Goal: Task Accomplishment & Management: Use online tool/utility

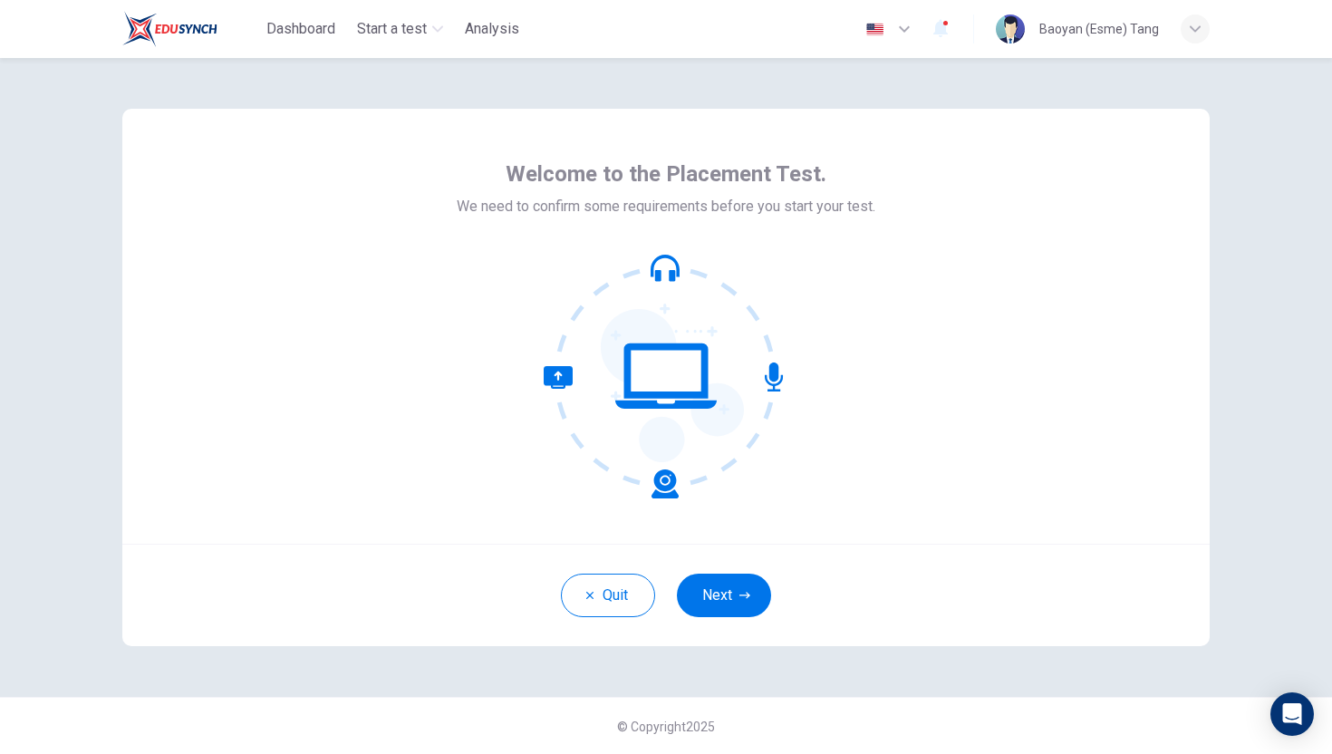
scroll to position [1, 0]
click at [718, 600] on button "Next" at bounding box center [724, 595] width 94 height 44
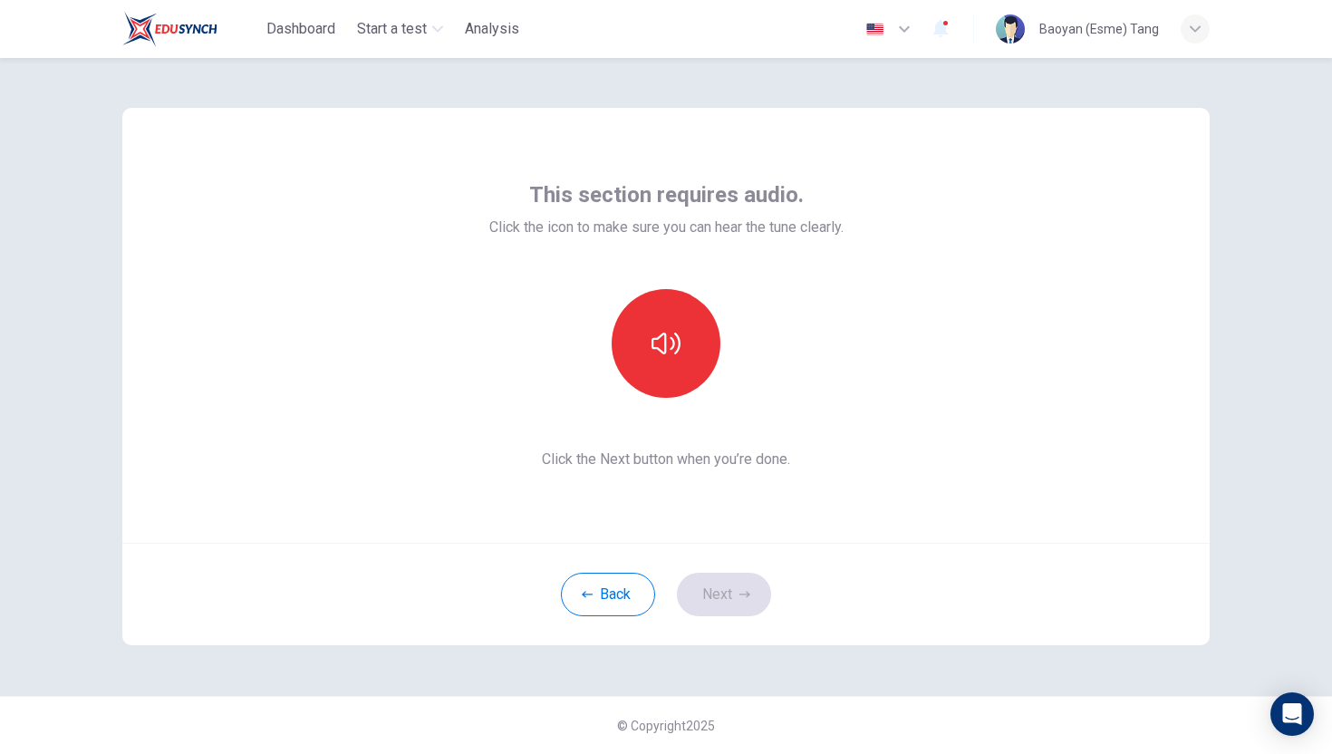
click at [906, 28] on icon "button" at bounding box center [904, 29] width 11 height 6
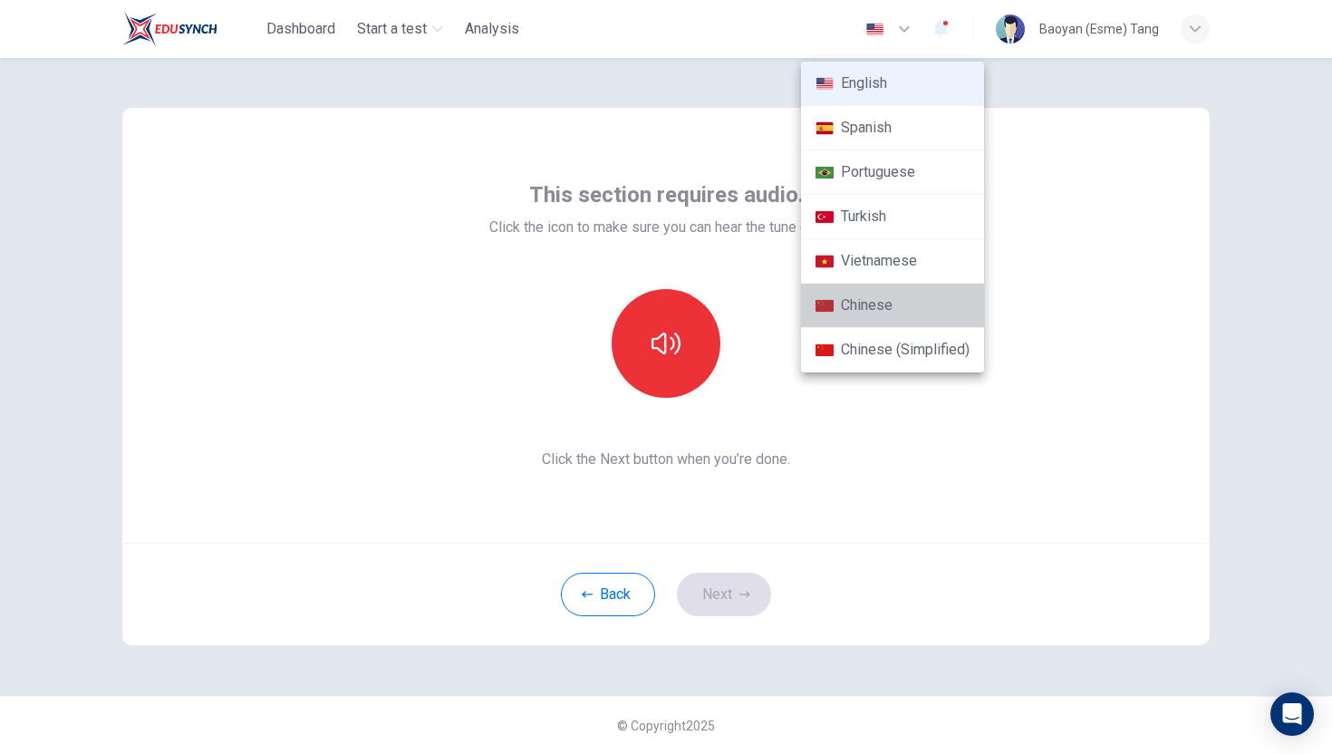
click at [846, 295] on li "Chinese" at bounding box center [892, 306] width 183 height 44
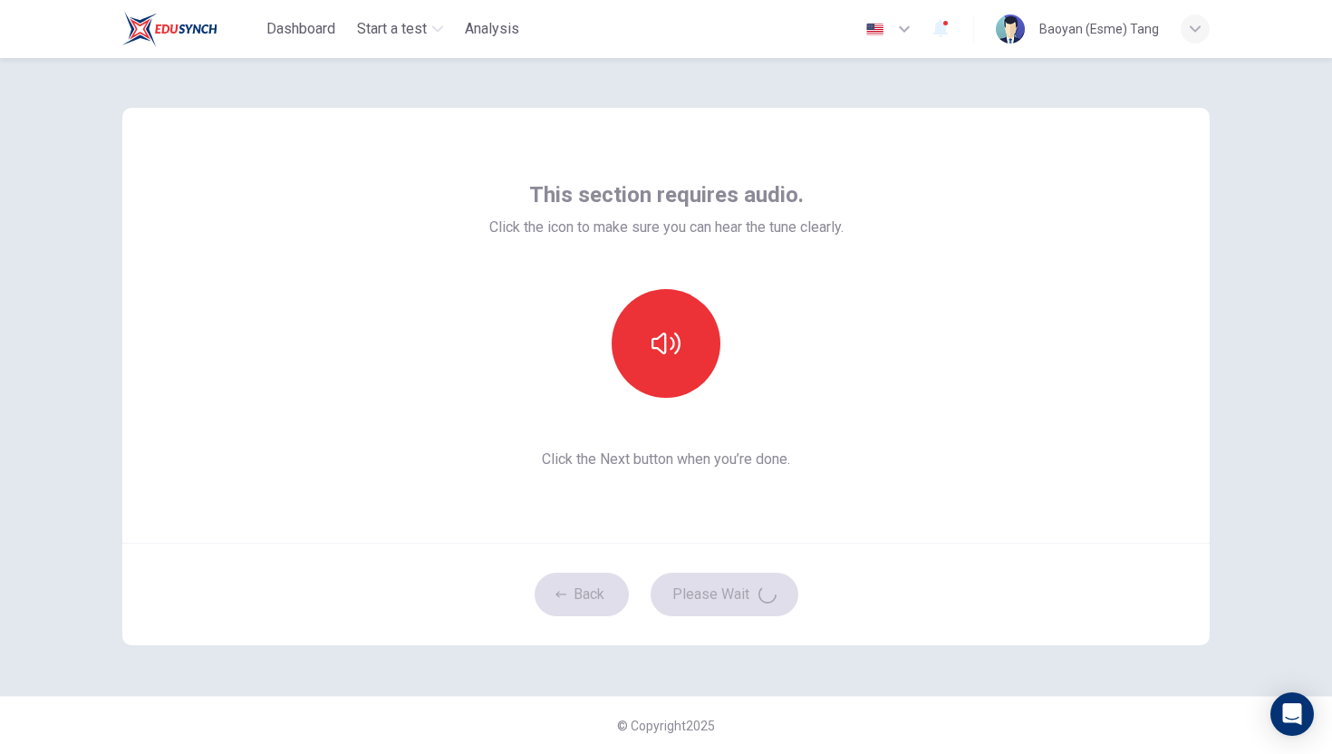
type input "zh"
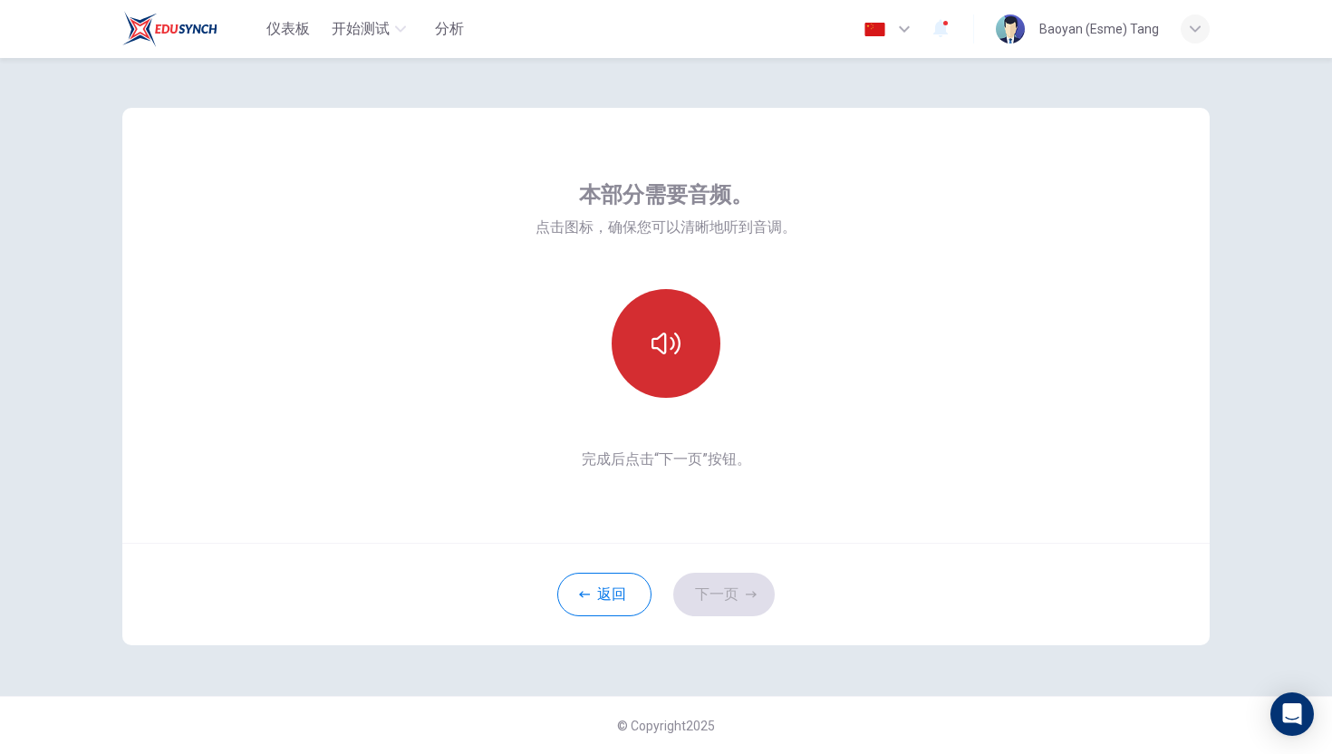
click at [671, 351] on icon "button" at bounding box center [666, 343] width 29 height 29
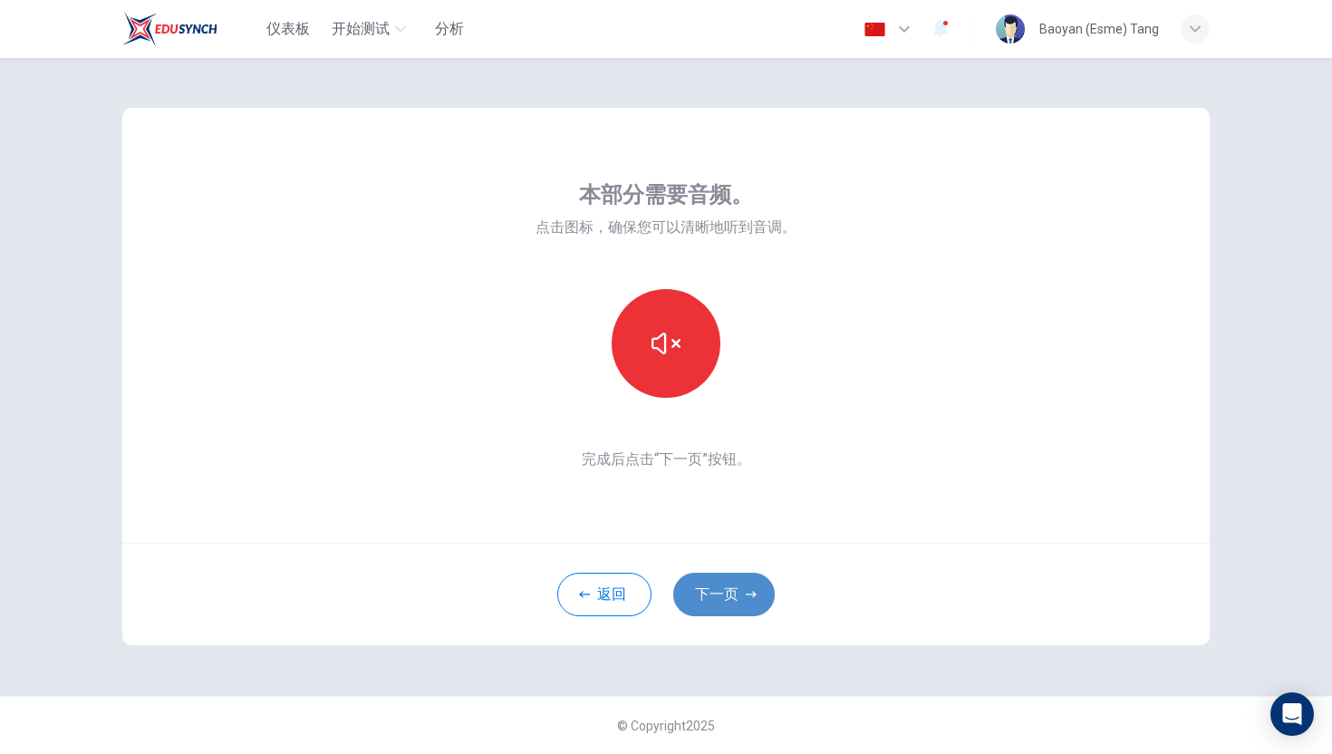
click at [709, 600] on button "下一页" at bounding box center [724, 595] width 102 height 44
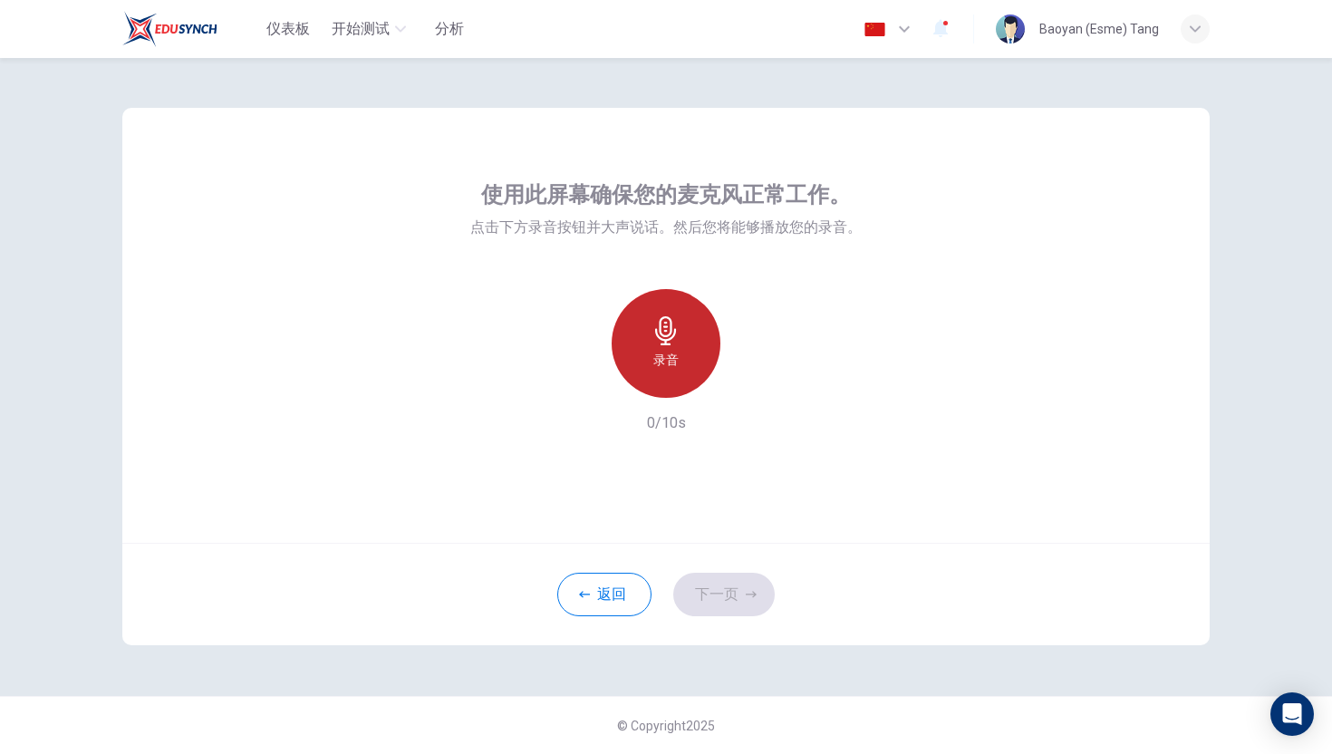
click at [670, 343] on icon "button" at bounding box center [666, 330] width 29 height 29
click at [663, 324] on icon "button" at bounding box center [666, 330] width 29 height 29
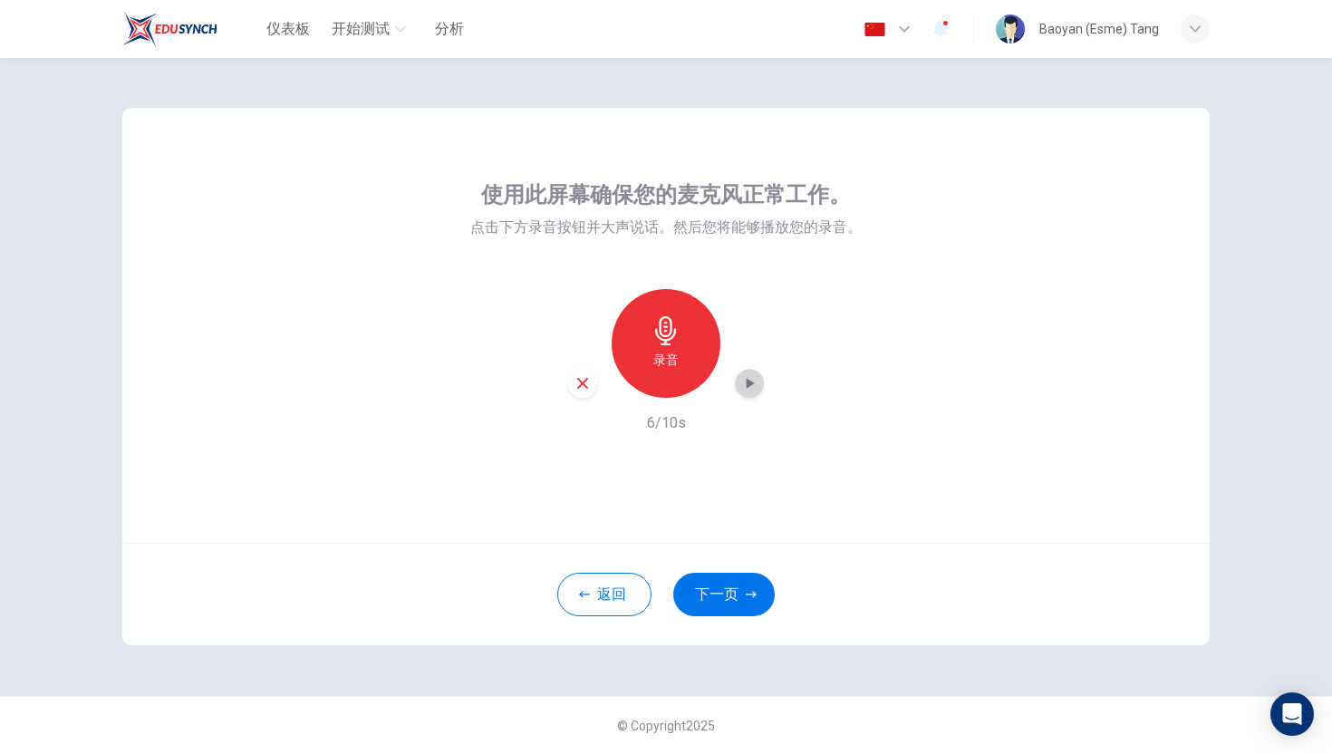
click at [751, 391] on icon "button" at bounding box center [749, 383] width 18 height 18
click at [749, 388] on icon "button" at bounding box center [749, 383] width 18 height 18
click at [583, 395] on div "button" at bounding box center [582, 383] width 29 height 29
click at [703, 596] on button "下一页" at bounding box center [724, 595] width 102 height 44
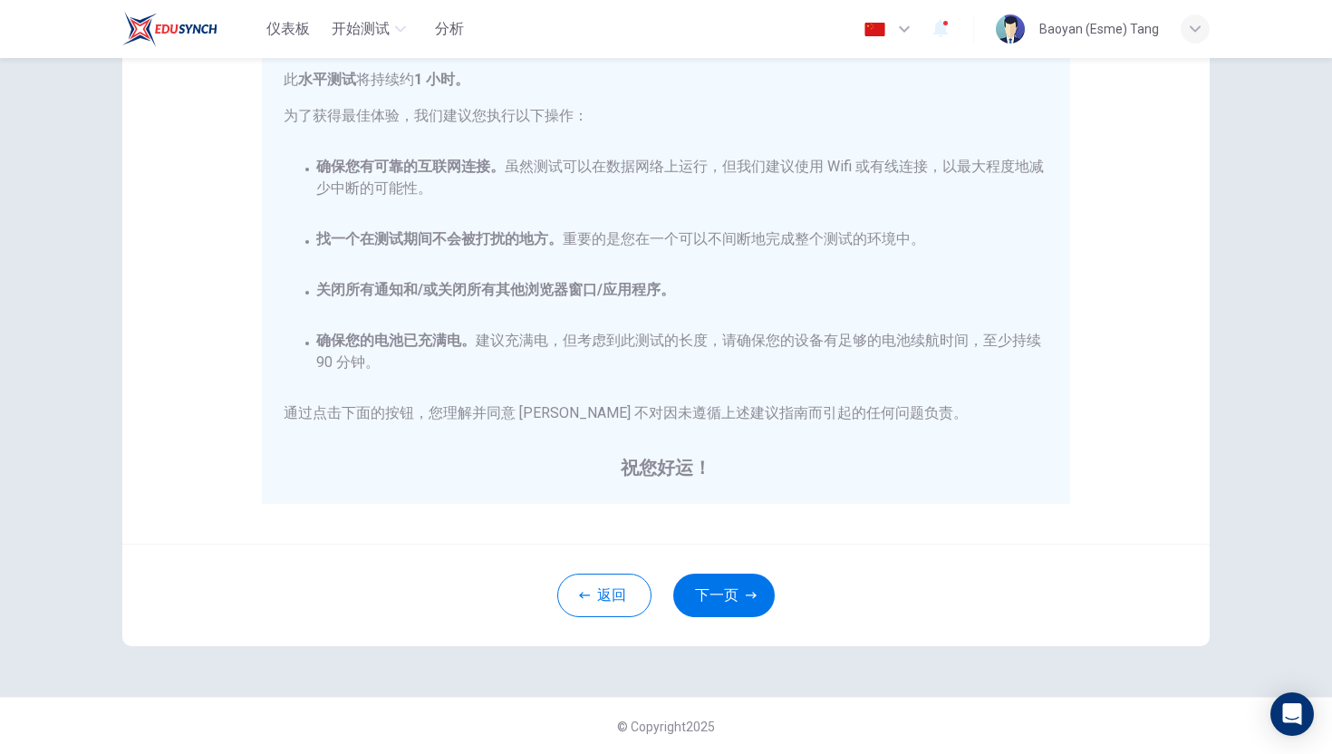
scroll to position [254, 0]
click at [701, 597] on button "下一页" at bounding box center [724, 595] width 102 height 44
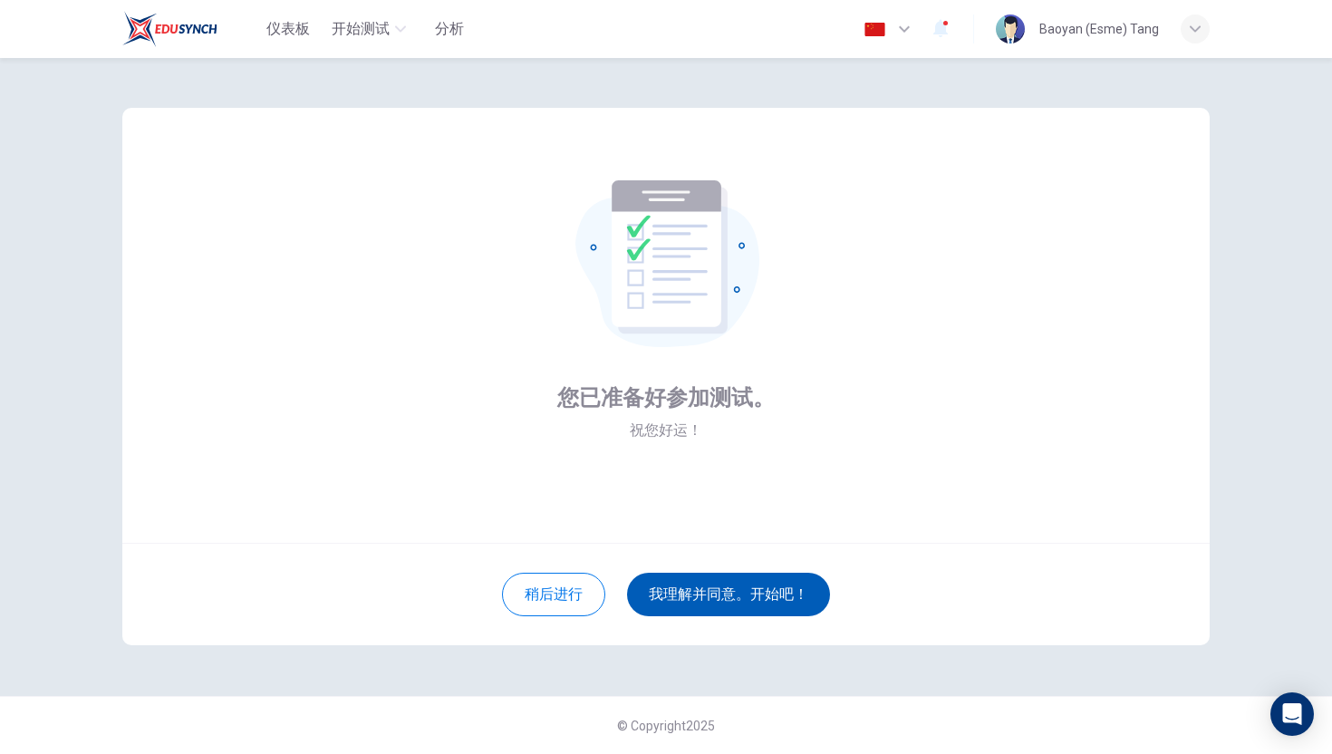
scroll to position [1, 0]
click at [701, 597] on button "我理解并同意。开始吧！" at bounding box center [728, 595] width 203 height 44
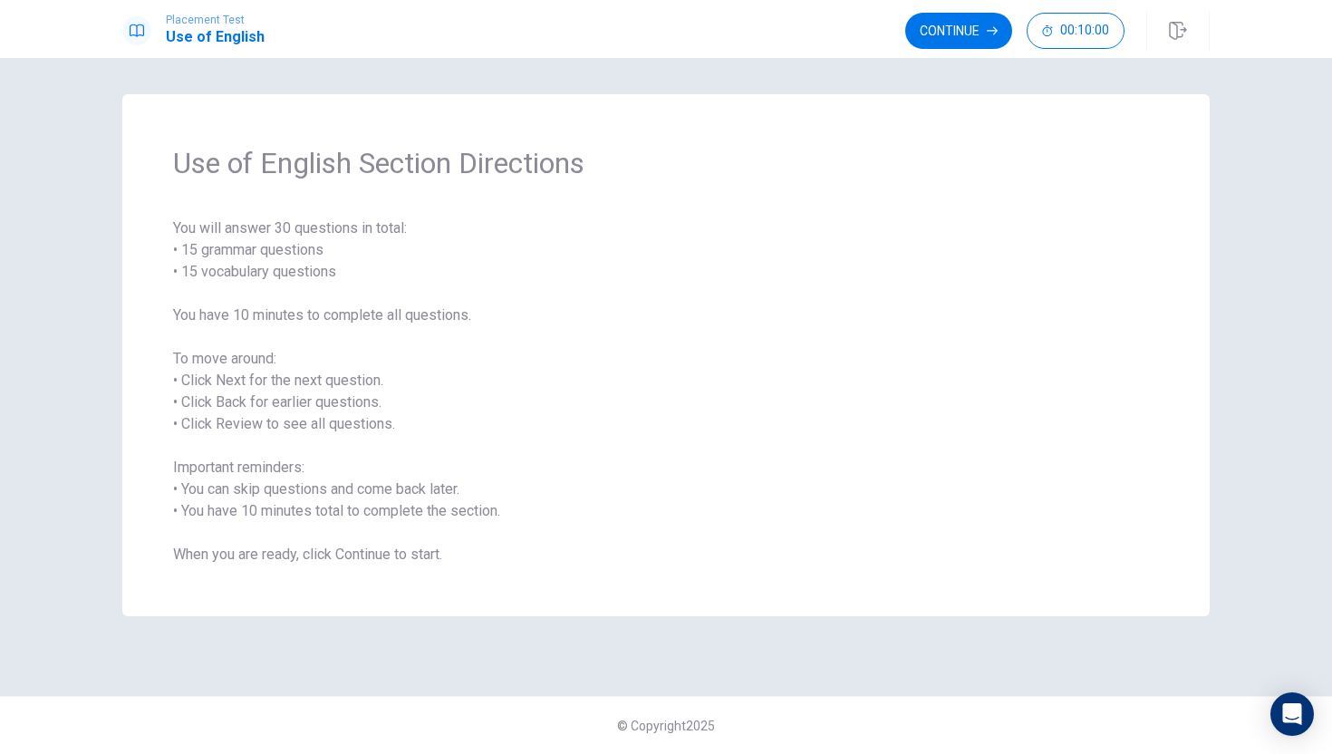
click at [197, 383] on span "You will answer 30 questions in total: • 15 grammar questions • 15 vocabulary q…" at bounding box center [666, 392] width 986 height 348
click at [963, 23] on button "Continue" at bounding box center [958, 31] width 107 height 36
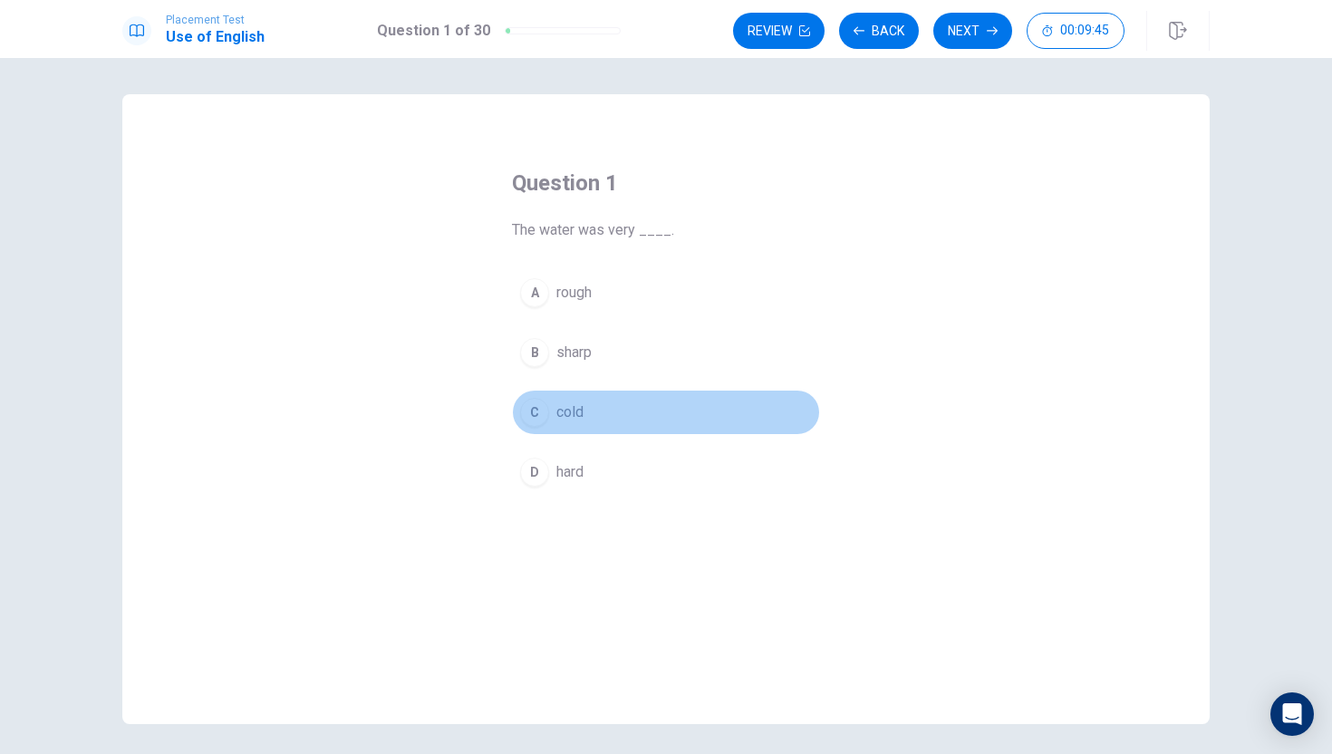
click at [537, 417] on div "C" at bounding box center [534, 412] width 29 height 29
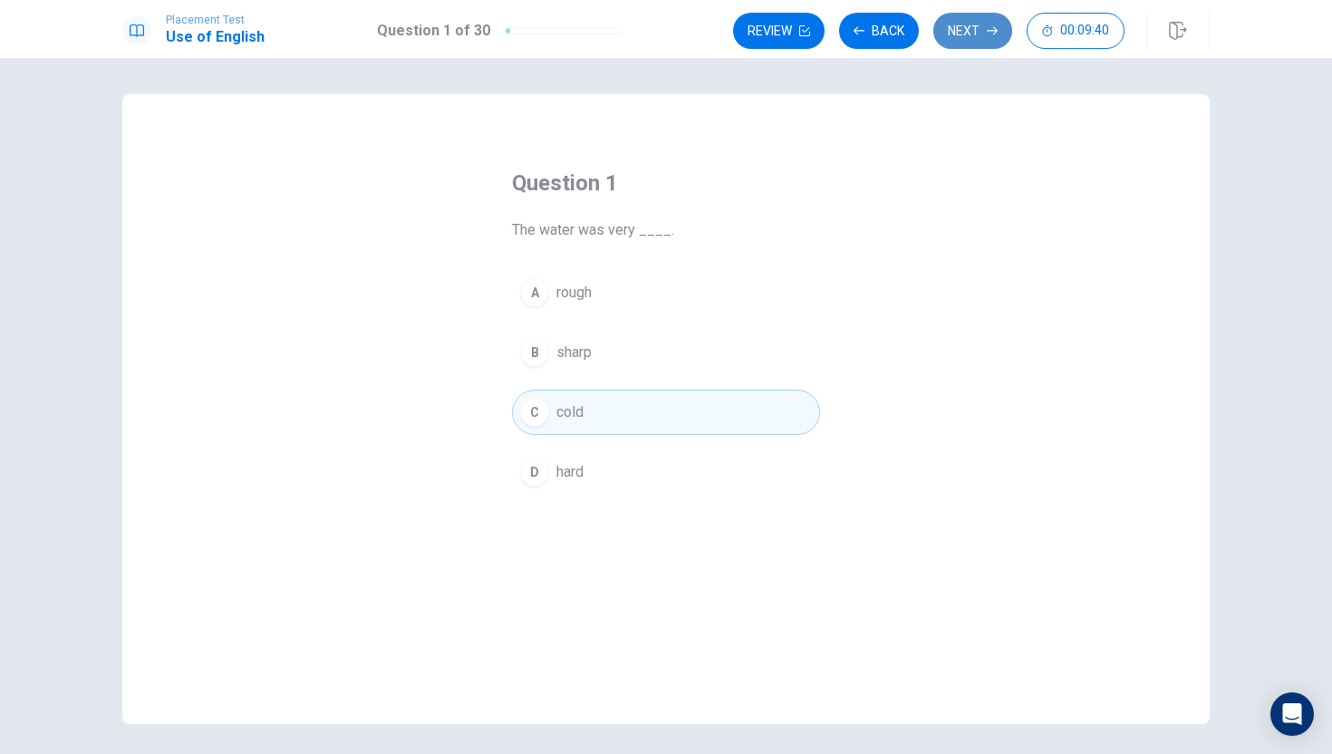
click at [971, 29] on button "Next" at bounding box center [973, 31] width 79 height 36
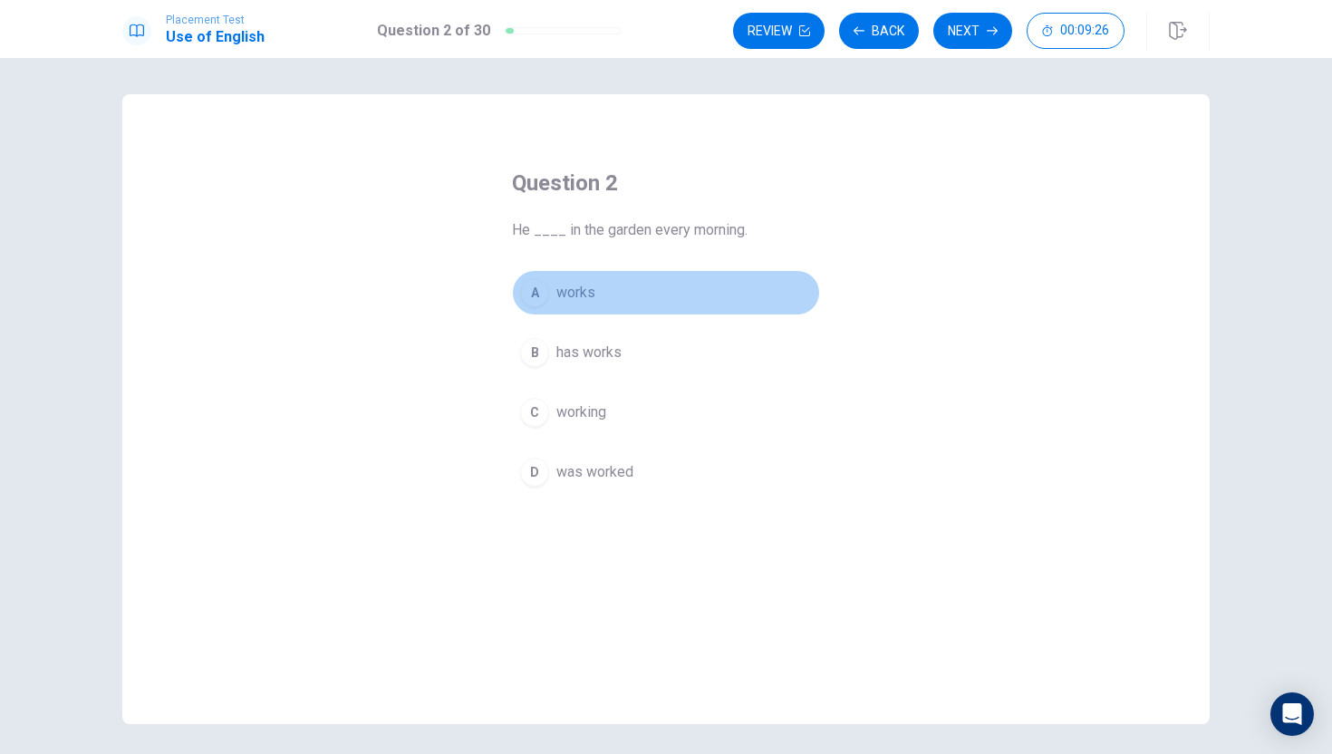
click at [549, 296] on button "A works" at bounding box center [666, 292] width 308 height 45
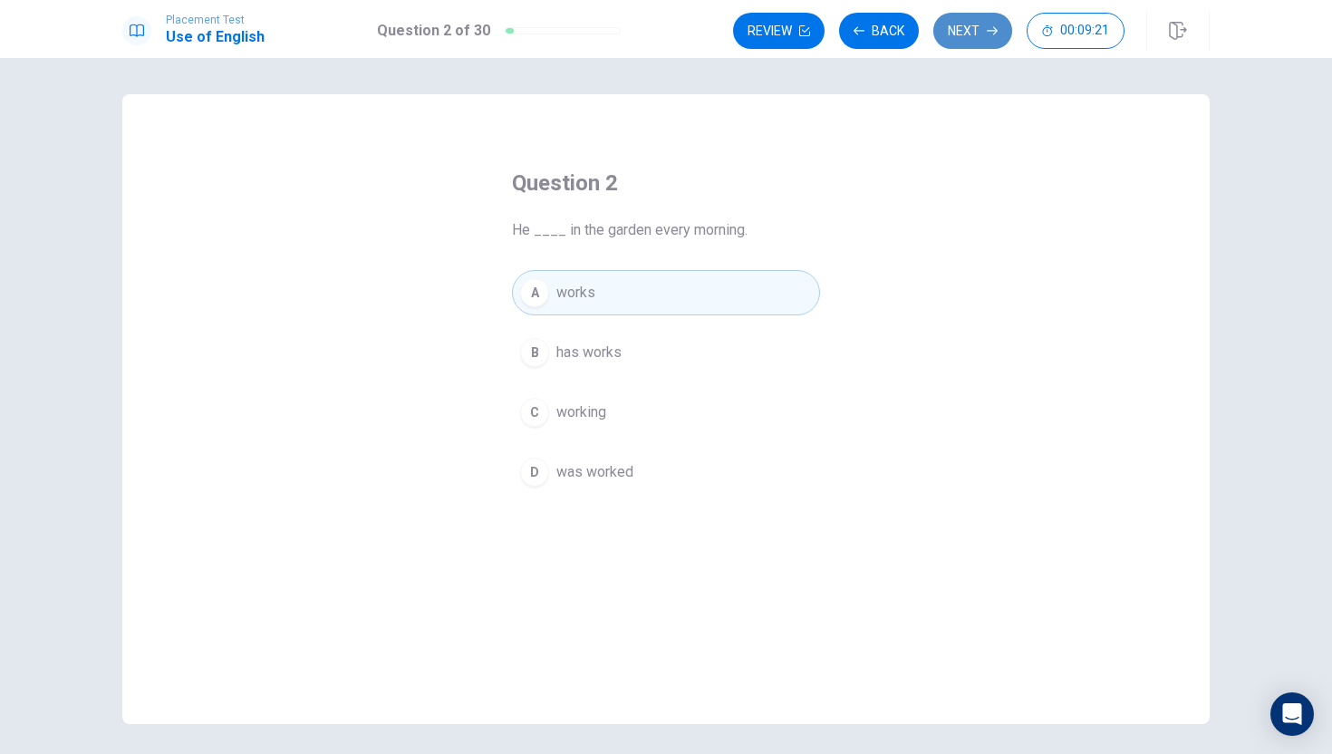
click at [963, 33] on button "Next" at bounding box center [973, 31] width 79 height 36
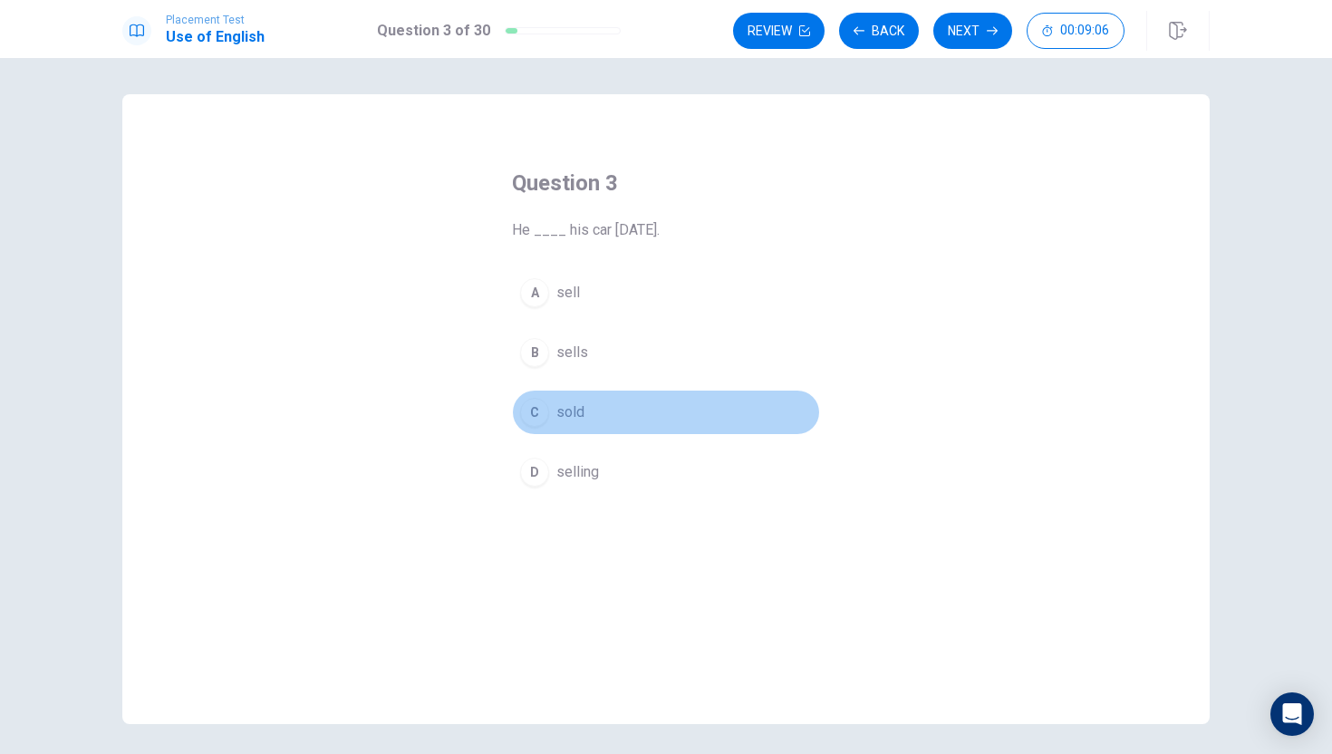
click at [544, 415] on div "C" at bounding box center [534, 412] width 29 height 29
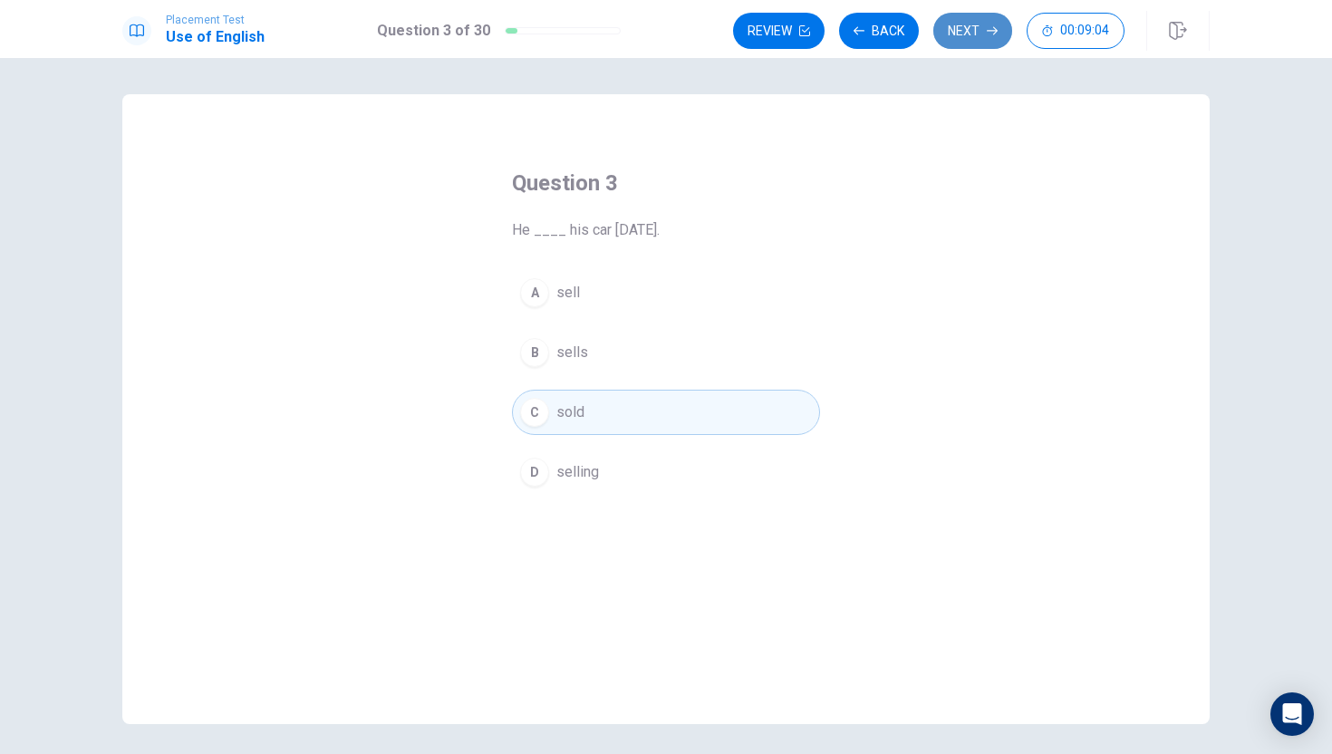
click at [995, 19] on button "Next" at bounding box center [973, 31] width 79 height 36
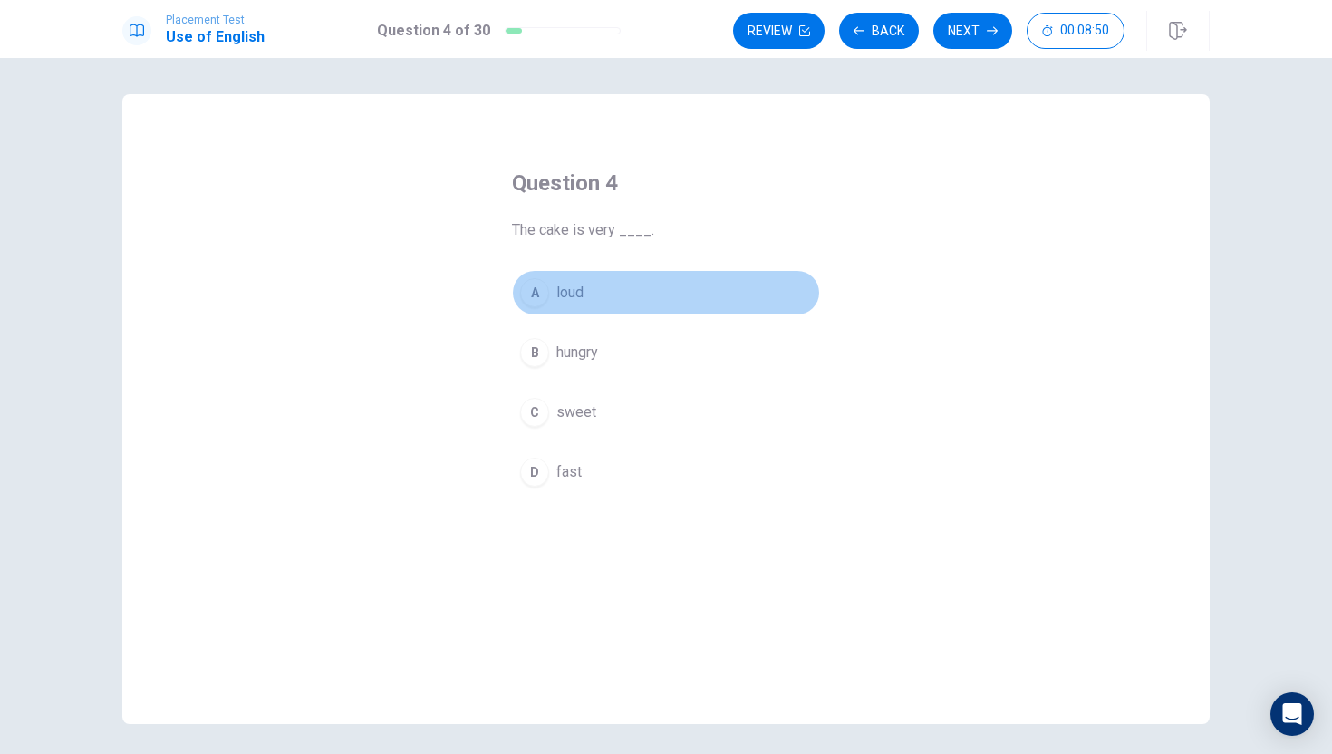
click at [542, 288] on div "A" at bounding box center [534, 292] width 29 height 29
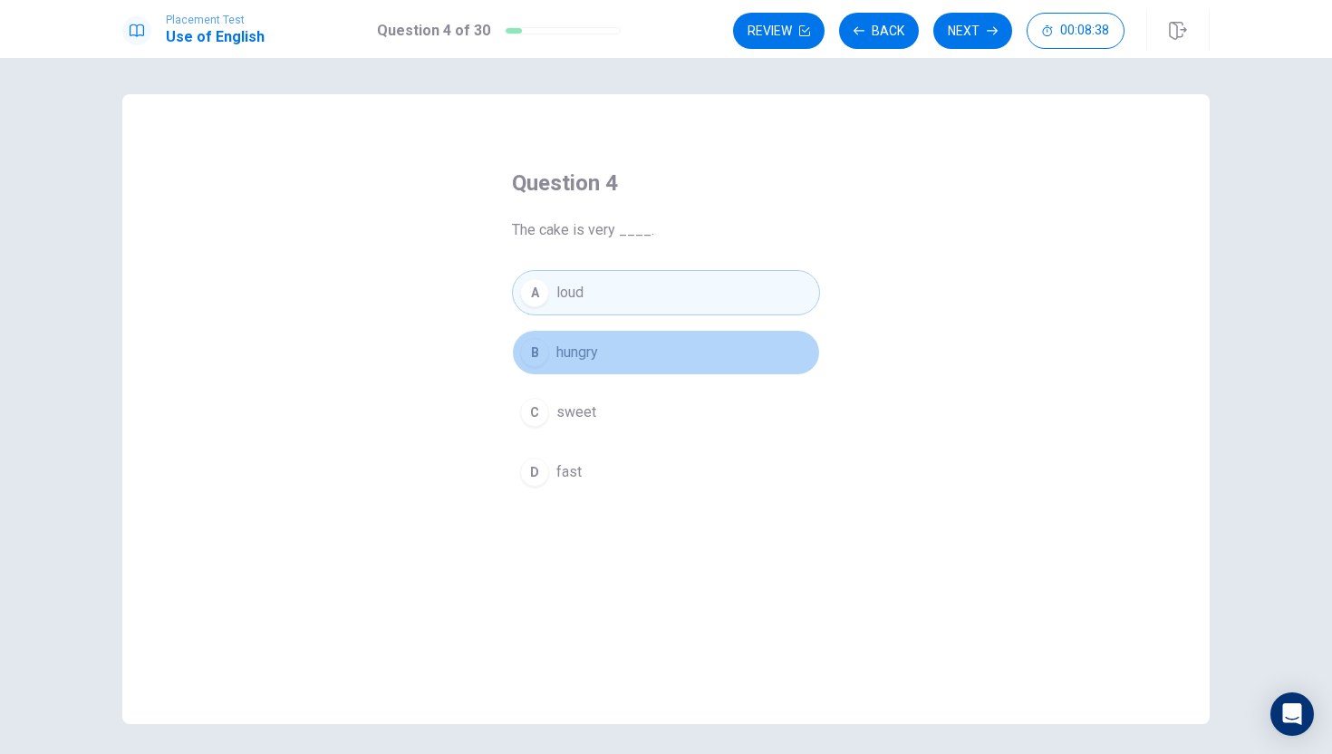
click at [537, 340] on div "B" at bounding box center [534, 352] width 29 height 29
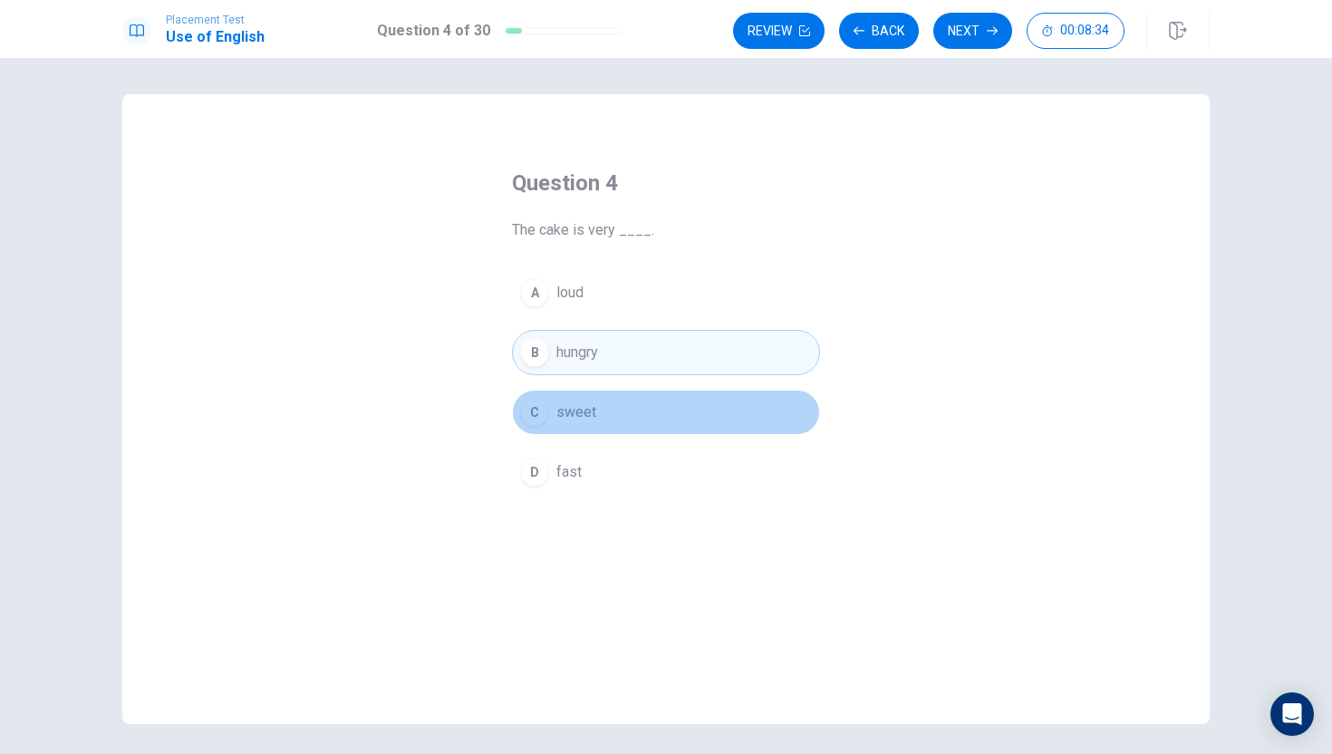
click at [543, 414] on div "C" at bounding box center [534, 412] width 29 height 29
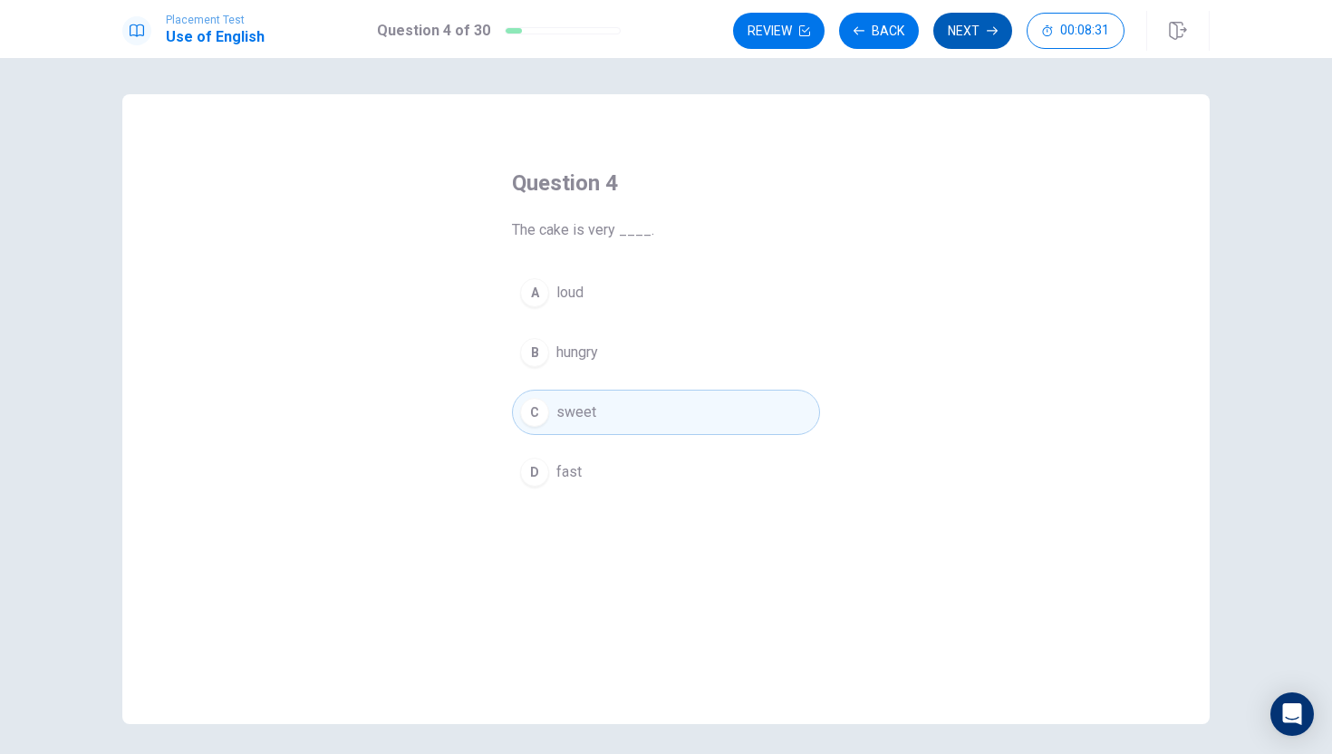
click at [967, 15] on button "Next" at bounding box center [973, 31] width 79 height 36
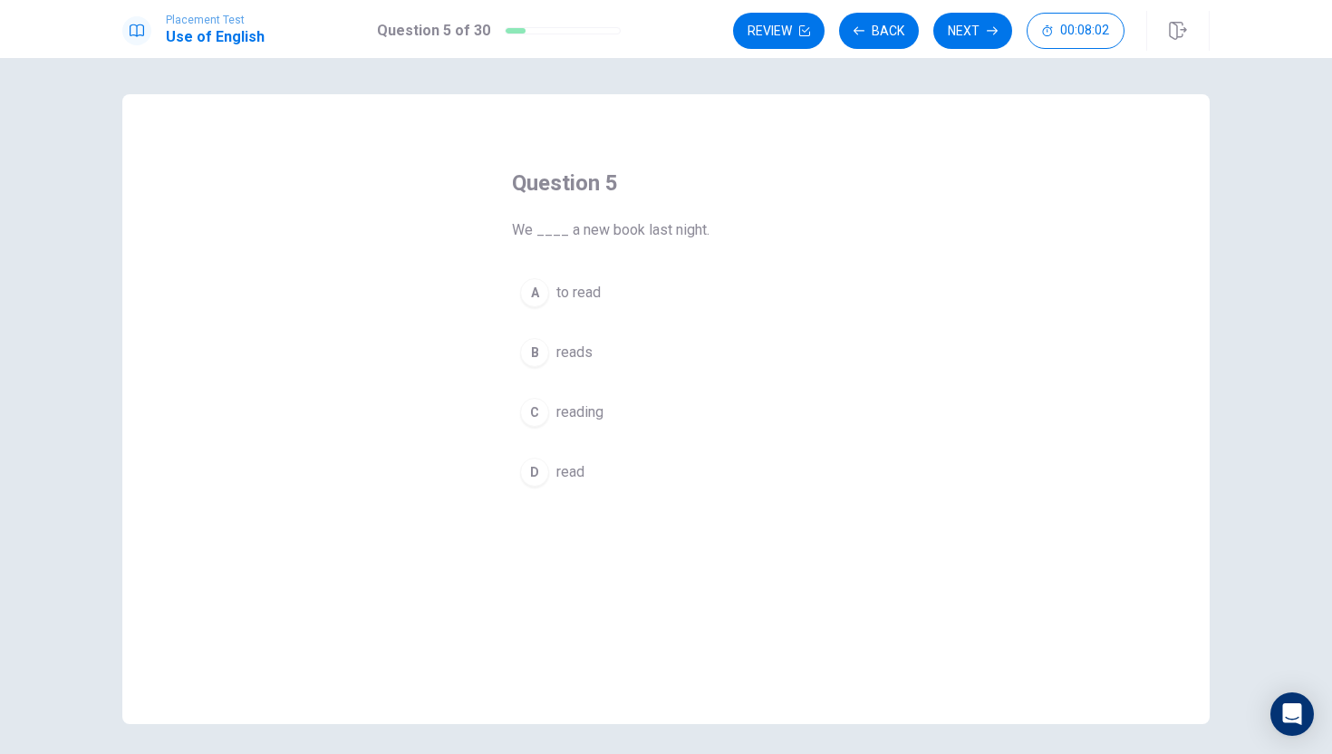
click at [534, 478] on div "D" at bounding box center [534, 472] width 29 height 29
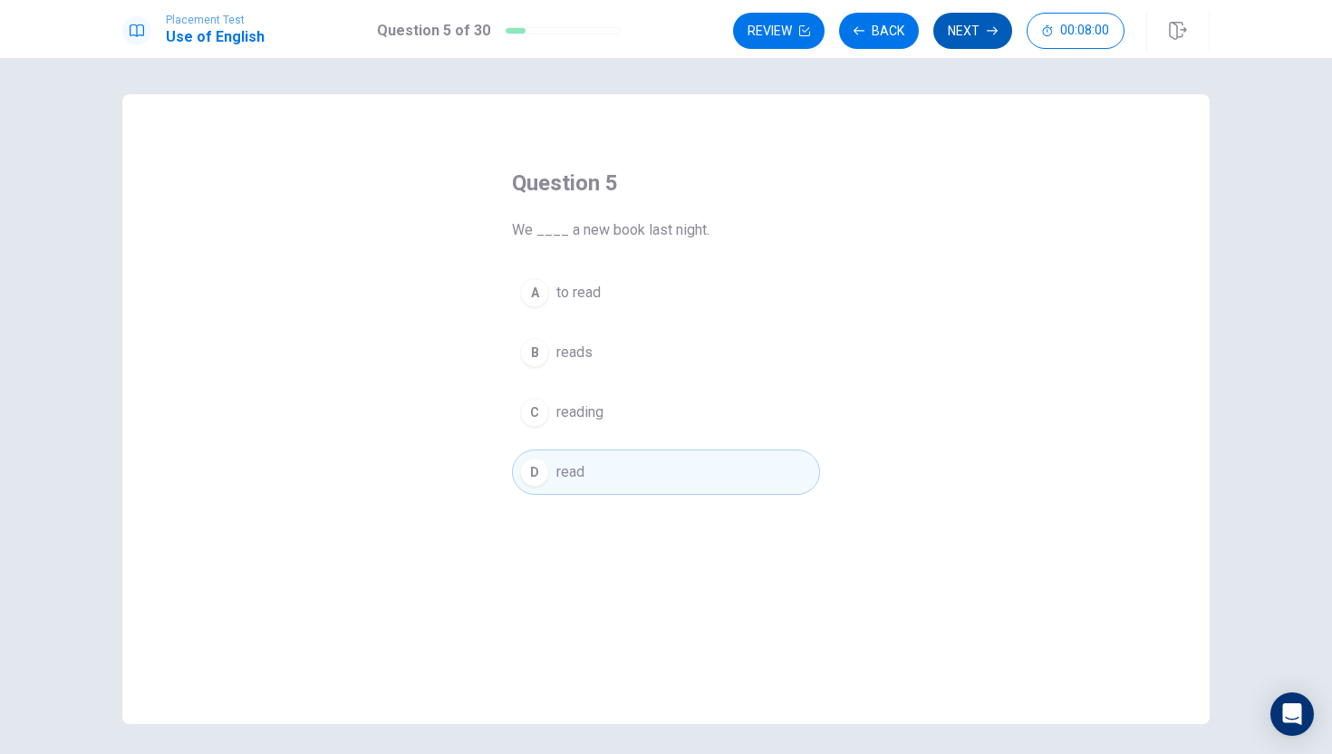
click at [992, 27] on icon "button" at bounding box center [992, 30] width 11 height 11
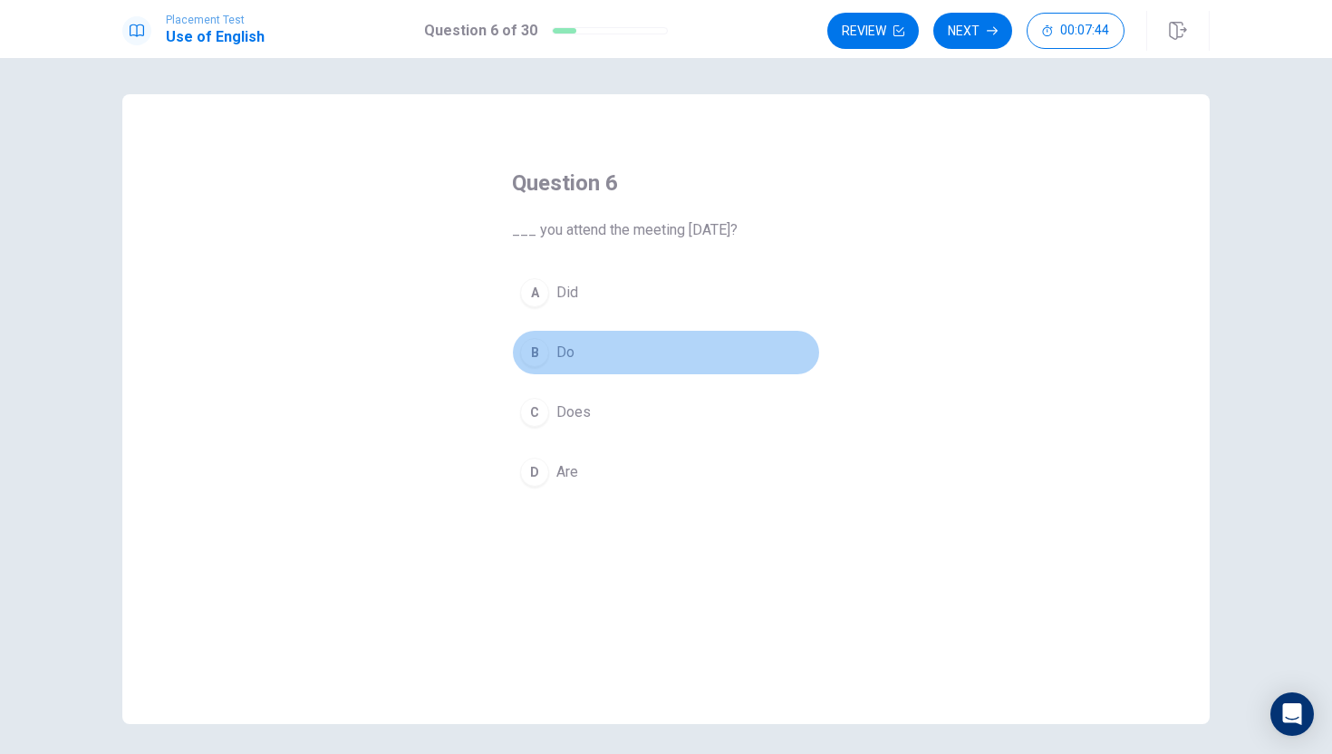
click at [539, 350] on div "B" at bounding box center [534, 352] width 29 height 29
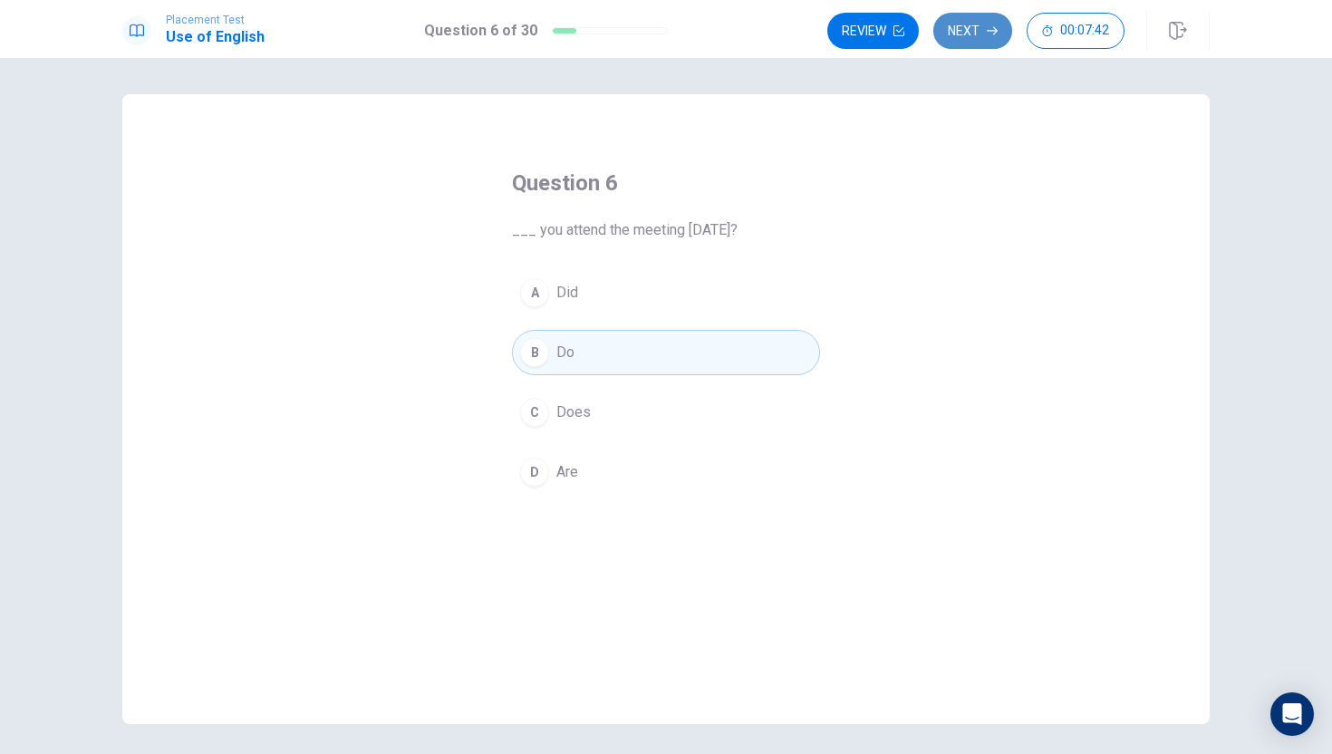
click at [985, 24] on button "Next" at bounding box center [973, 31] width 79 height 36
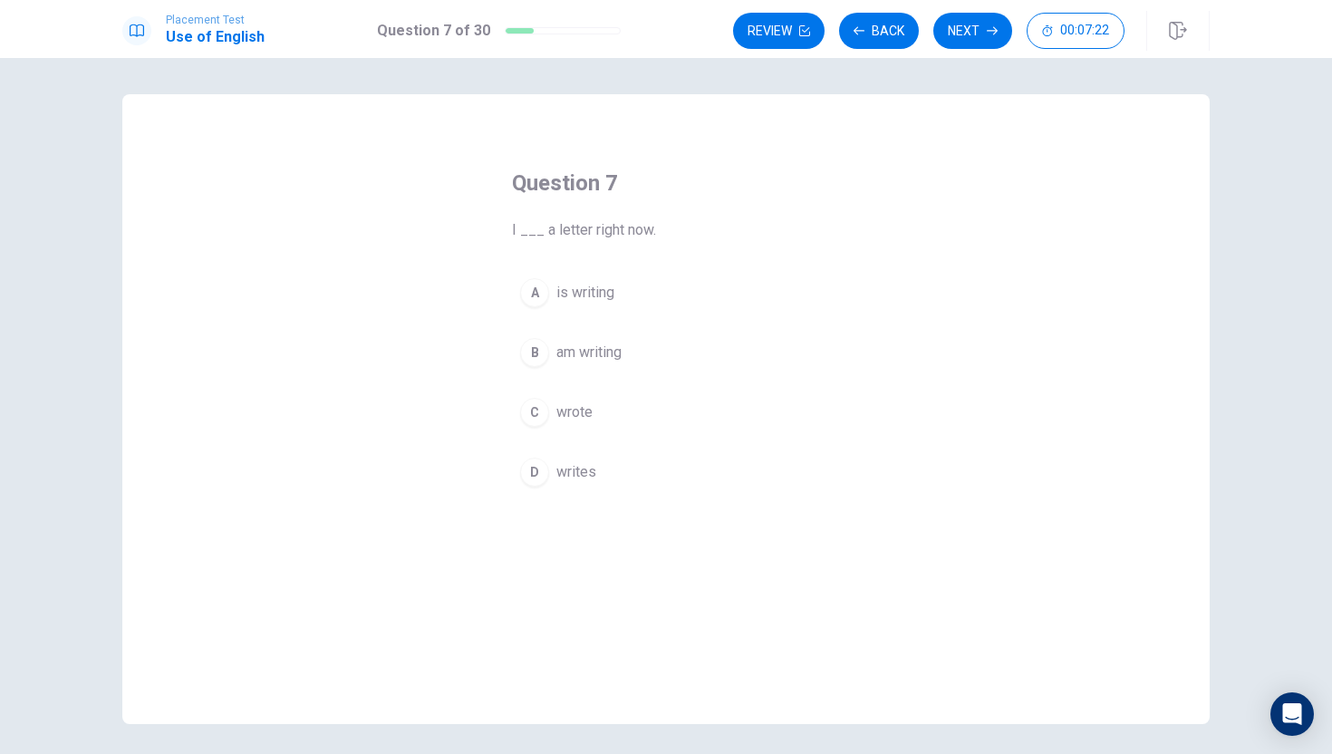
click at [537, 479] on div "D" at bounding box center [534, 472] width 29 height 29
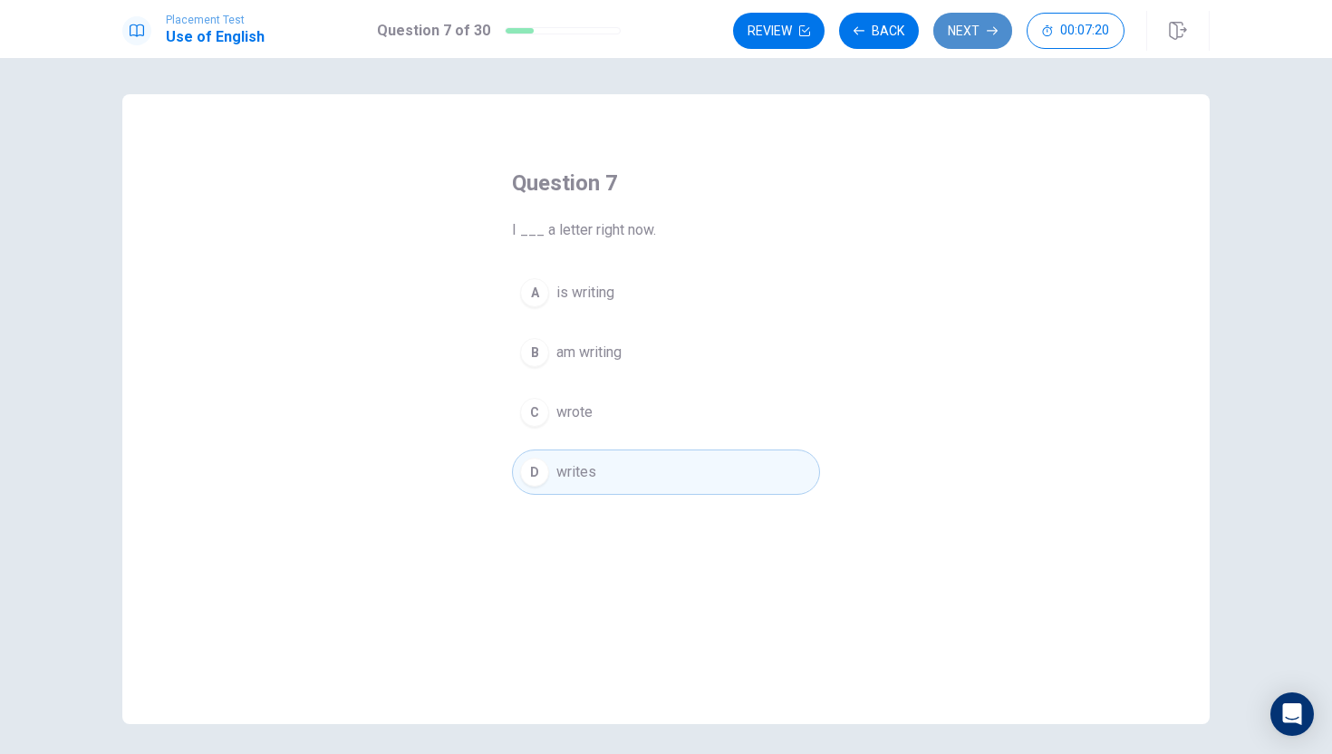
click at [970, 37] on button "Next" at bounding box center [973, 31] width 79 height 36
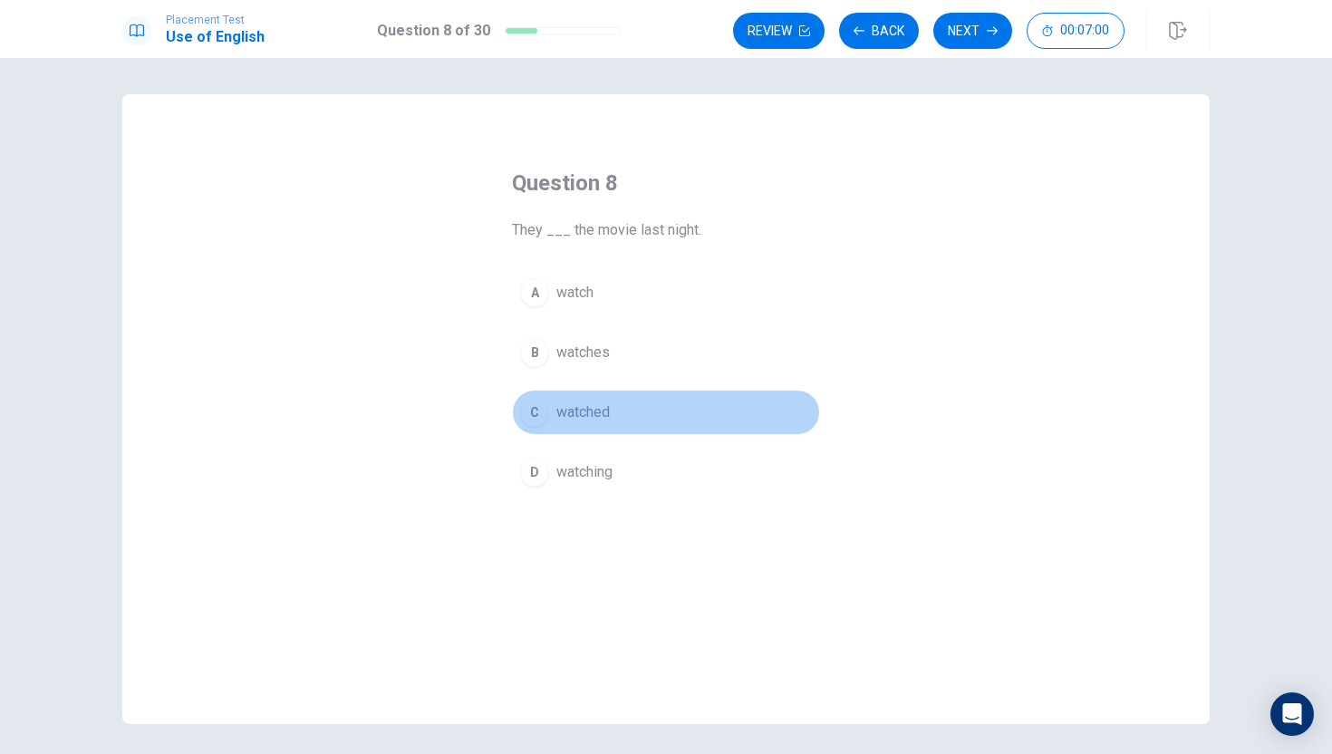
click at [536, 412] on div "C" at bounding box center [534, 412] width 29 height 29
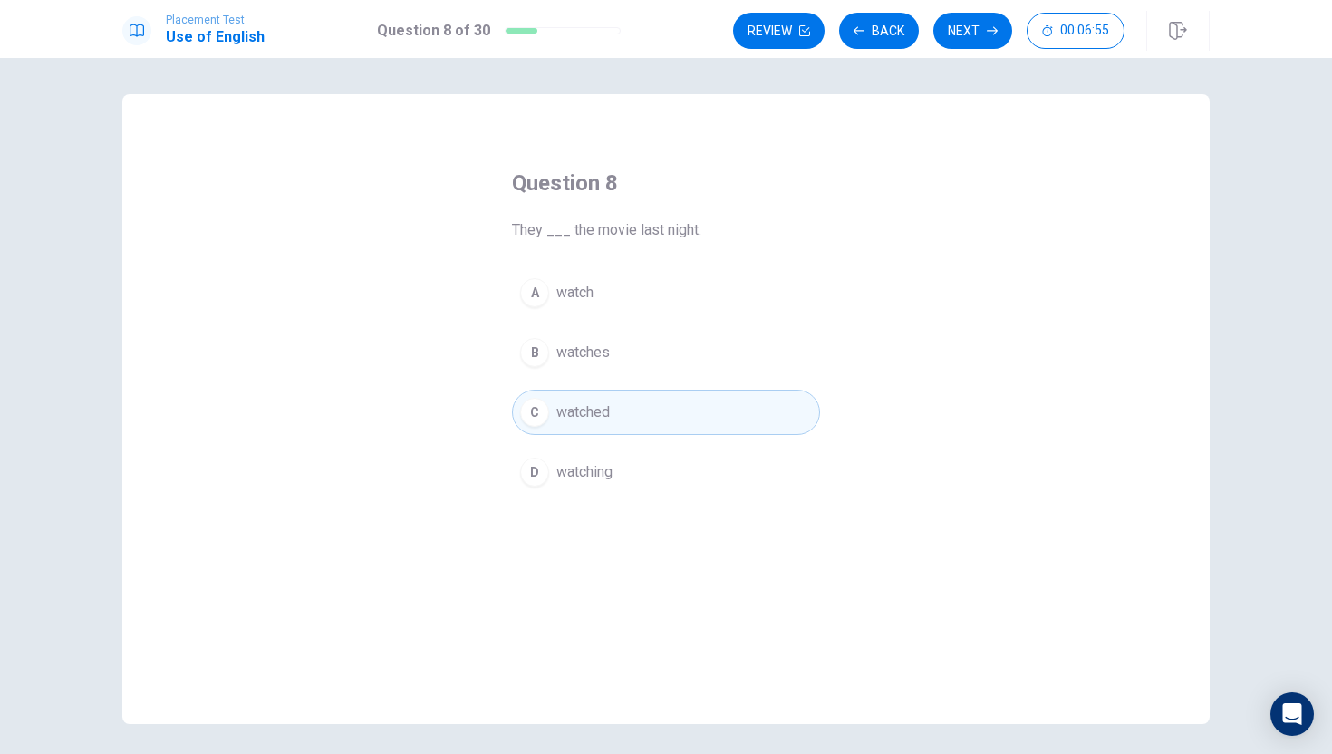
click at [575, 353] on span "watches" at bounding box center [582, 353] width 53 height 22
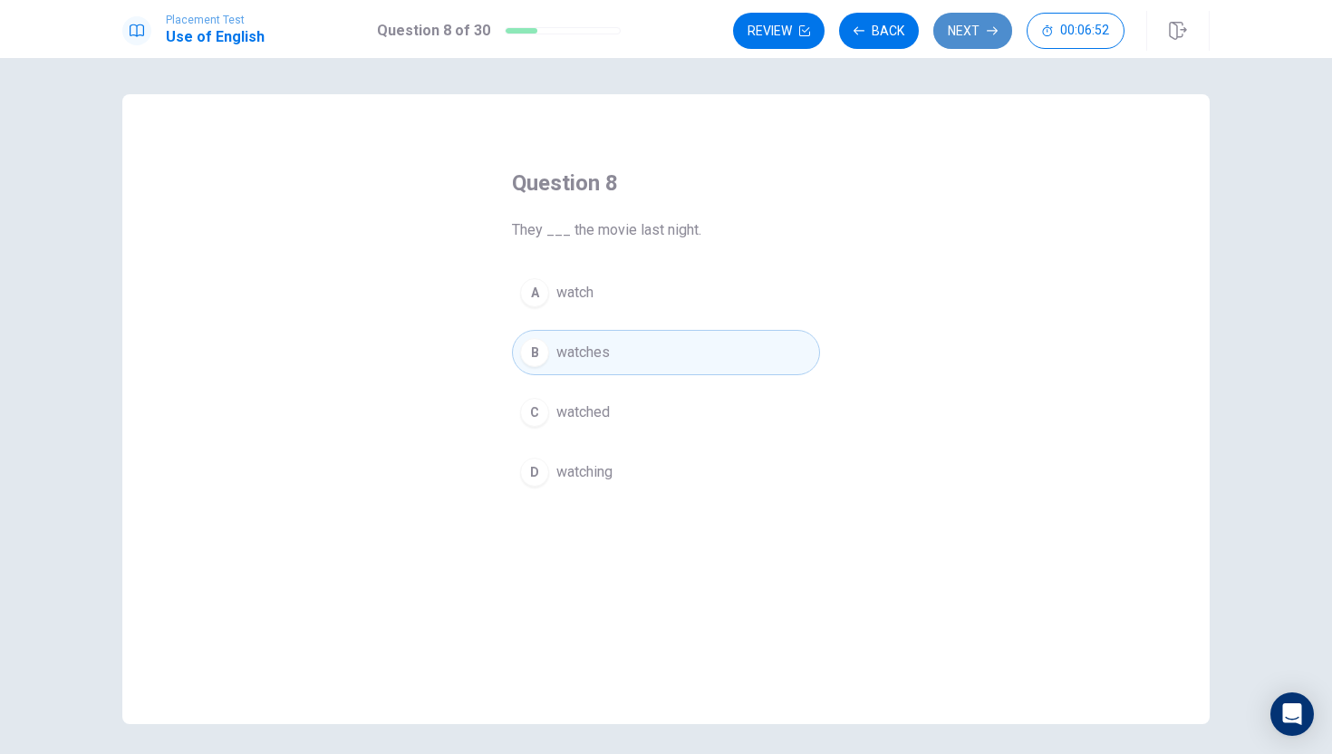
click at [987, 35] on icon "button" at bounding box center [992, 30] width 11 height 11
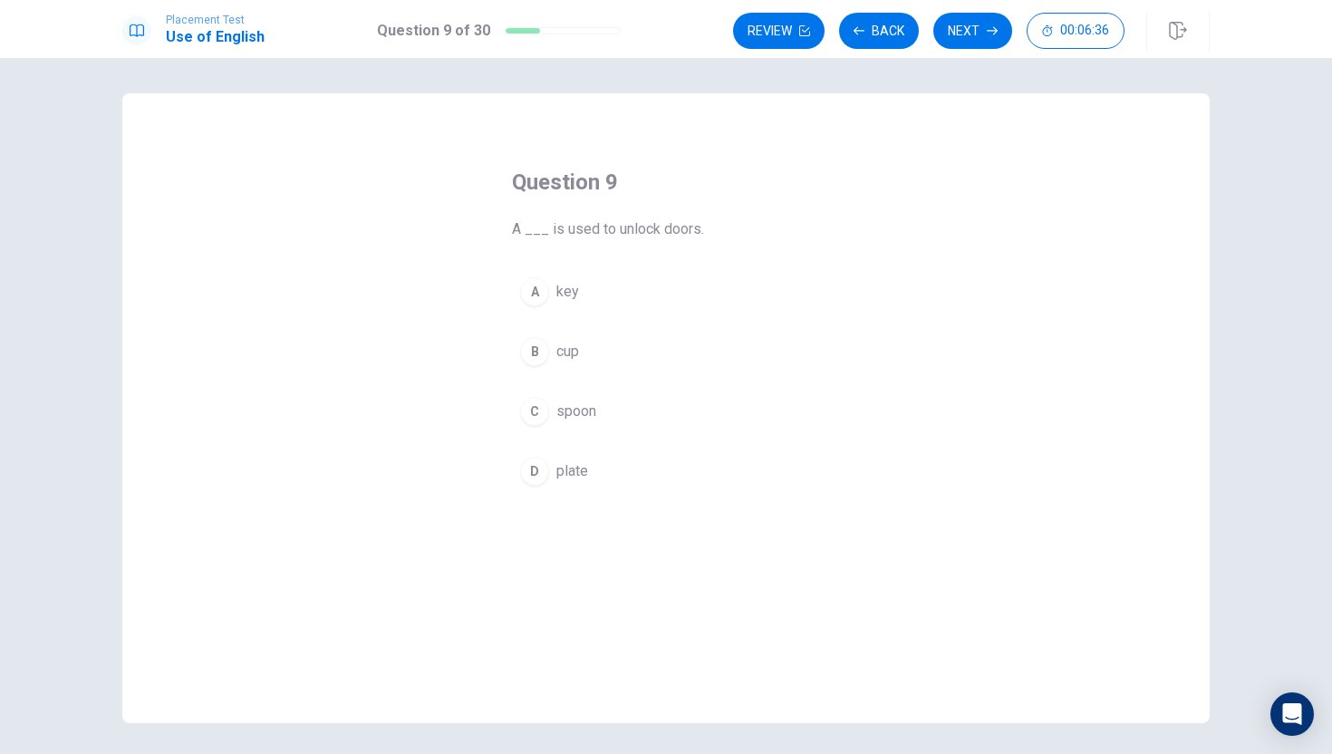
scroll to position [2, 0]
click at [596, 383] on div "A key B cup C spoon D plate" at bounding box center [666, 380] width 308 height 225
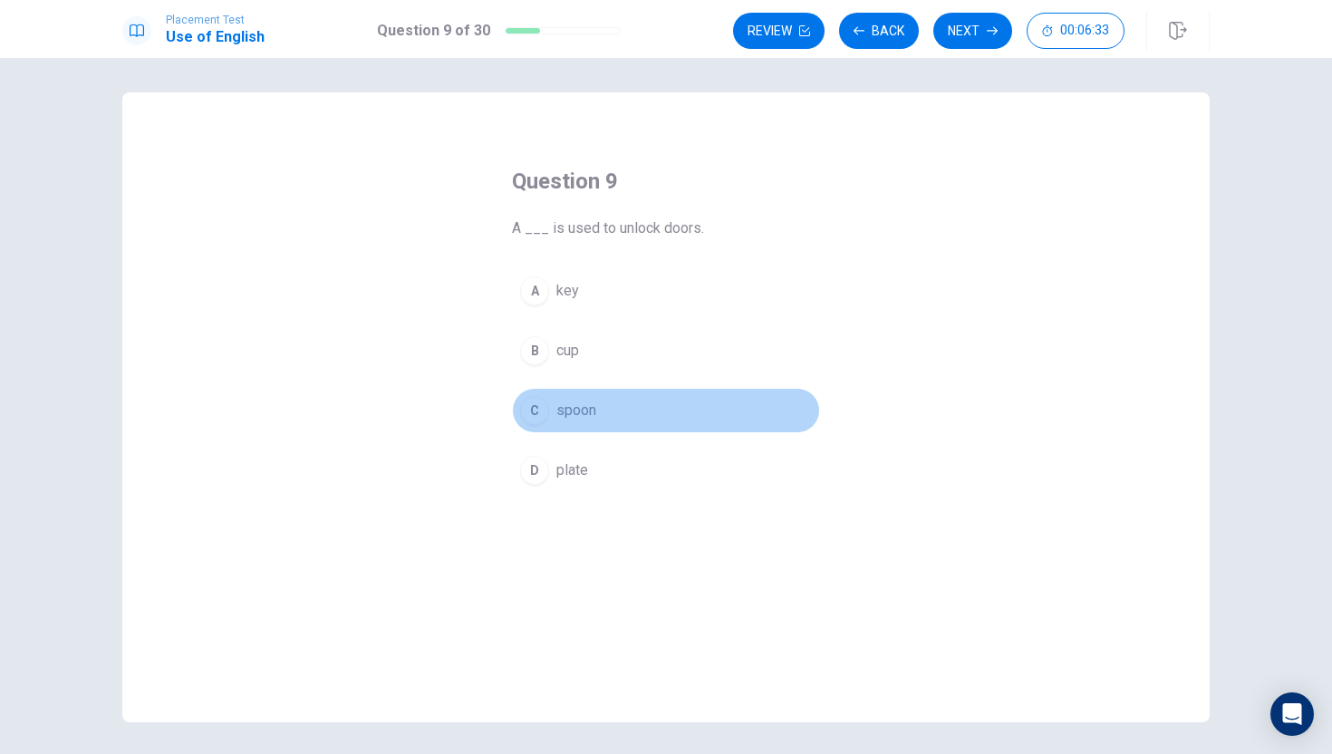
drag, startPoint x: 540, startPoint y: 410, endPoint x: 593, endPoint y: 346, distance: 82.4
click at [554, 392] on button "C spoon" at bounding box center [666, 410] width 308 height 45
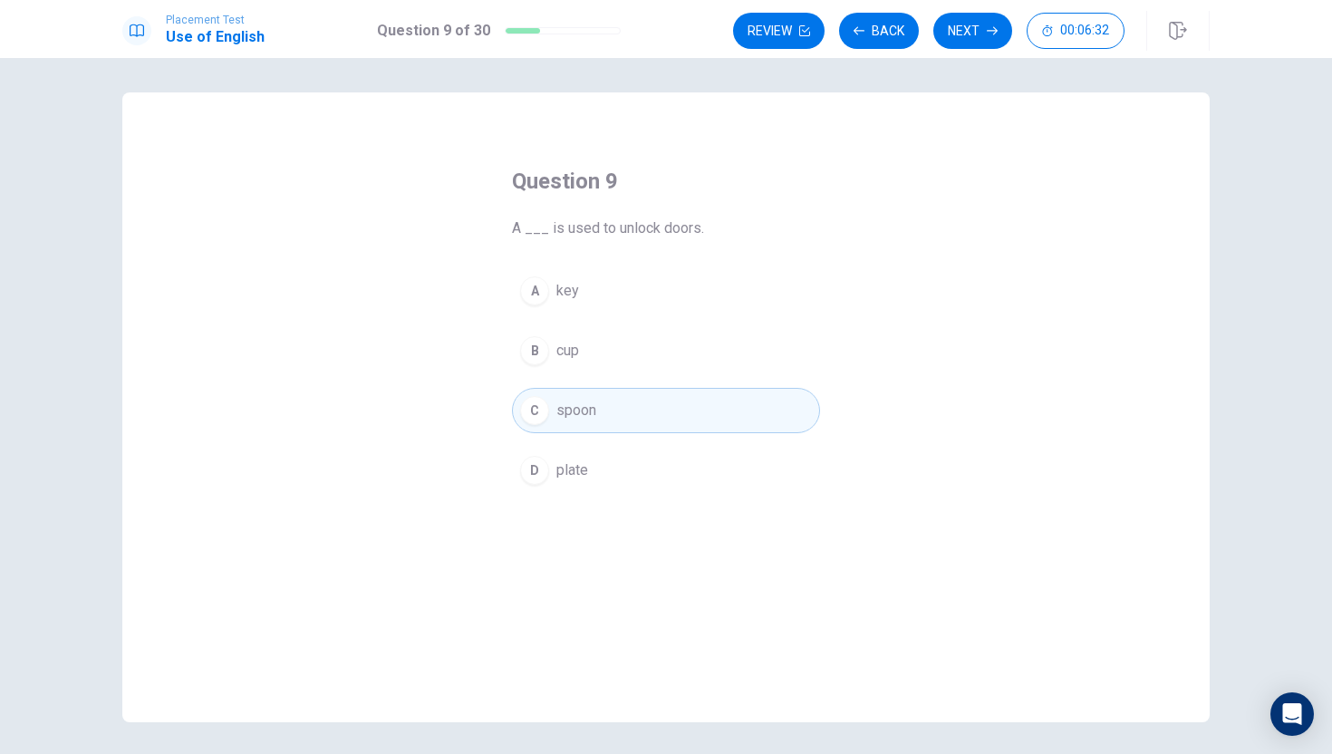
drag, startPoint x: 511, startPoint y: 534, endPoint x: 513, endPoint y: 496, distance: 38.1
click at [511, 514] on div "Question 9 A ___ is used to unlock doors. A key B cup C spoon D plate" at bounding box center [666, 430] width 381 height 585
click at [509, 476] on div "Question 9 A ___ is used to unlock doors. A key B cup C spoon D plate" at bounding box center [666, 330] width 381 height 384
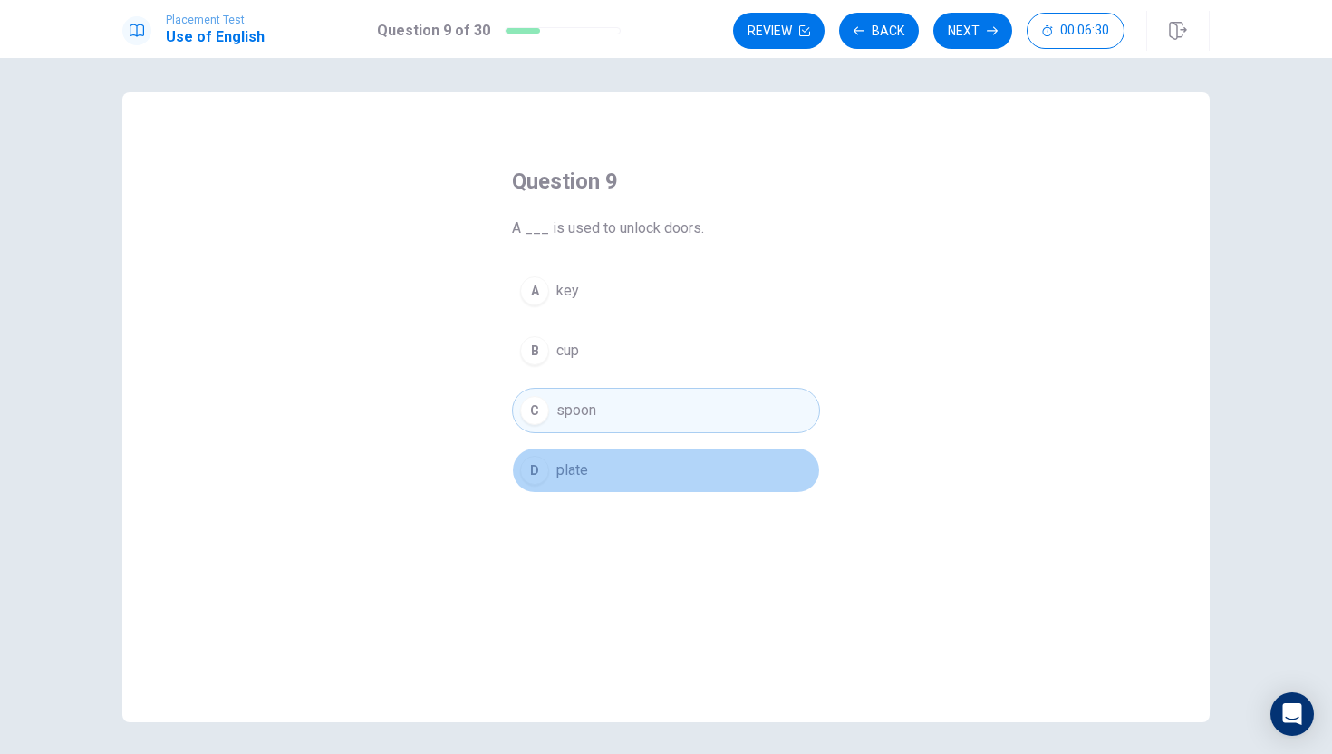
click at [535, 477] on div "D" at bounding box center [534, 470] width 29 height 29
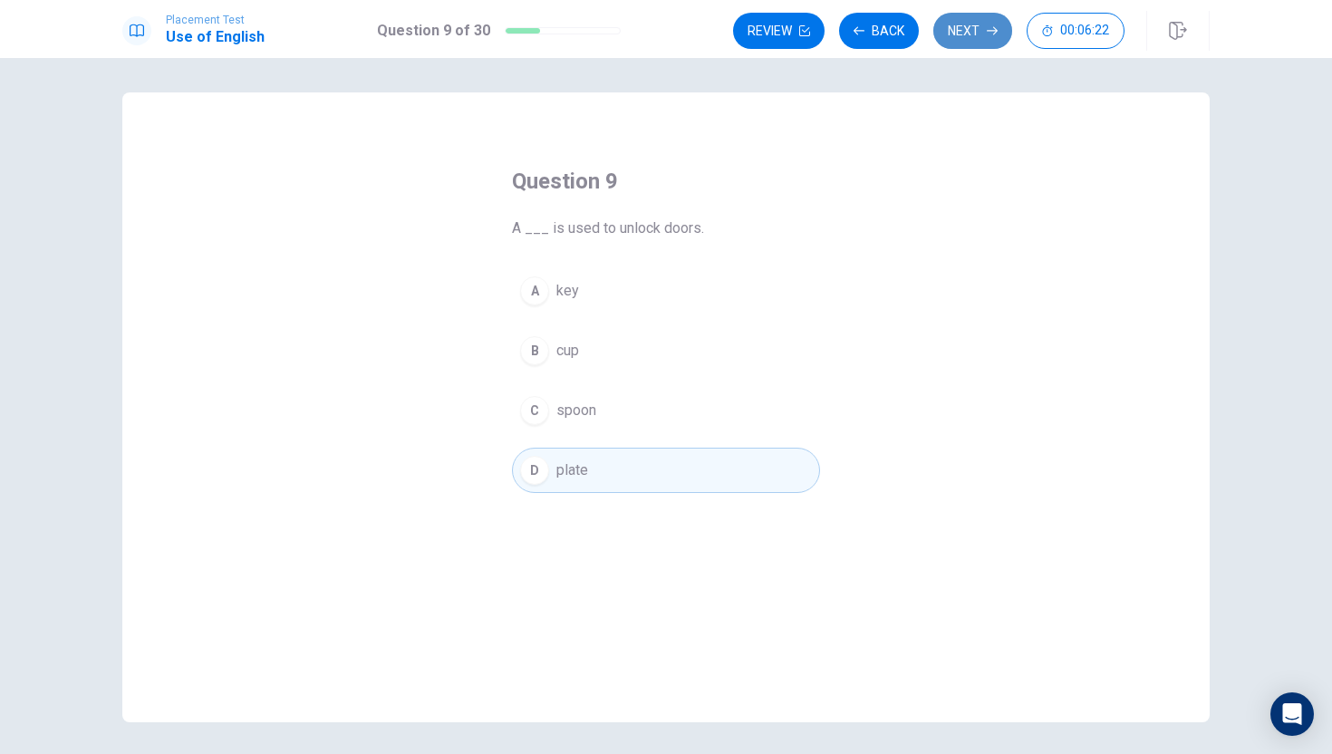
click at [986, 42] on button "Next" at bounding box center [973, 31] width 79 height 36
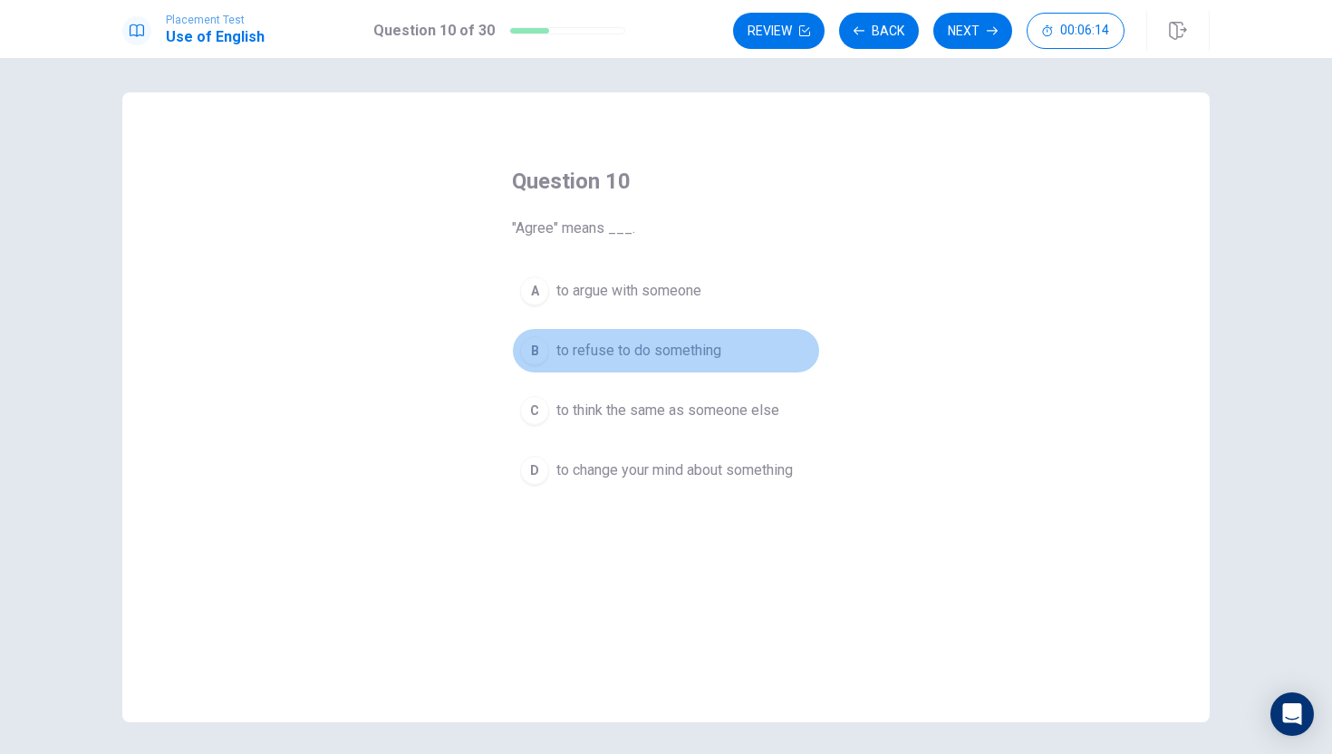
click at [555, 360] on button "B to refuse to do something" at bounding box center [666, 350] width 308 height 45
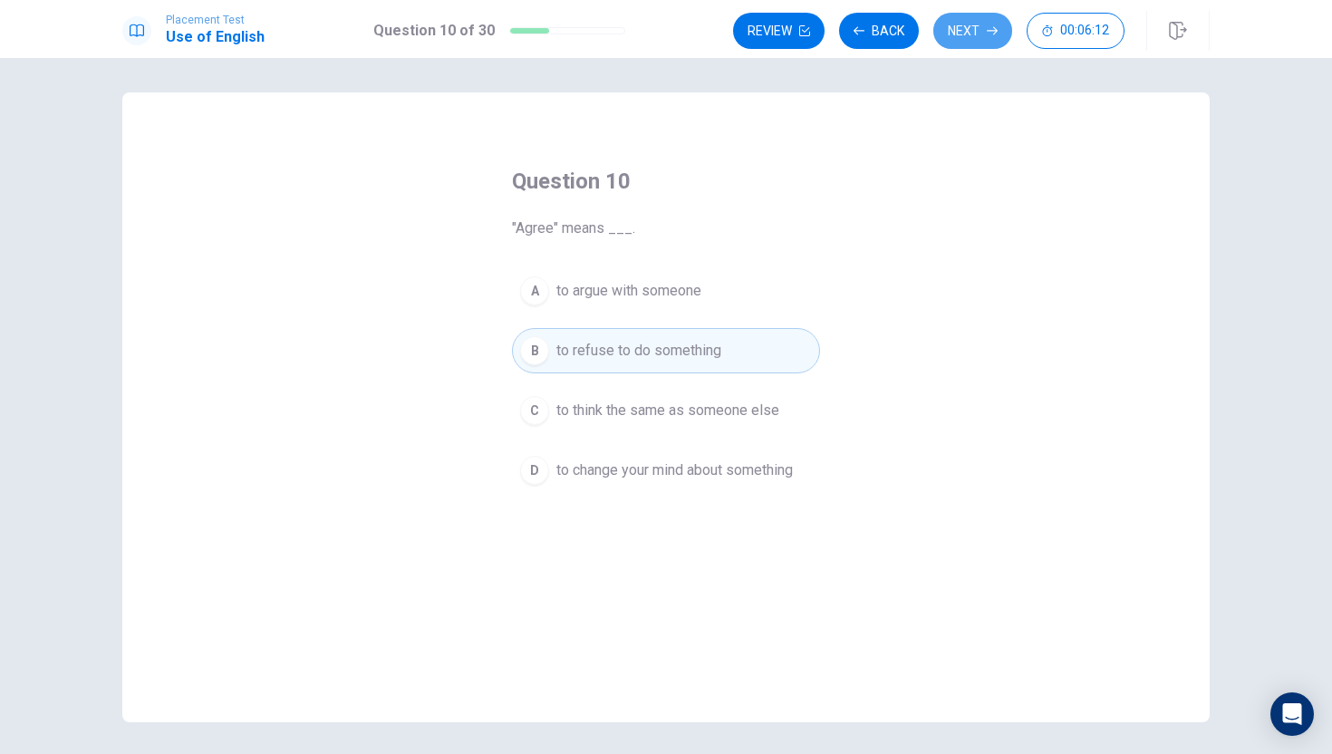
click at [1002, 29] on button "Next" at bounding box center [973, 31] width 79 height 36
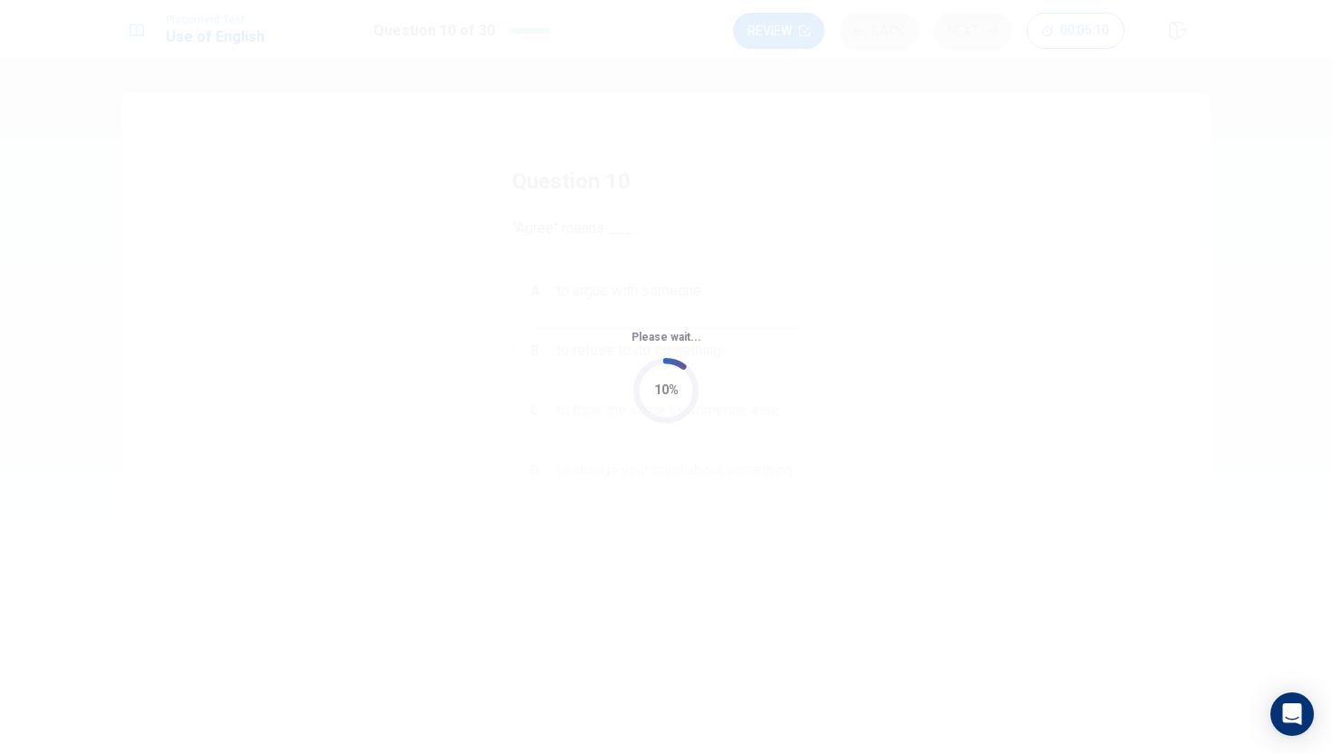
scroll to position [0, 0]
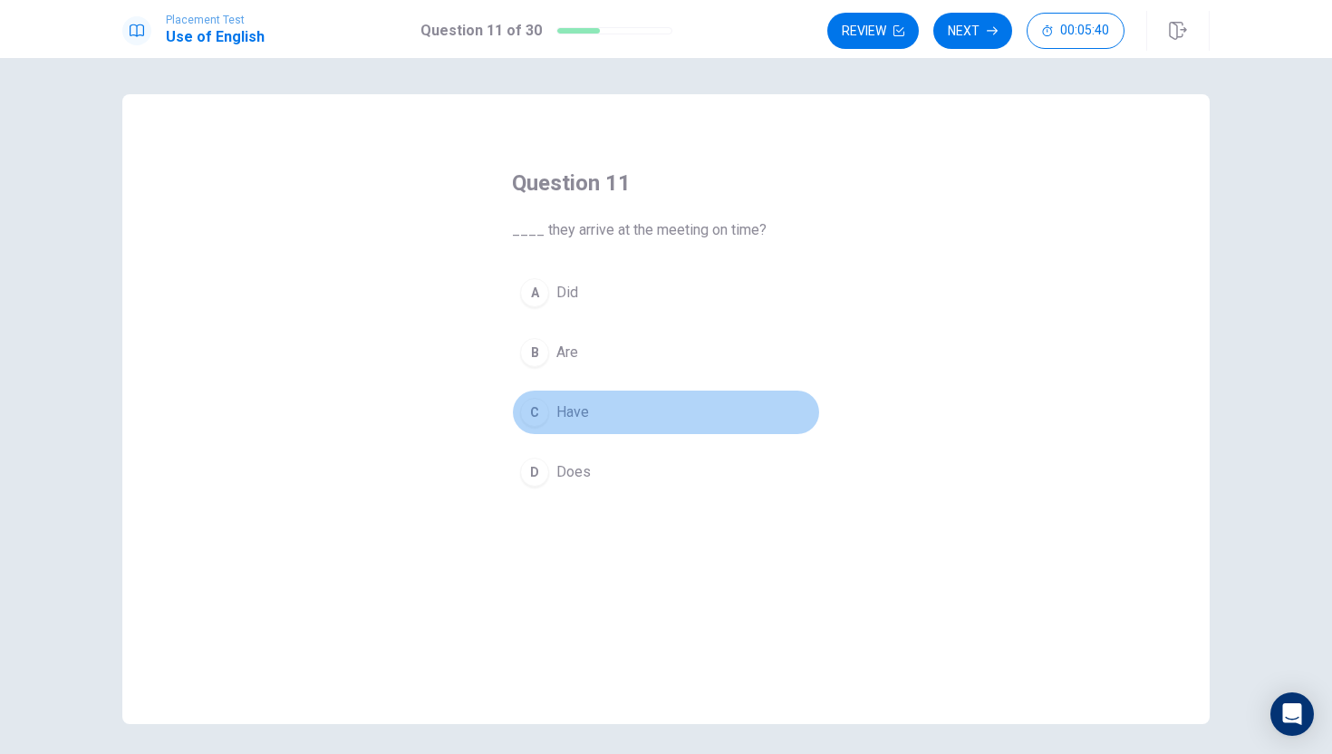
click at [537, 413] on div "C" at bounding box center [534, 412] width 29 height 29
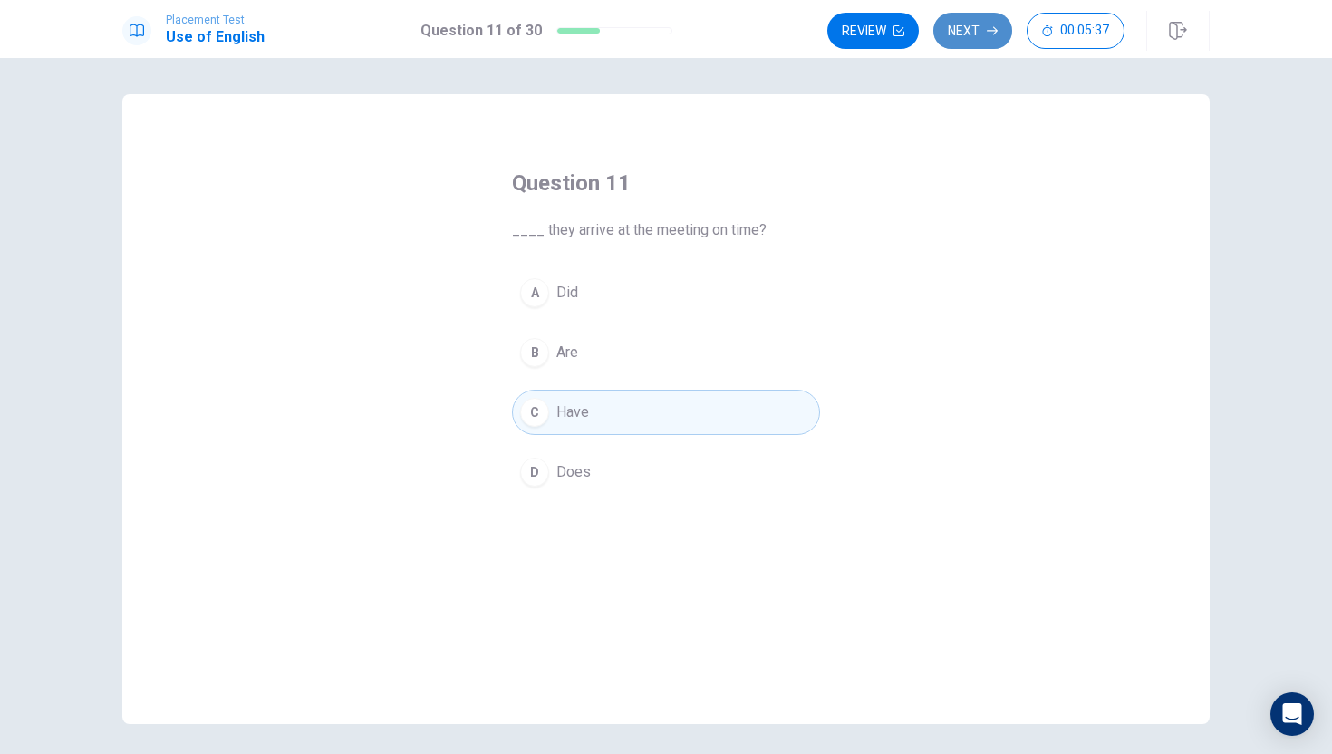
click at [966, 29] on button "Next" at bounding box center [973, 31] width 79 height 36
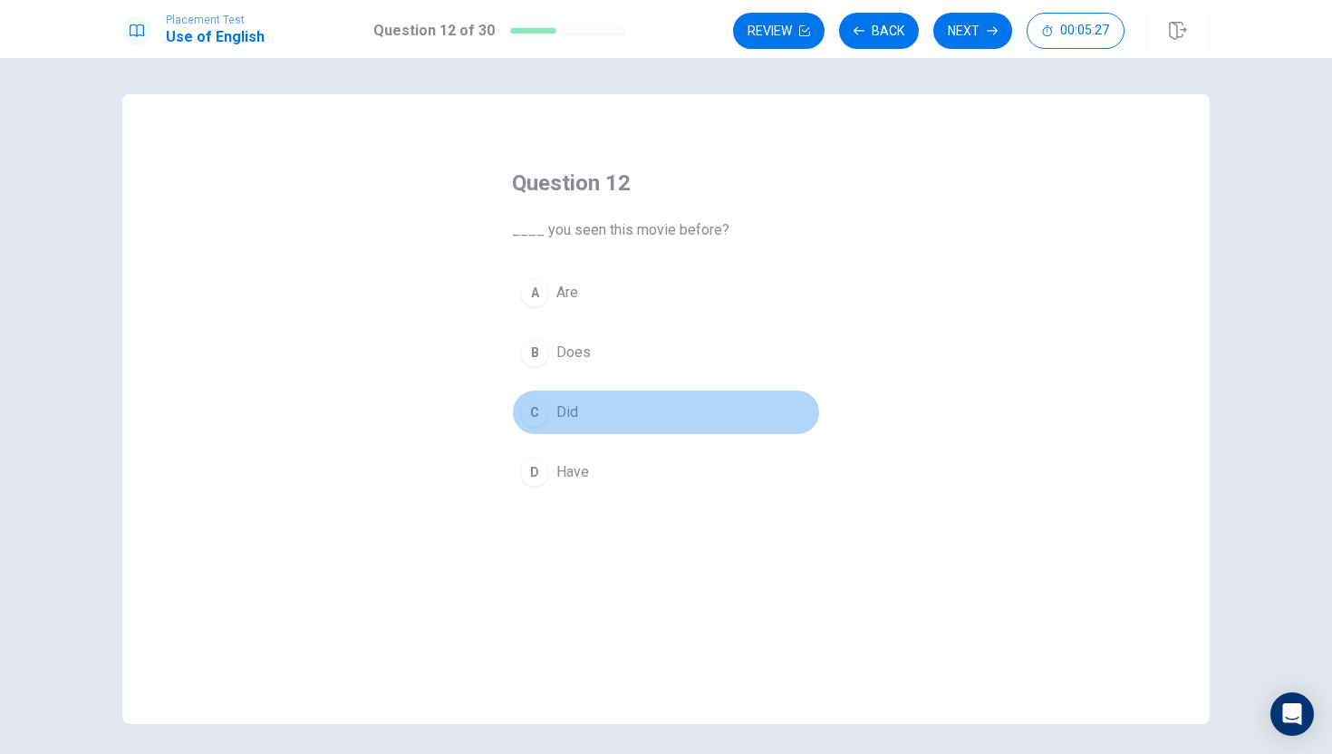
click at [538, 402] on div "C" at bounding box center [534, 412] width 29 height 29
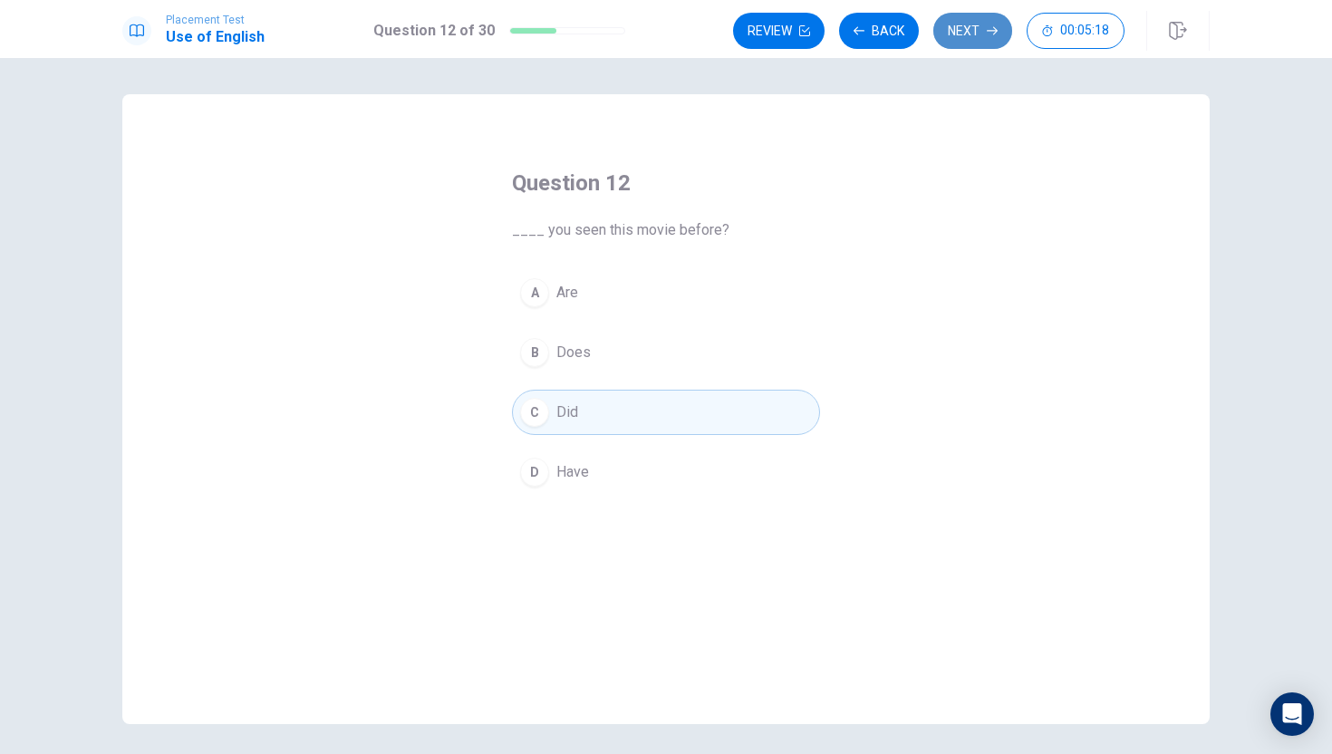
click at [990, 34] on icon "button" at bounding box center [992, 30] width 11 height 11
click at [985, 32] on button "Next" at bounding box center [973, 31] width 79 height 36
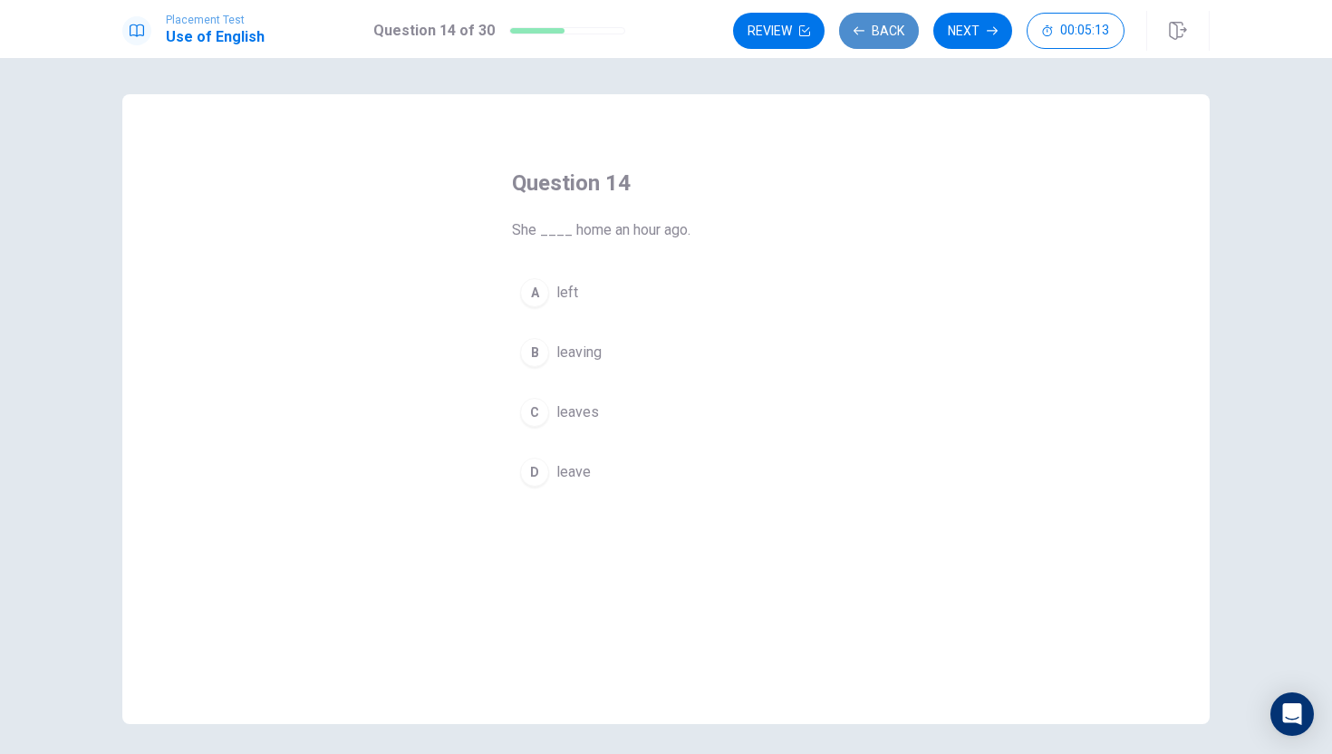
click at [885, 34] on button "Back" at bounding box center [879, 31] width 80 height 36
click at [895, 43] on button "Back" at bounding box center [879, 31] width 80 height 36
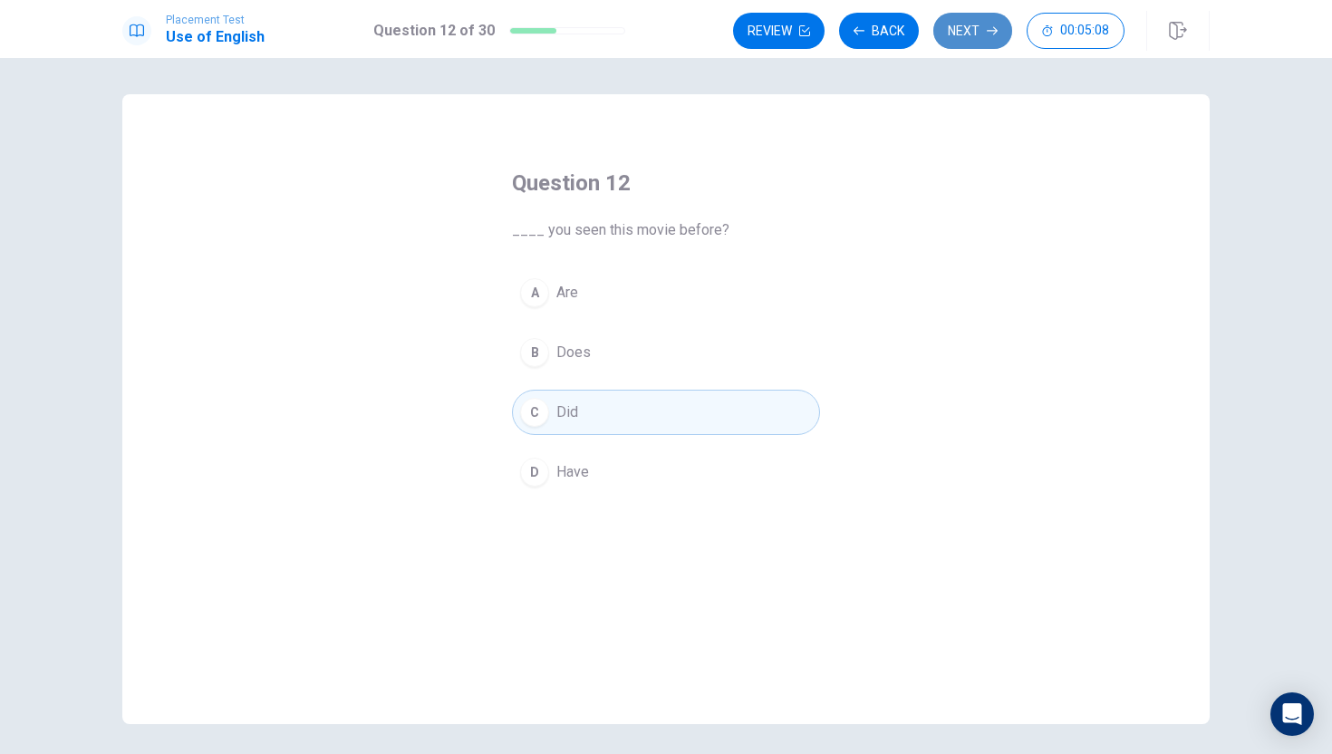
click at [949, 37] on button "Next" at bounding box center [973, 31] width 79 height 36
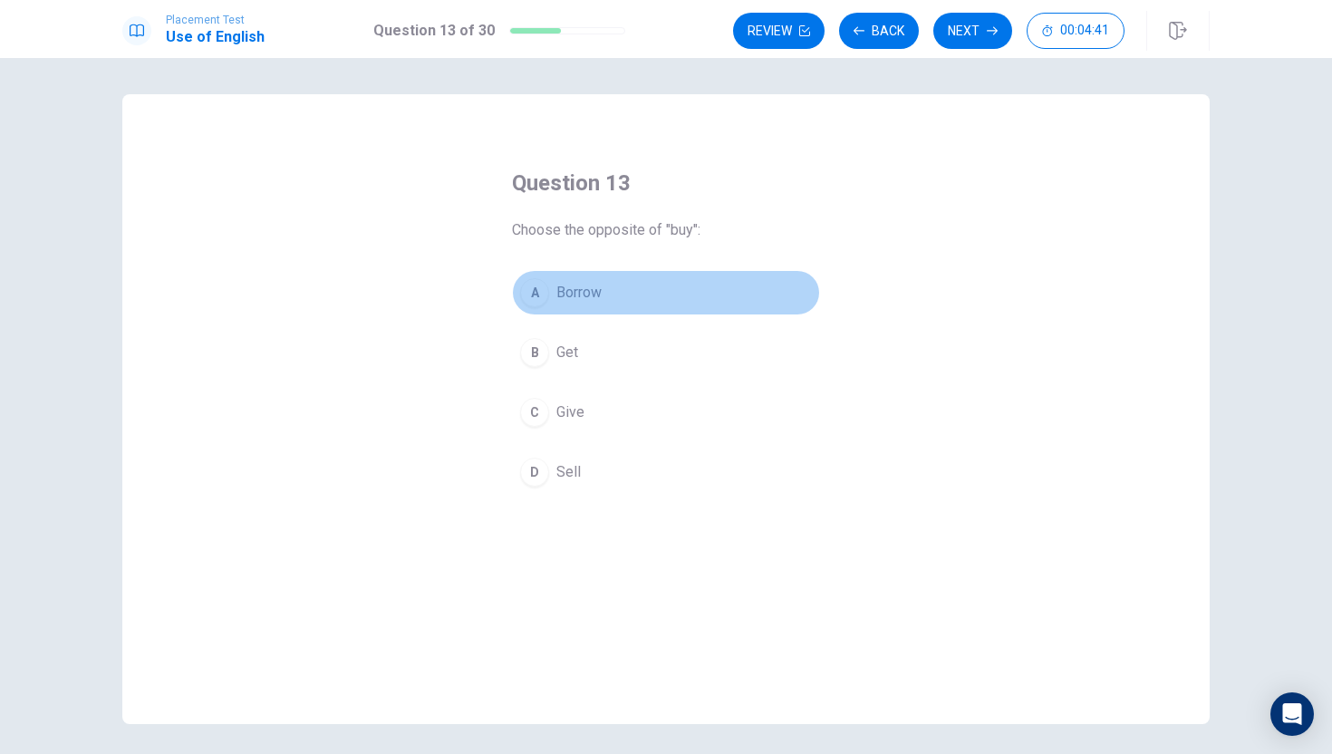
click at [521, 287] on div "A" at bounding box center [534, 292] width 29 height 29
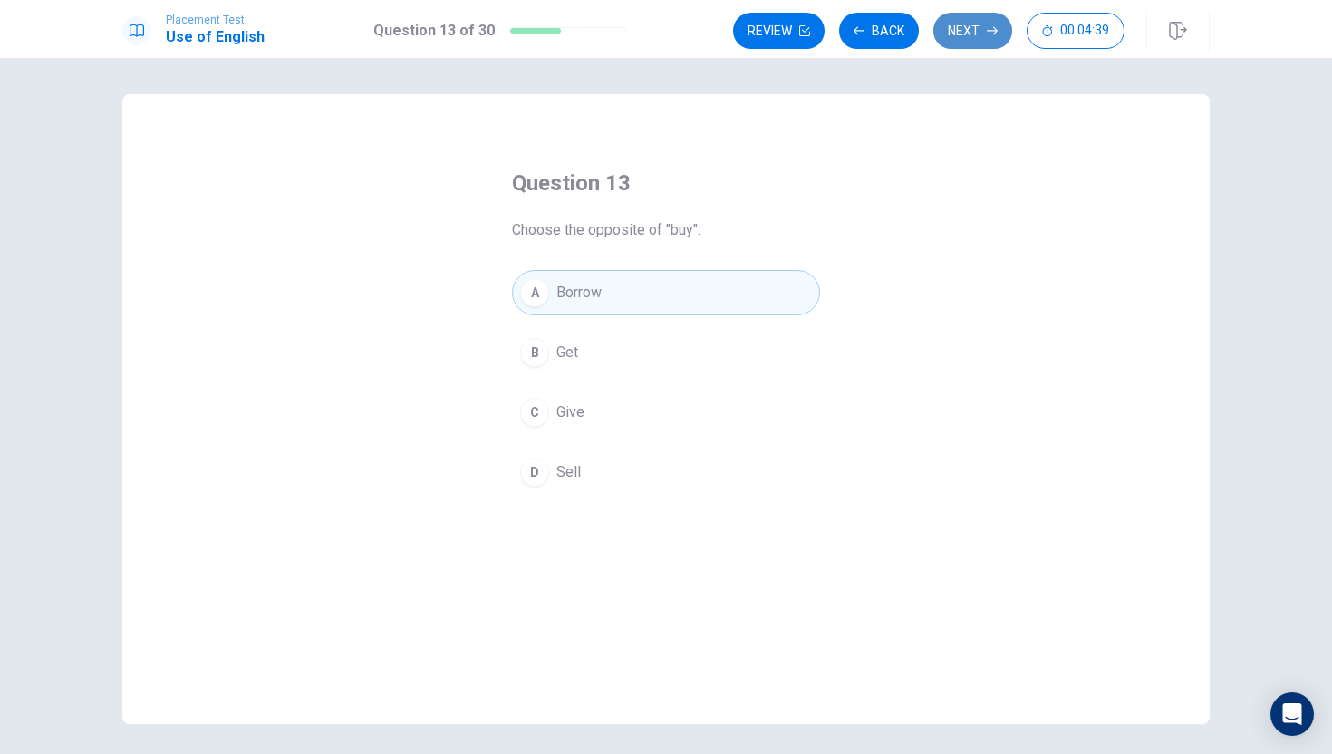
click at [982, 40] on button "Next" at bounding box center [973, 31] width 79 height 36
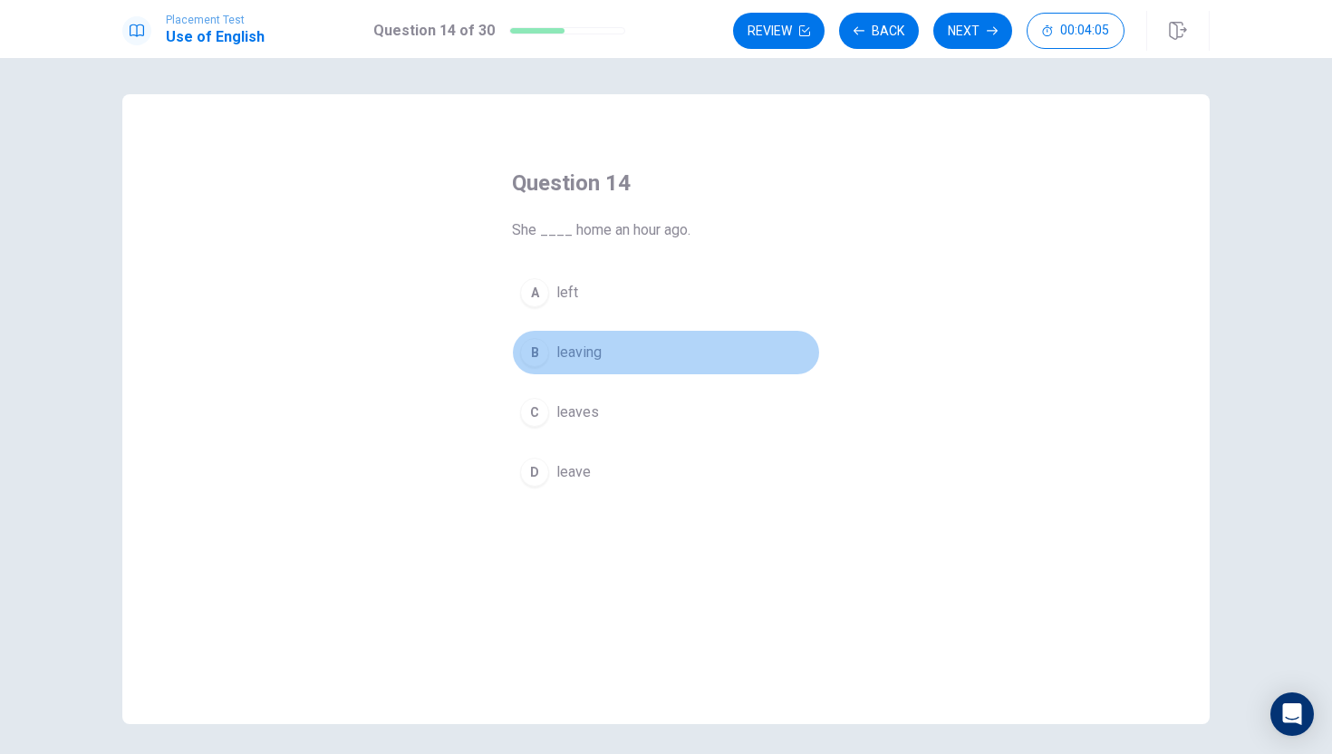
click at [538, 354] on div "B" at bounding box center [534, 352] width 29 height 29
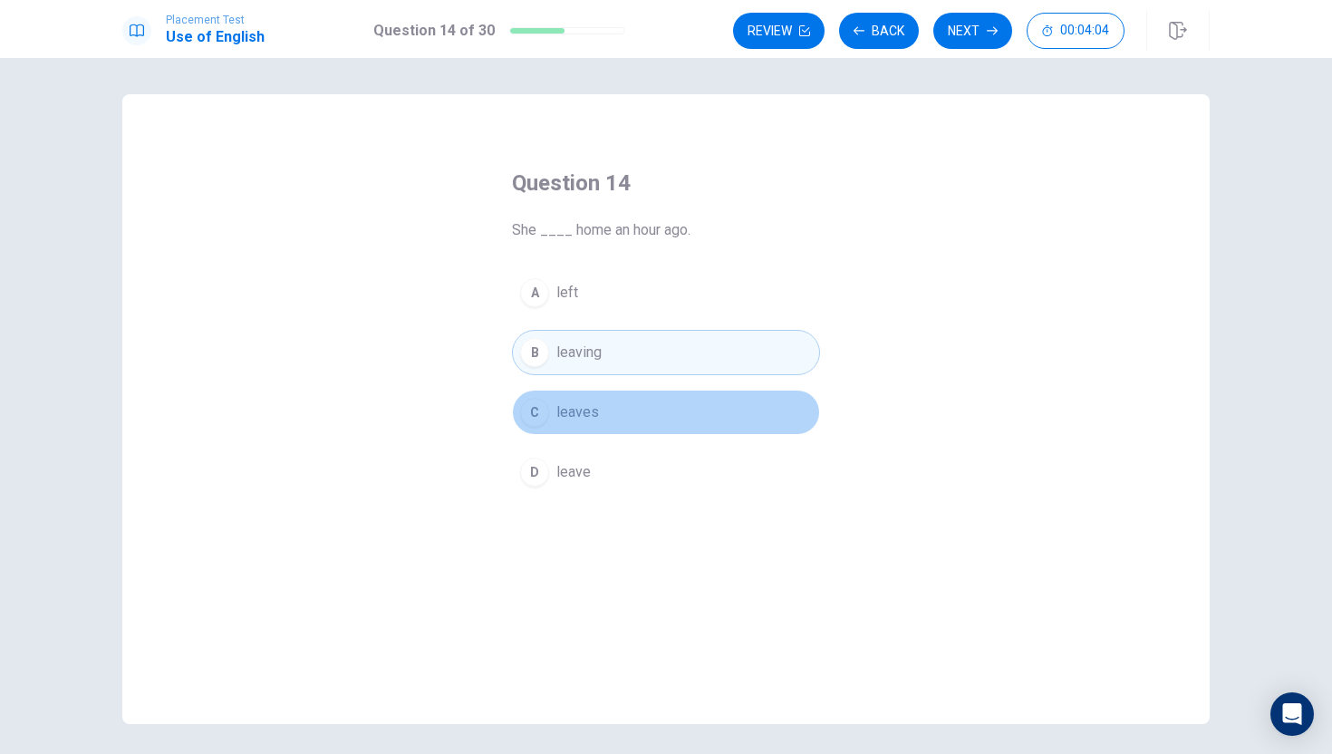
click at [643, 419] on button "C leaves" at bounding box center [666, 412] width 308 height 45
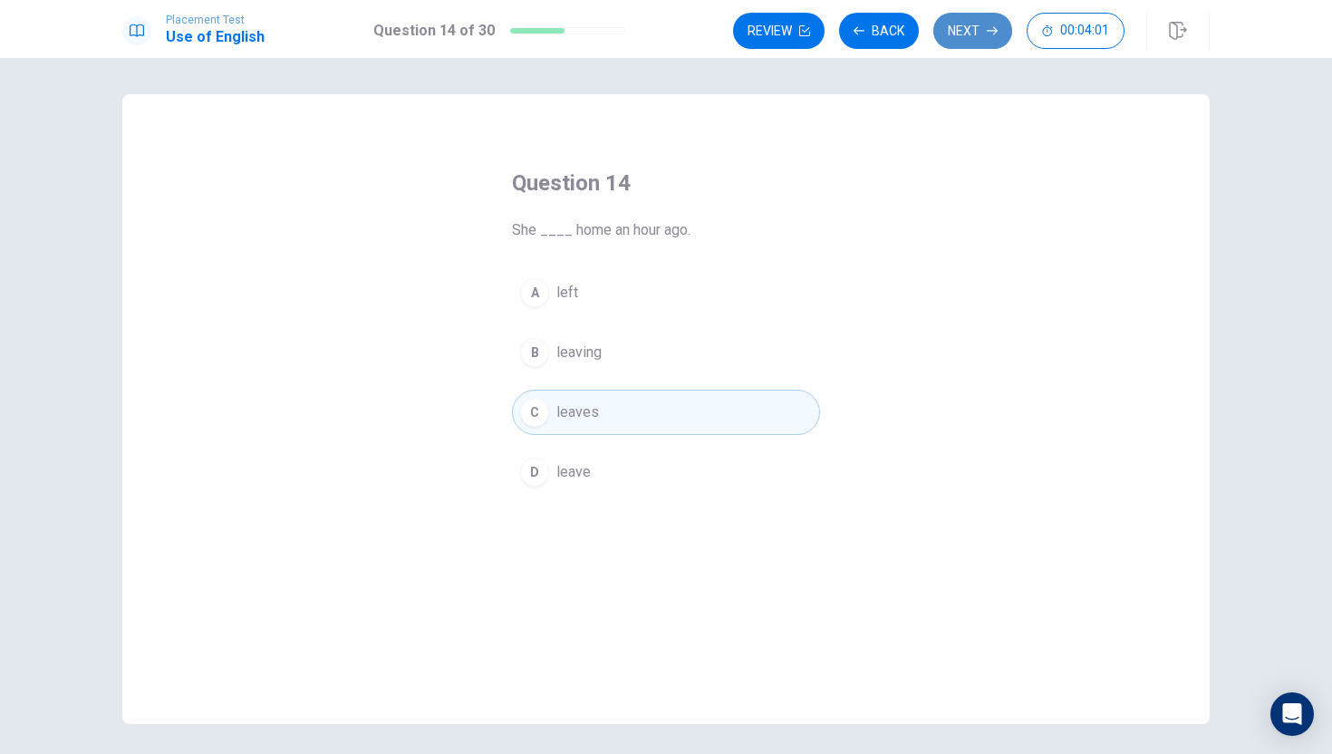
click at [958, 43] on button "Next" at bounding box center [973, 31] width 79 height 36
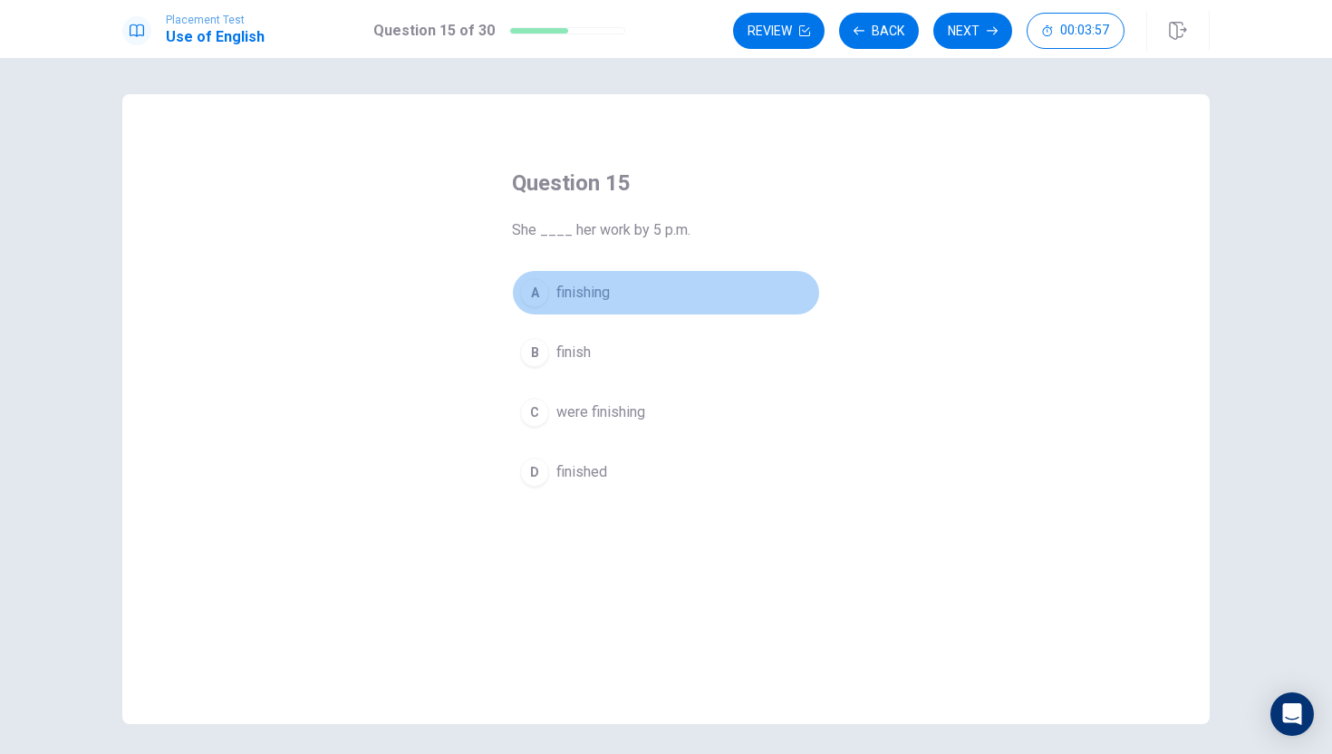
click at [653, 304] on button "A finishing" at bounding box center [666, 292] width 308 height 45
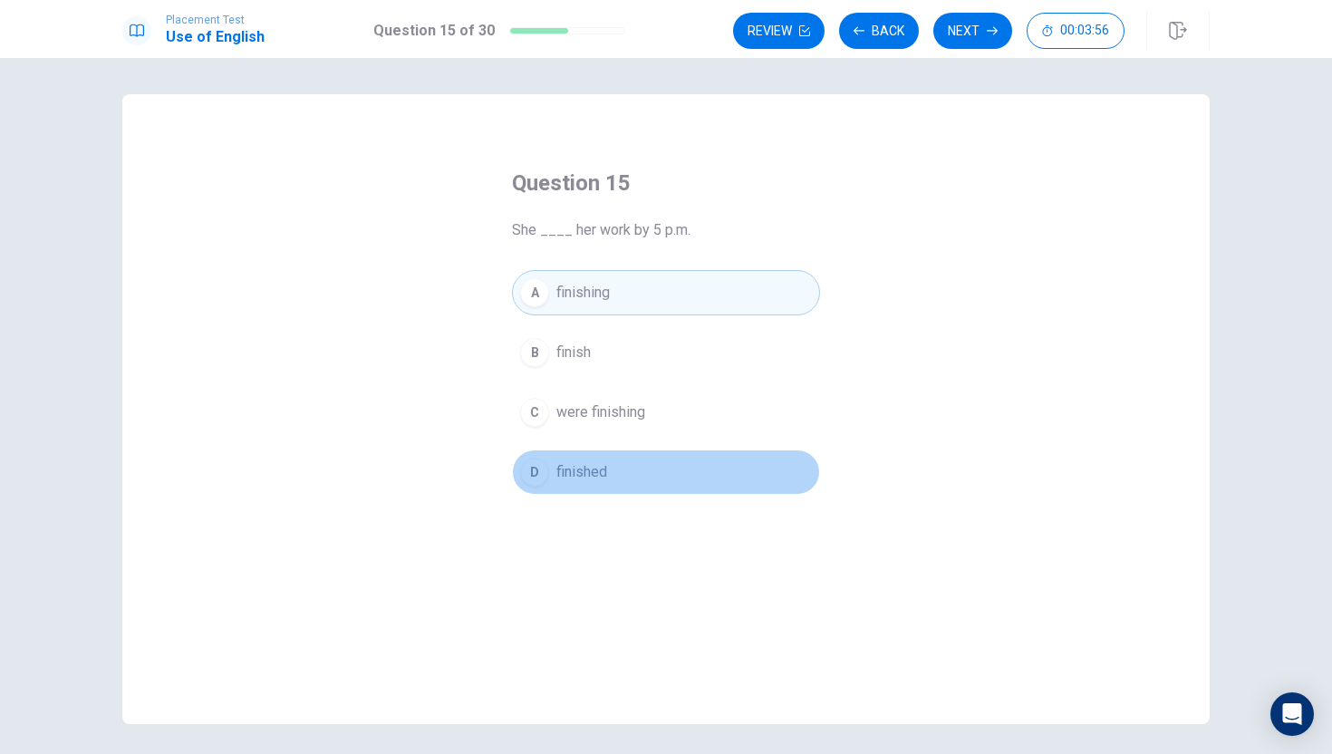
click at [649, 478] on button "D finished" at bounding box center [666, 472] width 308 height 45
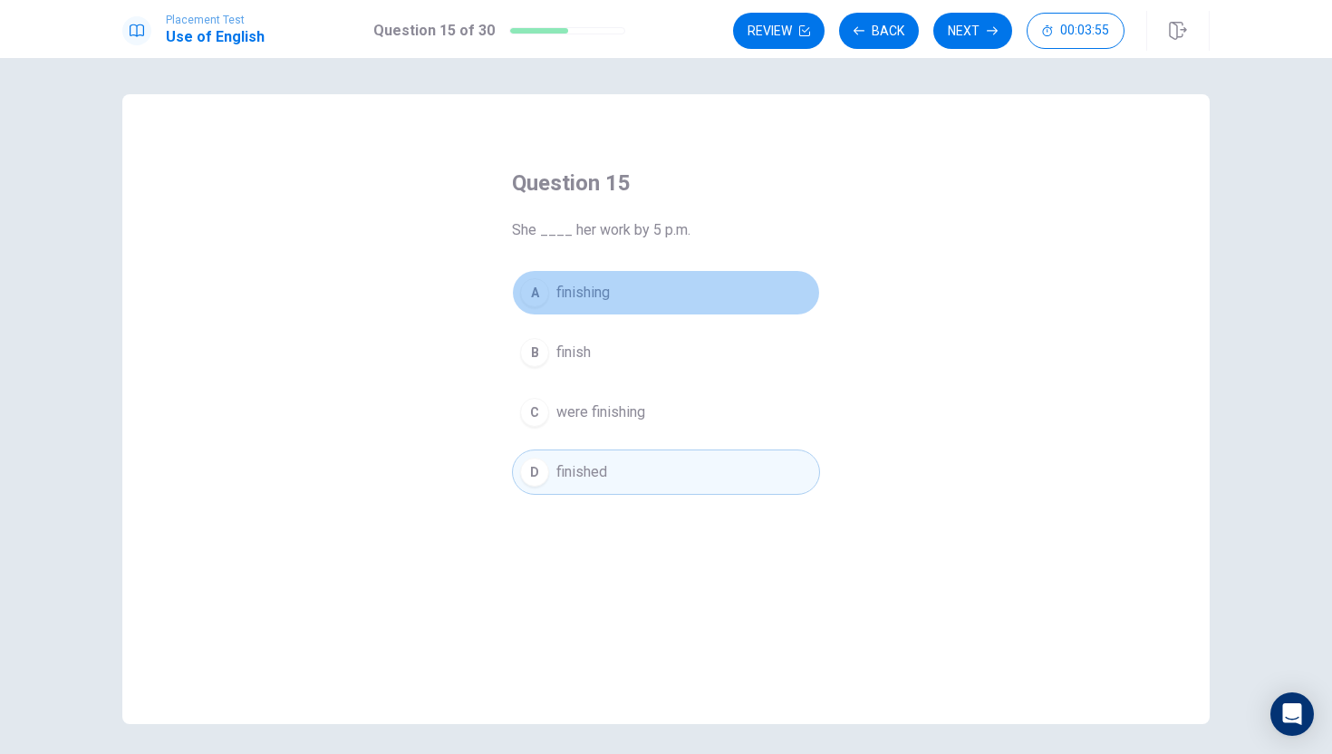
click at [719, 303] on button "A finishing" at bounding box center [666, 292] width 308 height 45
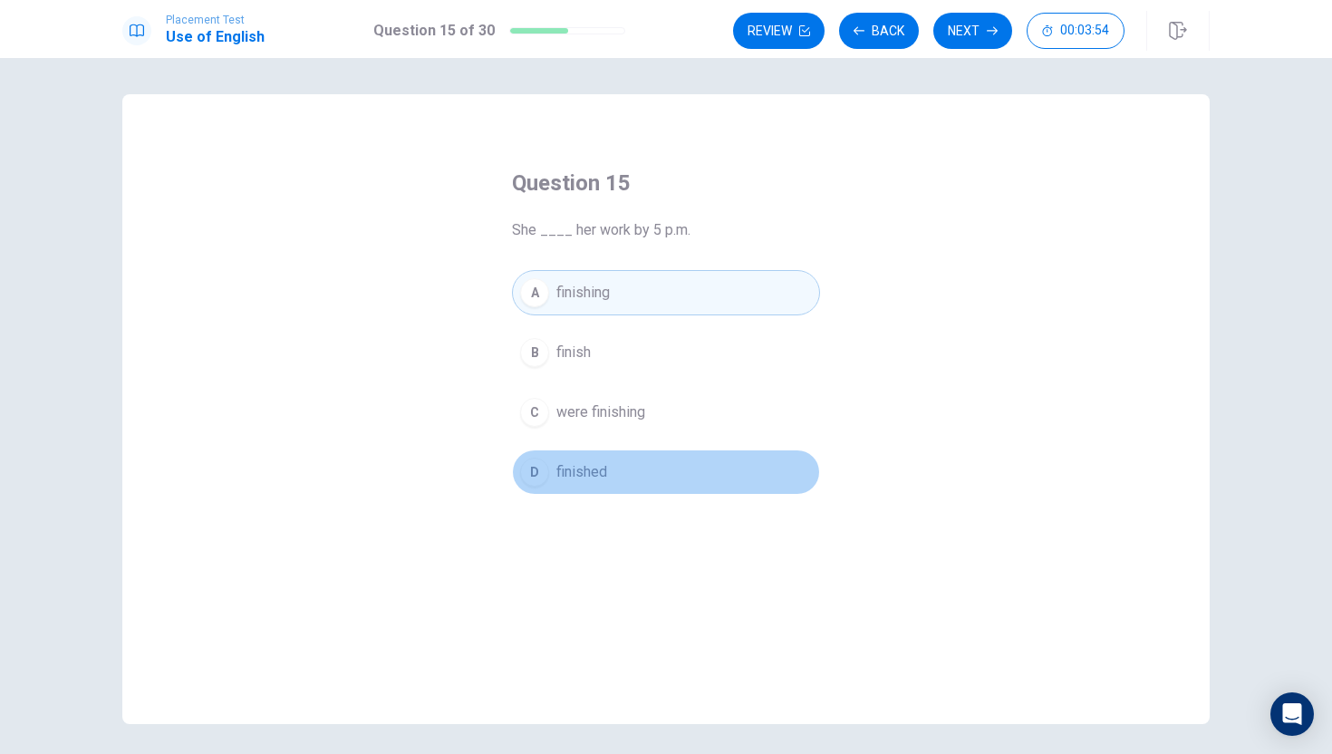
click at [678, 470] on button "D finished" at bounding box center [666, 472] width 308 height 45
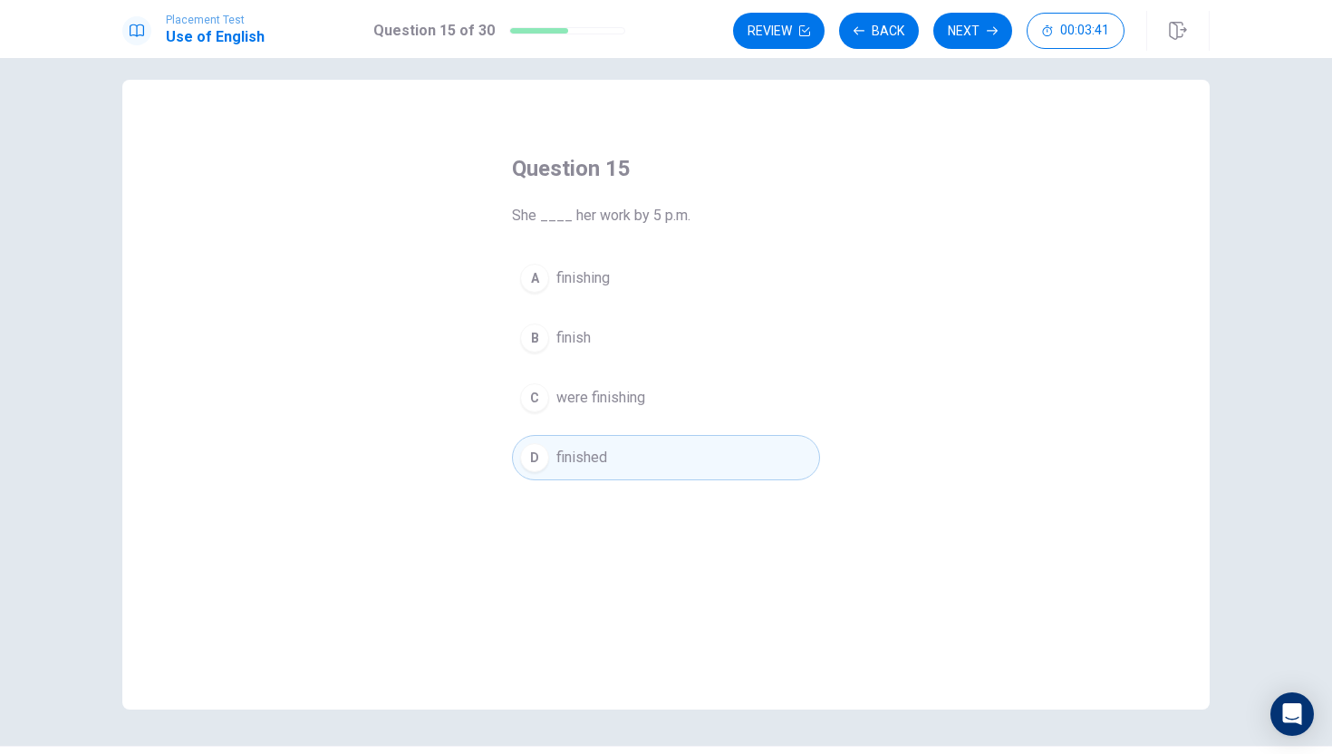
scroll to position [19, 0]
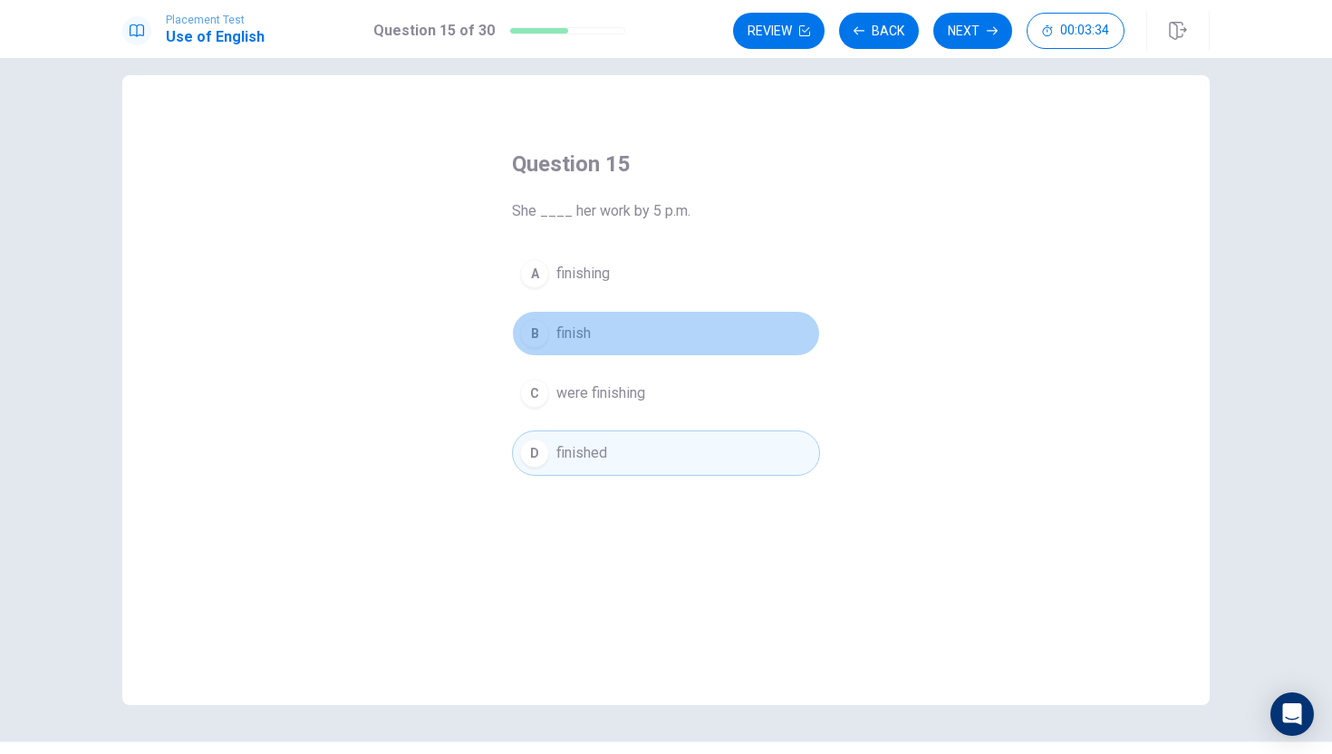
click at [657, 311] on button "B finish" at bounding box center [666, 333] width 308 height 45
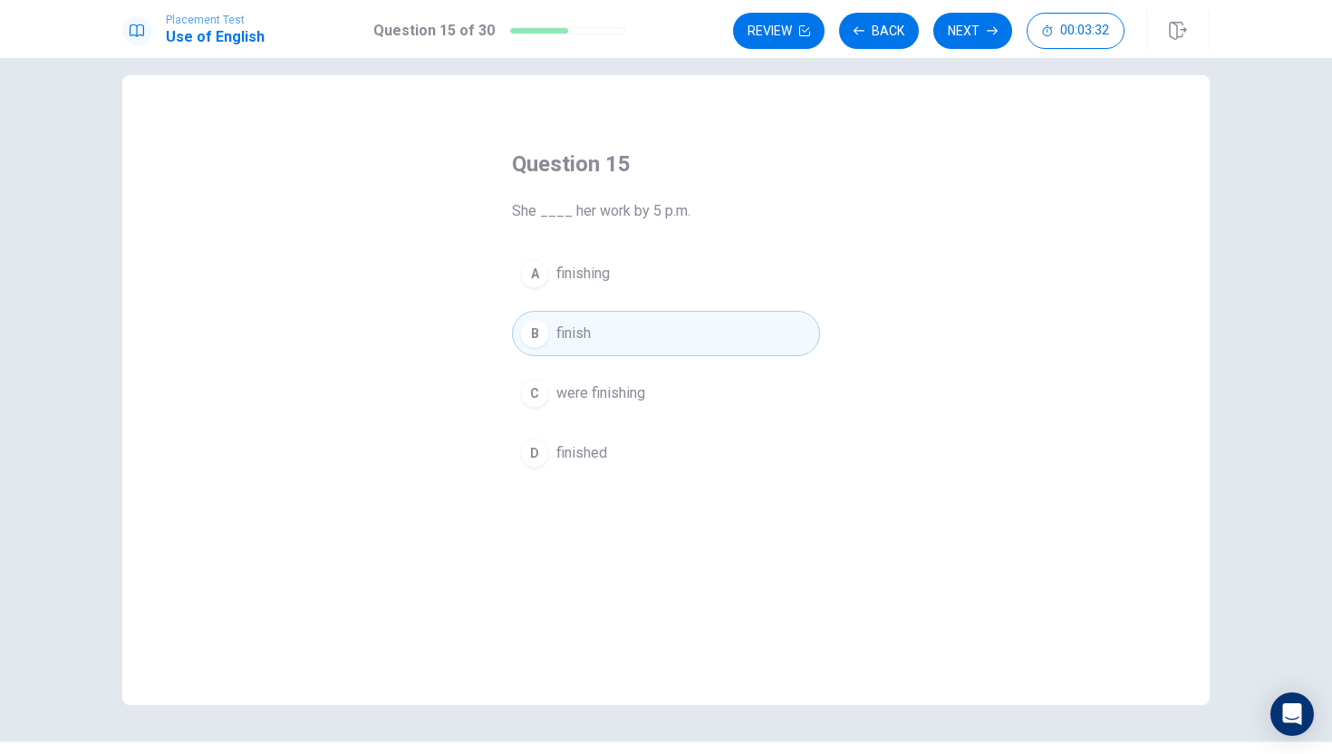
drag, startPoint x: 604, startPoint y: 476, endPoint x: 604, endPoint y: 457, distance: 19.0
click at [604, 475] on div "Question 15 She ____ her work by 5 p.m. A finishing B finish C were finishing D…" at bounding box center [666, 313] width 381 height 384
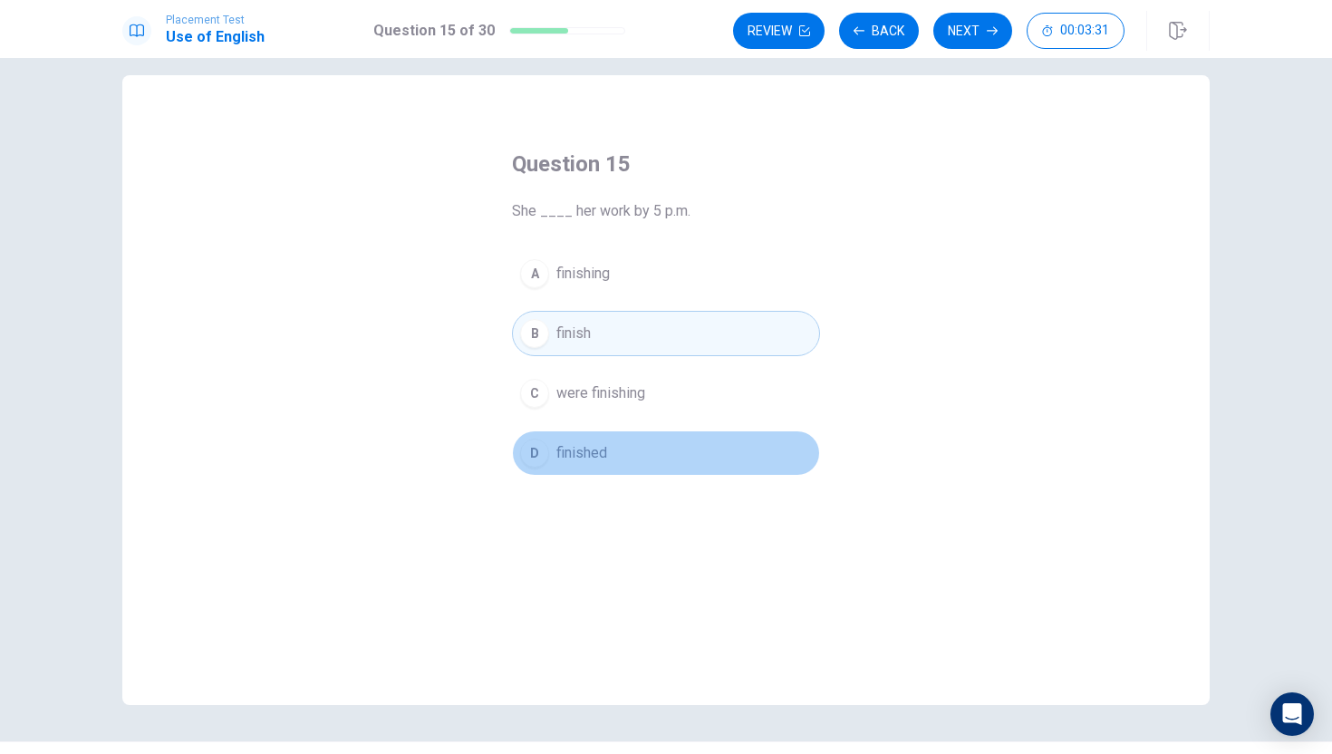
click at [615, 461] on button "D finished" at bounding box center [666, 453] width 308 height 45
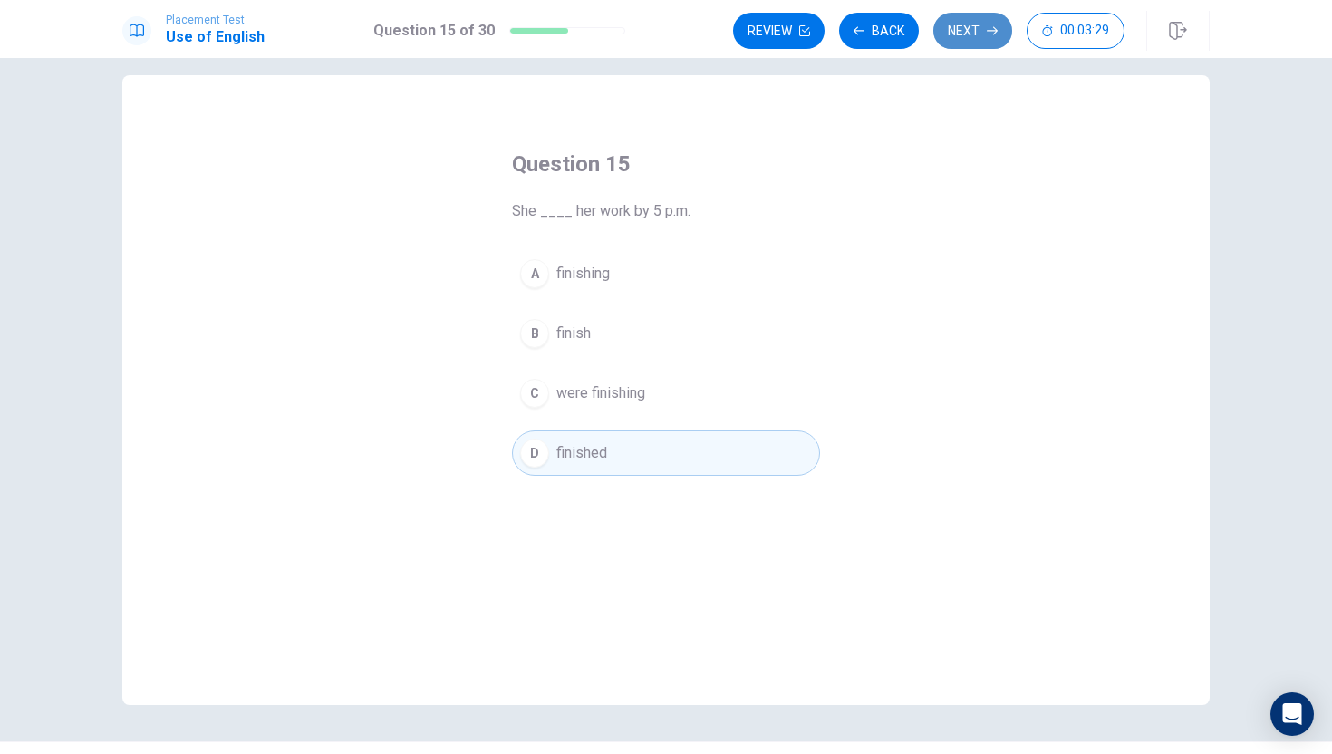
click at [972, 48] on button "Next" at bounding box center [973, 31] width 79 height 36
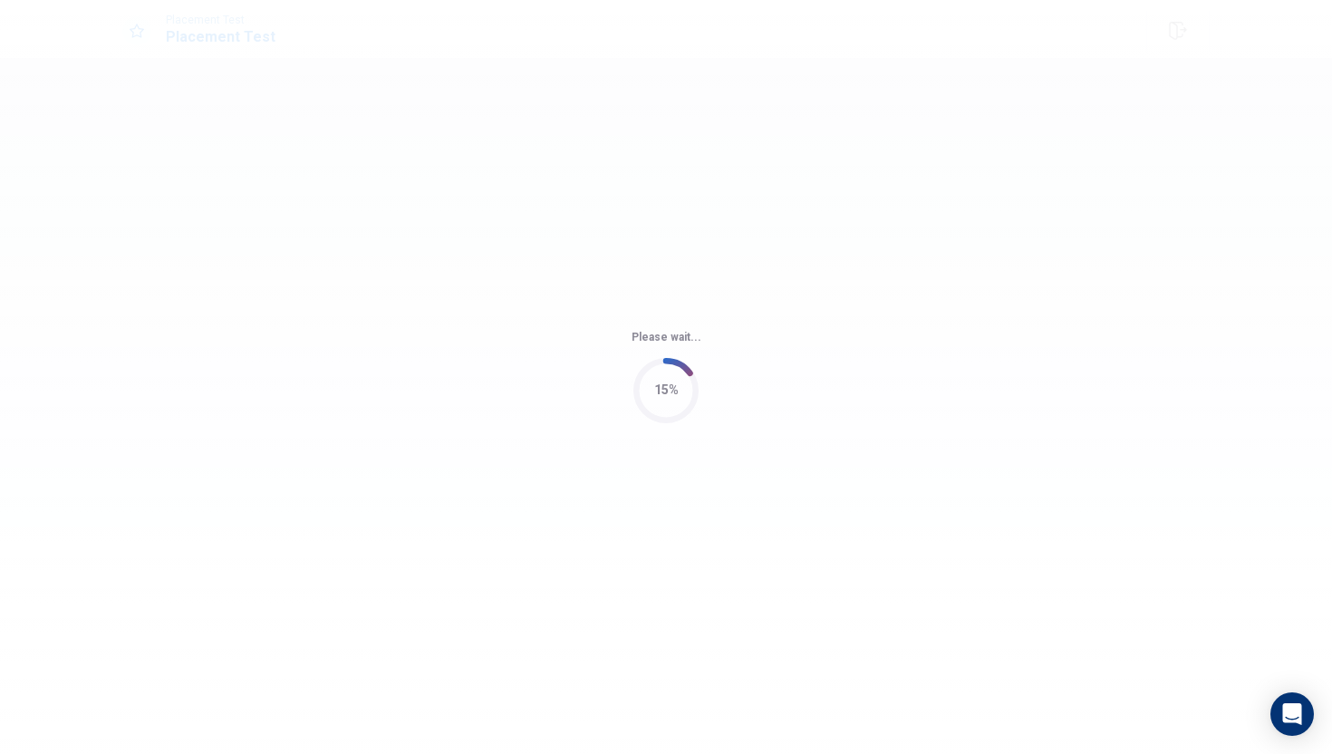
scroll to position [0, 0]
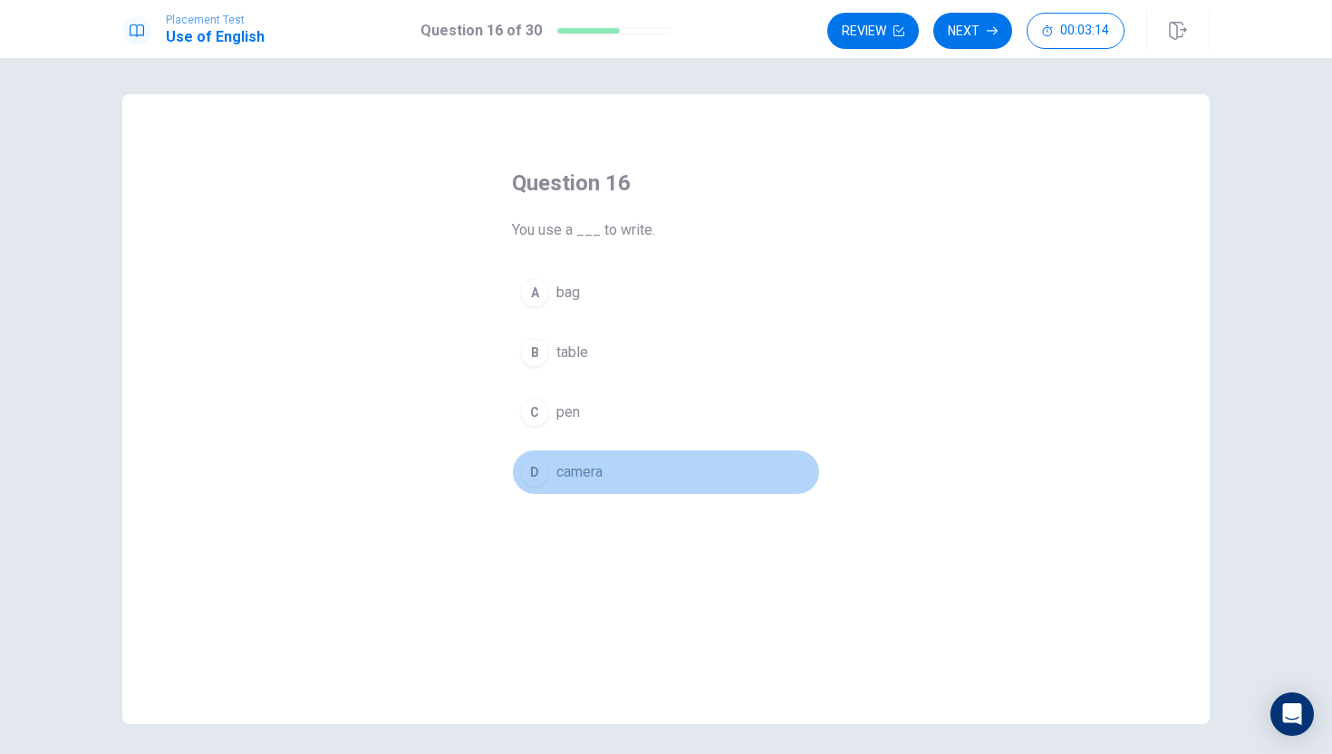
click at [534, 479] on div "D" at bounding box center [534, 472] width 29 height 29
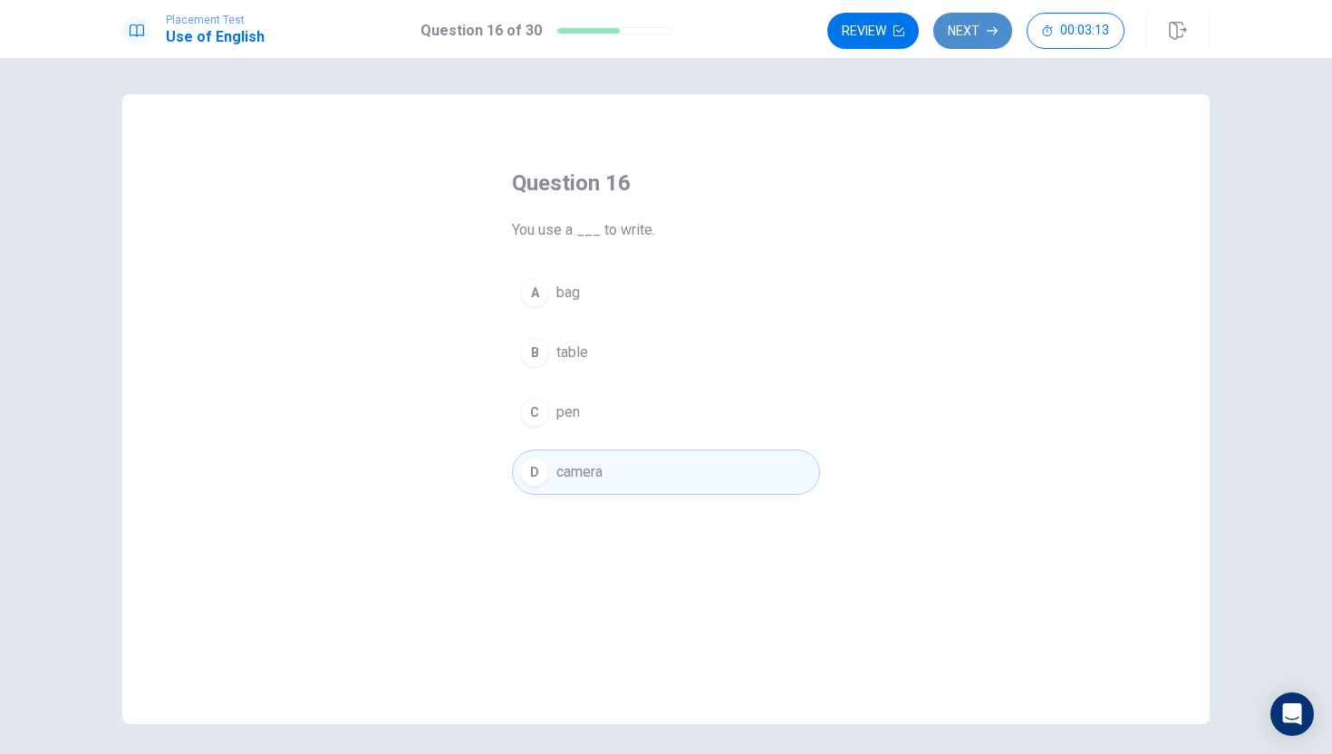
click at [973, 34] on button "Next" at bounding box center [973, 31] width 79 height 36
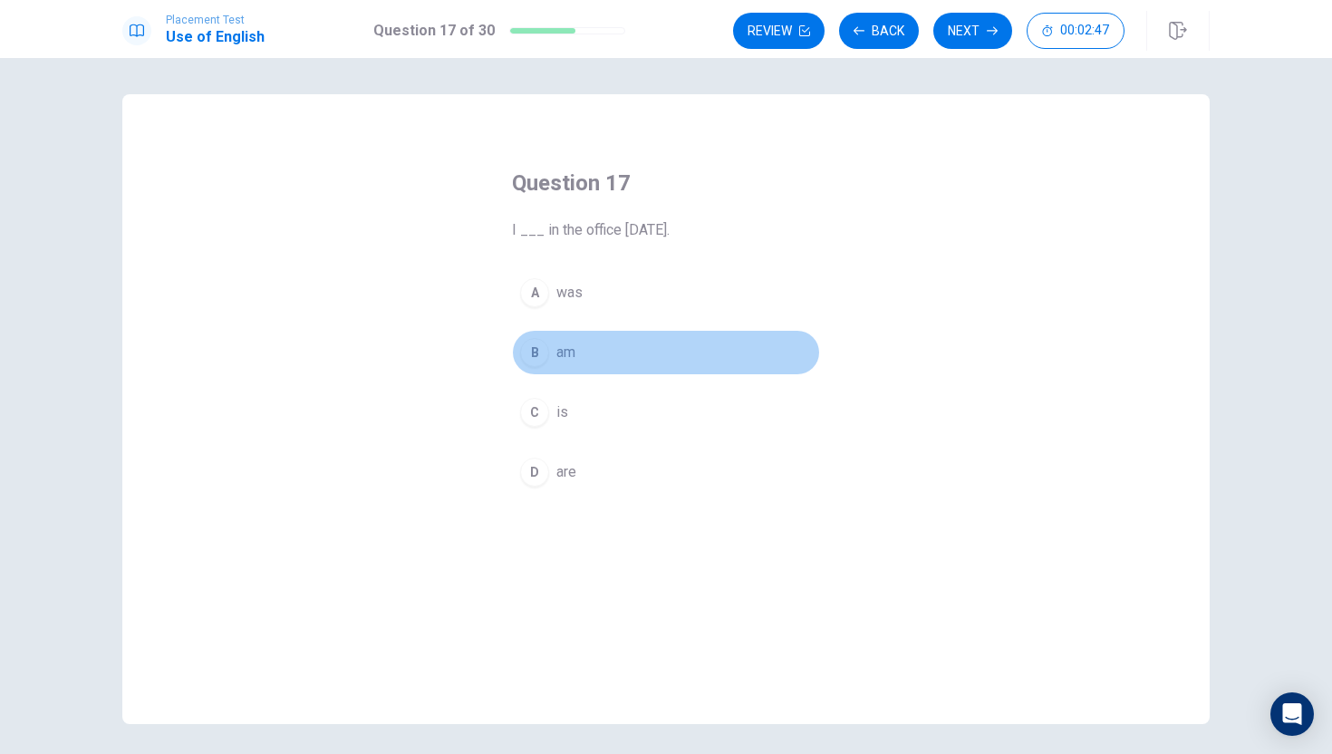
click at [534, 349] on div "B" at bounding box center [534, 352] width 29 height 29
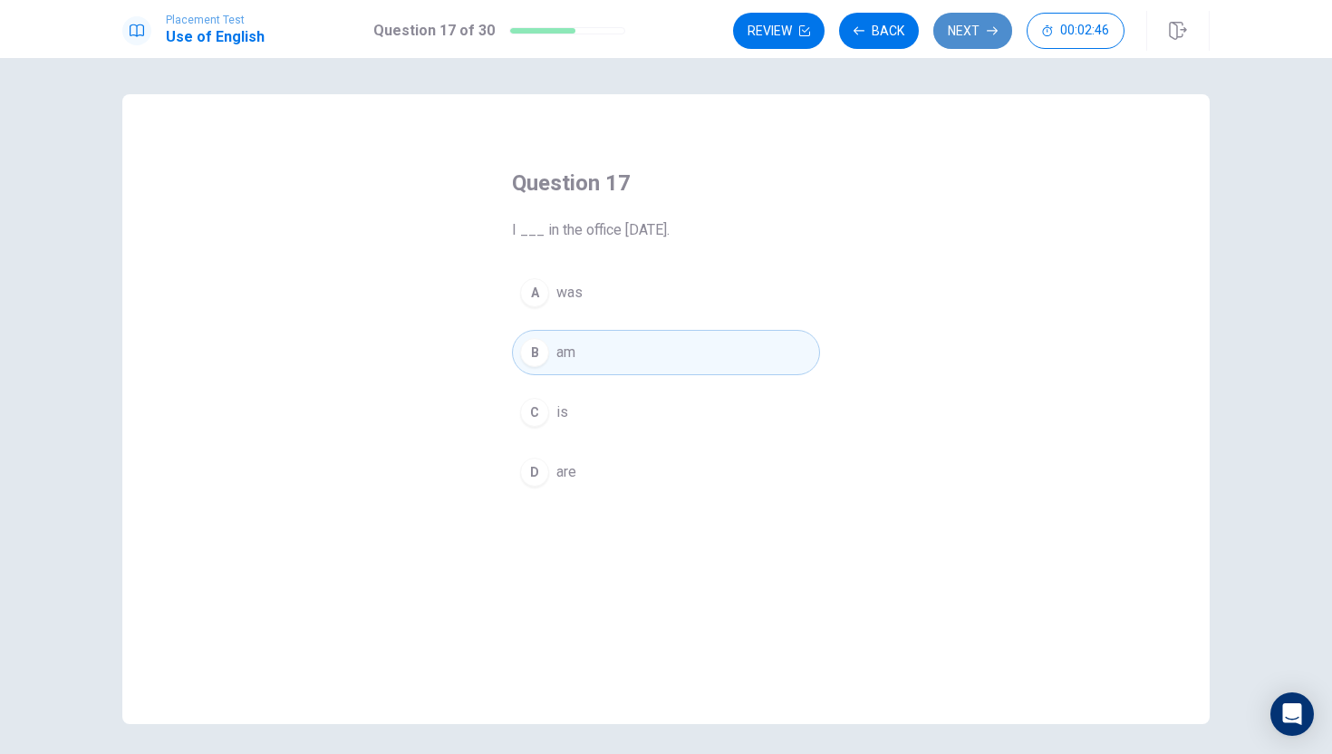
click at [973, 30] on button "Next" at bounding box center [973, 31] width 79 height 36
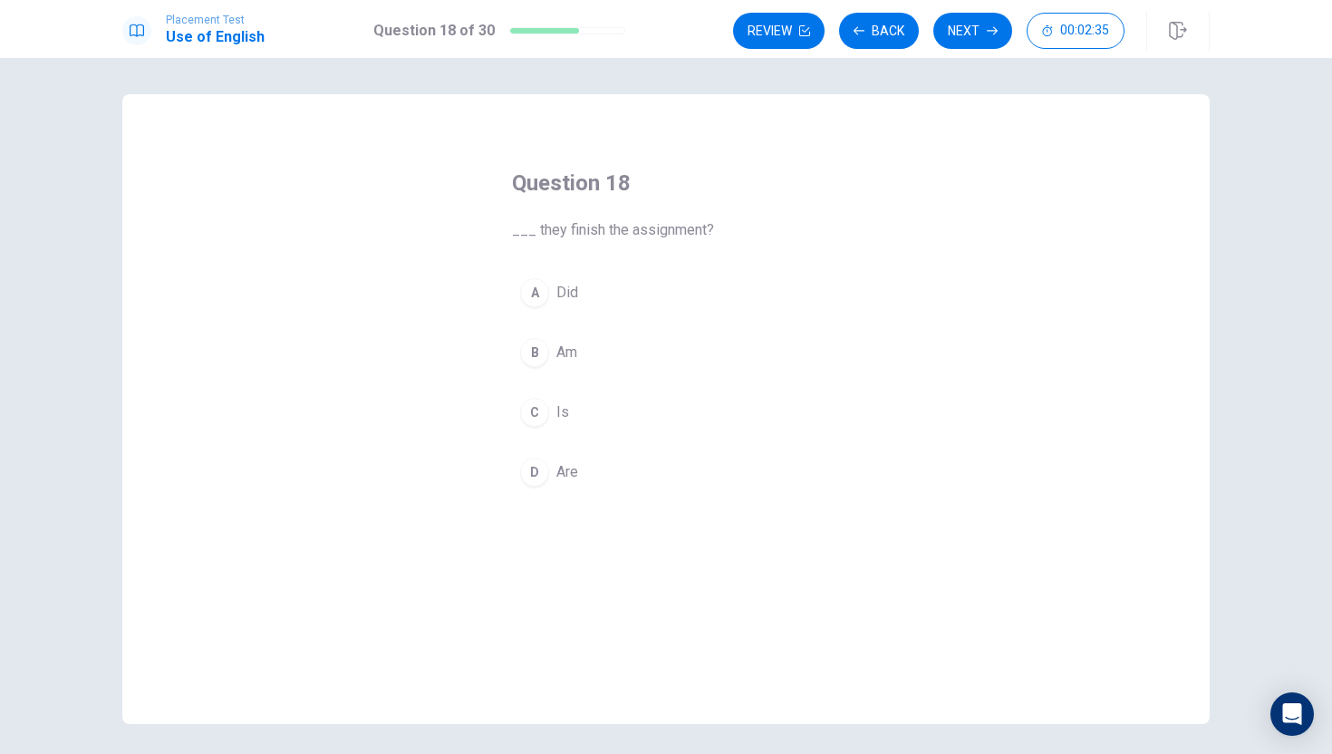
click at [539, 481] on div "D" at bounding box center [534, 472] width 29 height 29
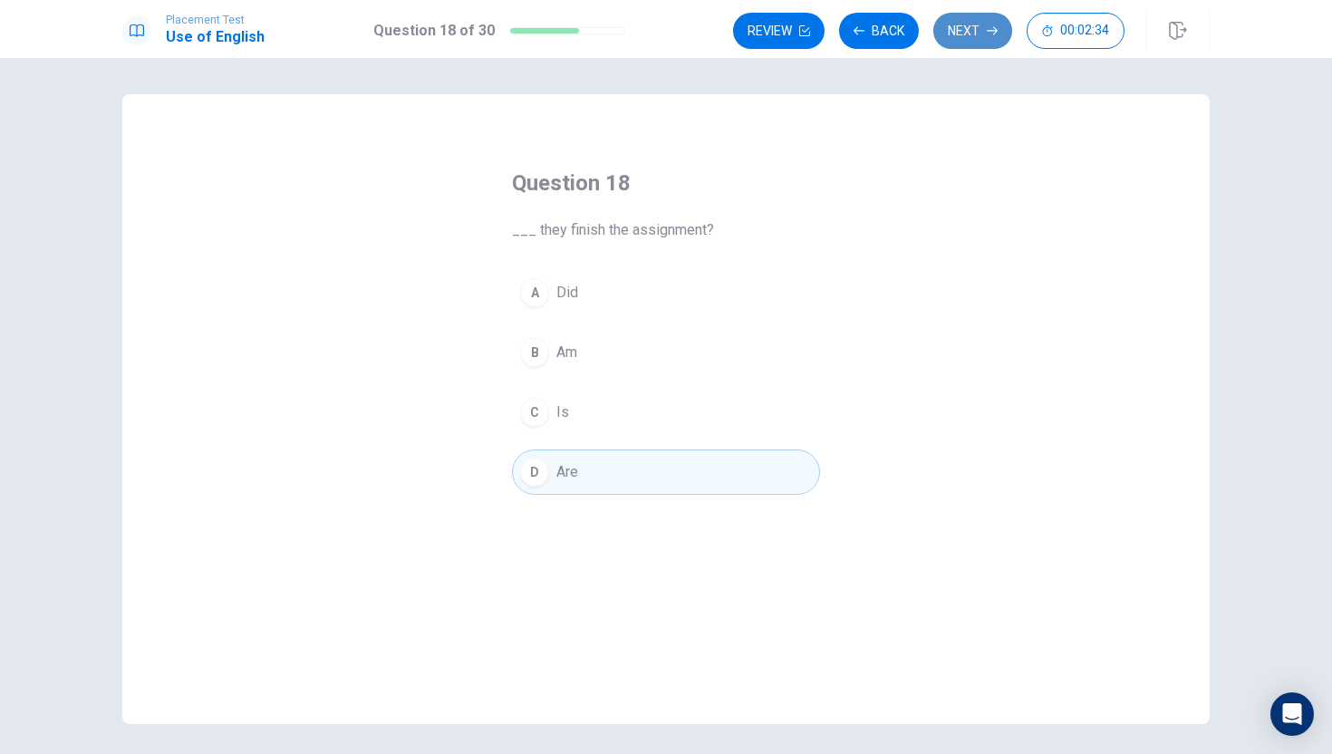
click at [962, 31] on button "Next" at bounding box center [973, 31] width 79 height 36
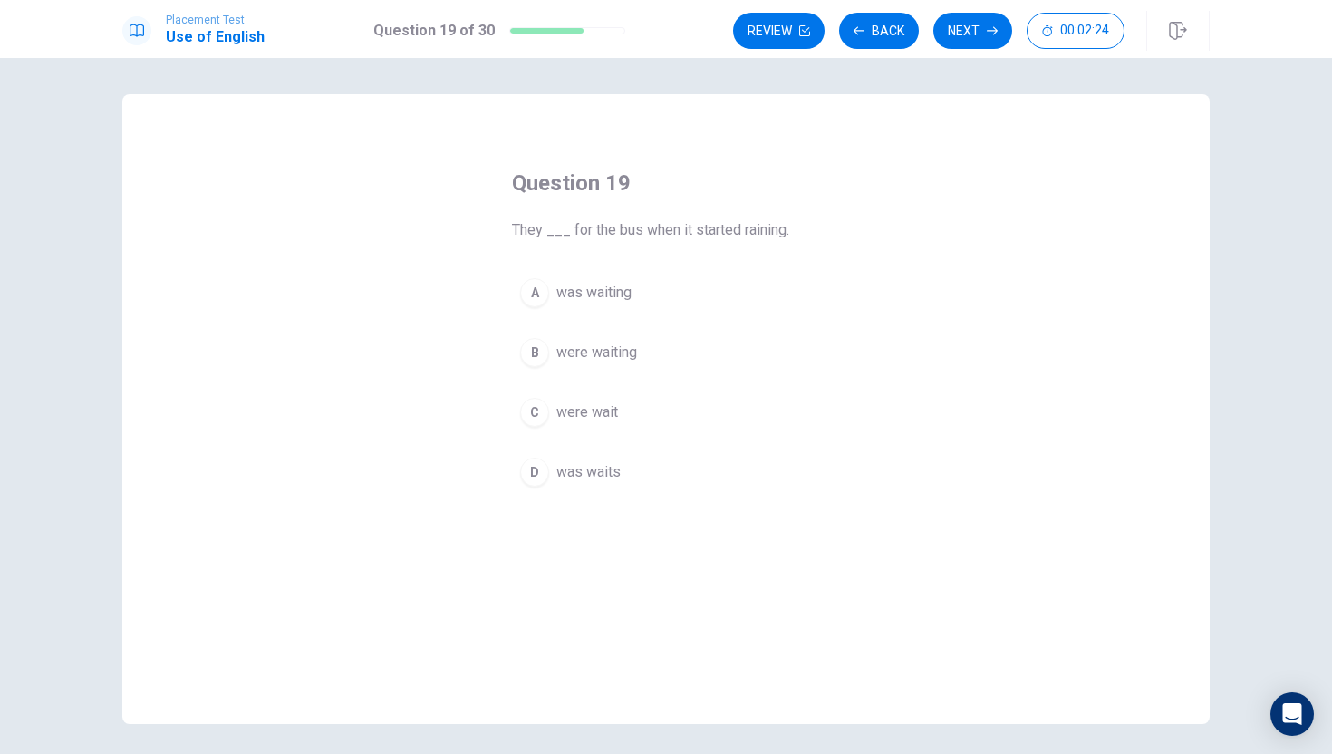
click at [530, 227] on span "They ___ for the bus when it started raining." at bounding box center [666, 230] width 308 height 22
click at [494, 260] on div "Question 19 They ___ for the bus when it started raining. A was waiting B were …" at bounding box center [666, 332] width 381 height 384
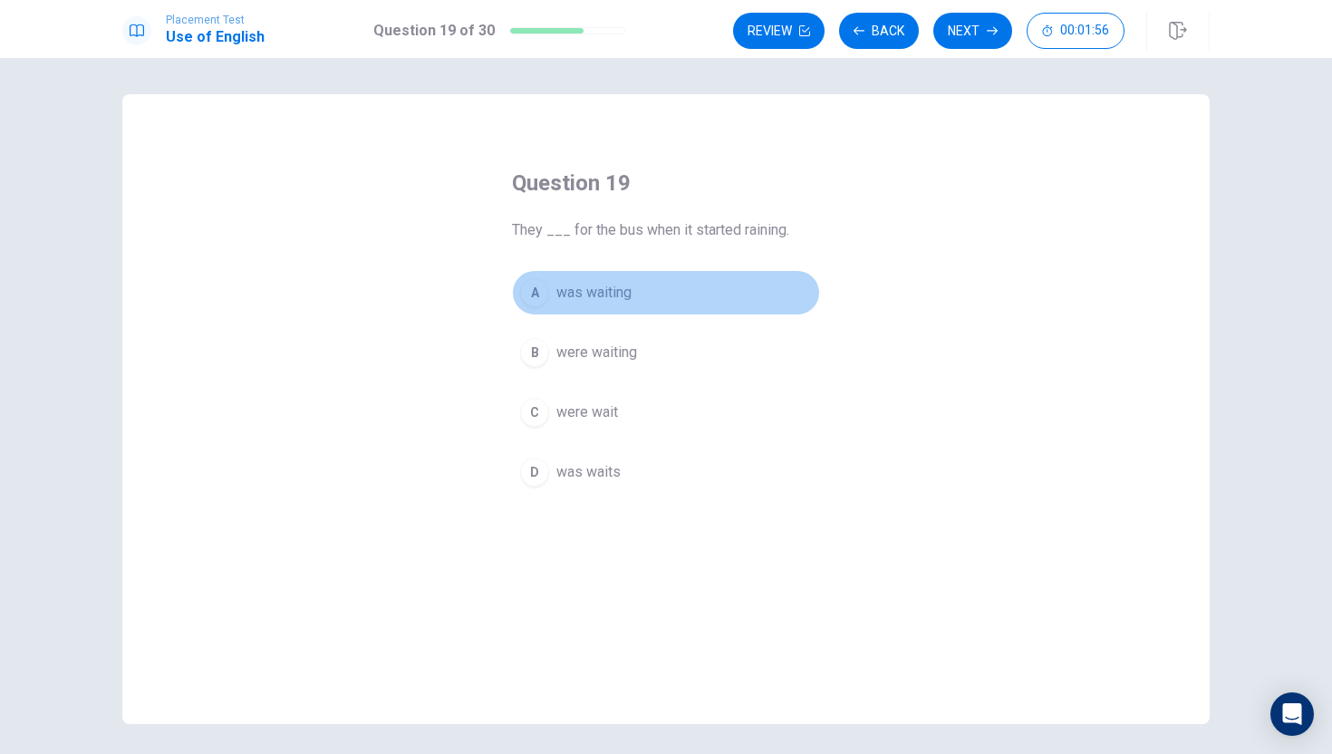
click at [536, 285] on div "A" at bounding box center [534, 292] width 29 height 29
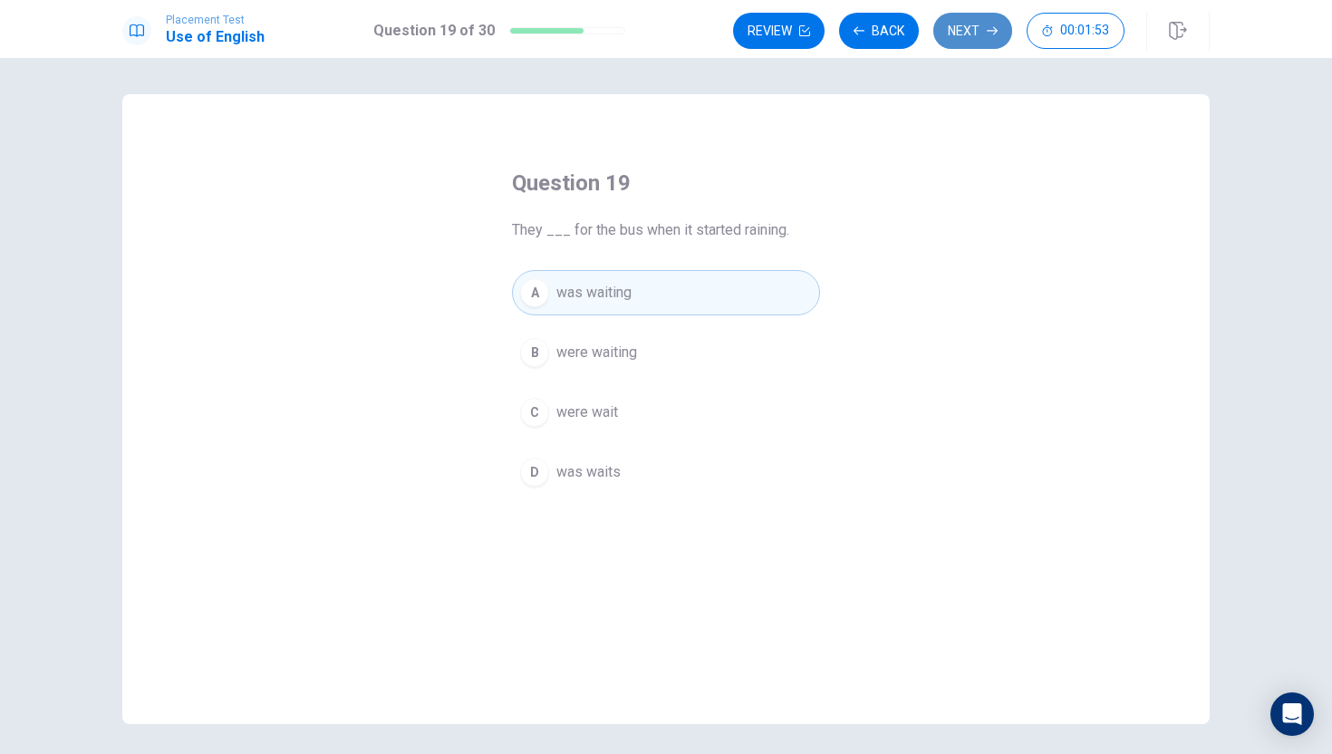
click at [982, 24] on button "Next" at bounding box center [973, 31] width 79 height 36
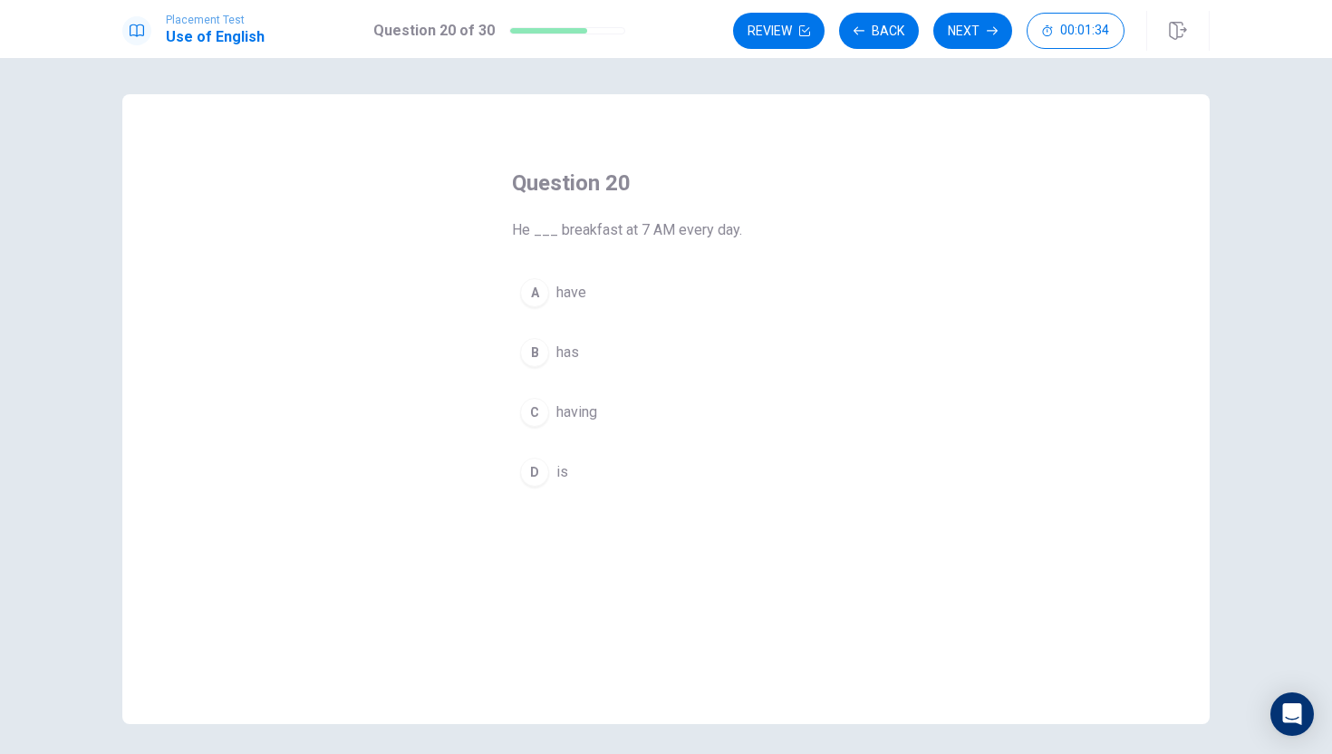
click at [536, 351] on div "B" at bounding box center [534, 352] width 29 height 29
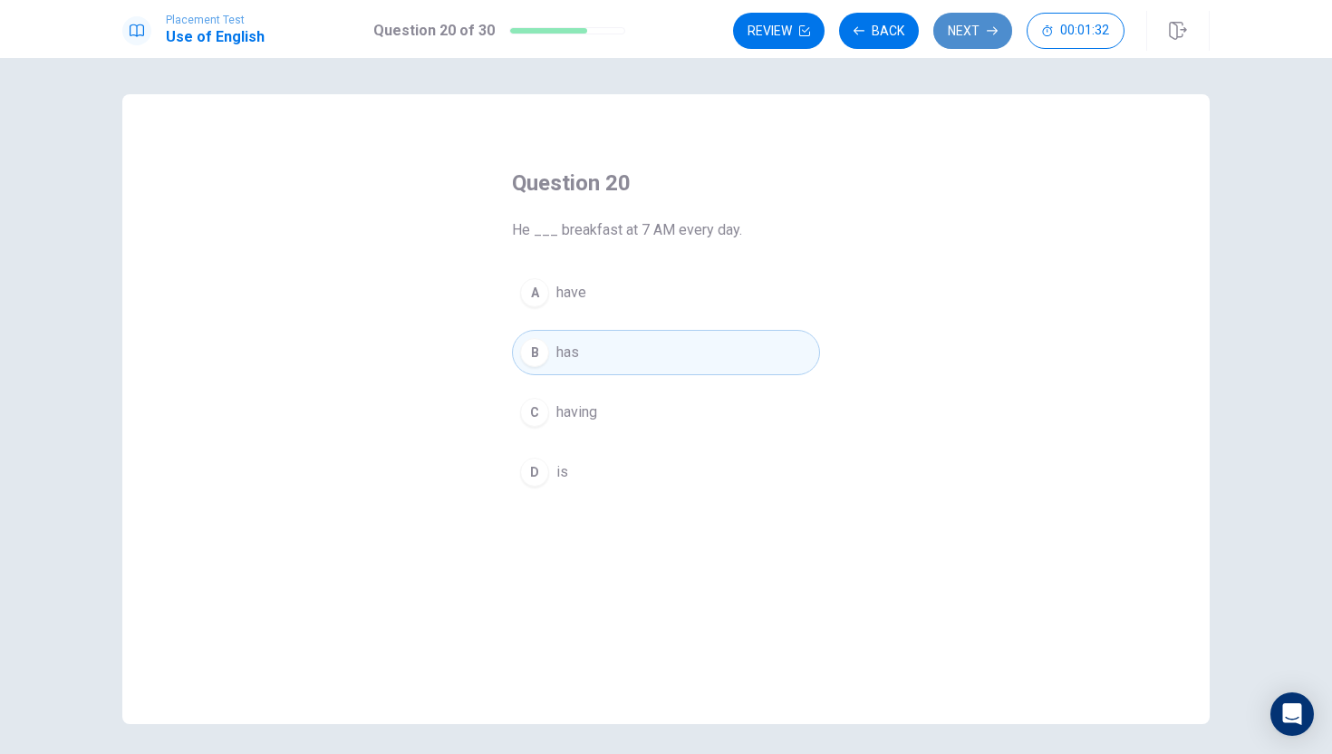
click at [991, 26] on icon "button" at bounding box center [992, 30] width 11 height 11
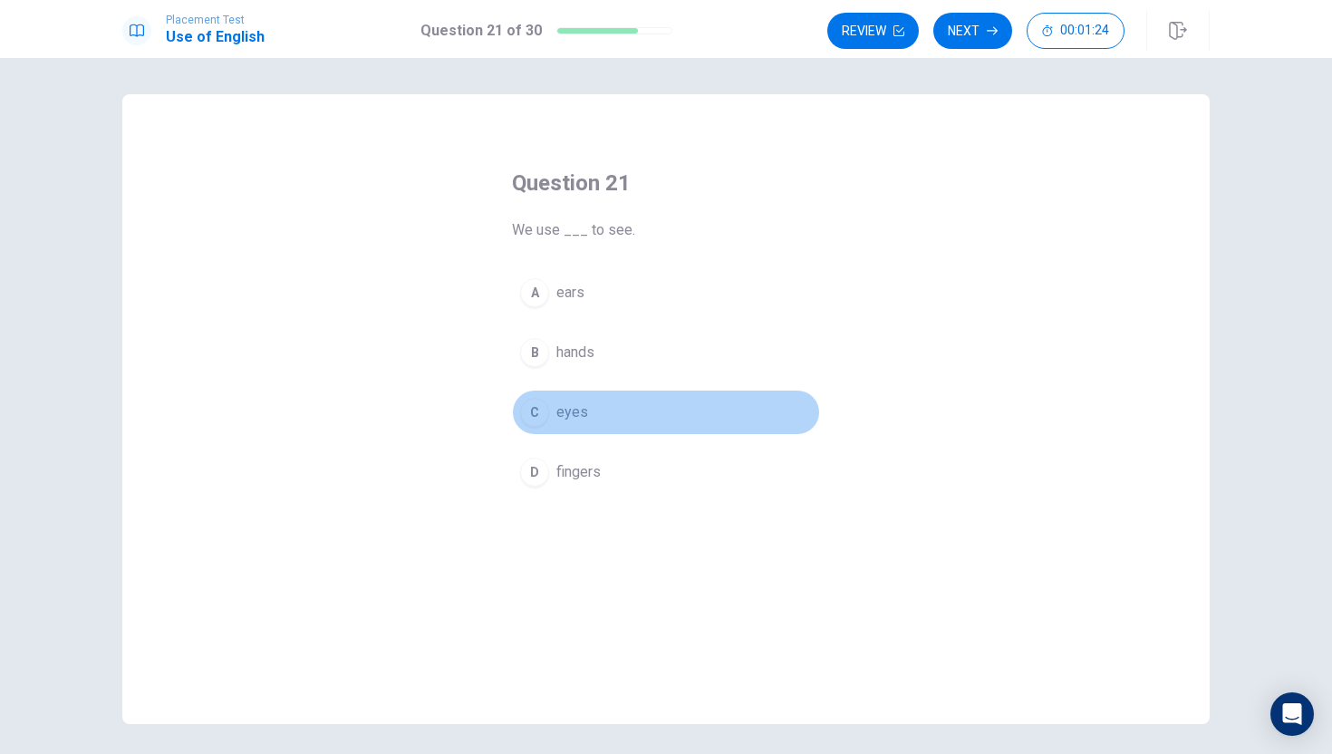
click at [538, 421] on div "C" at bounding box center [534, 412] width 29 height 29
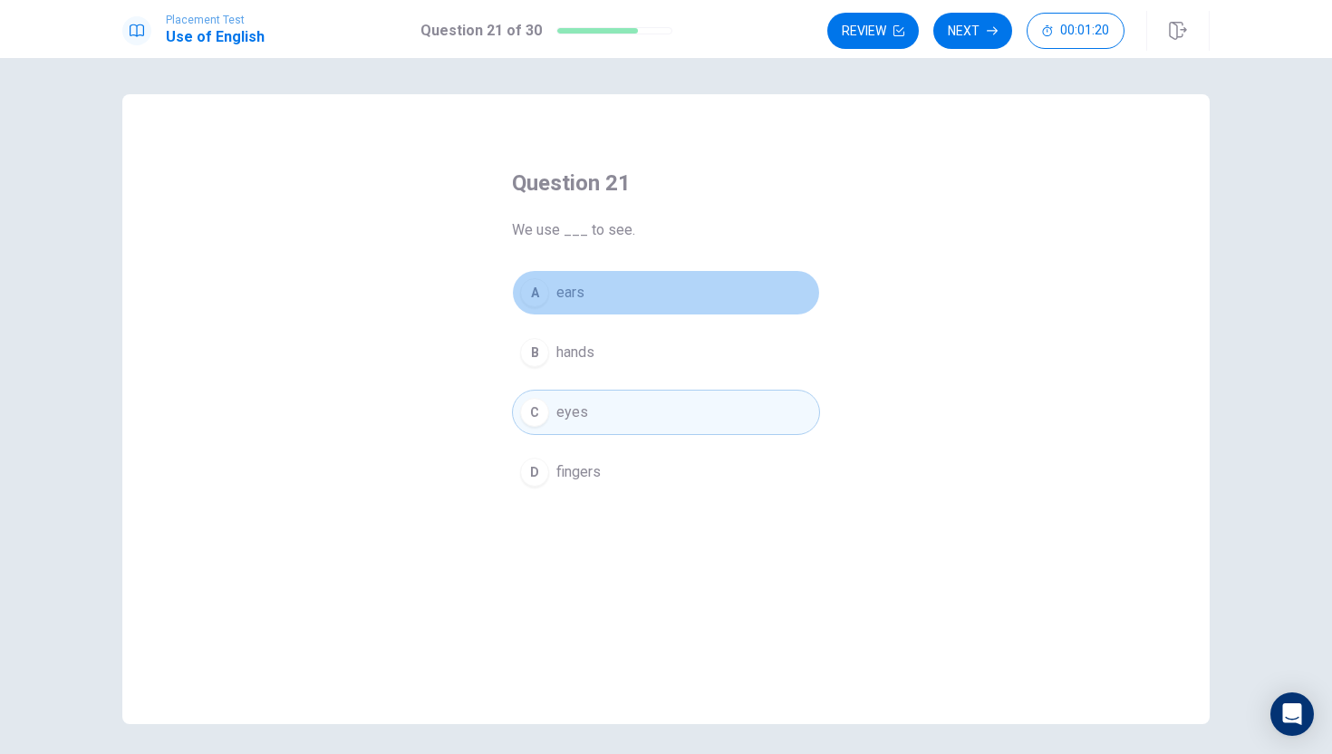
click at [545, 300] on div "A" at bounding box center [534, 292] width 29 height 29
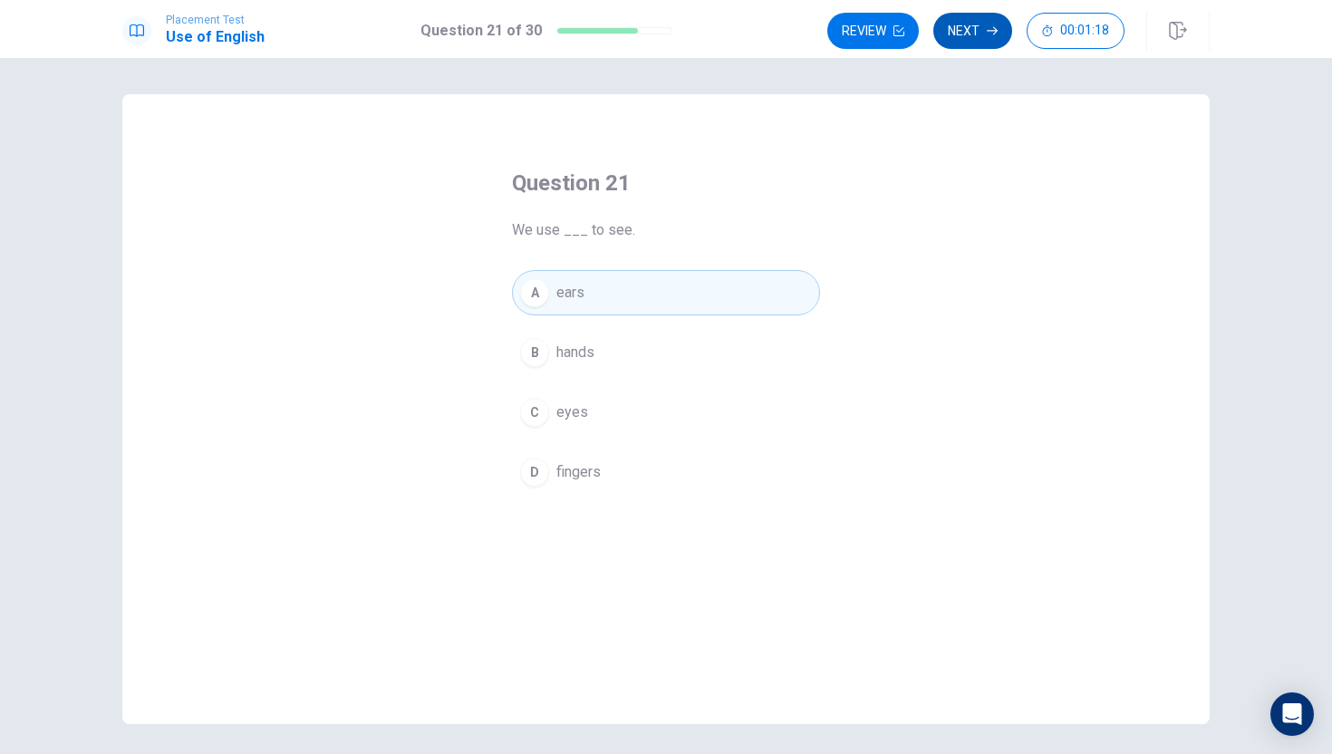
click at [977, 33] on button "Next" at bounding box center [973, 31] width 79 height 36
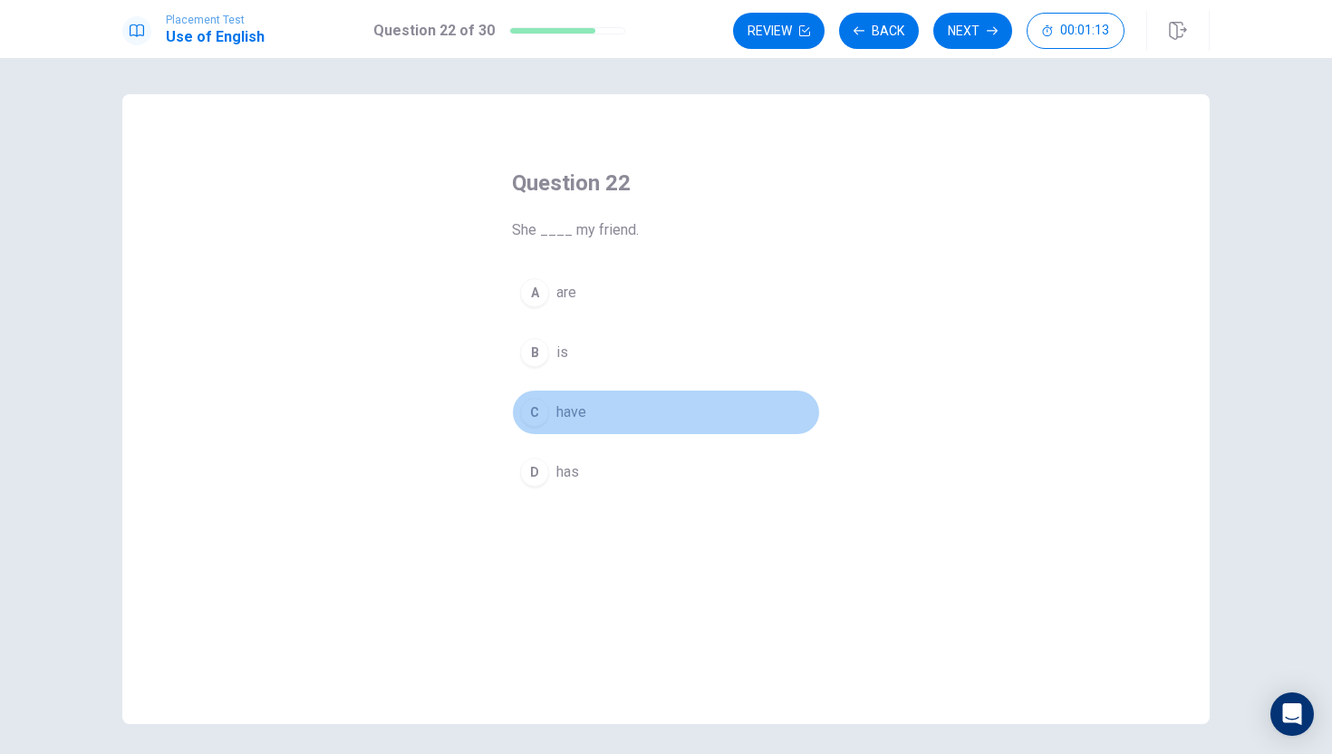
click at [537, 400] on div "C" at bounding box center [534, 412] width 29 height 29
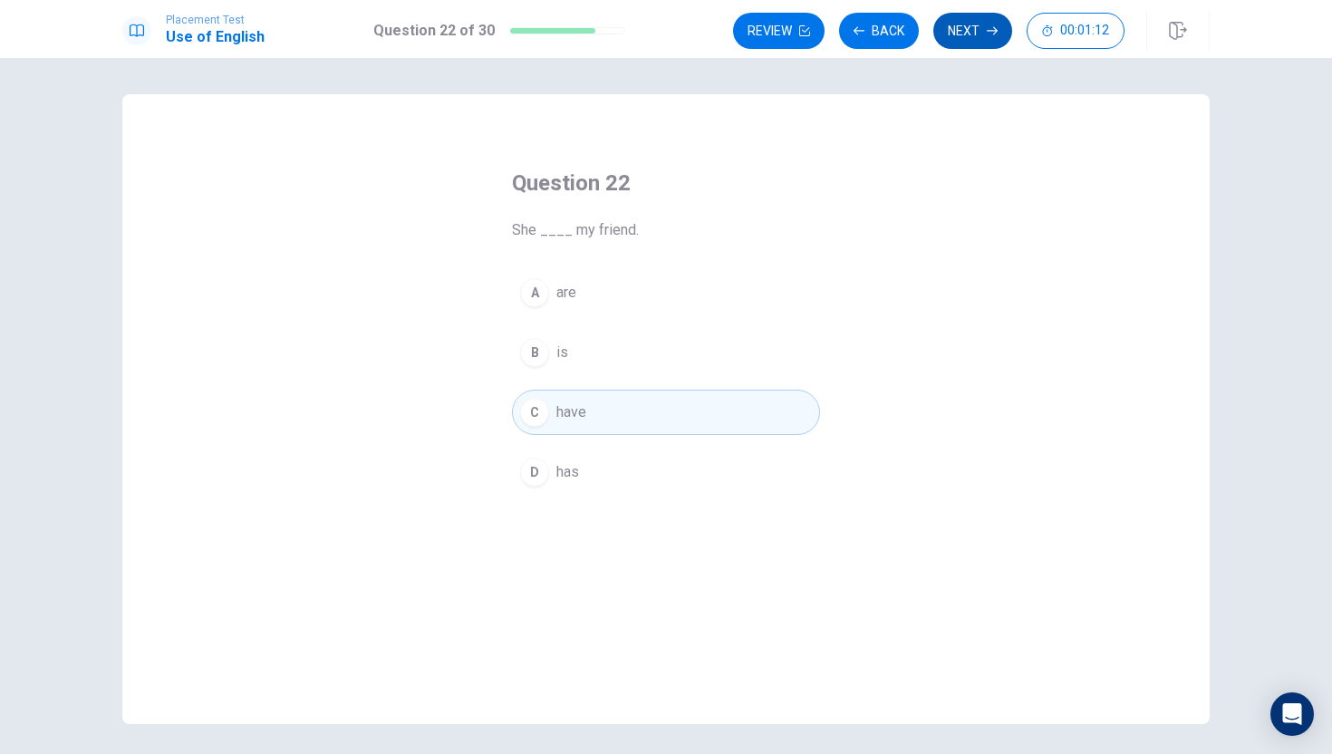
click at [961, 31] on button "Next" at bounding box center [973, 31] width 79 height 36
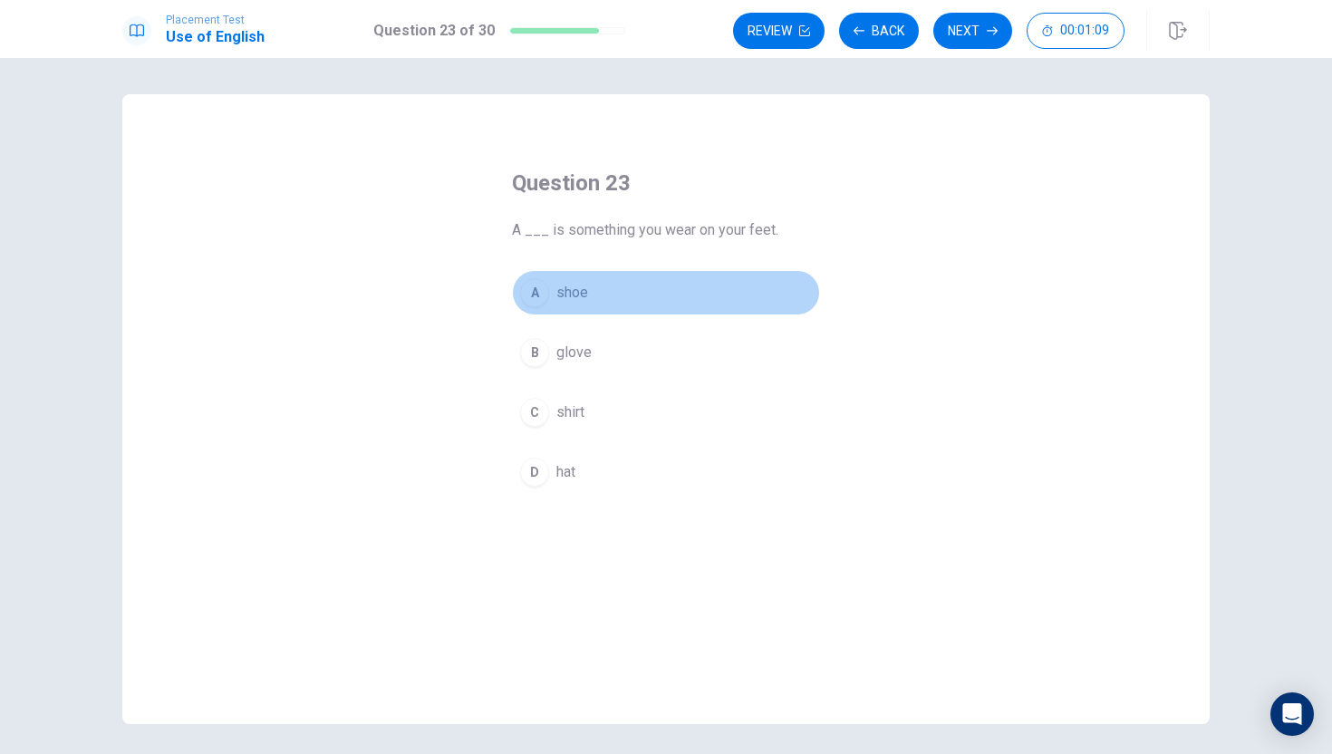
click at [542, 293] on div "A" at bounding box center [534, 292] width 29 height 29
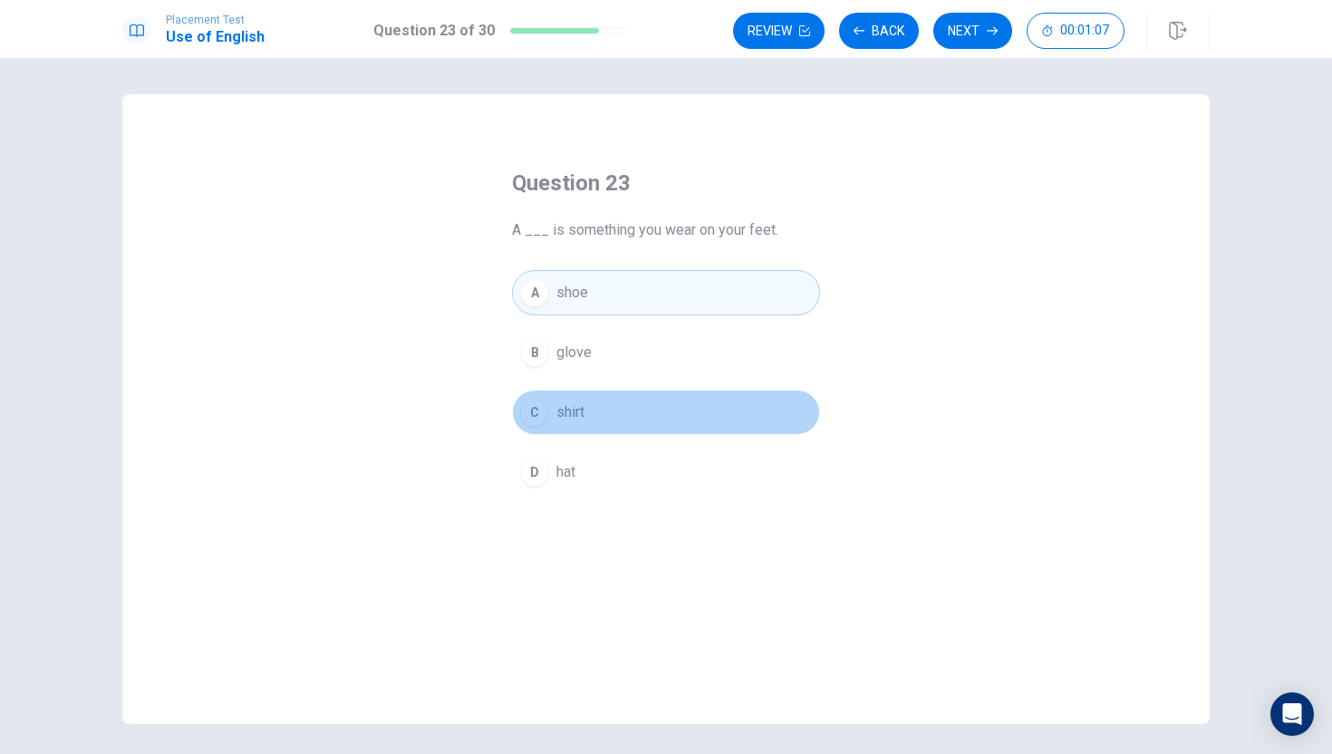
click at [541, 410] on div "C" at bounding box center [534, 412] width 29 height 29
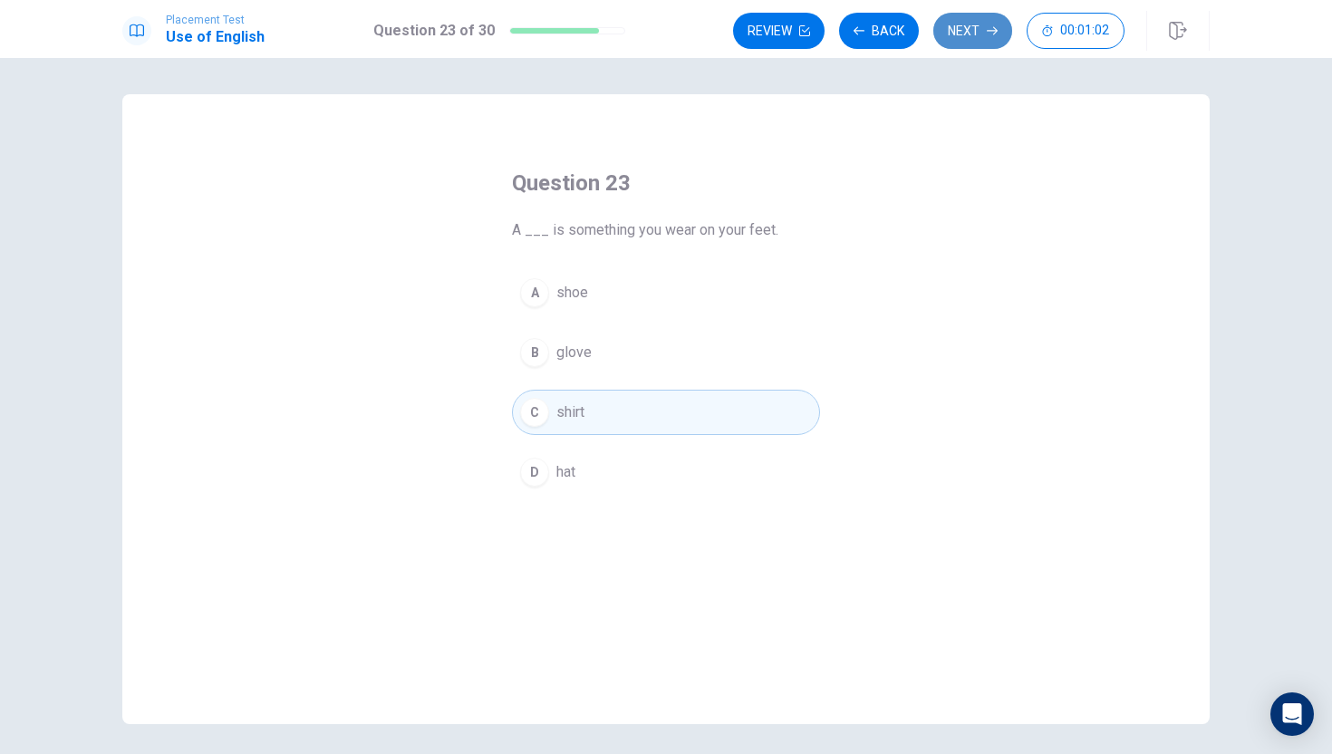
click at [996, 18] on button "Next" at bounding box center [973, 31] width 79 height 36
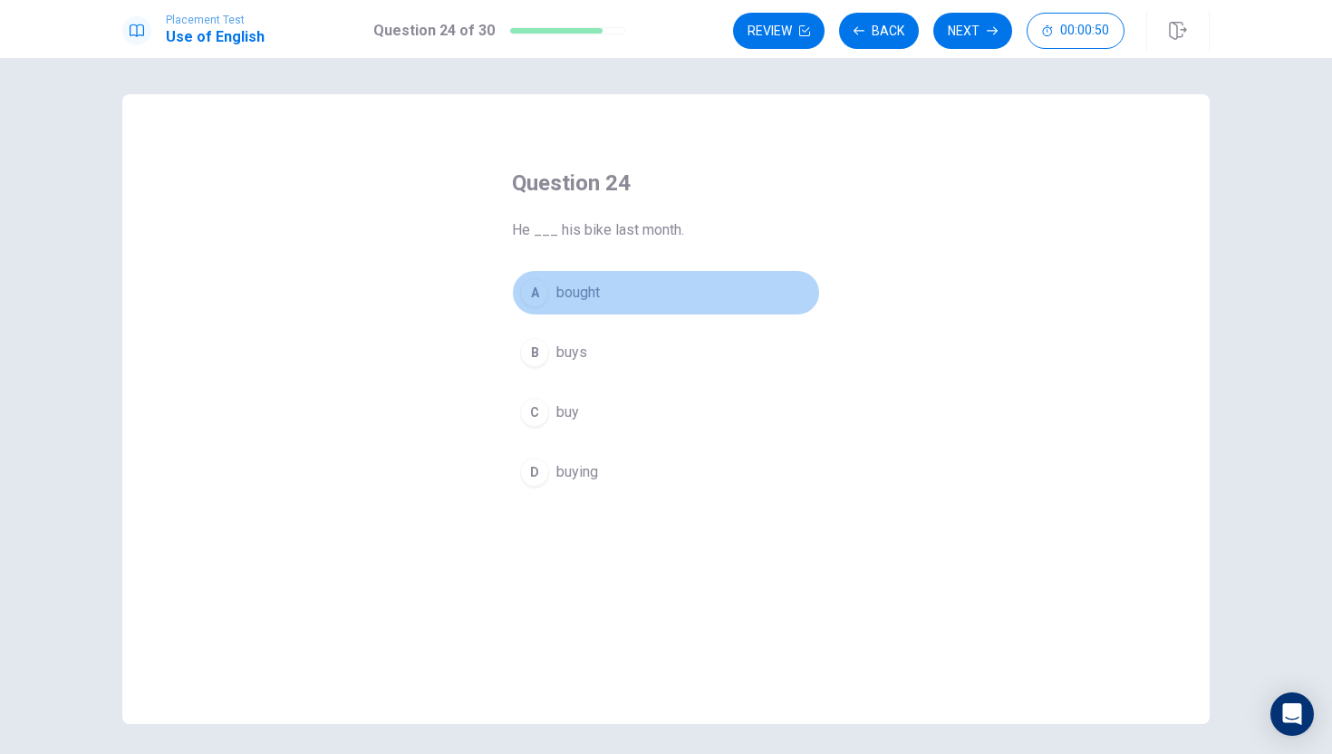
click at [521, 290] on div "A" at bounding box center [534, 292] width 29 height 29
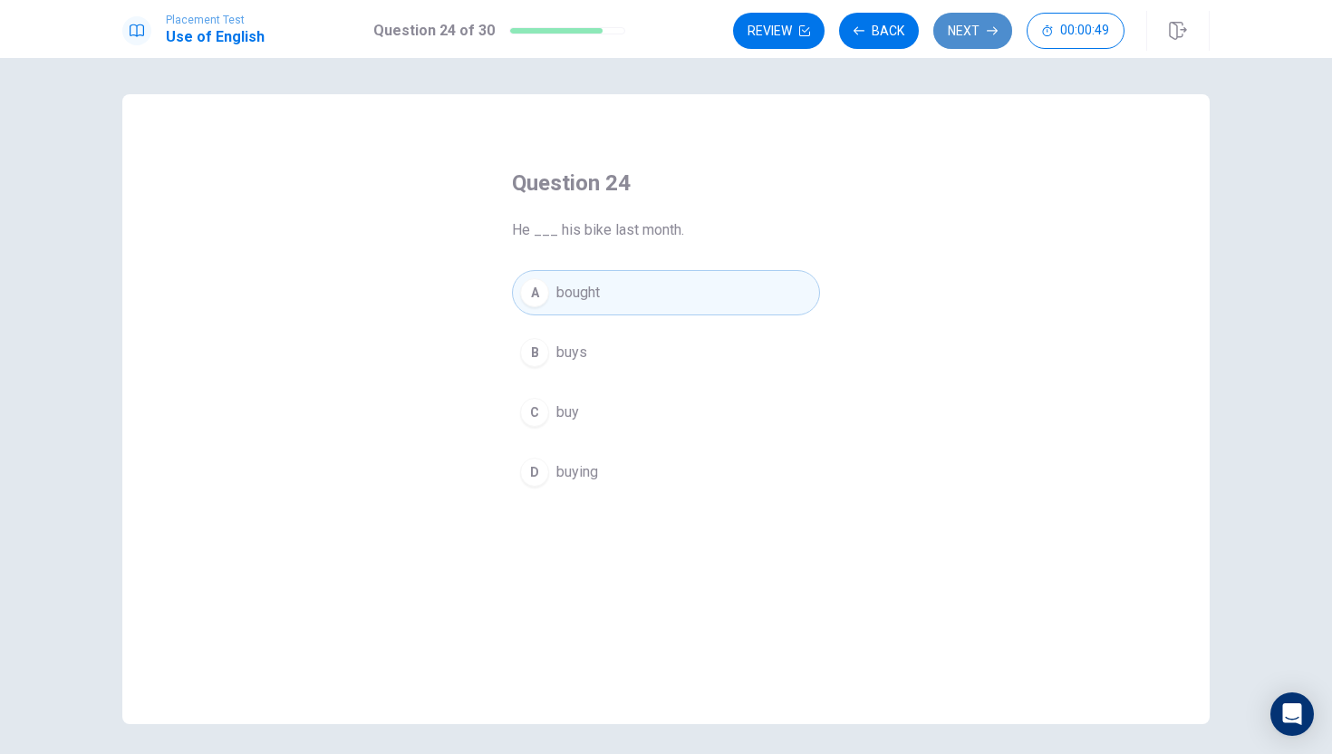
click at [970, 33] on button "Next" at bounding box center [973, 31] width 79 height 36
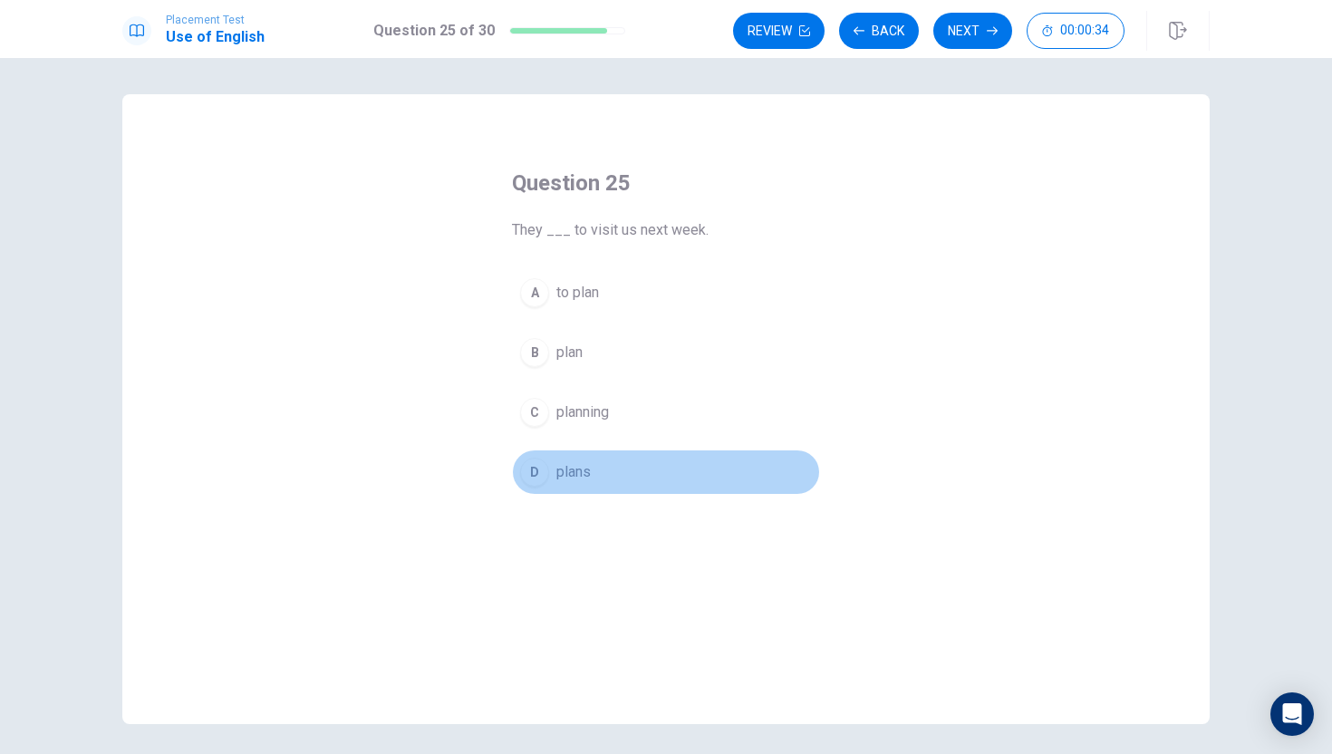
click at [542, 468] on div "D" at bounding box center [534, 472] width 29 height 29
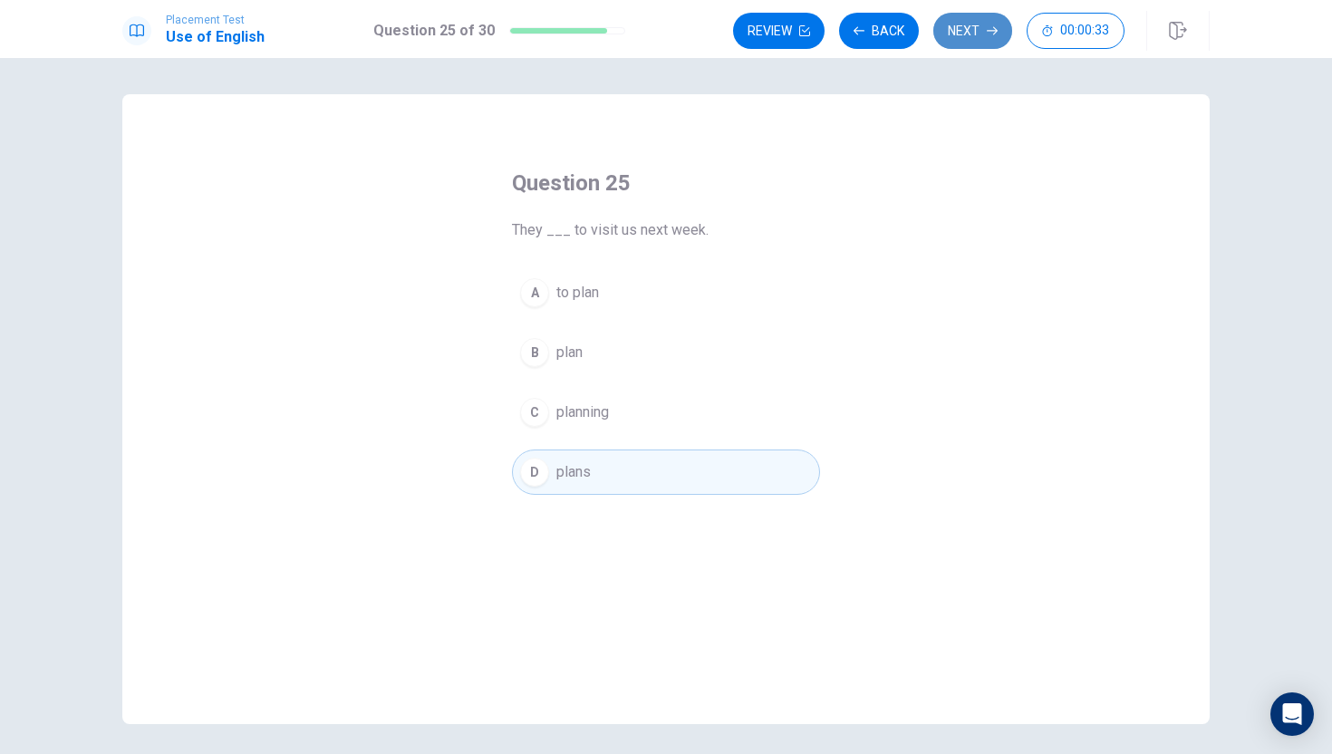
click at [977, 34] on button "Next" at bounding box center [973, 31] width 79 height 36
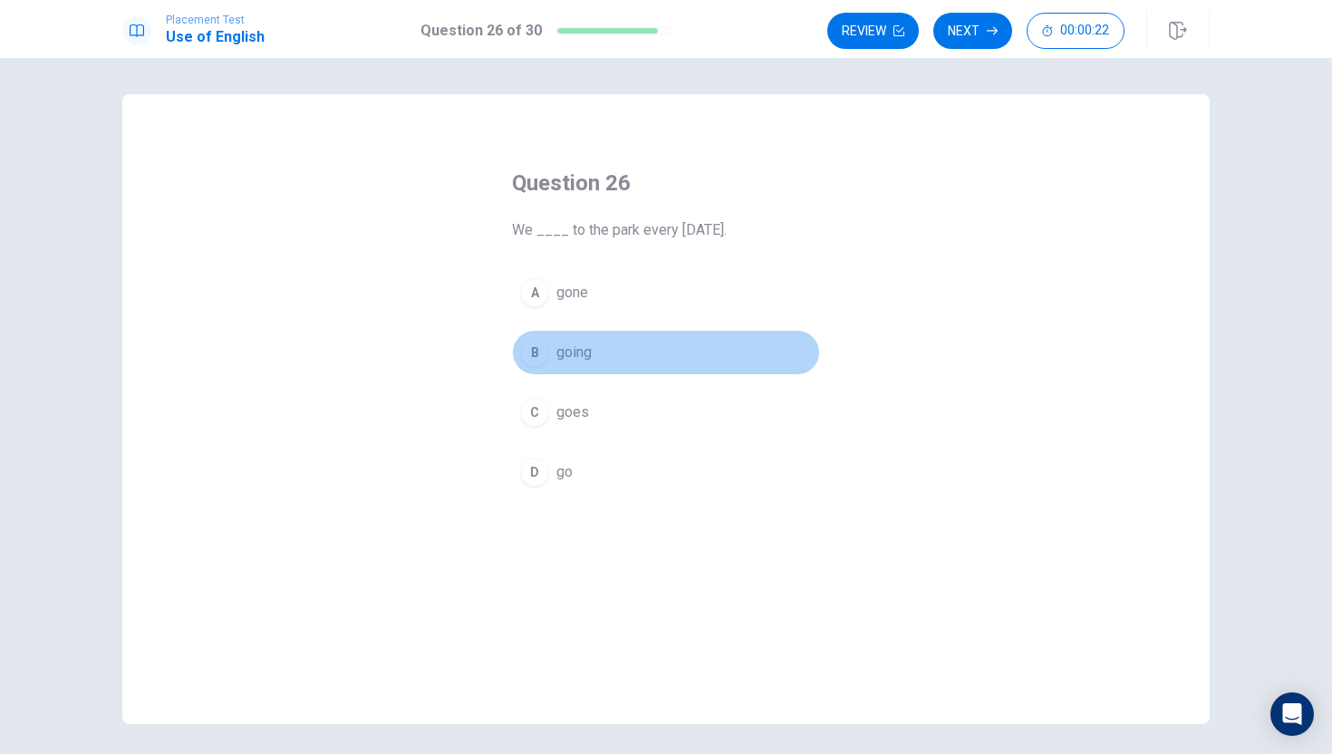
click at [536, 337] on button "B going" at bounding box center [666, 352] width 308 height 45
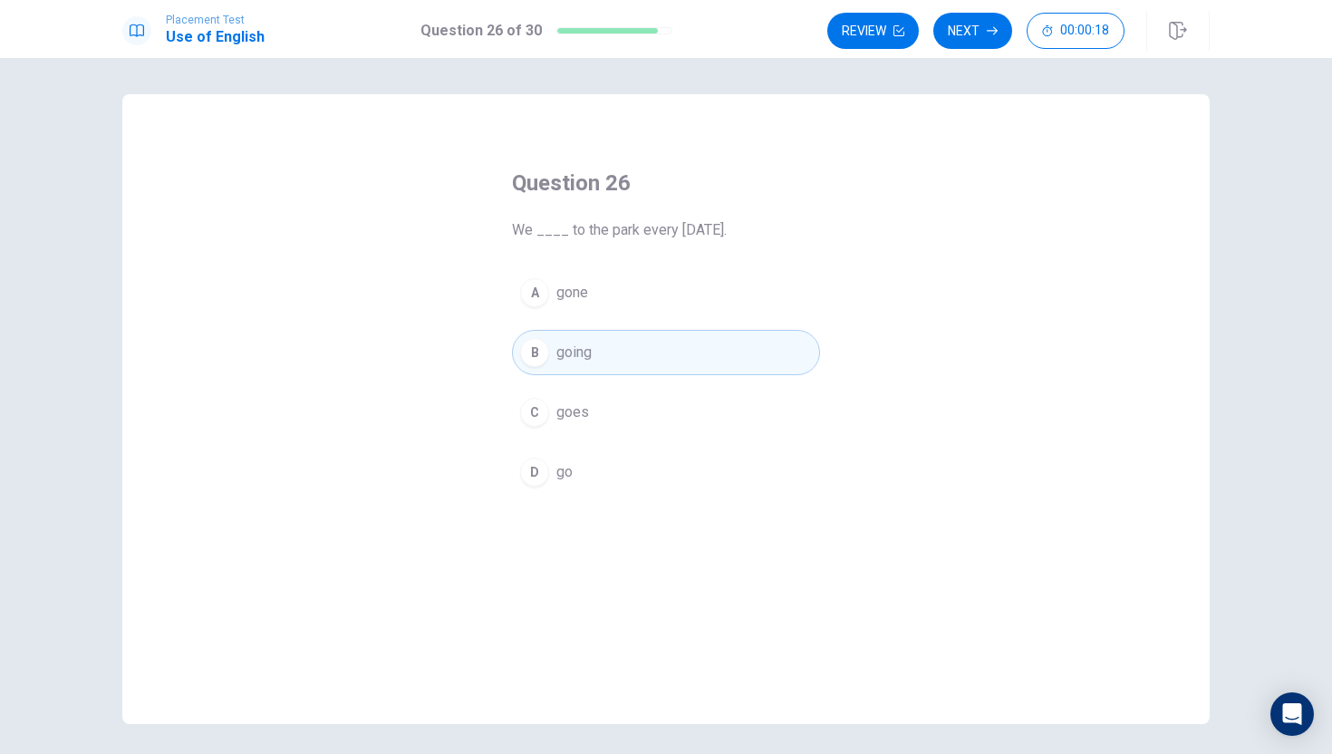
click at [546, 421] on div "C" at bounding box center [534, 412] width 29 height 29
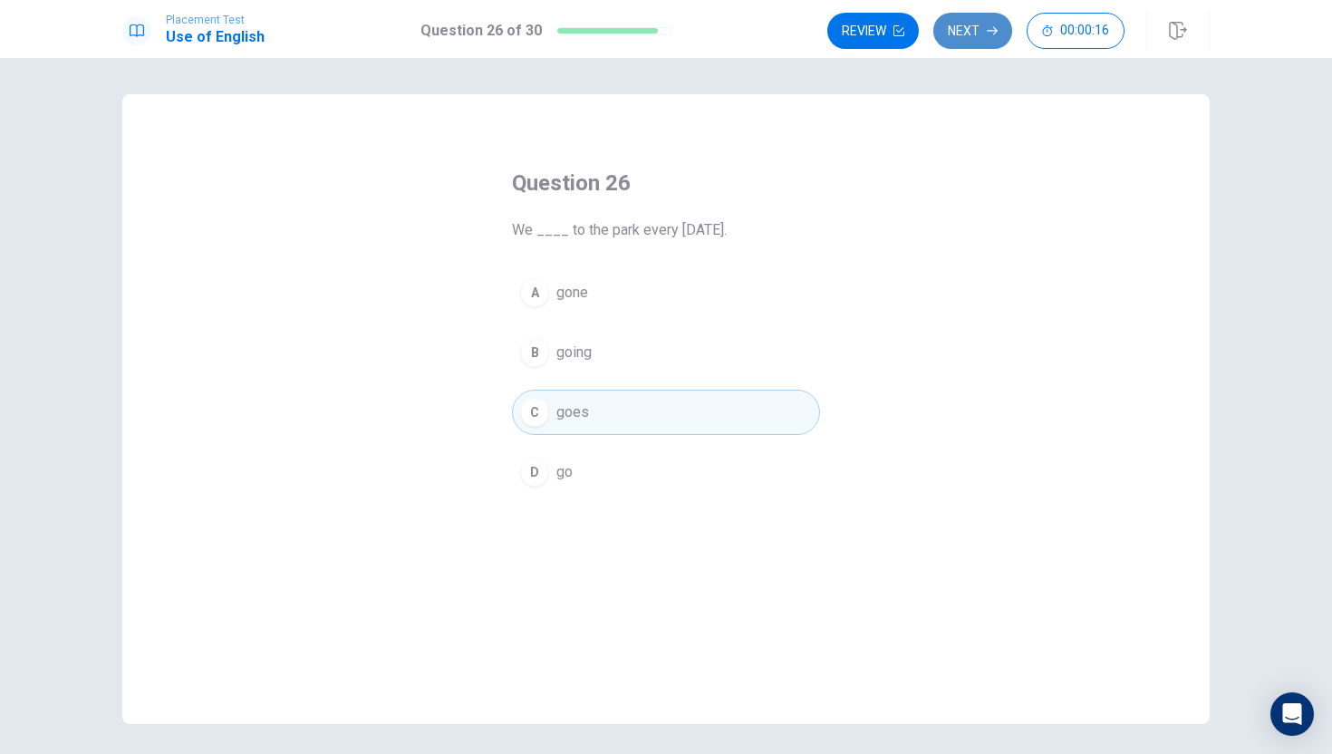
click at [946, 29] on button "Next" at bounding box center [973, 31] width 79 height 36
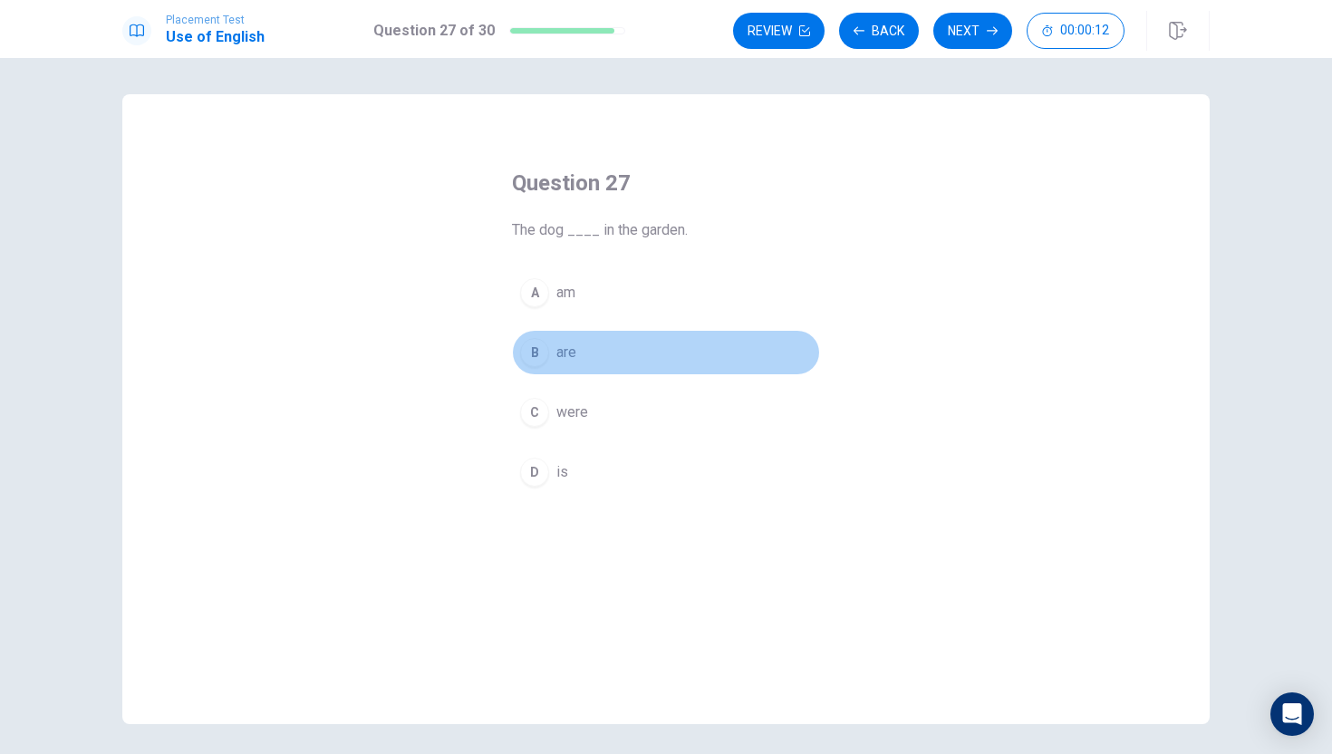
click at [533, 356] on div "B" at bounding box center [534, 352] width 29 height 29
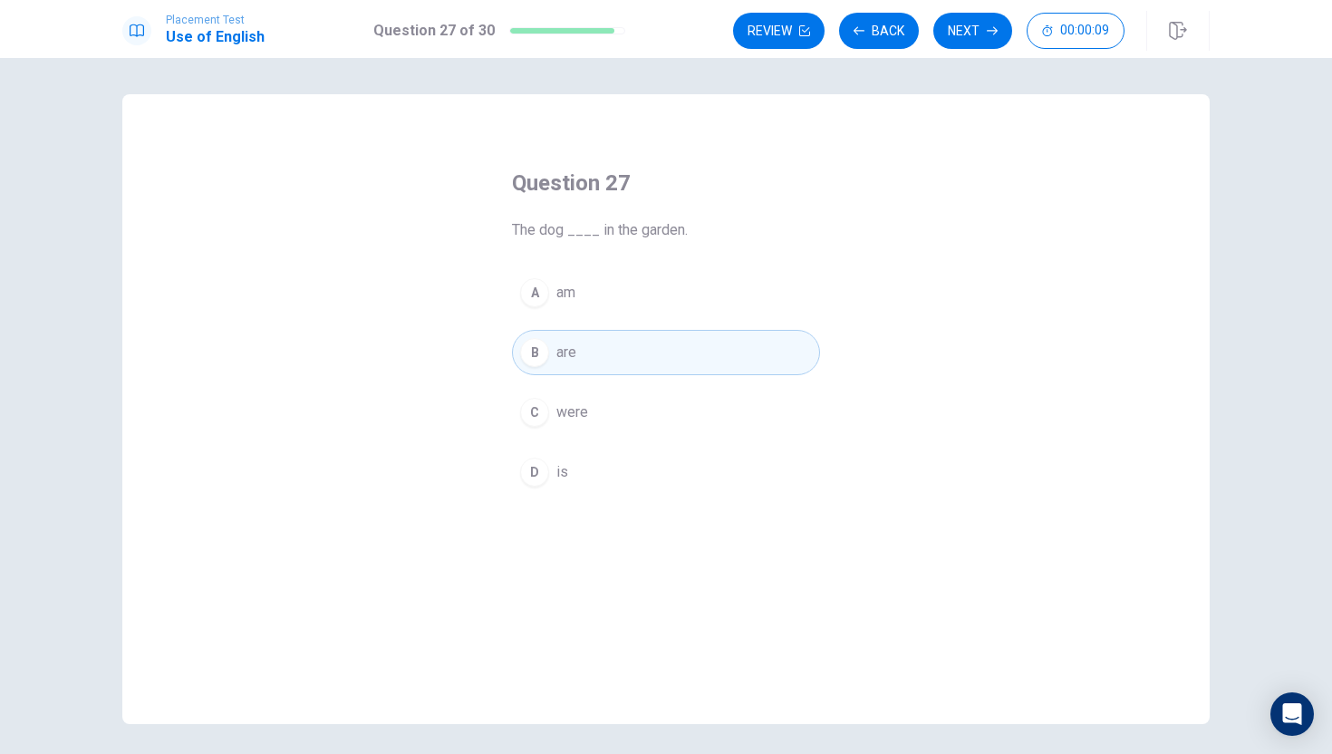
click at [543, 460] on div "D" at bounding box center [534, 472] width 29 height 29
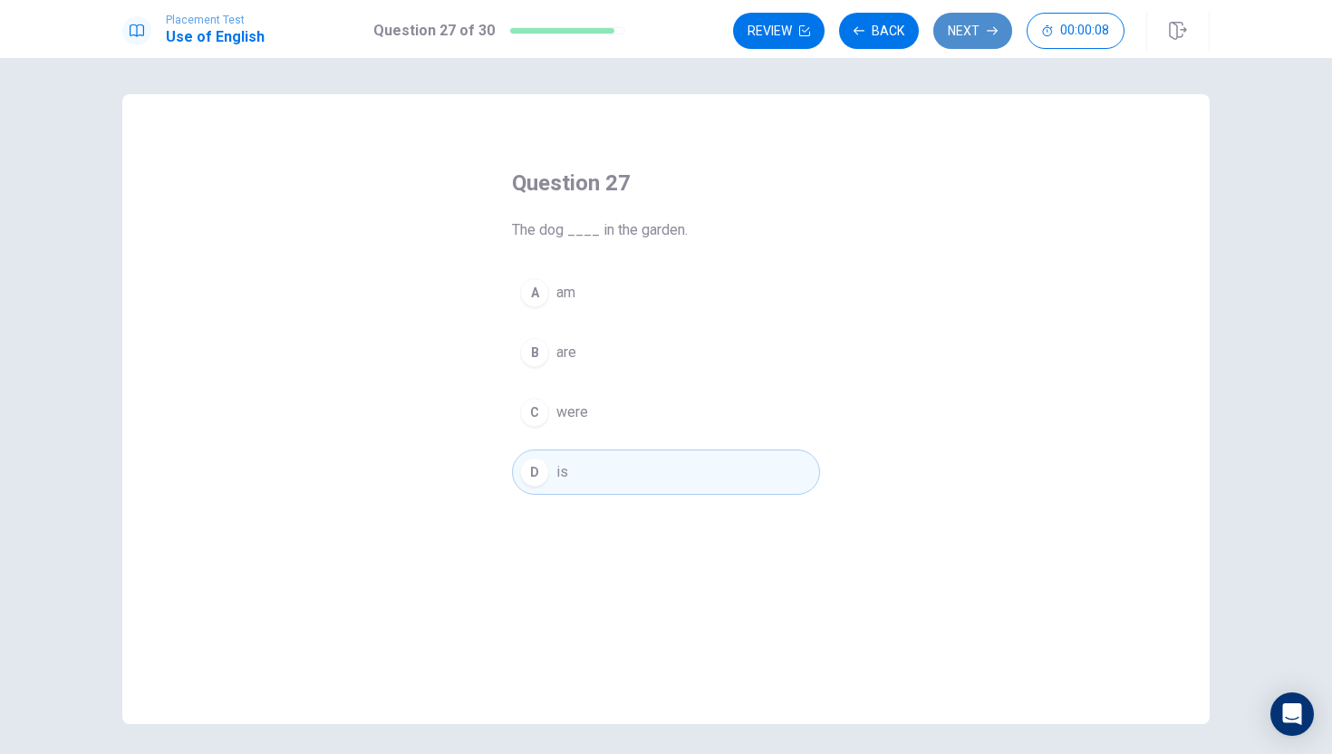
click at [974, 22] on button "Next" at bounding box center [973, 31] width 79 height 36
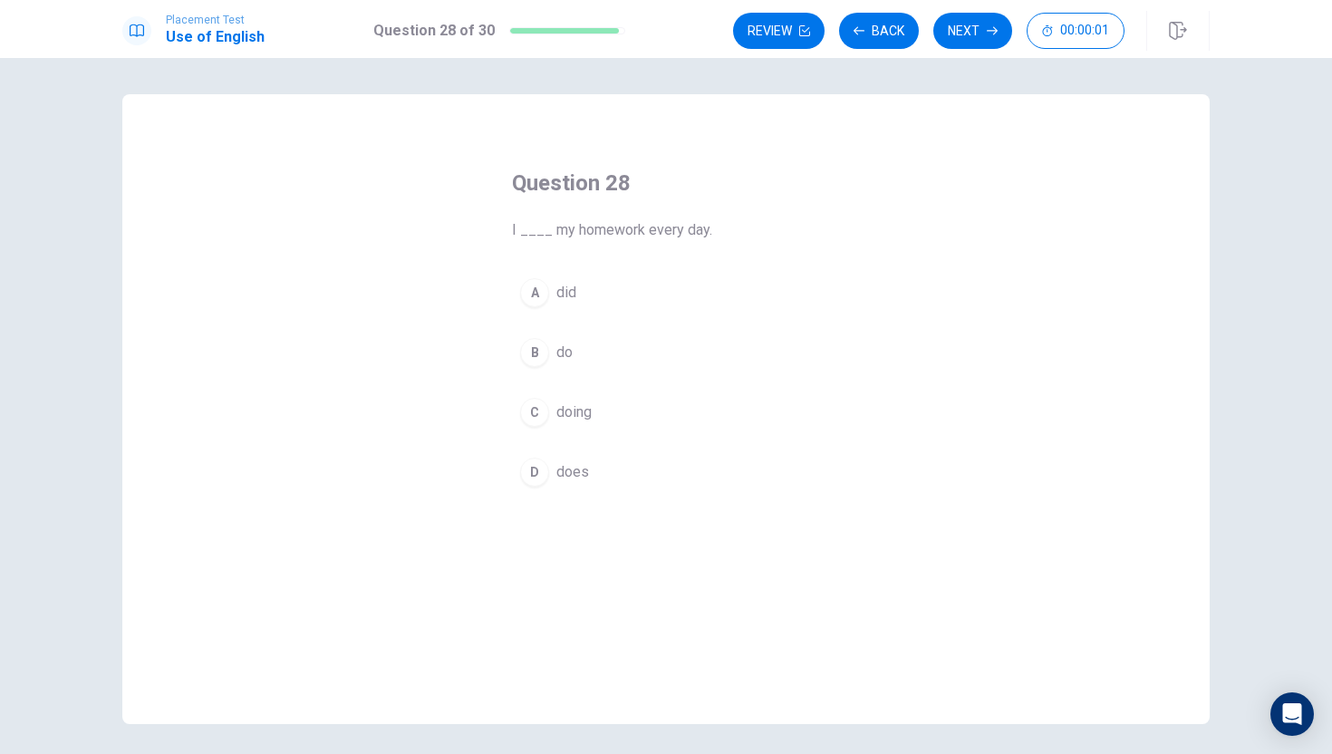
drag, startPoint x: 540, startPoint y: 401, endPoint x: 618, endPoint y: 351, distance: 92.5
click at [544, 398] on button "C doing" at bounding box center [666, 412] width 308 height 45
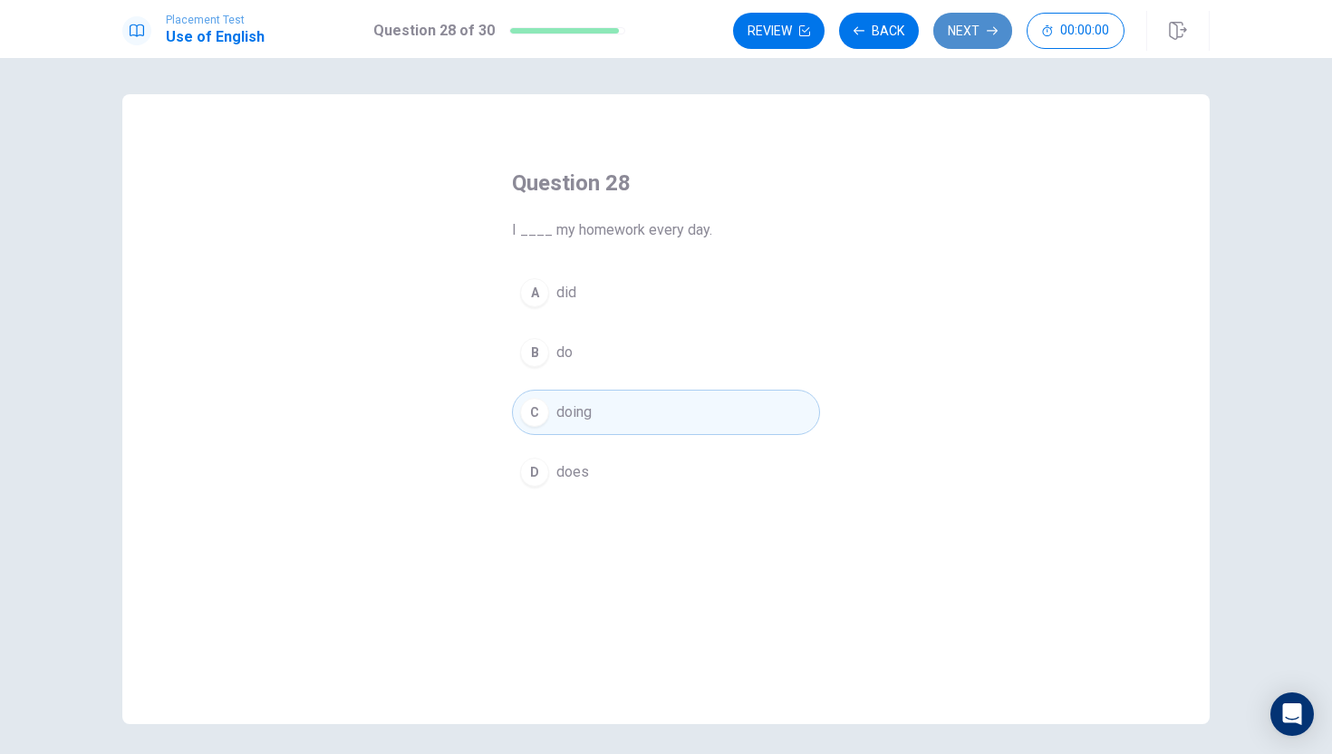
click at [977, 25] on button "Next" at bounding box center [973, 31] width 79 height 36
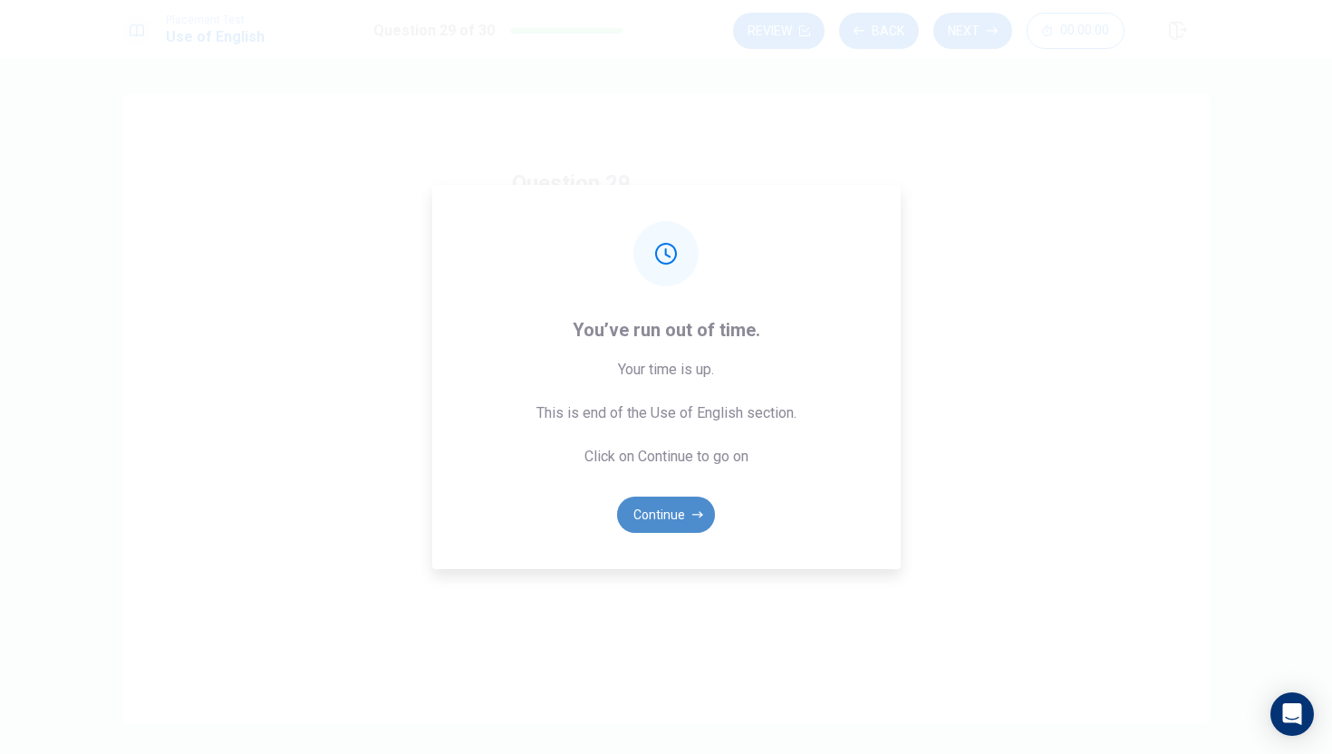
click at [662, 511] on button "Continue" at bounding box center [666, 515] width 98 height 36
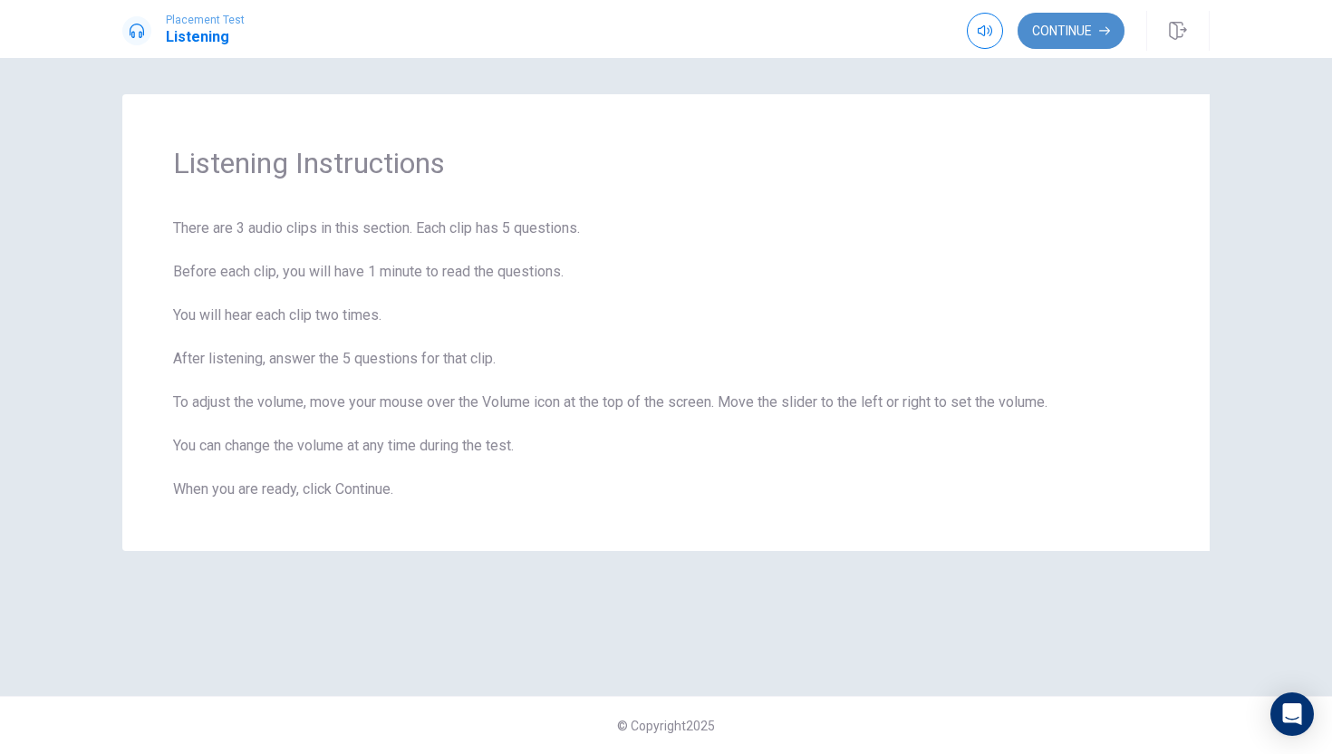
click at [1069, 23] on button "Continue" at bounding box center [1071, 31] width 107 height 36
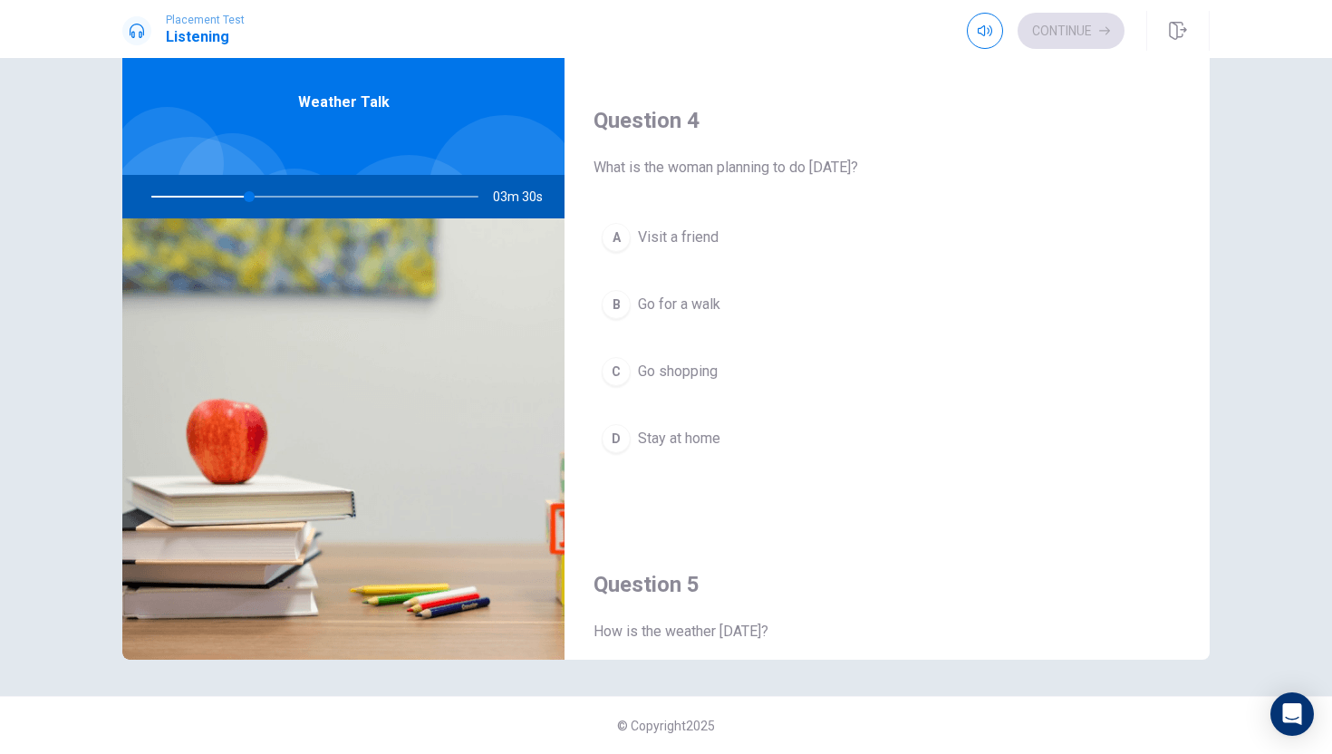
scroll to position [1690, 0]
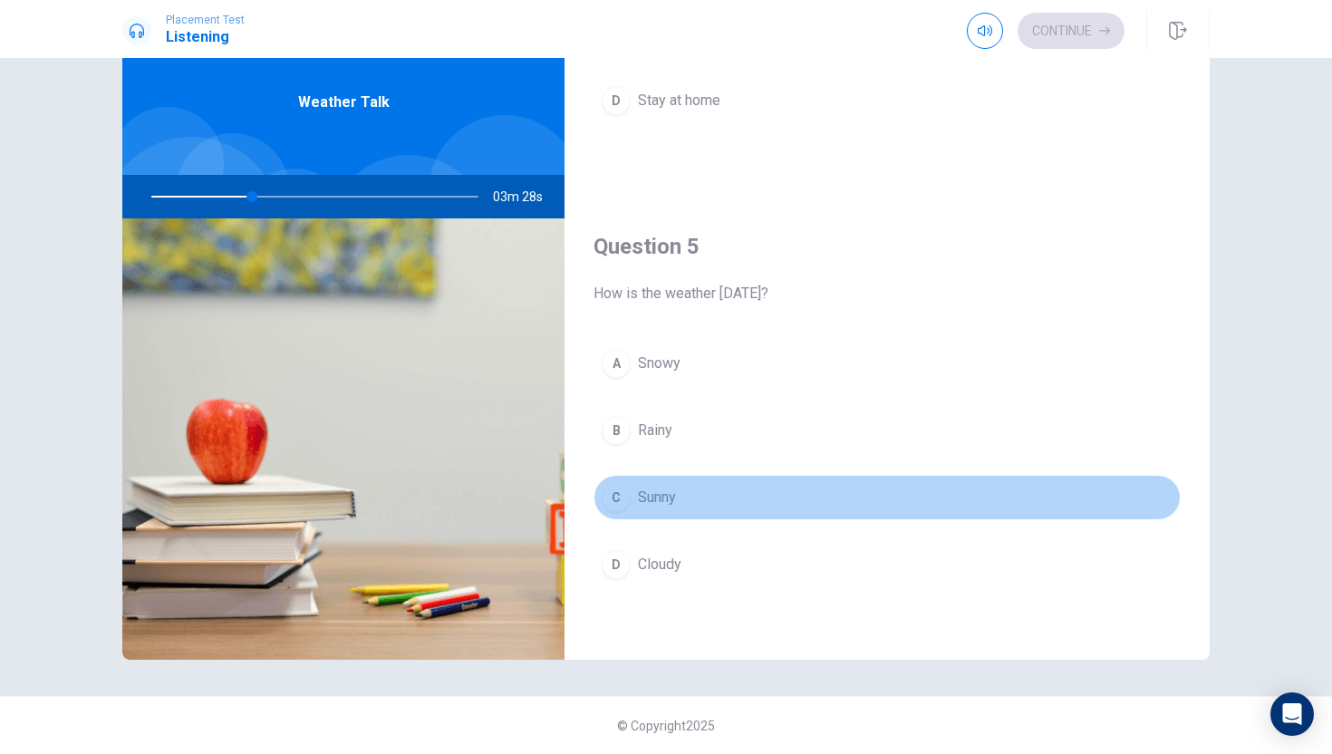
click at [616, 496] on div "C" at bounding box center [616, 497] width 29 height 29
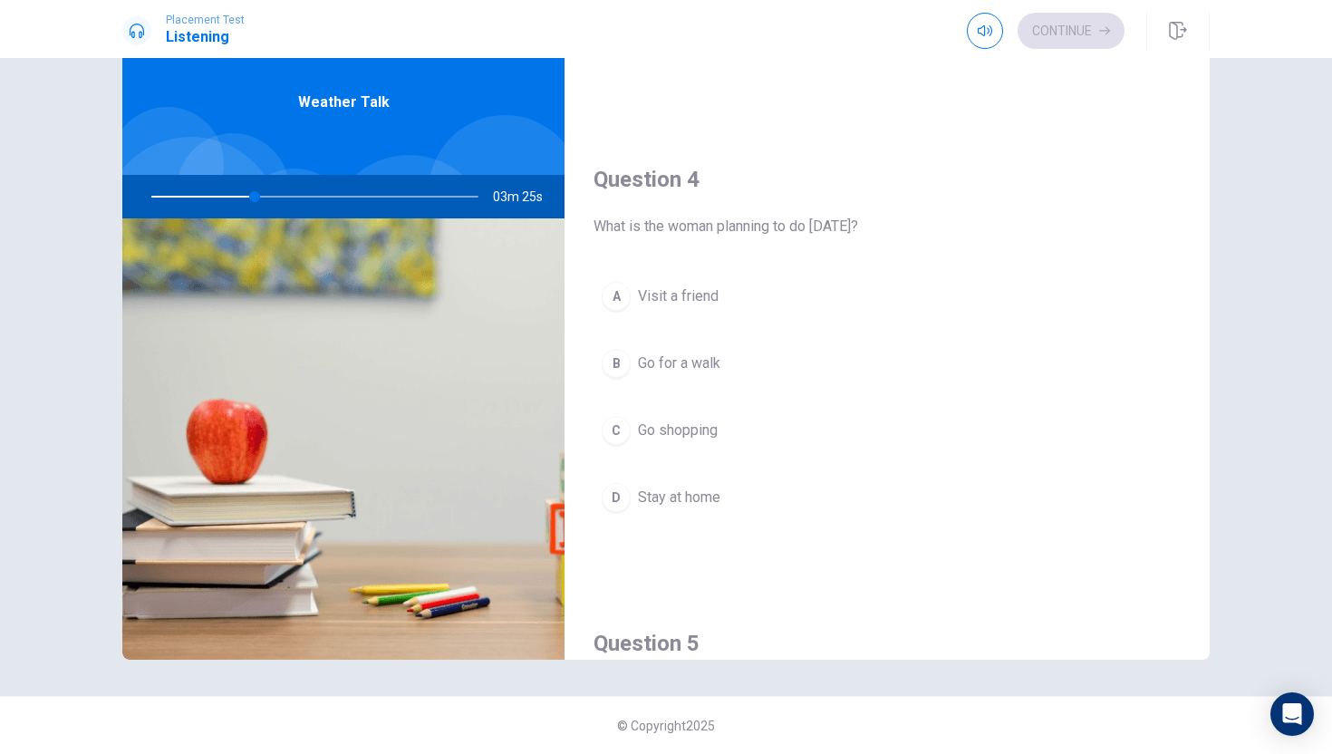
scroll to position [1280, 0]
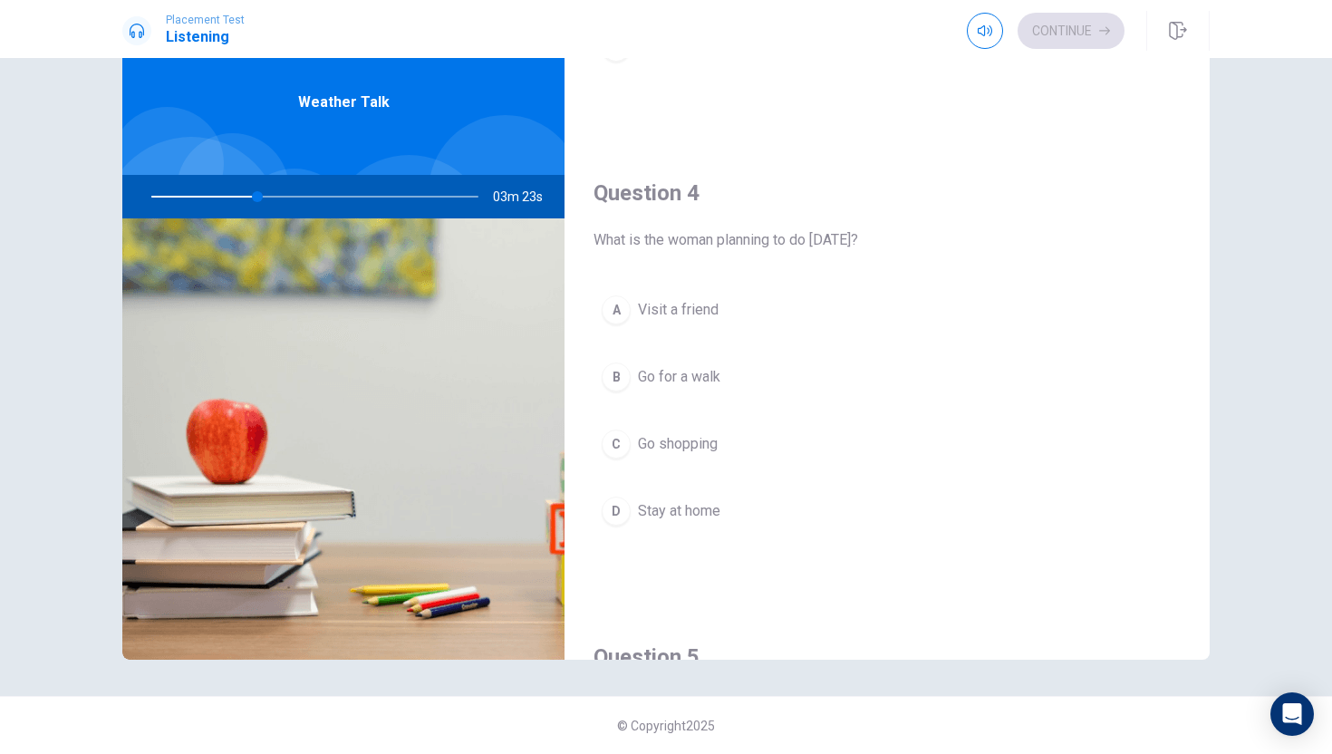
click at [626, 374] on div "B" at bounding box center [616, 377] width 29 height 29
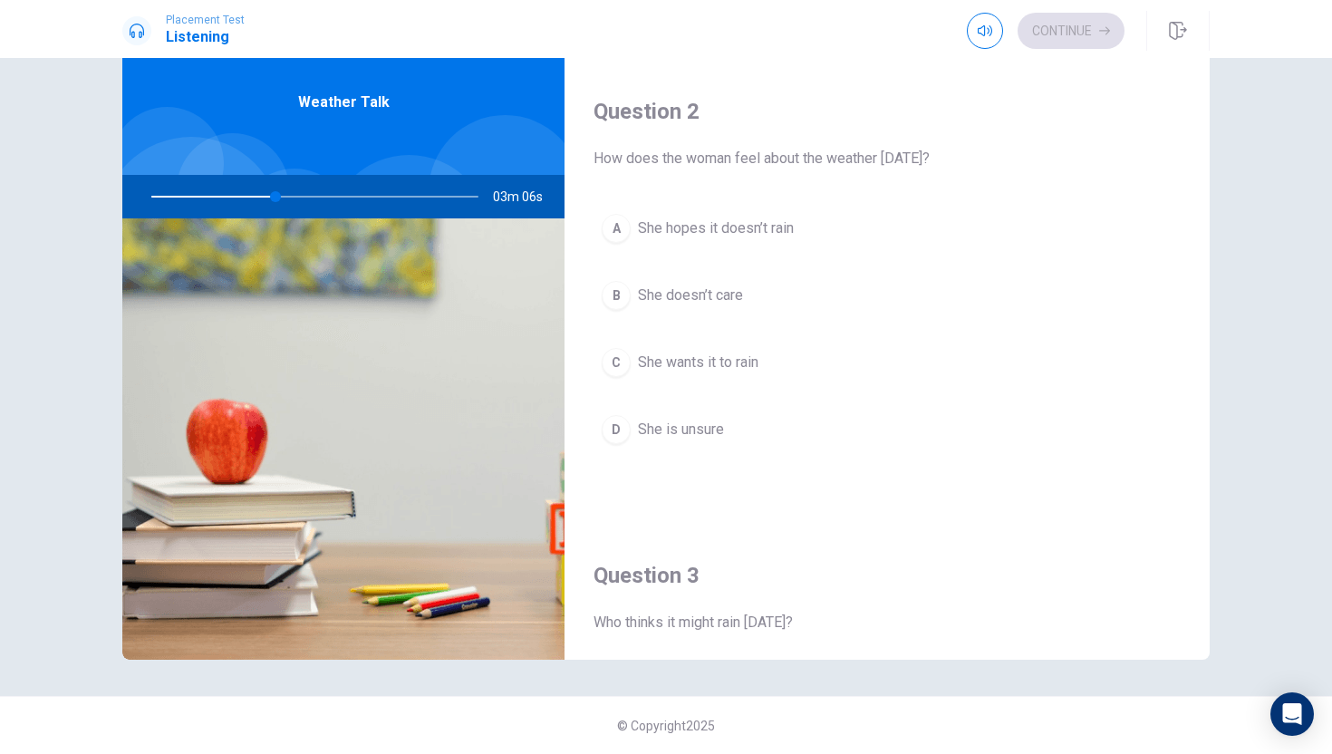
scroll to position [416, 0]
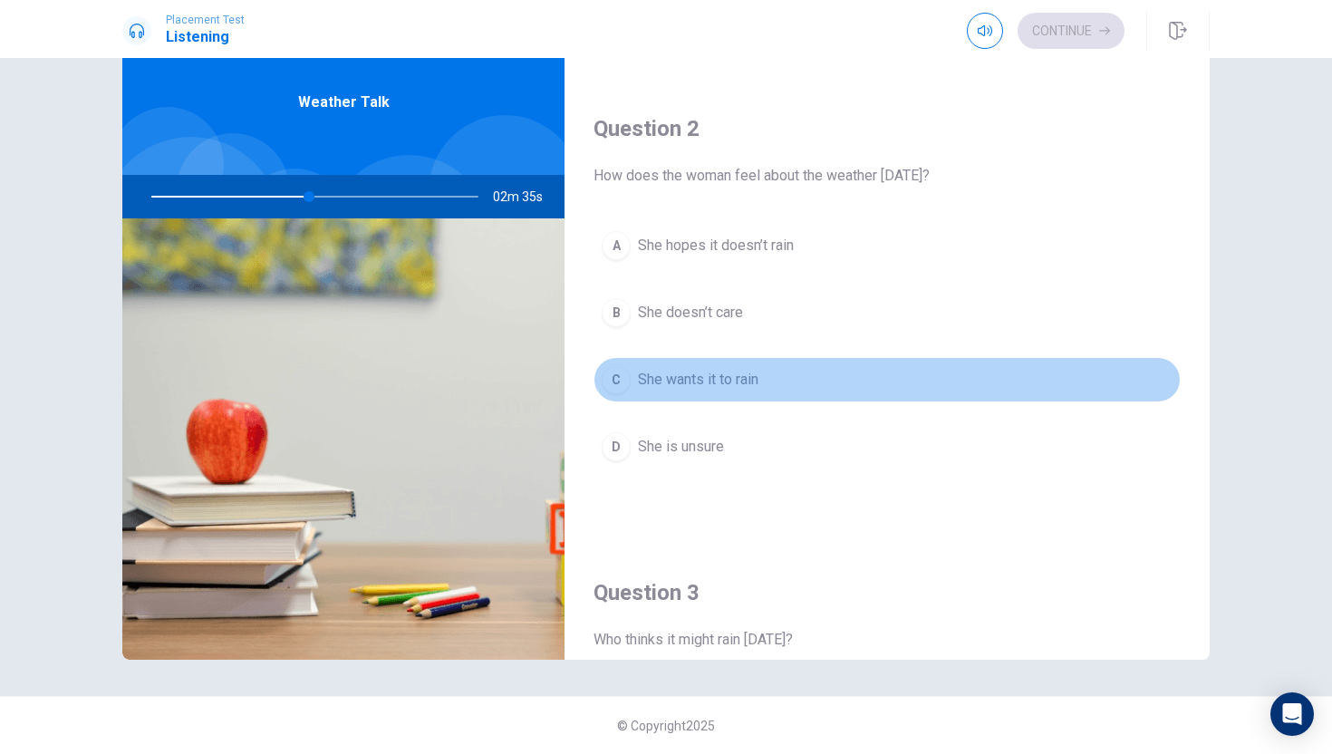
click at [618, 372] on div "C" at bounding box center [616, 379] width 29 height 29
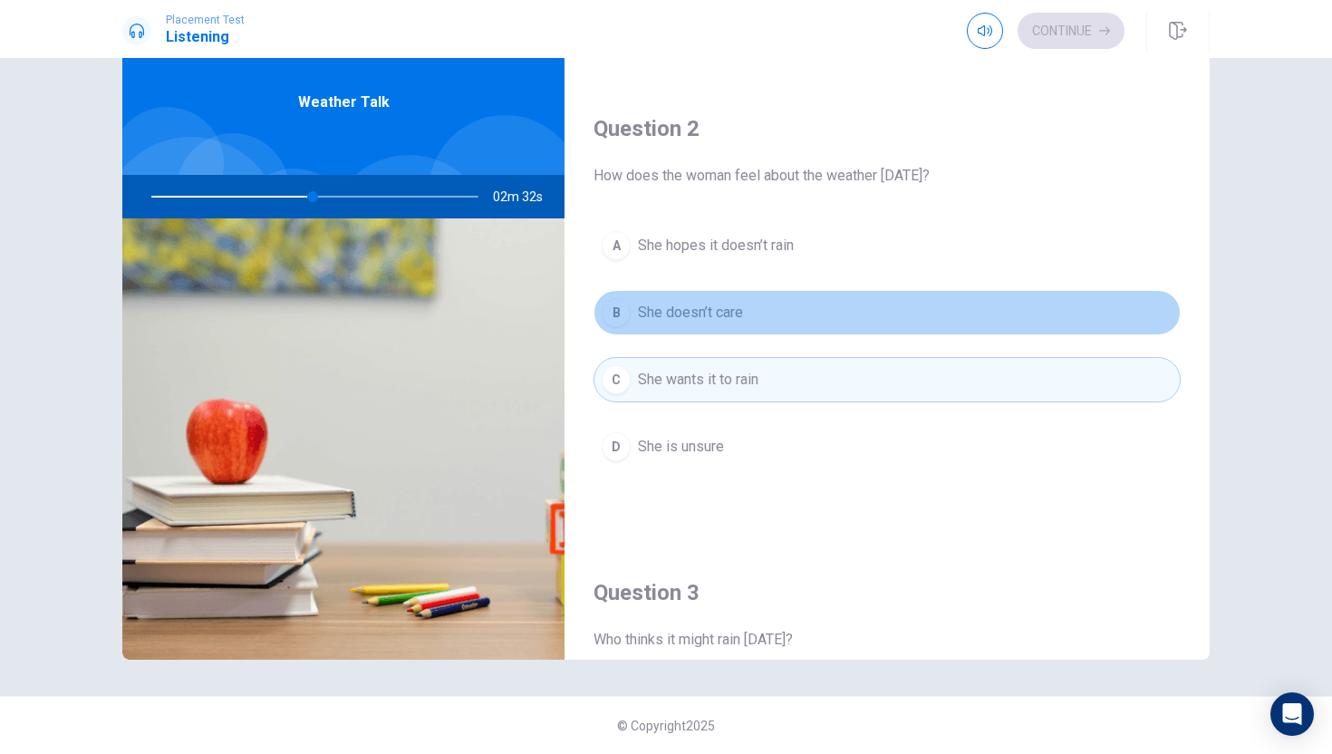
click at [753, 314] on button "B She doesn’t care" at bounding box center [887, 312] width 587 height 45
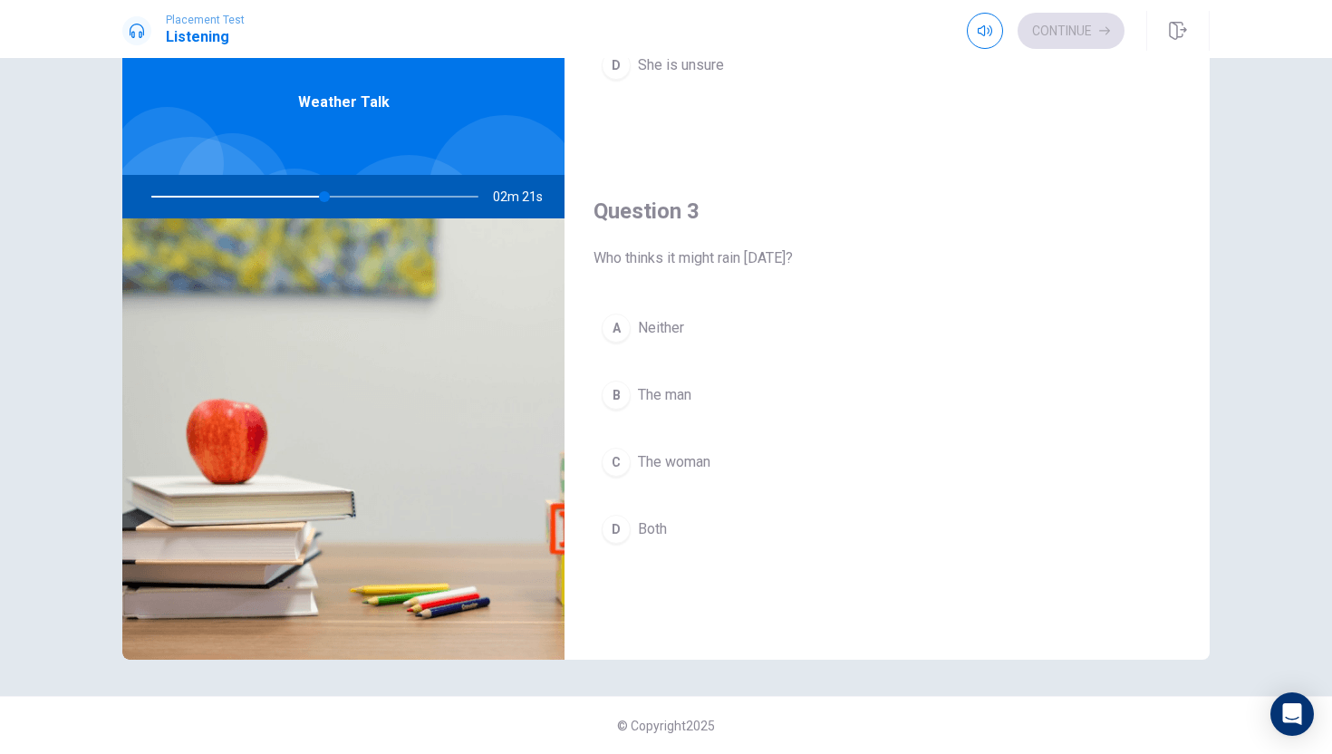
scroll to position [796, 0]
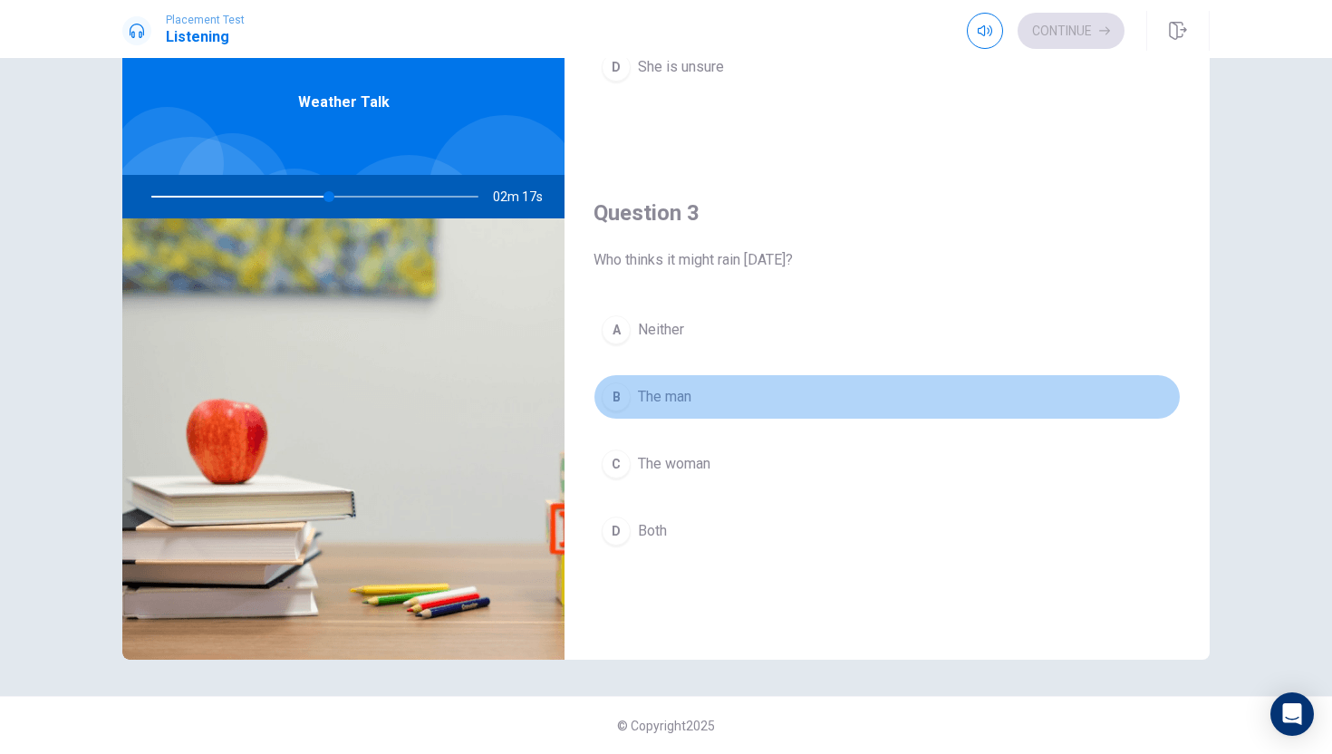
click at [633, 396] on button "B The man" at bounding box center [887, 396] width 587 height 45
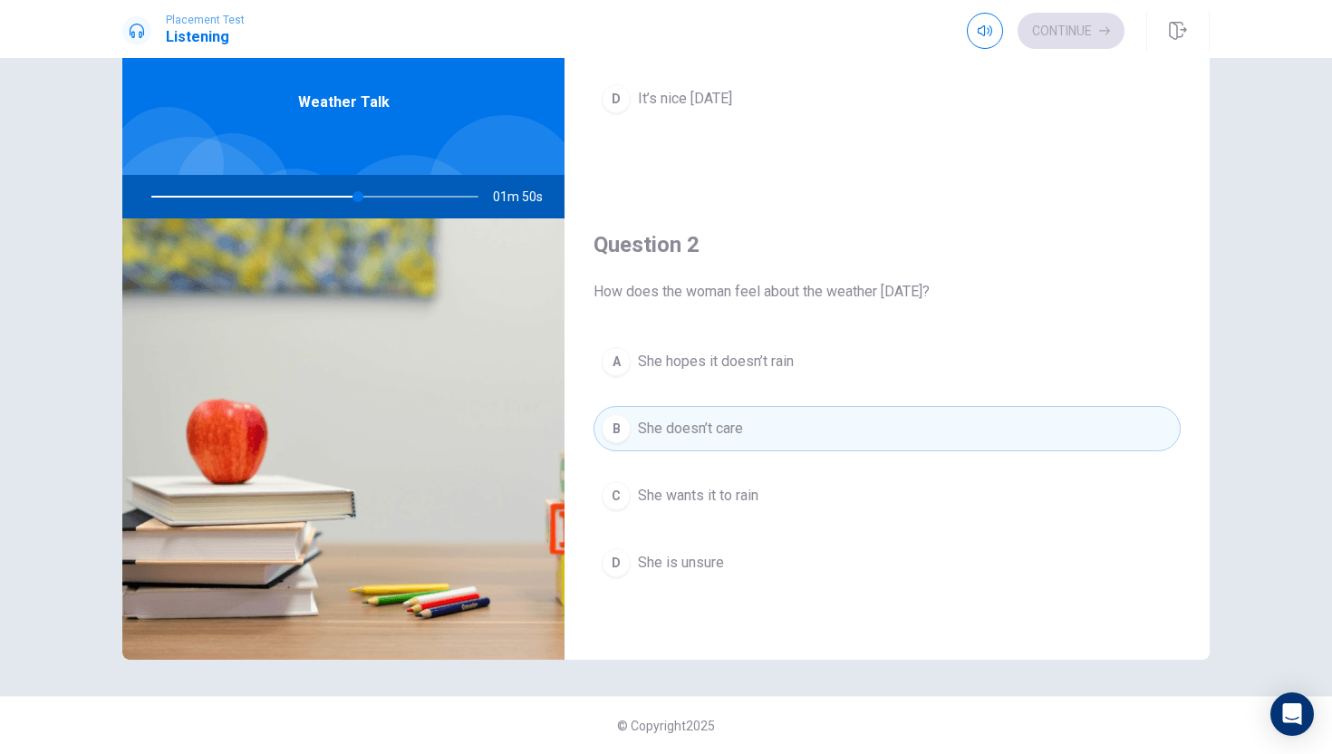
scroll to position [0, 0]
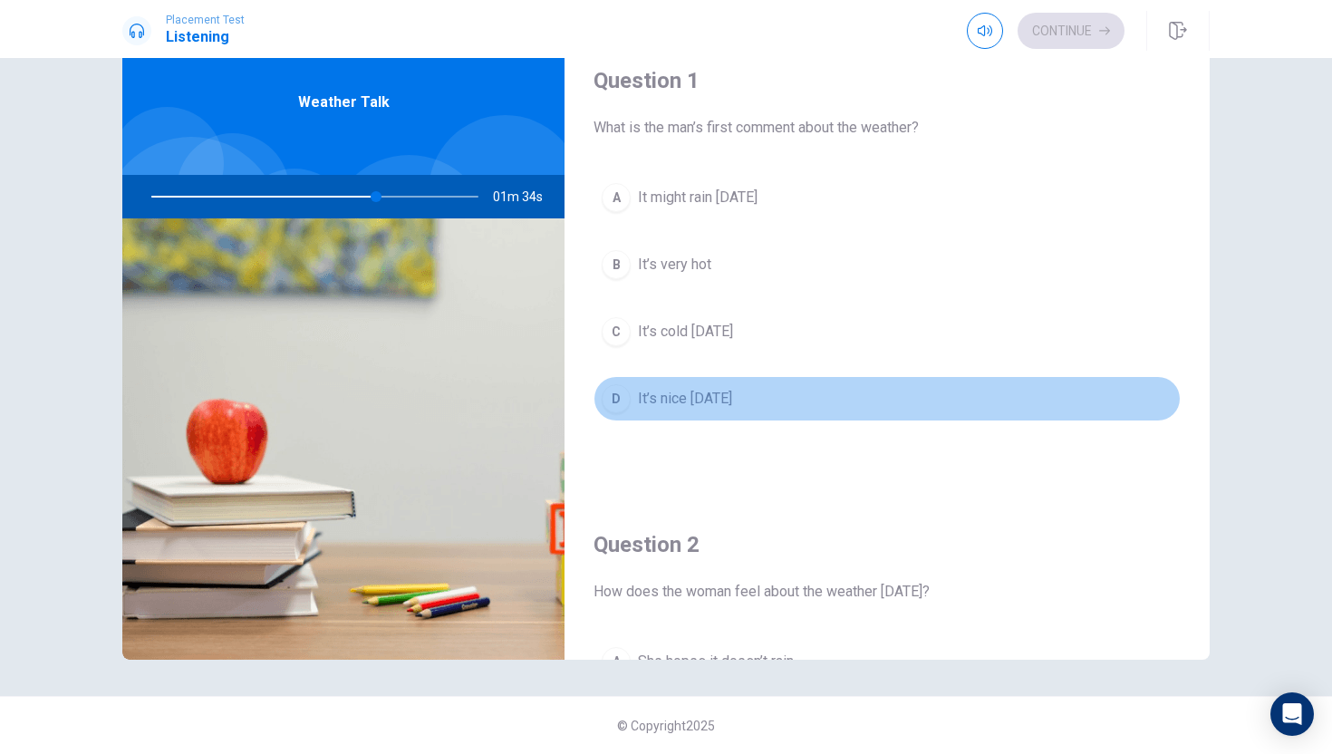
click at [630, 401] on button "D It’s nice [DATE]" at bounding box center [887, 398] width 587 height 45
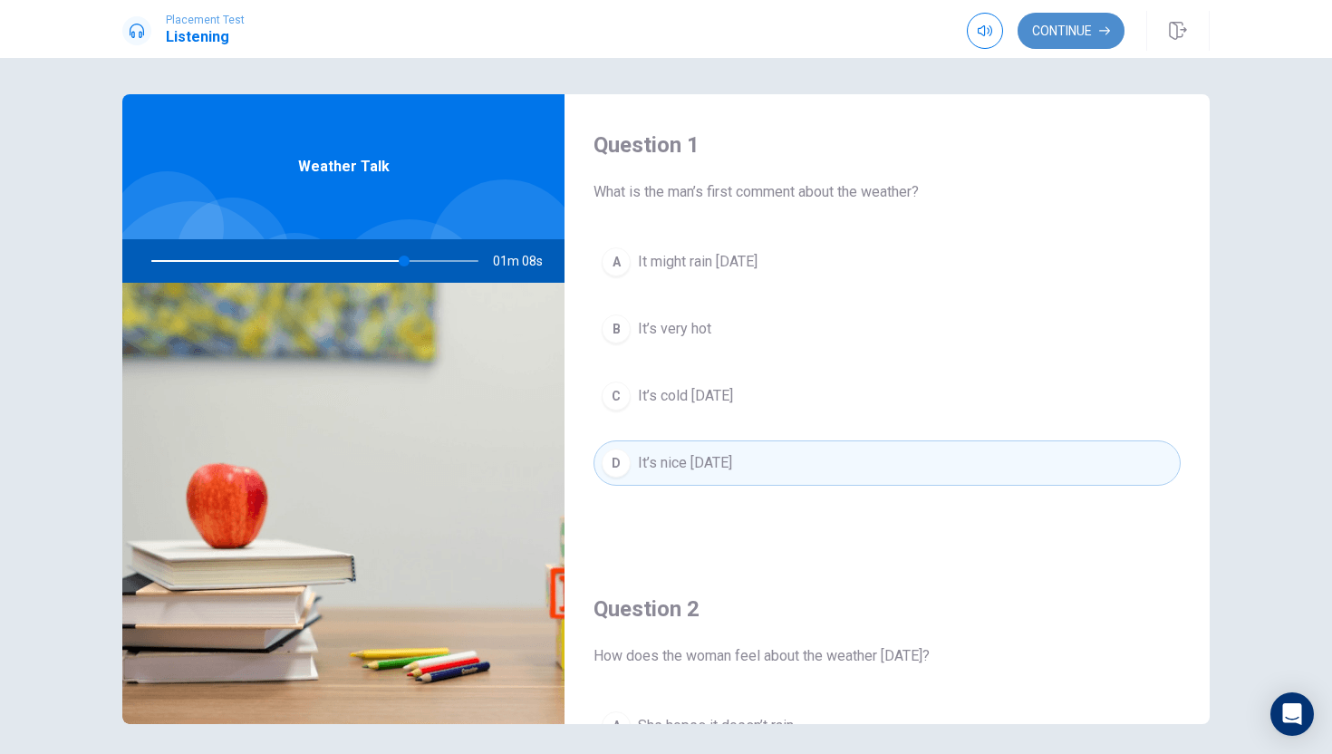
click at [1073, 36] on button "Continue" at bounding box center [1071, 31] width 107 height 36
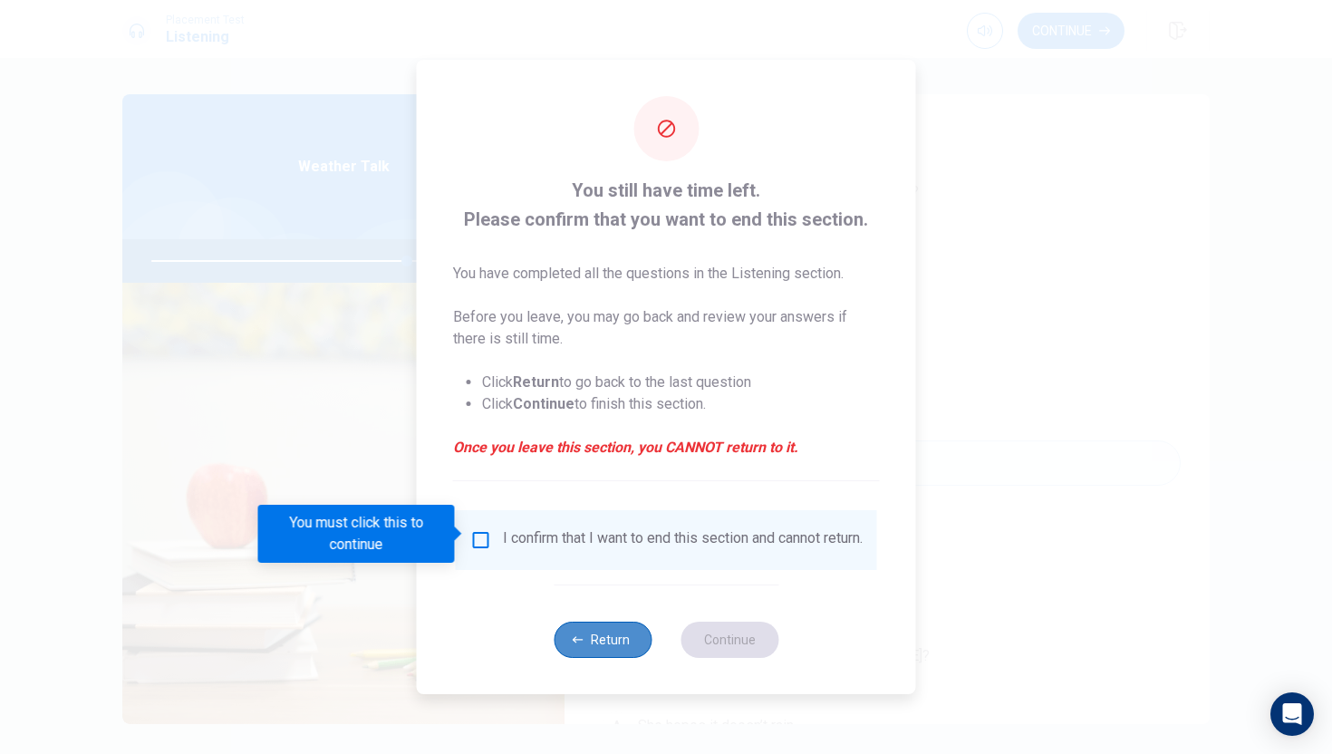
click at [596, 653] on button "Return" at bounding box center [603, 640] width 98 height 36
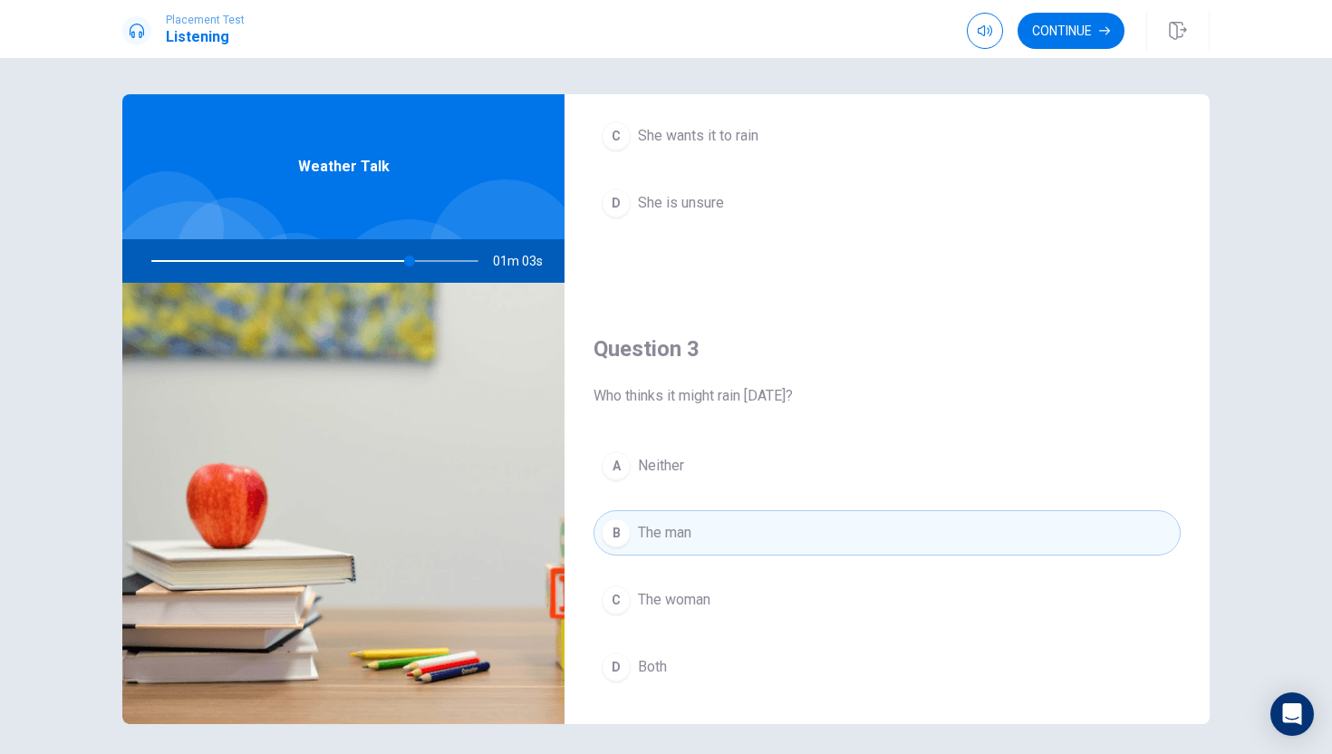
scroll to position [725, 0]
click at [1083, 38] on button "Continue" at bounding box center [1071, 31] width 107 height 36
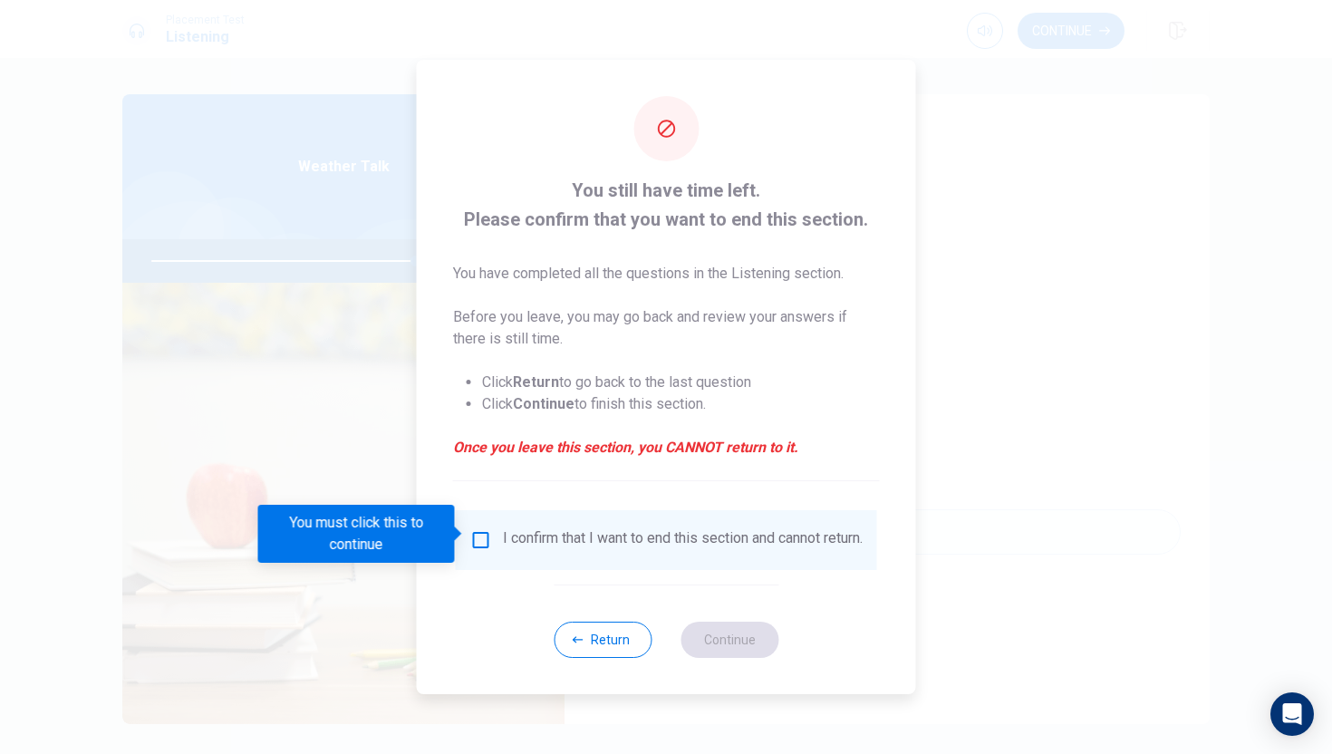
click at [483, 530] on input "You must click this to continue" at bounding box center [481, 540] width 22 height 22
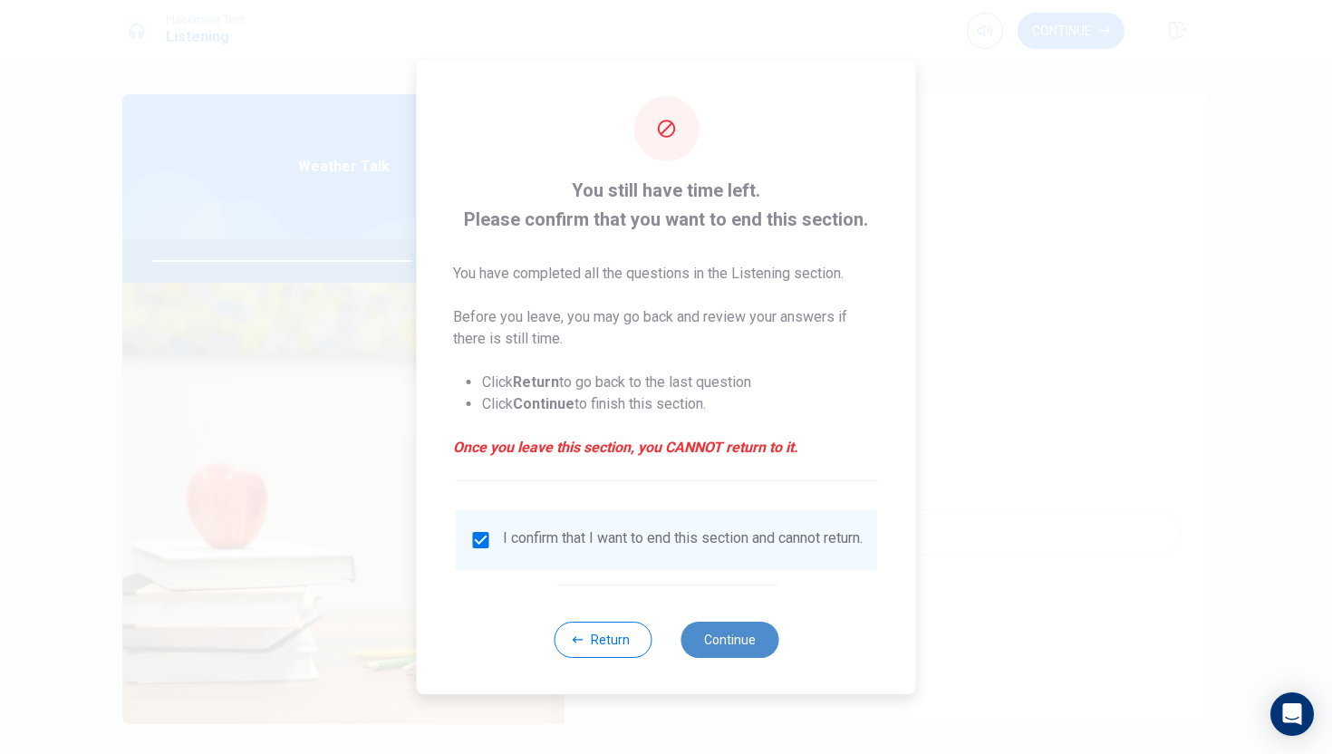
click at [702, 652] on button "Continue" at bounding box center [730, 640] width 98 height 36
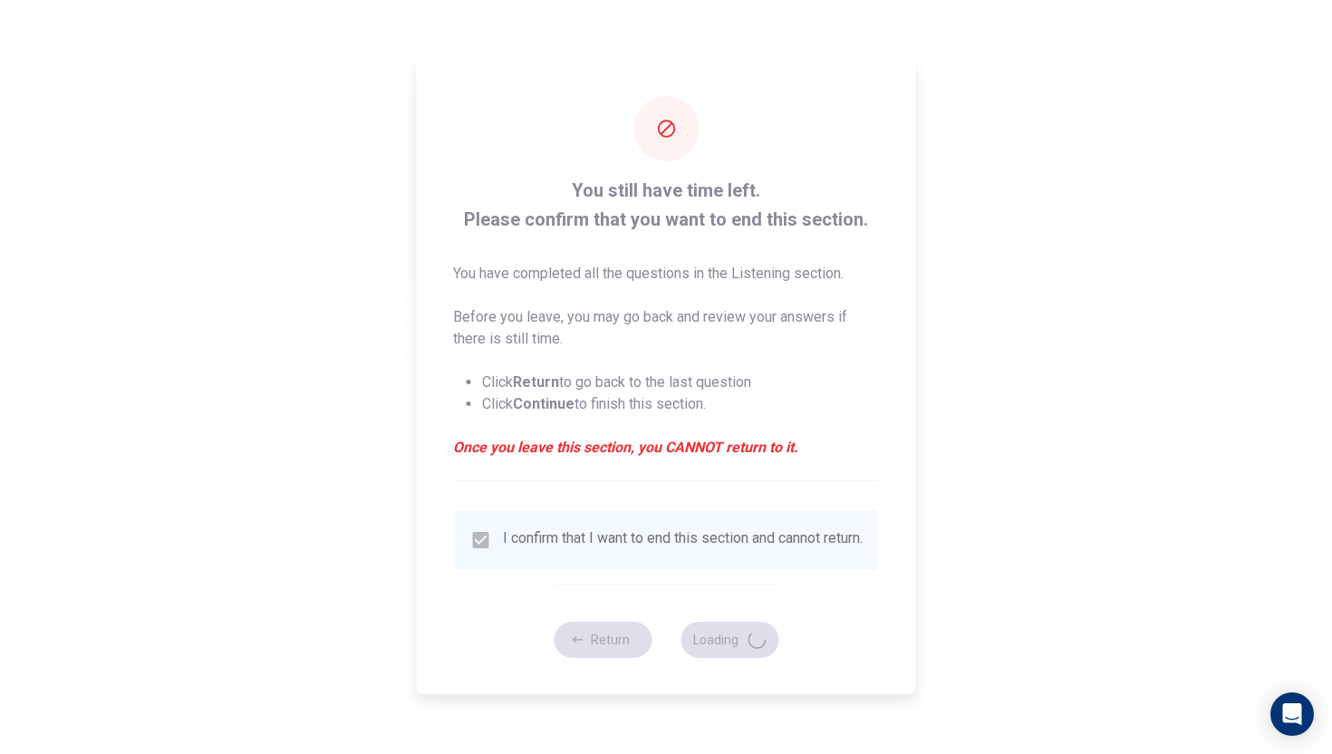
type input "82"
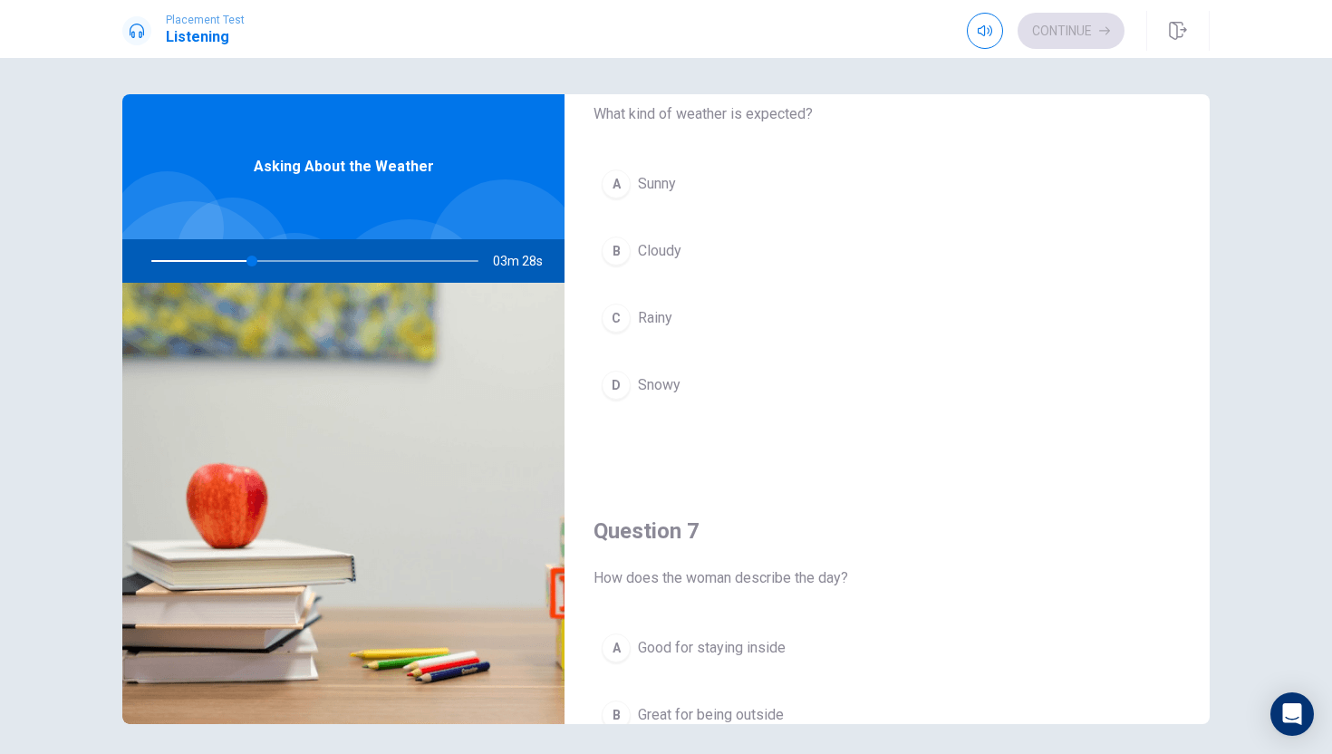
scroll to position [0, 0]
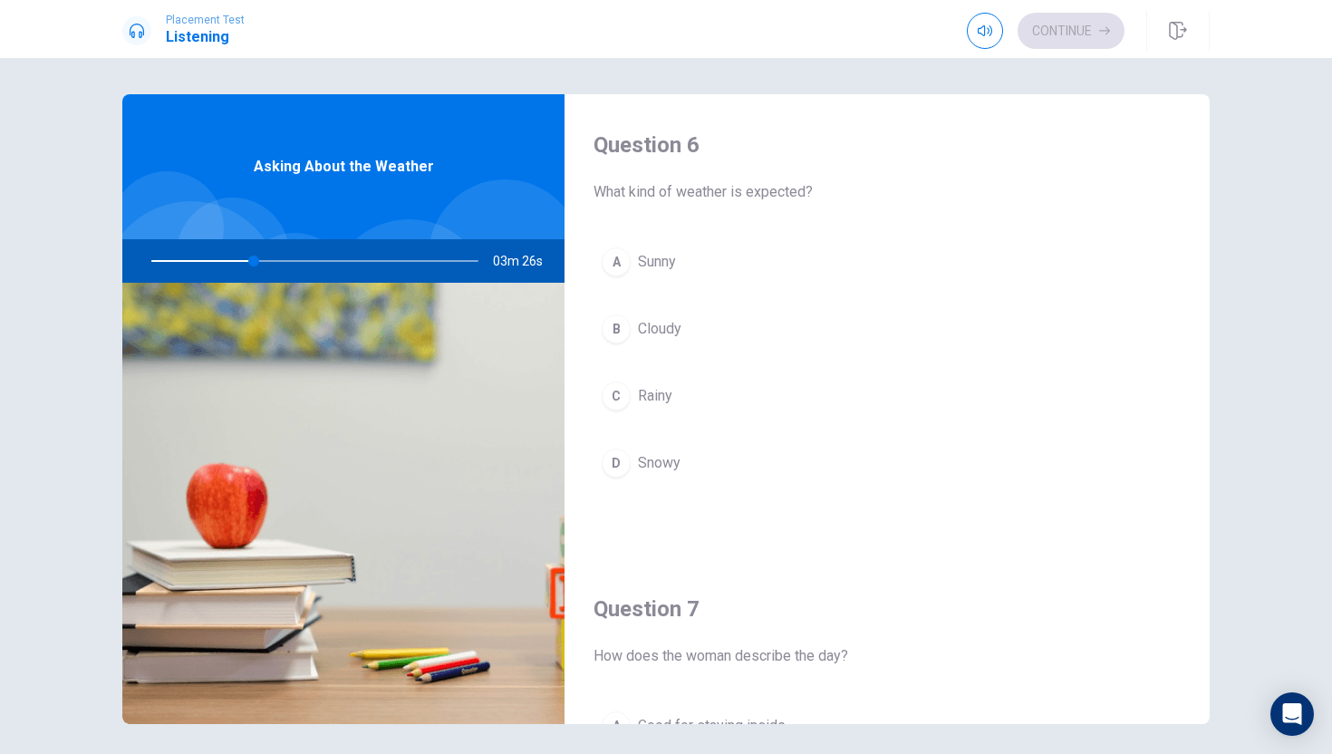
click at [624, 263] on div "A" at bounding box center [616, 261] width 29 height 29
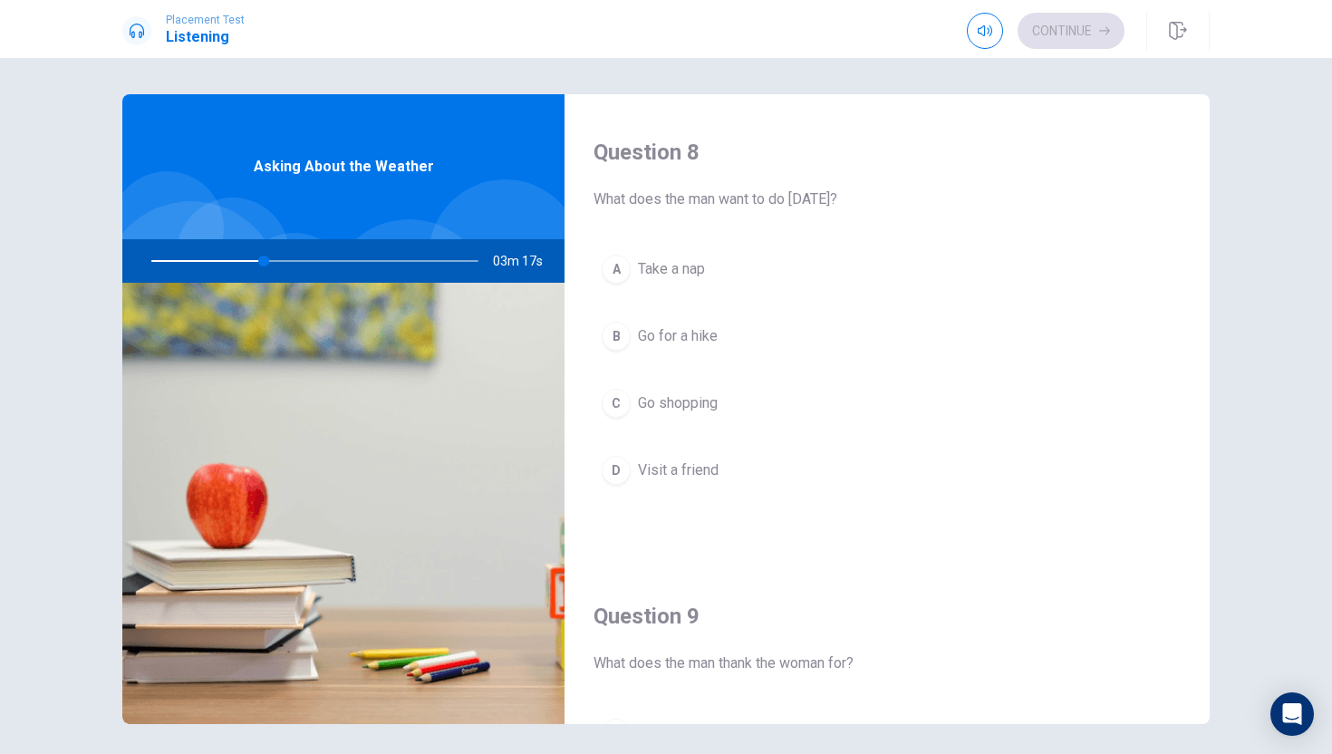
scroll to position [924, 0]
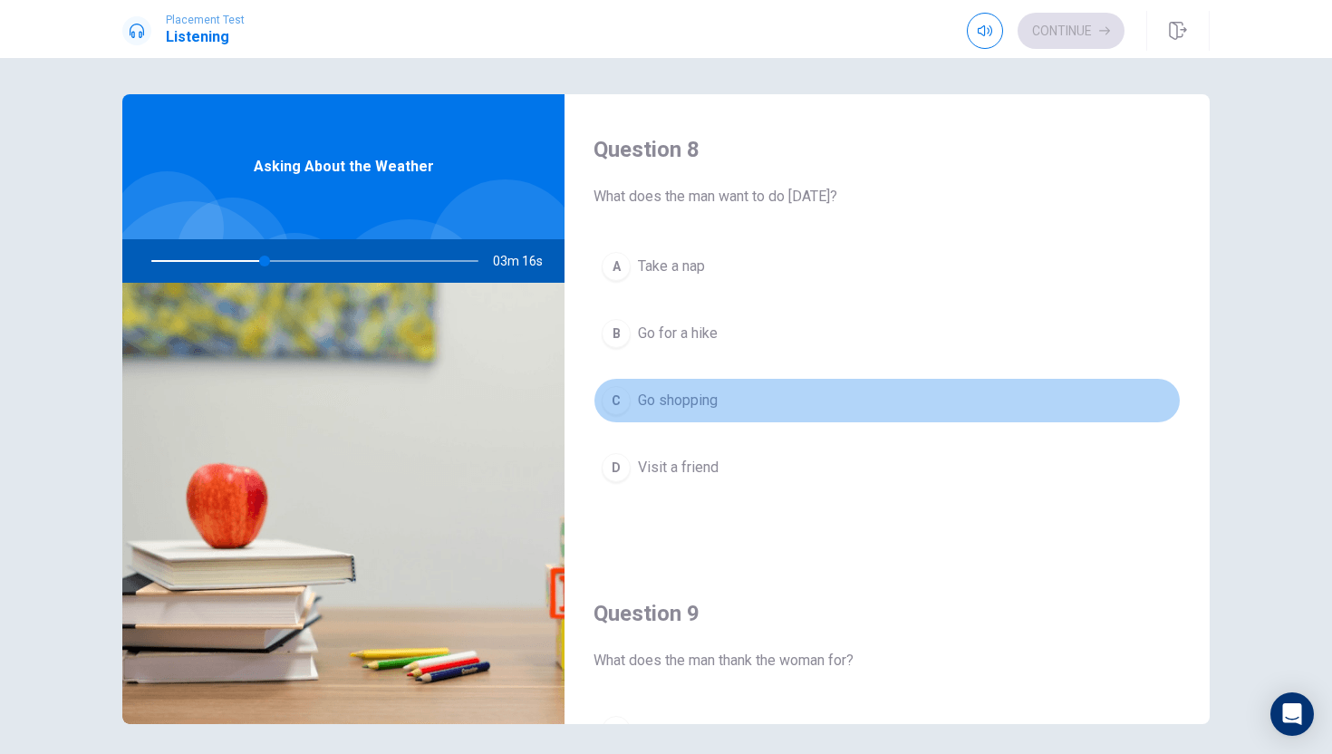
click at [610, 396] on div "C" at bounding box center [616, 400] width 29 height 29
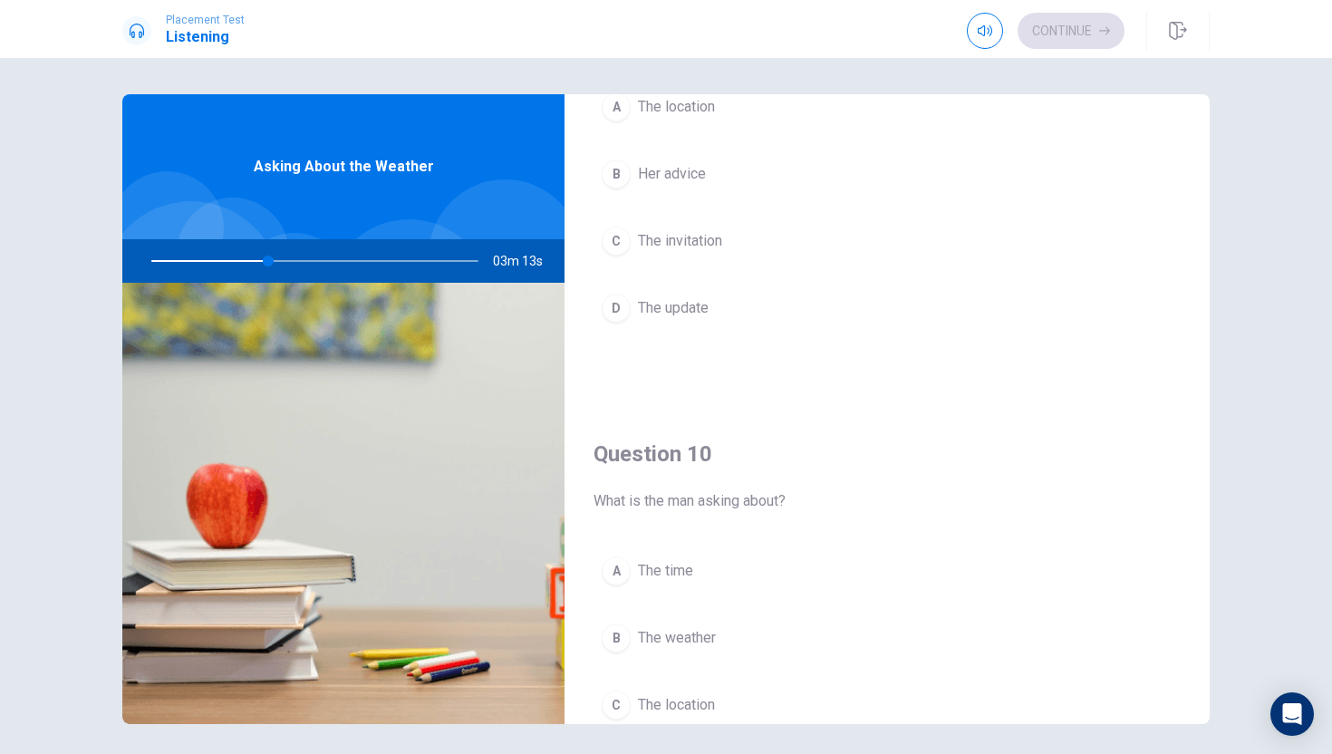
scroll to position [1690, 0]
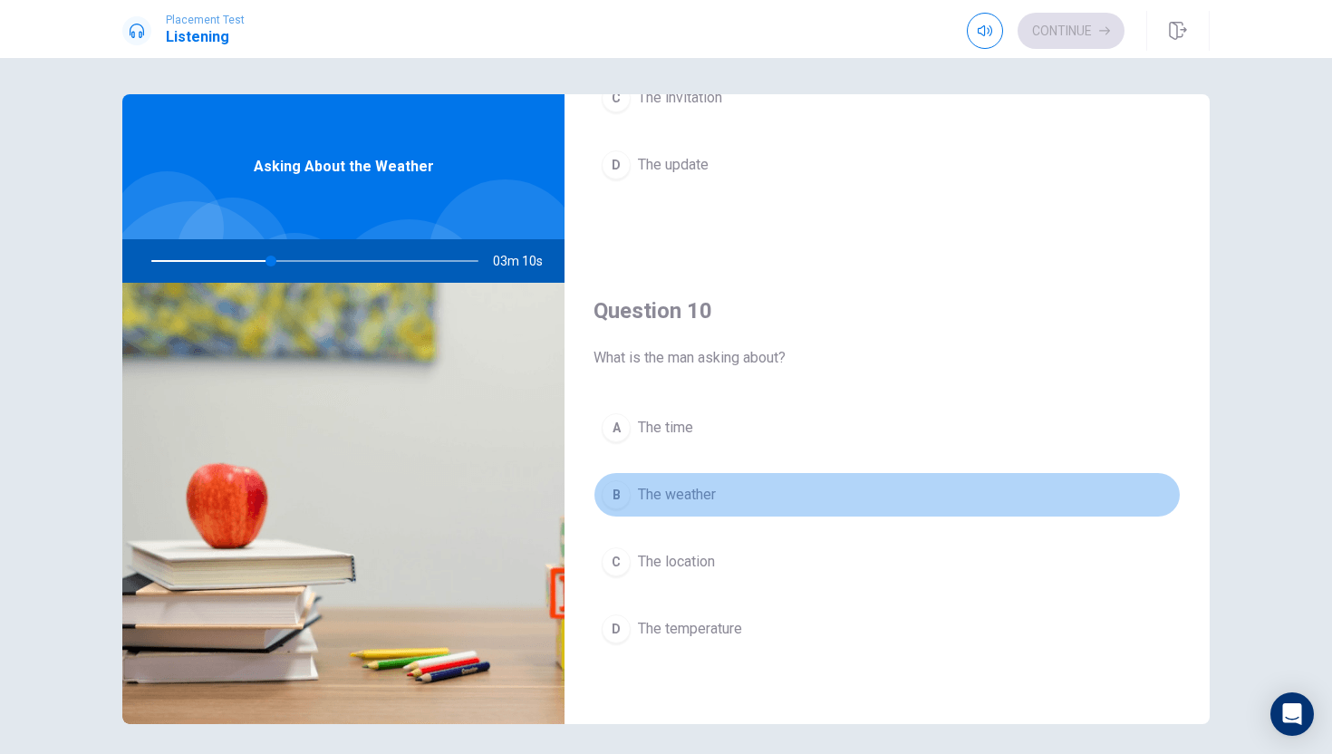
click at [623, 503] on div "B" at bounding box center [616, 494] width 29 height 29
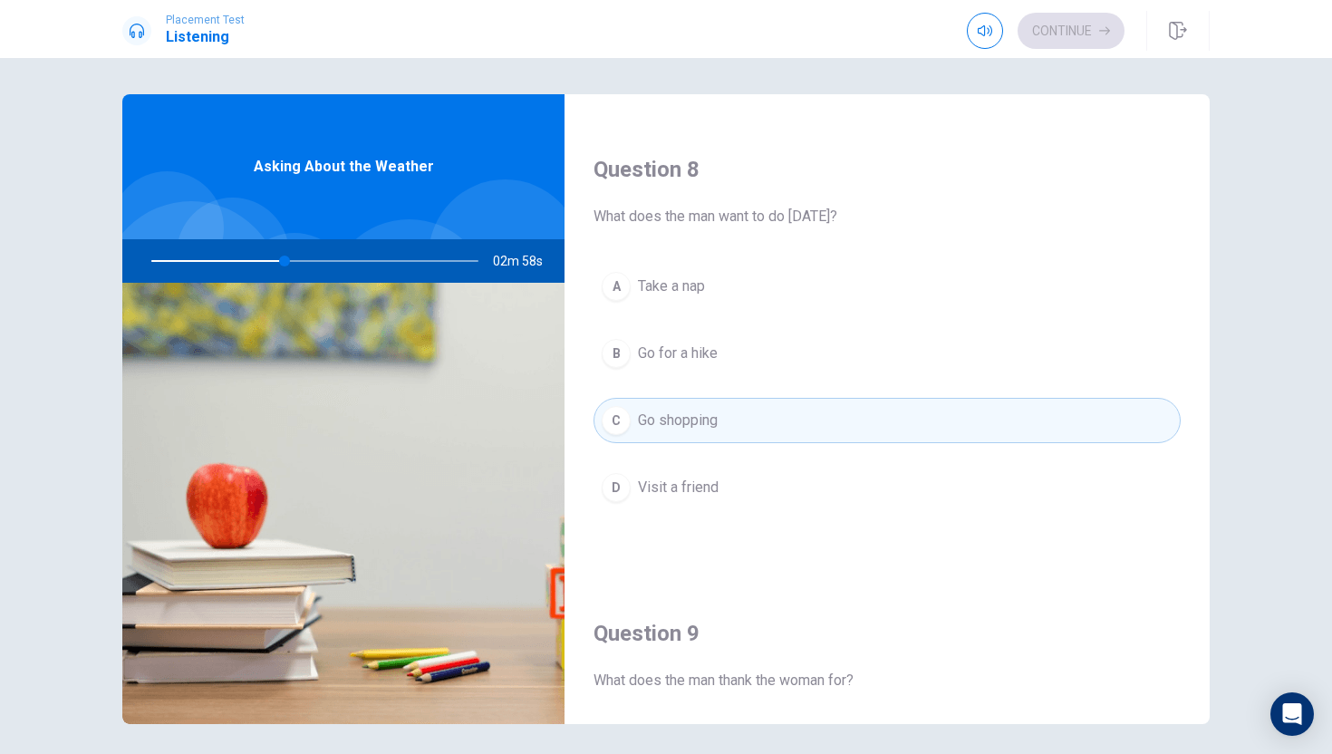
scroll to position [911, 0]
click at [760, 355] on button "B Go for a hike" at bounding box center [887, 346] width 587 height 45
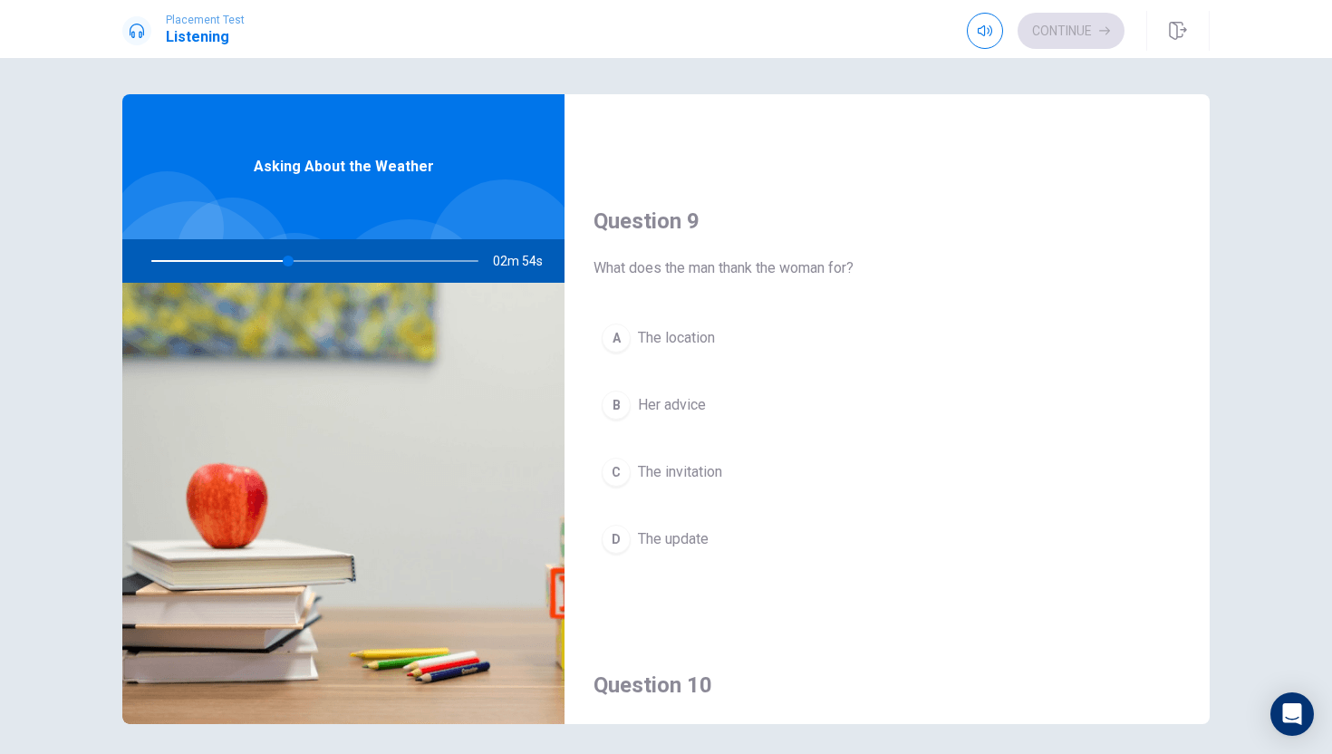
scroll to position [1324, 0]
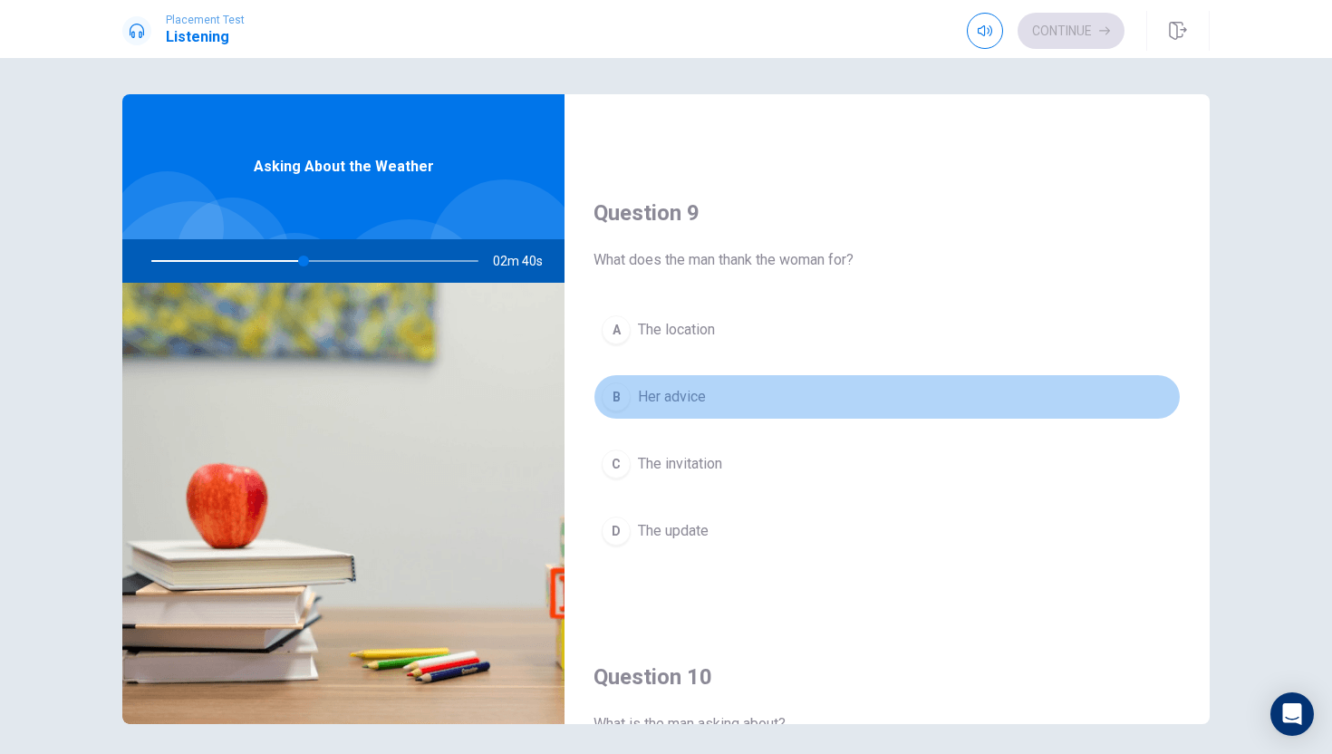
click at [622, 385] on div "B" at bounding box center [616, 396] width 29 height 29
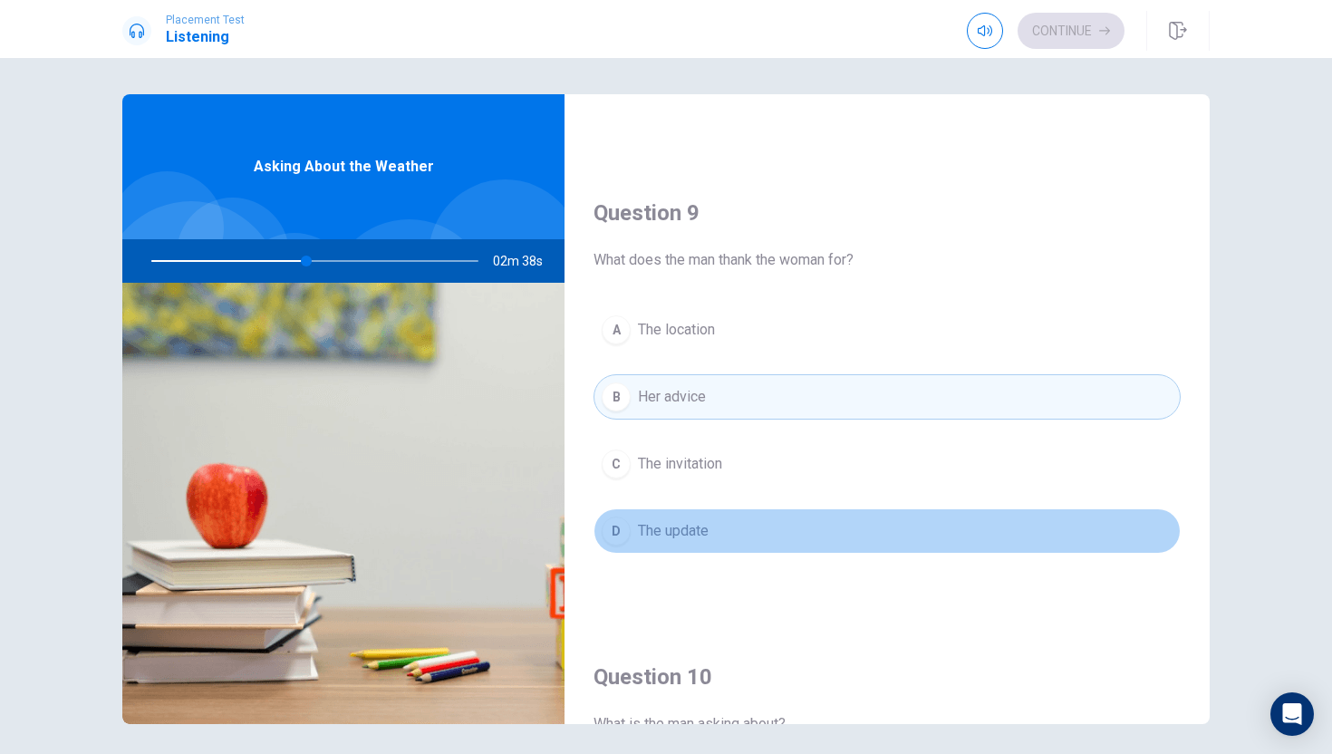
click at [621, 537] on div "D" at bounding box center [616, 531] width 29 height 29
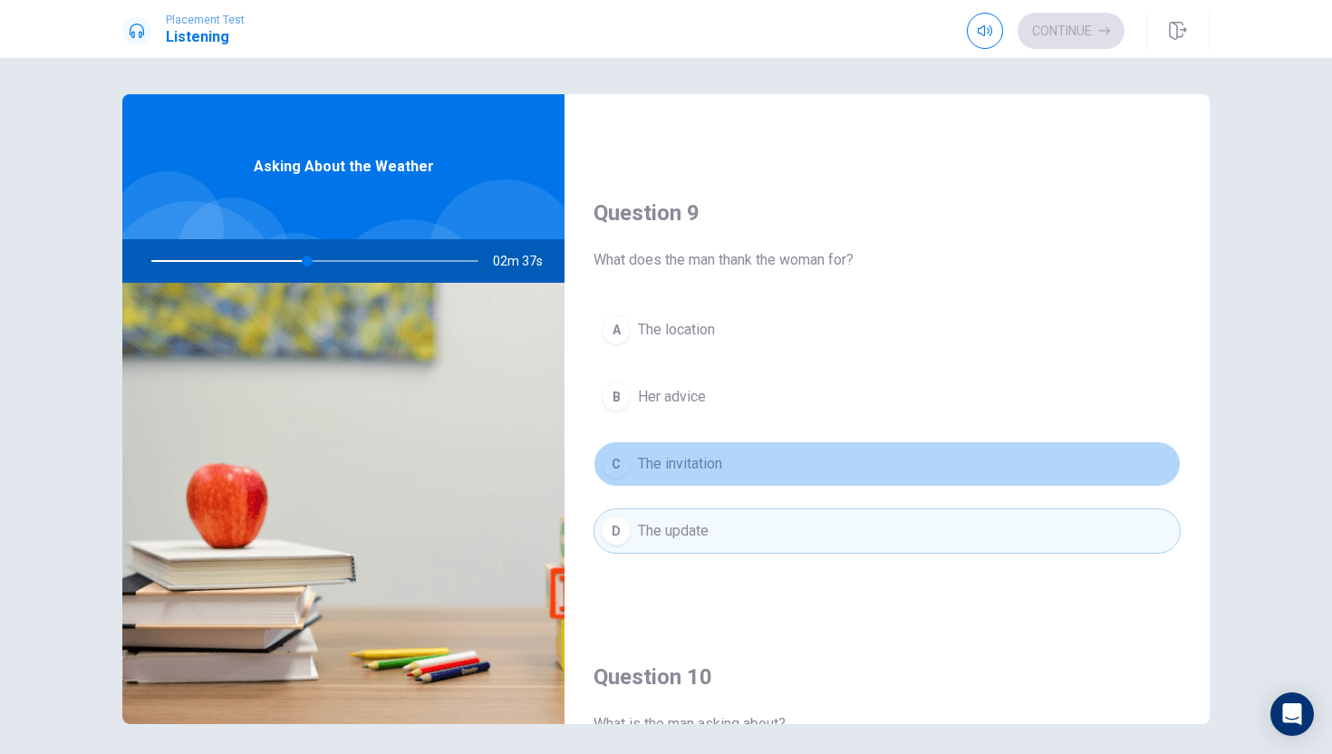
click at [622, 461] on div "C" at bounding box center [616, 464] width 29 height 29
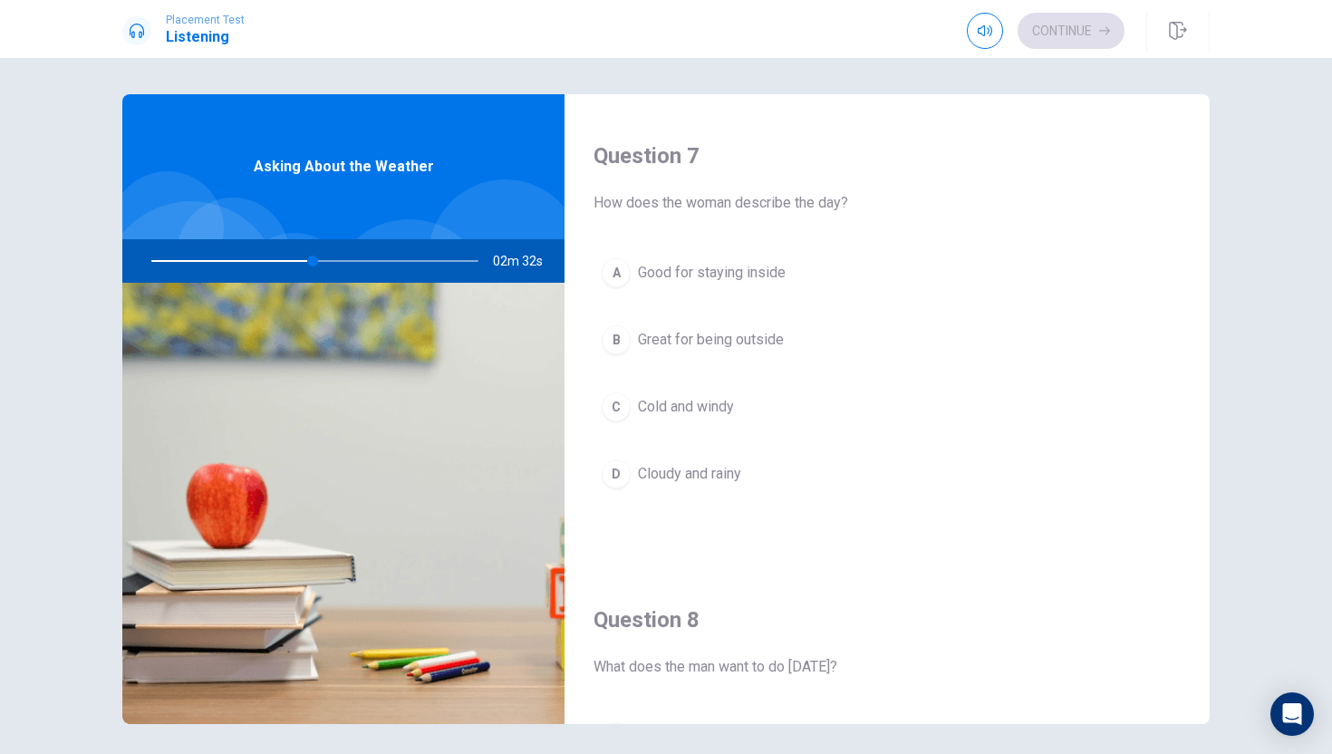
scroll to position [454, 0]
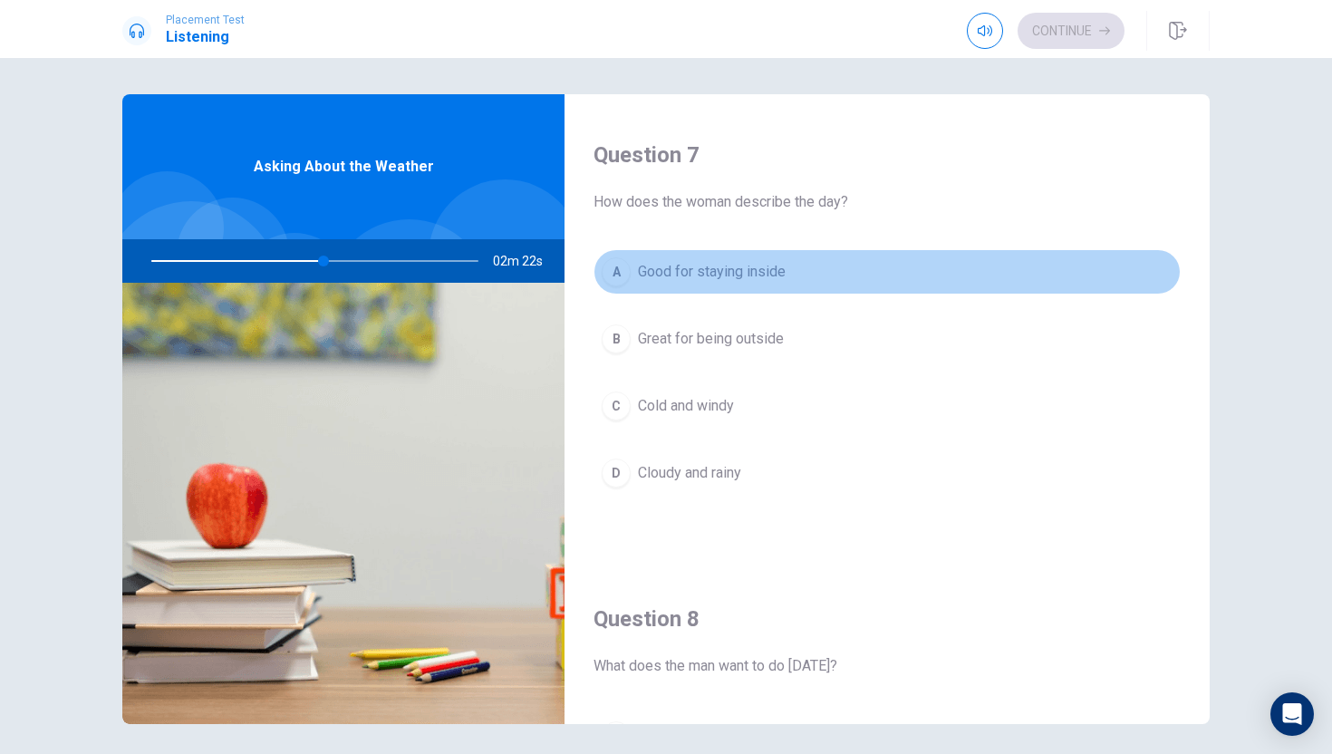
click at [617, 273] on div "A" at bounding box center [616, 271] width 29 height 29
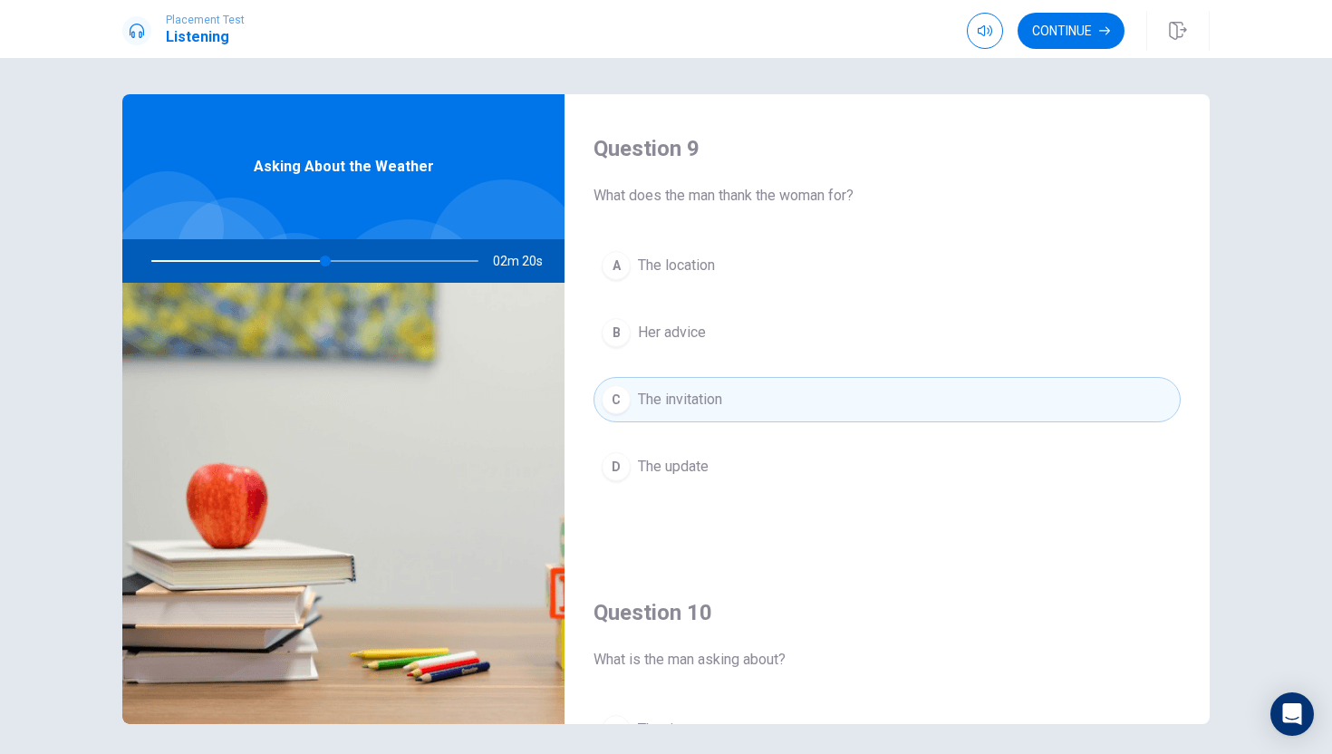
scroll to position [1690, 0]
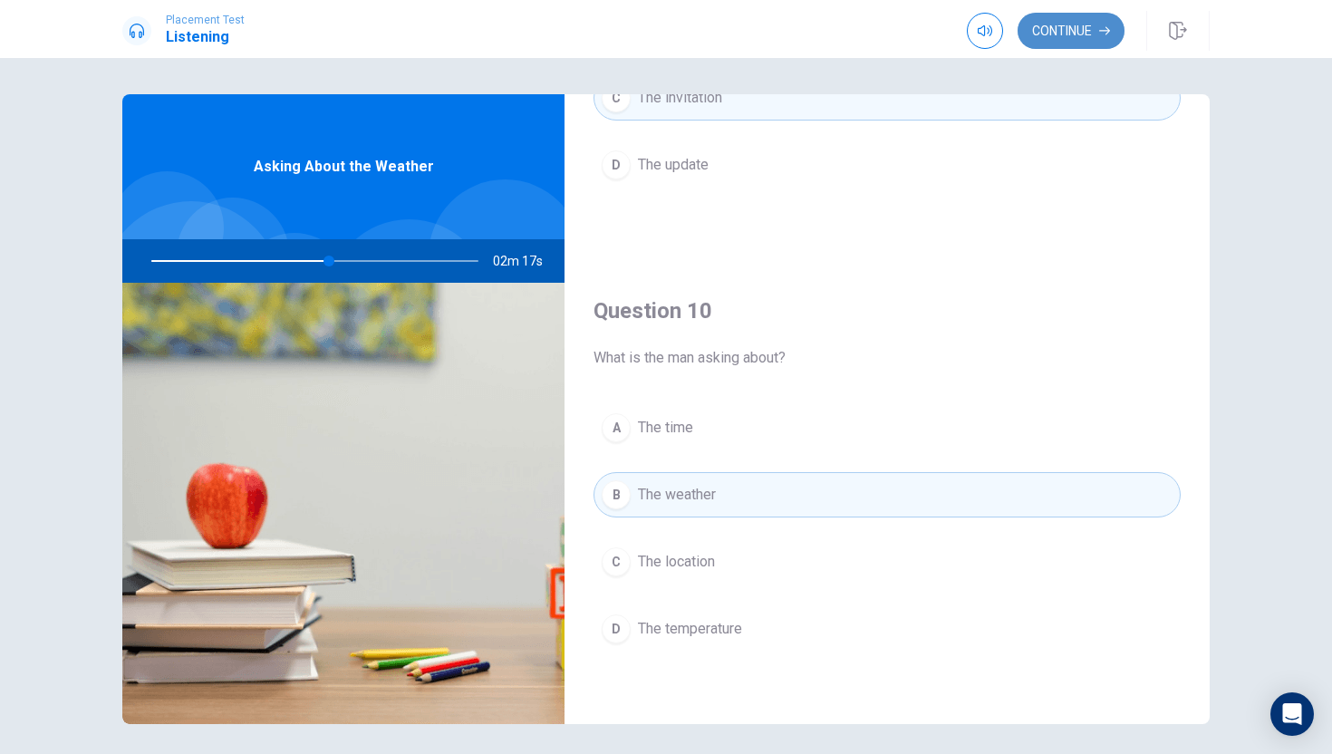
click at [1069, 24] on button "Continue" at bounding box center [1071, 31] width 107 height 36
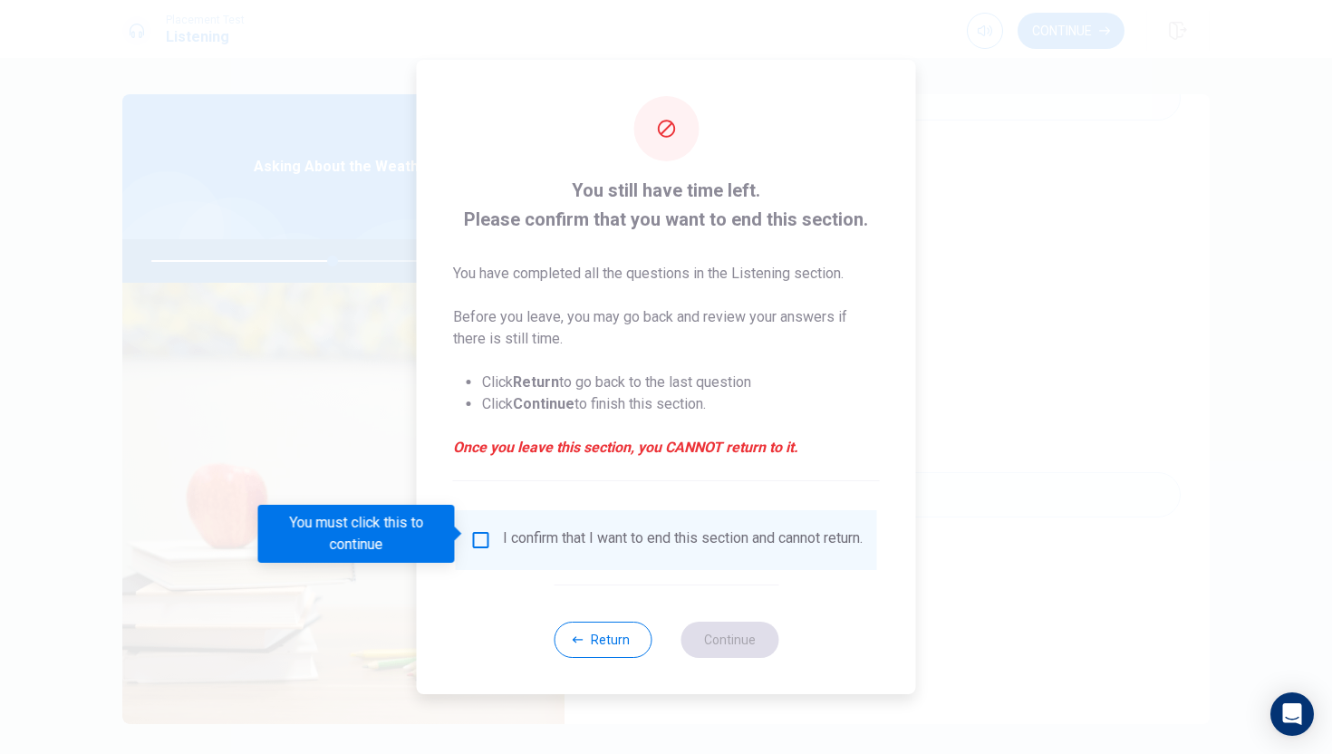
click at [473, 538] on input "You must click this to continue" at bounding box center [481, 540] width 22 height 22
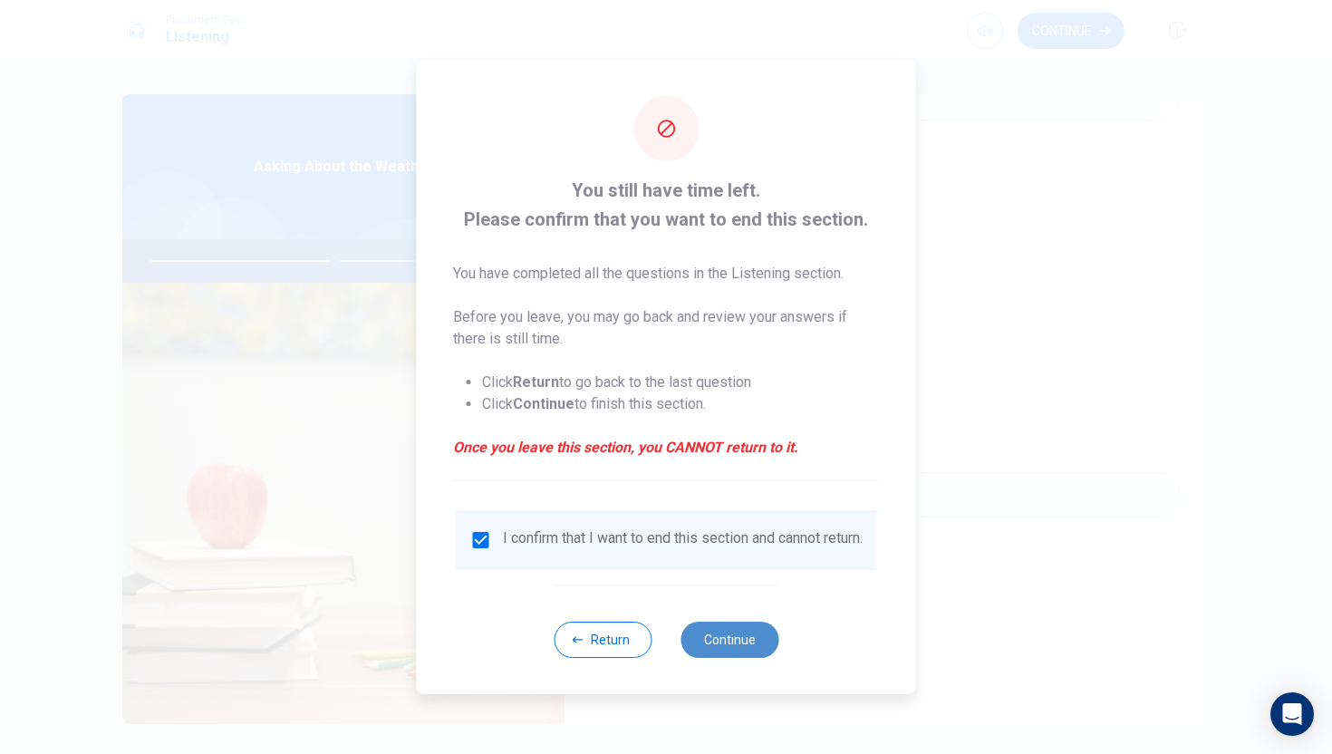
click at [700, 643] on button "Continue" at bounding box center [730, 640] width 98 height 36
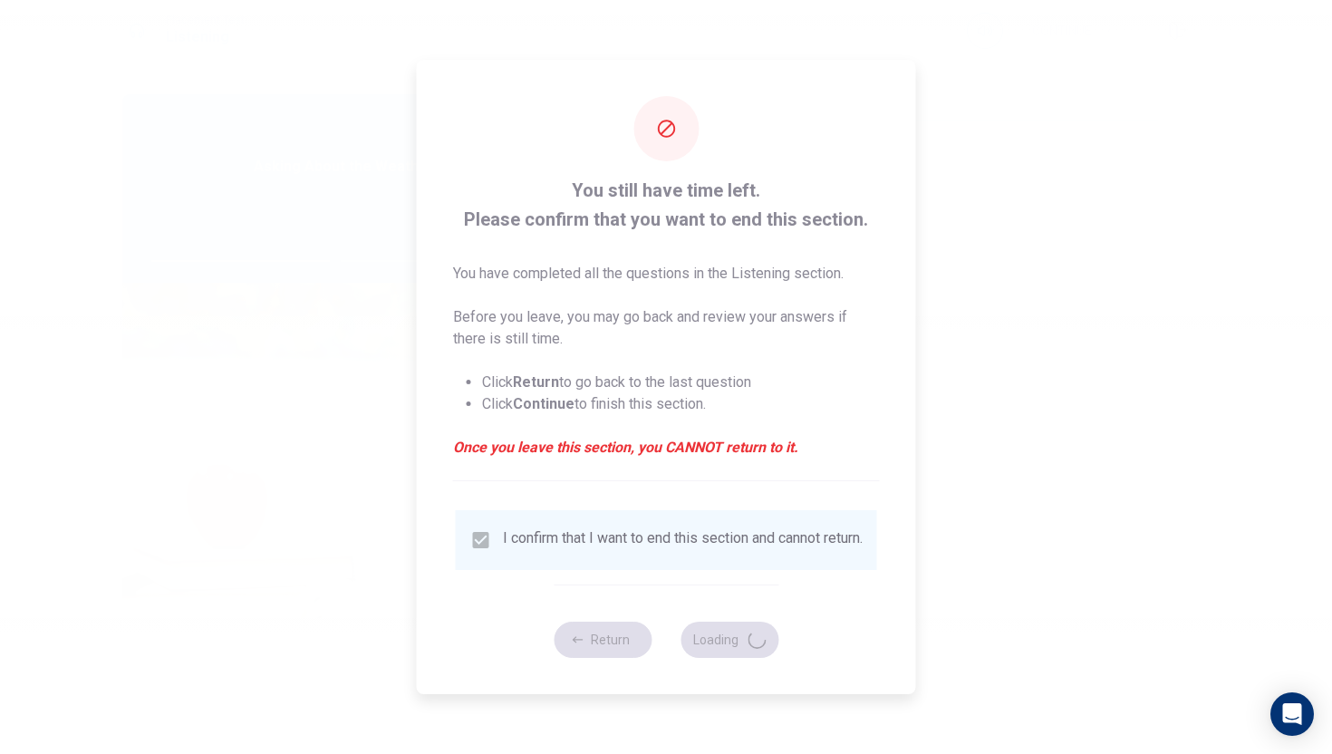
type input "57"
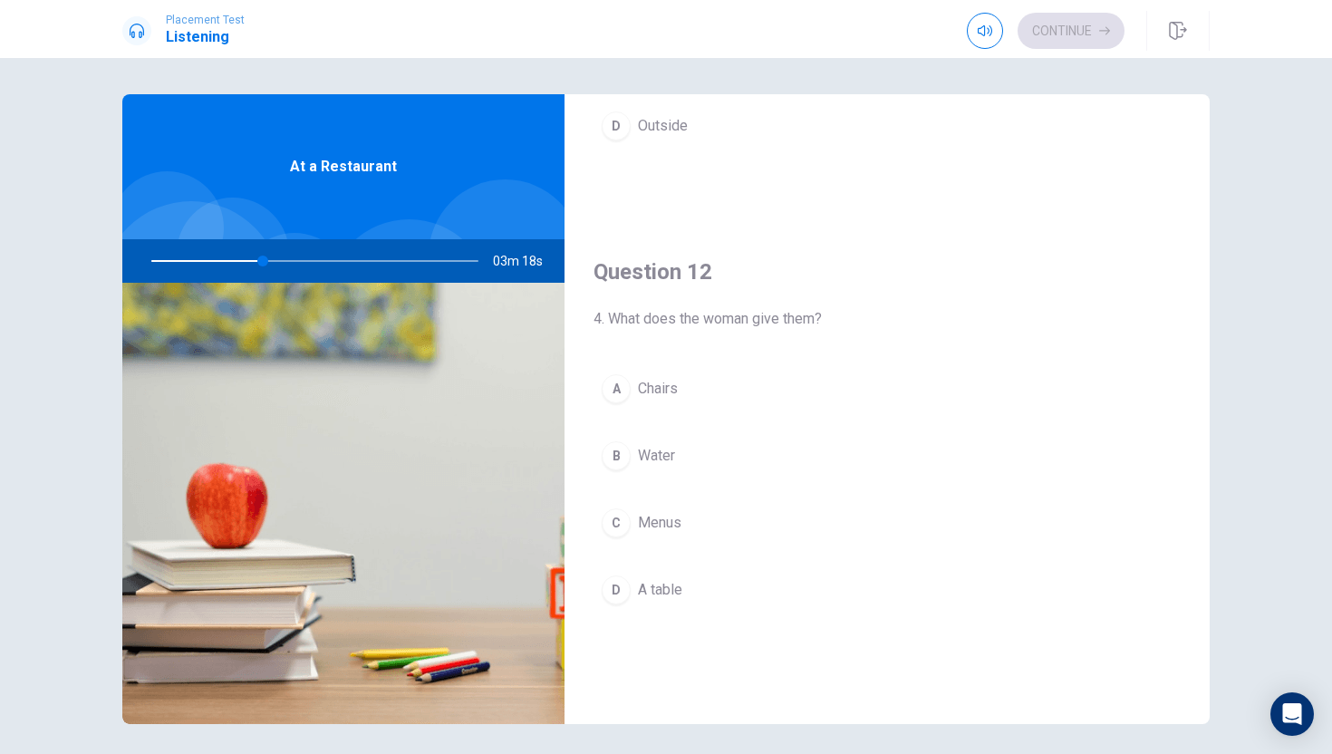
scroll to position [342, 0]
click at [617, 577] on div "D" at bounding box center [616, 585] width 29 height 29
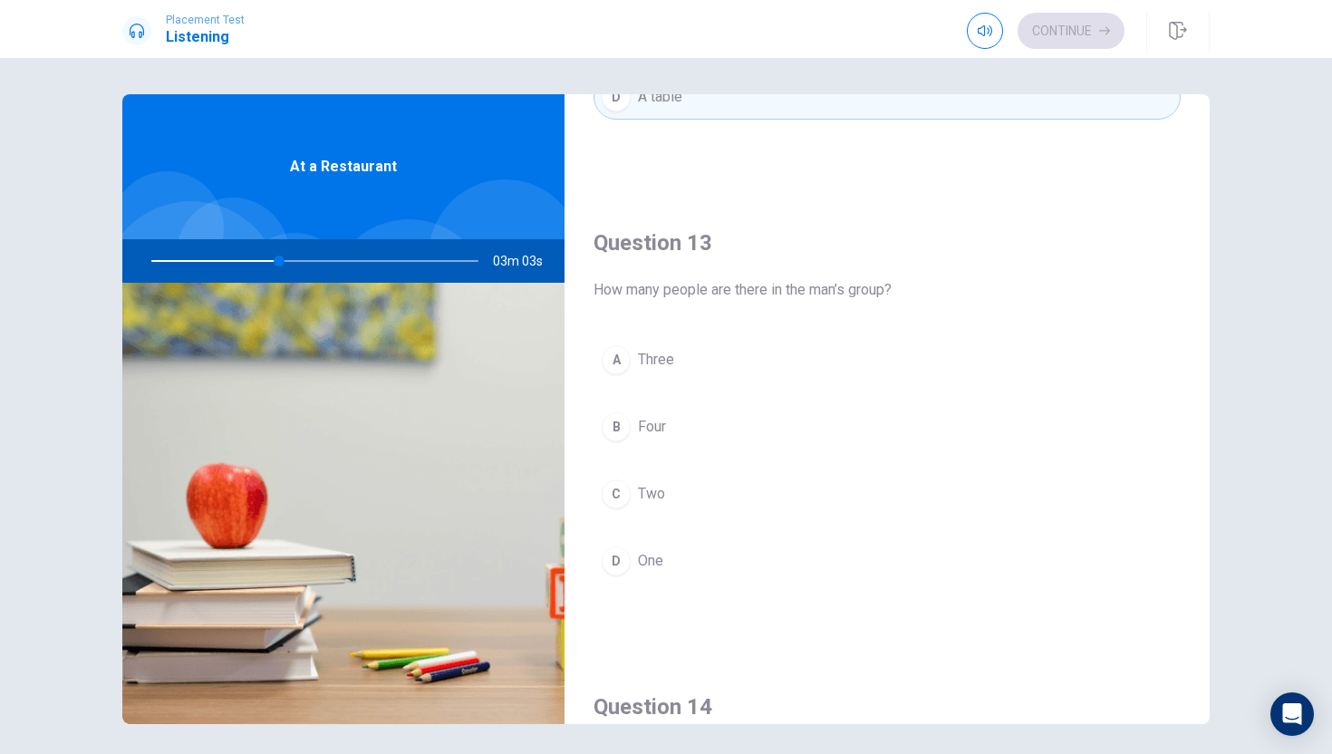
scroll to position [837, 0]
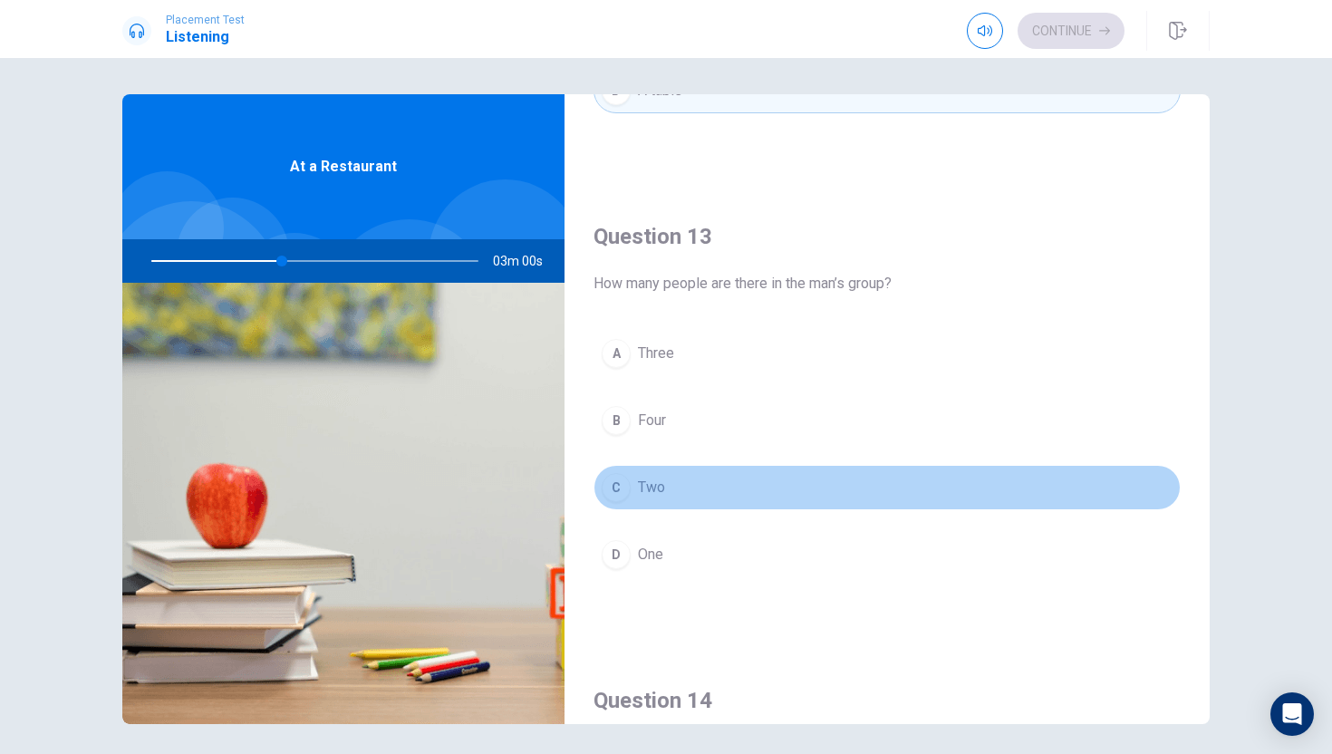
click at [611, 486] on div "C" at bounding box center [616, 487] width 29 height 29
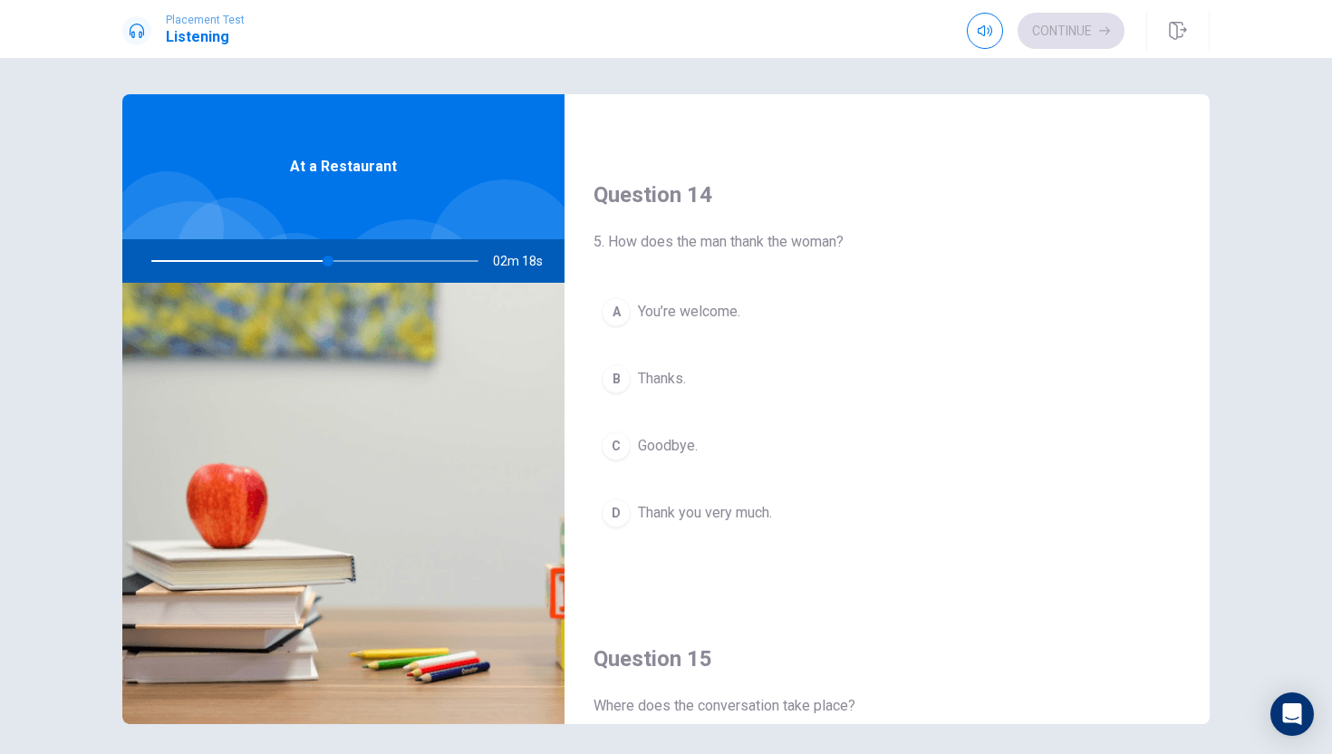
scroll to position [1346, 0]
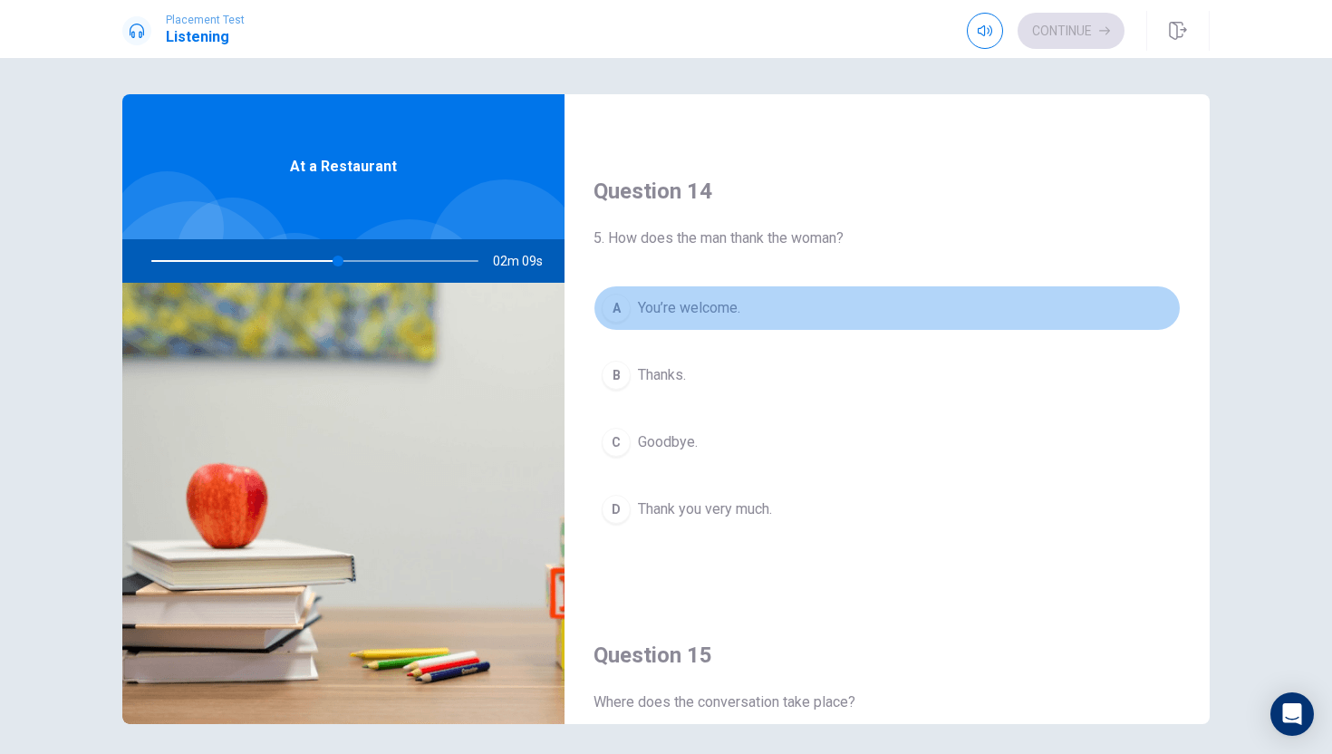
click at [629, 312] on div "A" at bounding box center [616, 308] width 29 height 29
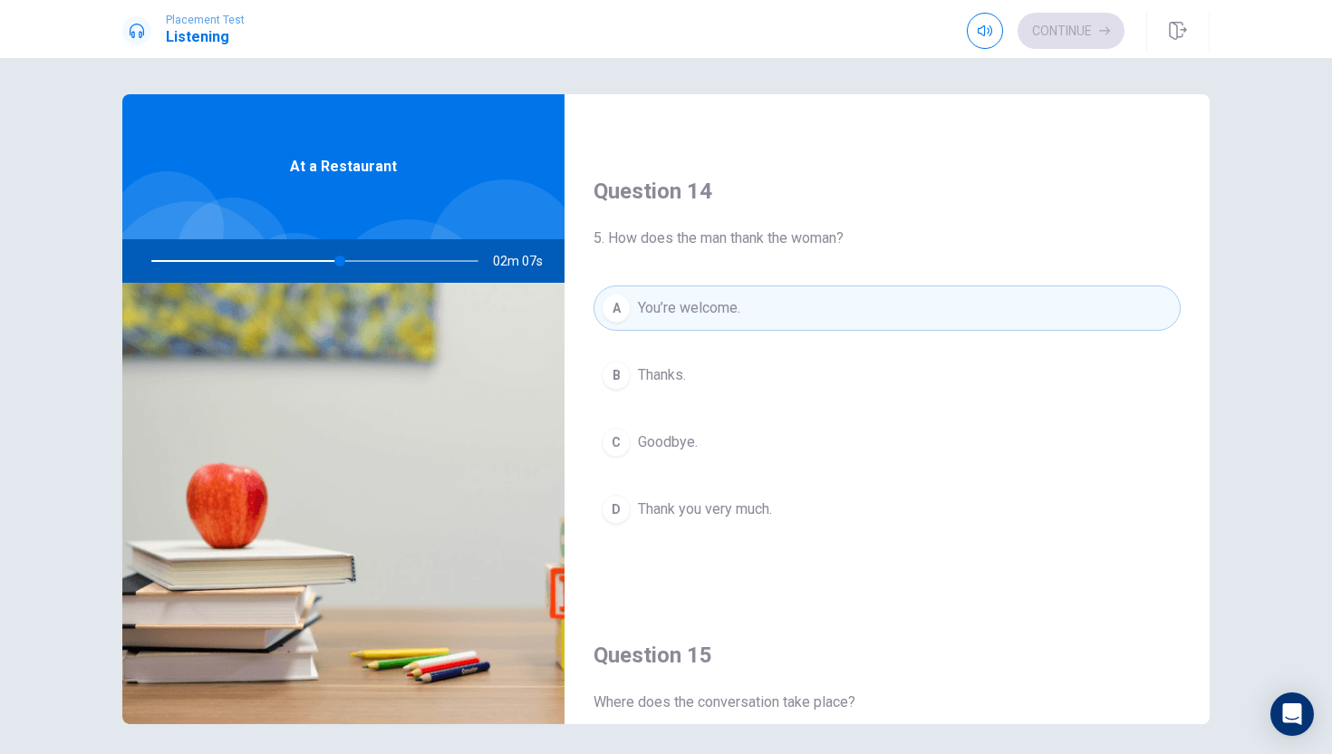
click at [615, 505] on div "D" at bounding box center [616, 509] width 29 height 29
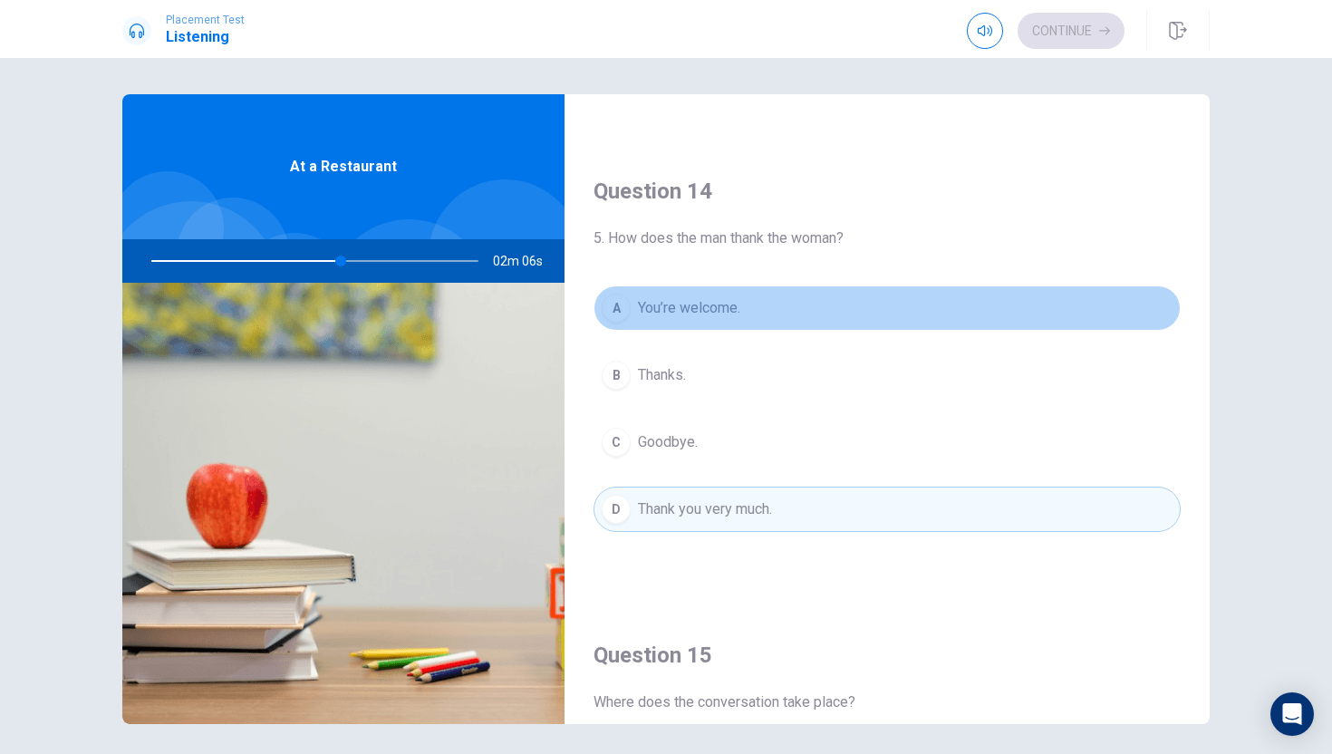
click at [626, 315] on div "A" at bounding box center [616, 308] width 29 height 29
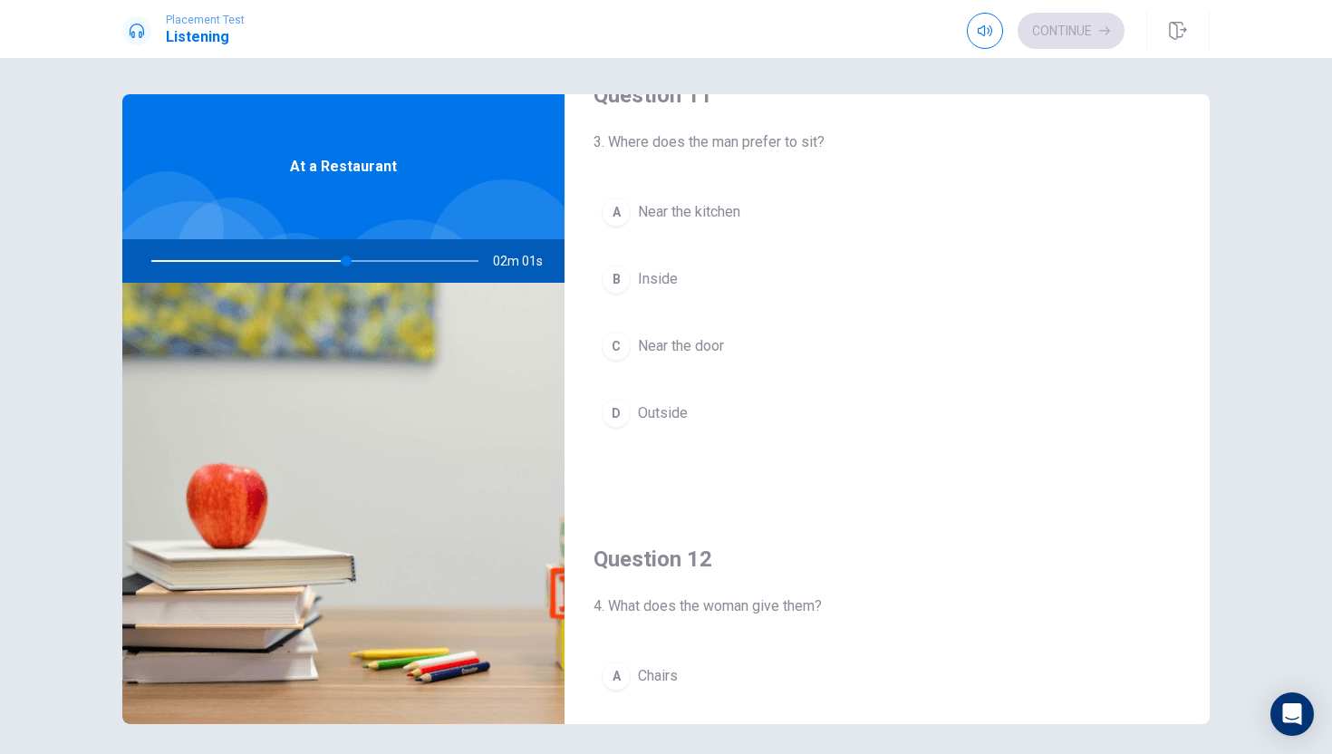
scroll to position [0, 0]
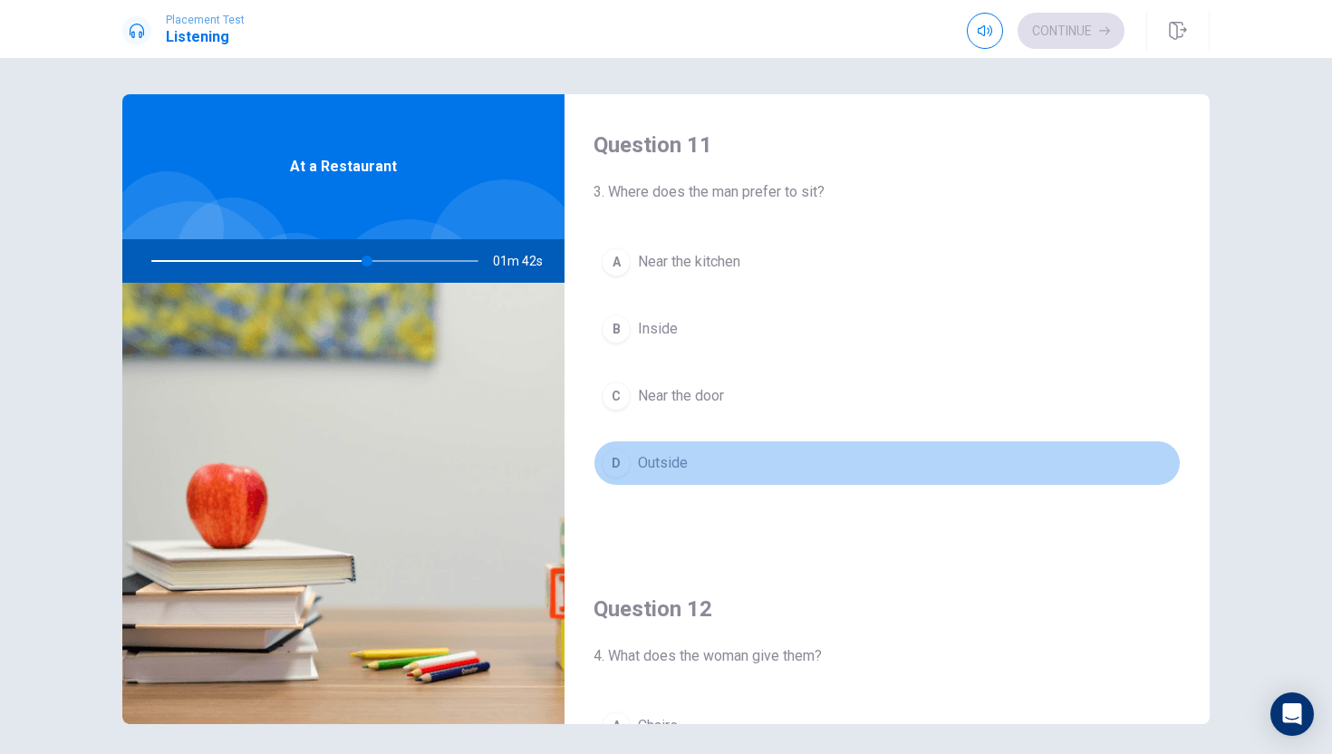
click at [625, 461] on div "D" at bounding box center [616, 463] width 29 height 29
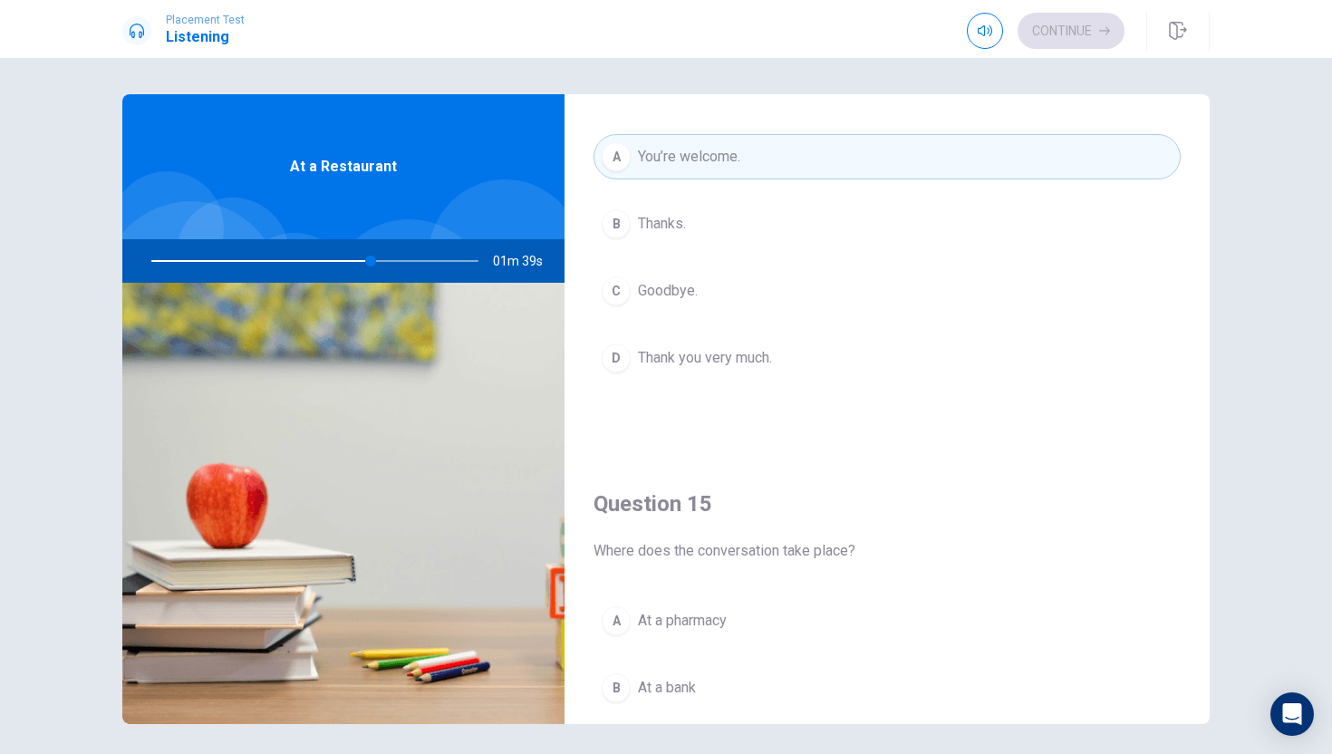
scroll to position [1690, 0]
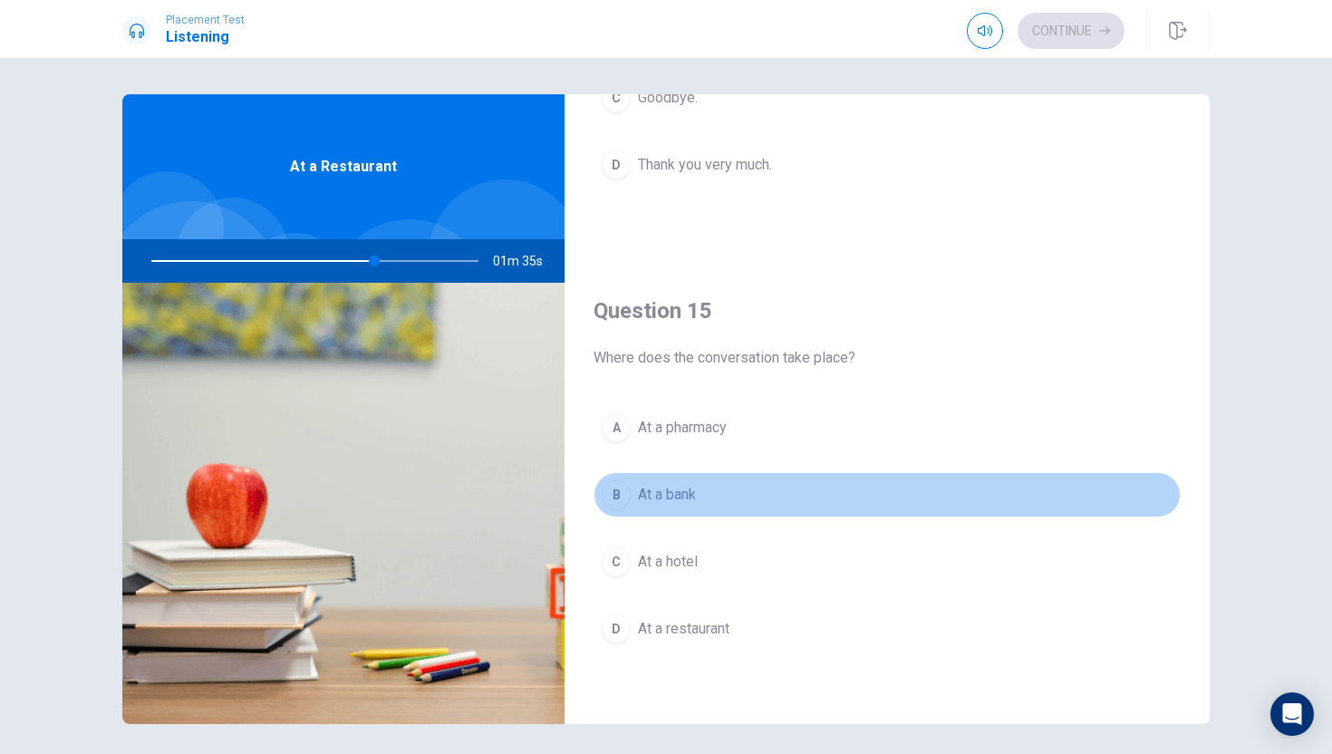
click at [618, 491] on div "B" at bounding box center [616, 494] width 29 height 29
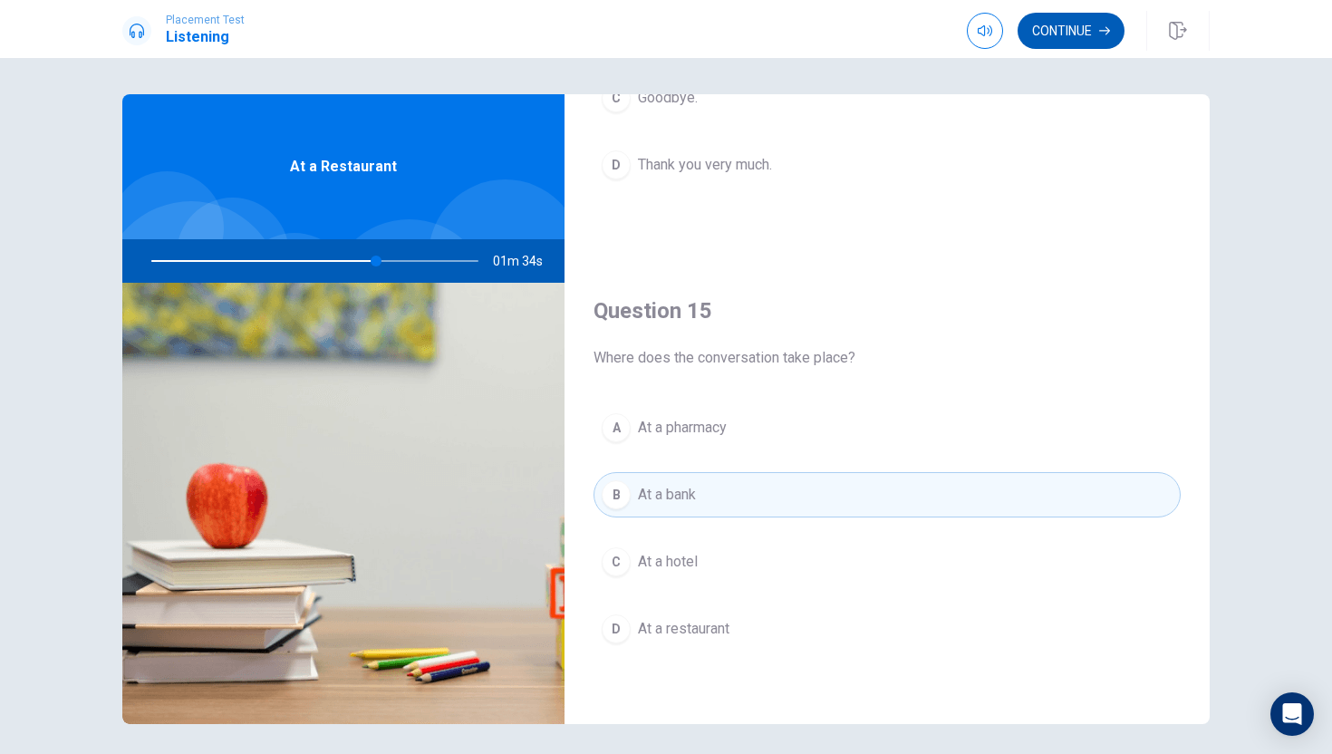
click at [1087, 29] on button "Continue" at bounding box center [1071, 31] width 107 height 36
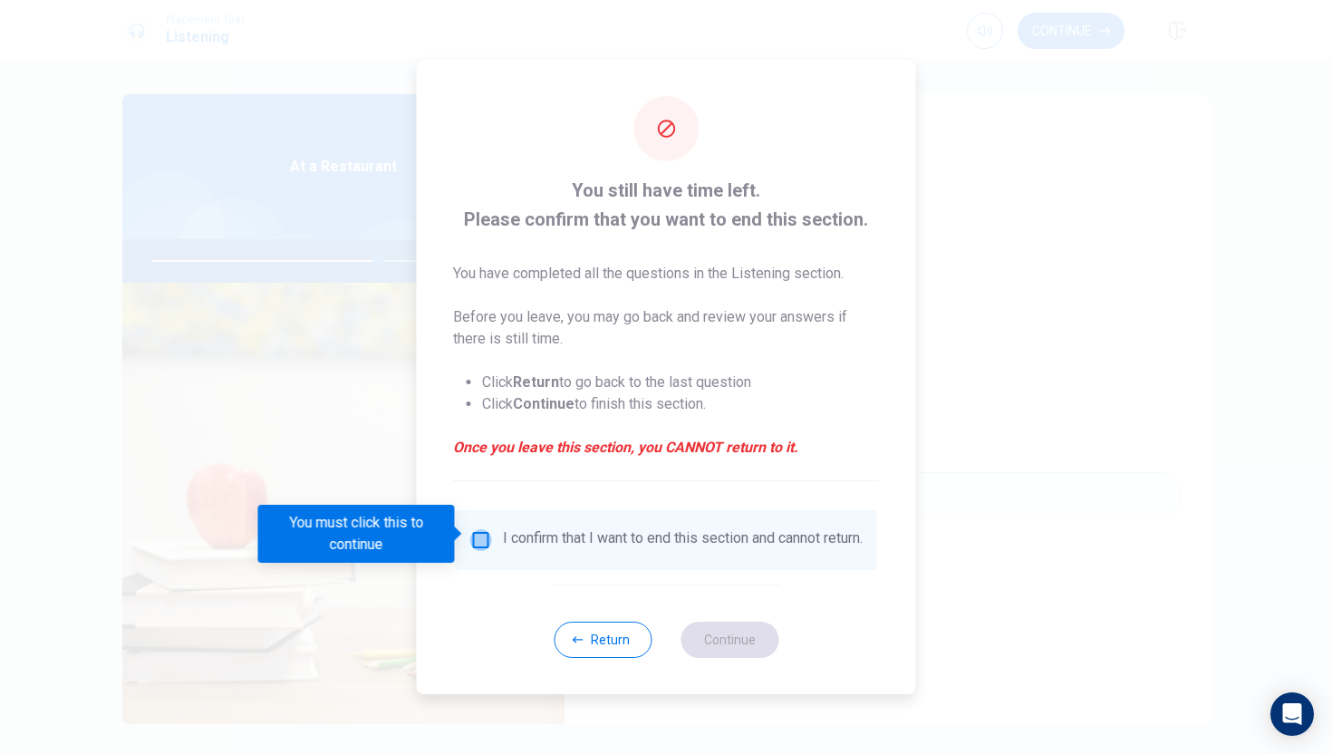
click at [471, 535] on input "You must click this to continue" at bounding box center [481, 540] width 22 height 22
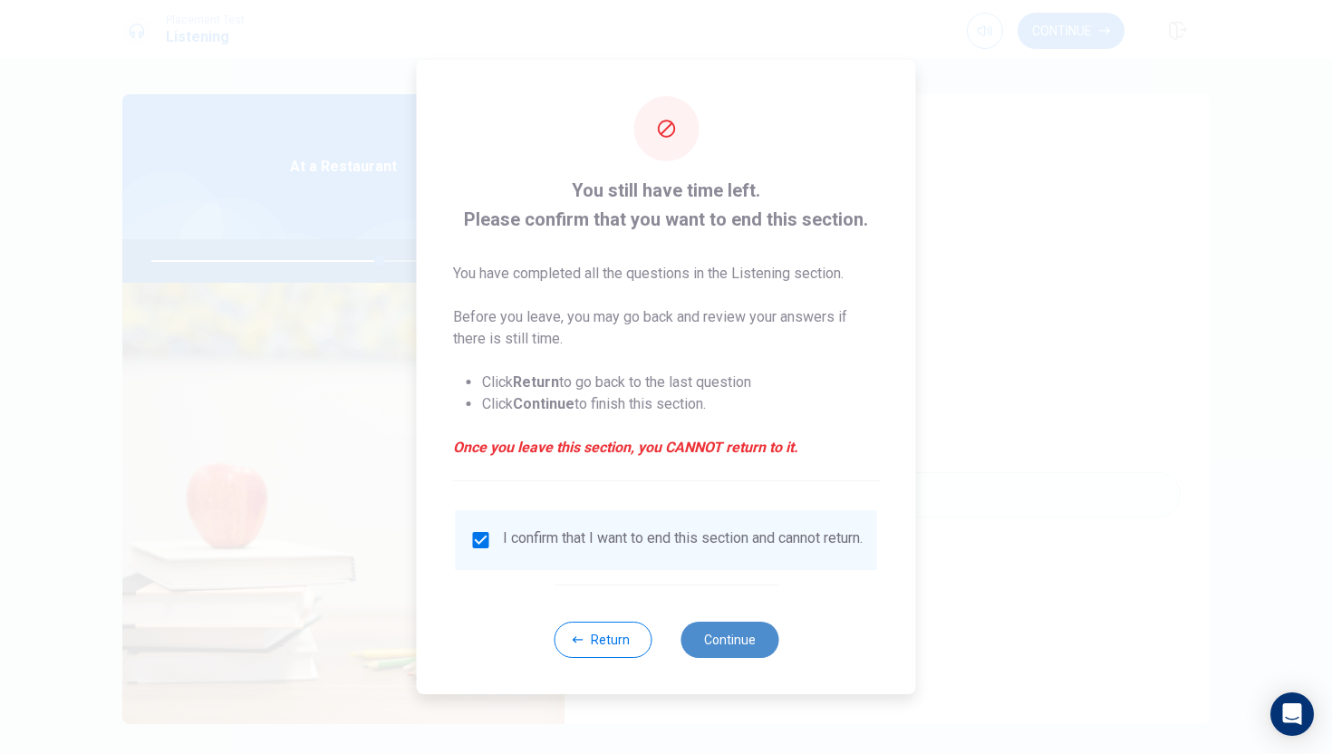
click at [730, 658] on button "Continue" at bounding box center [730, 640] width 98 height 36
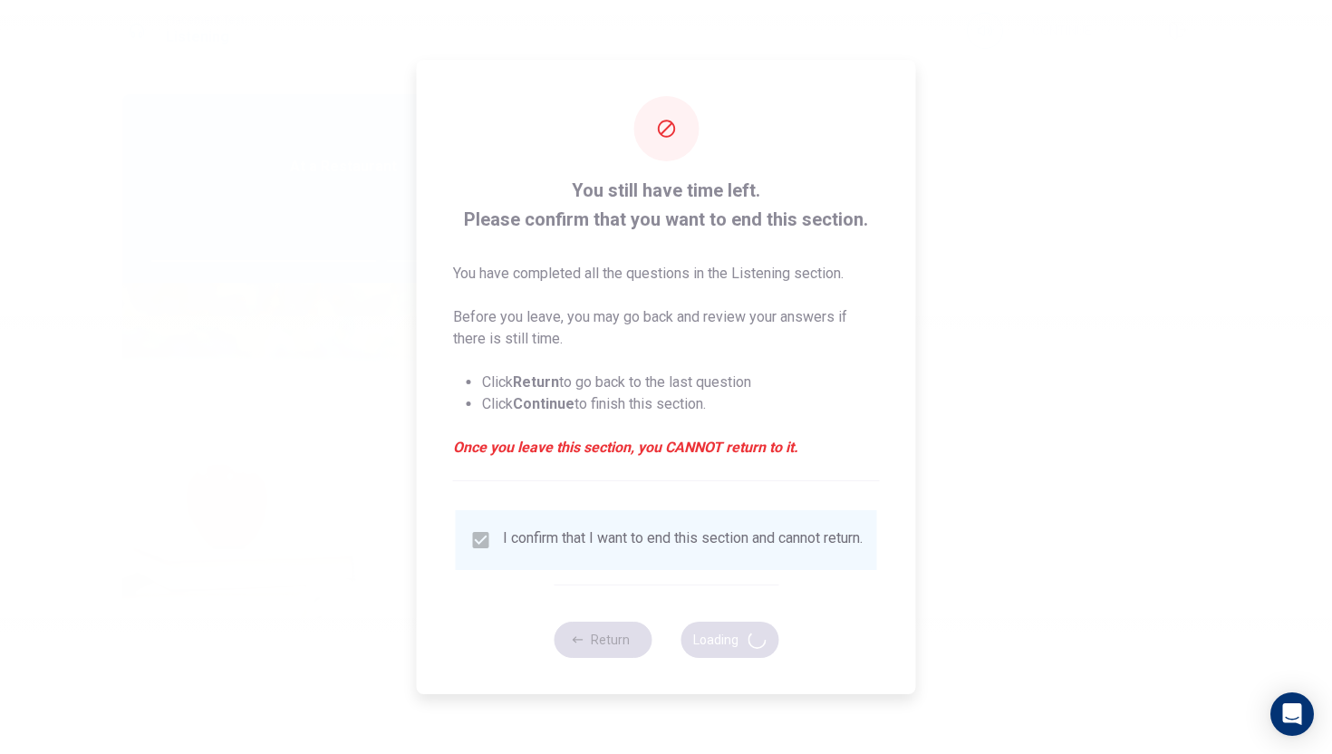
type input "71"
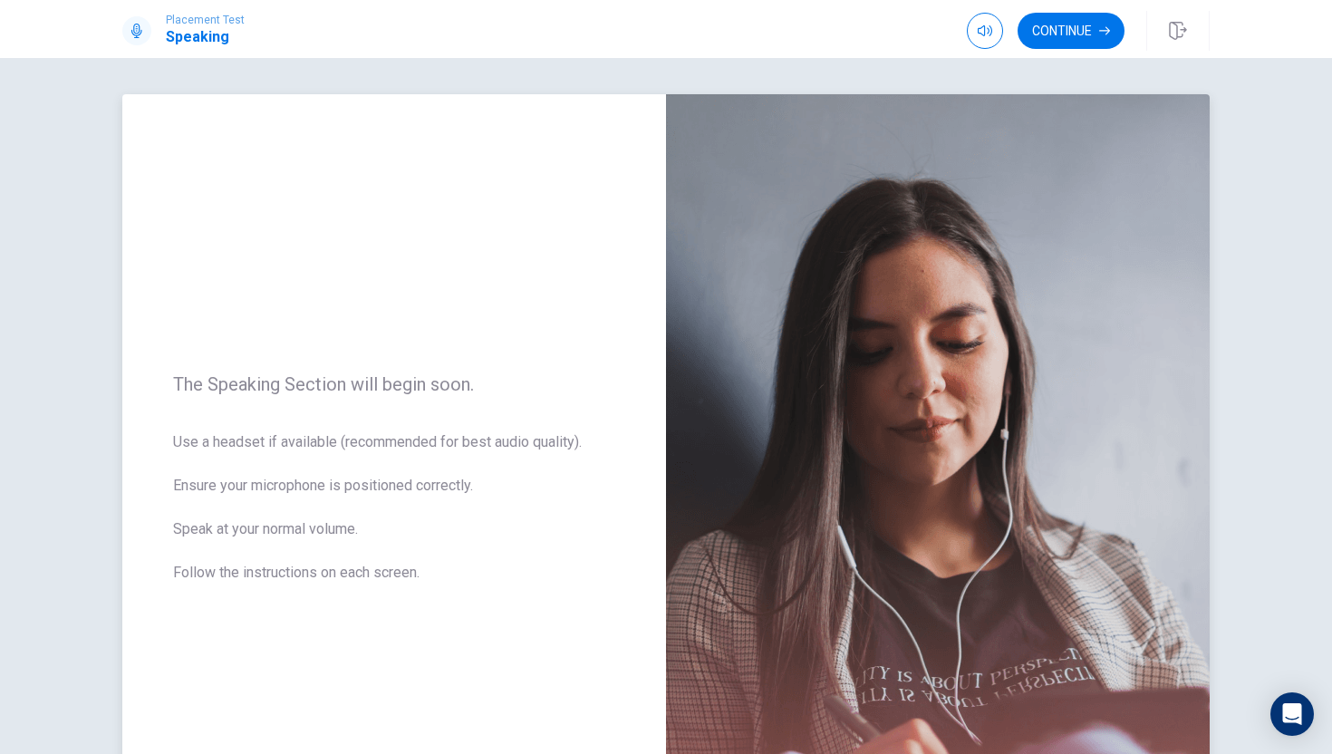
scroll to position [225, 0]
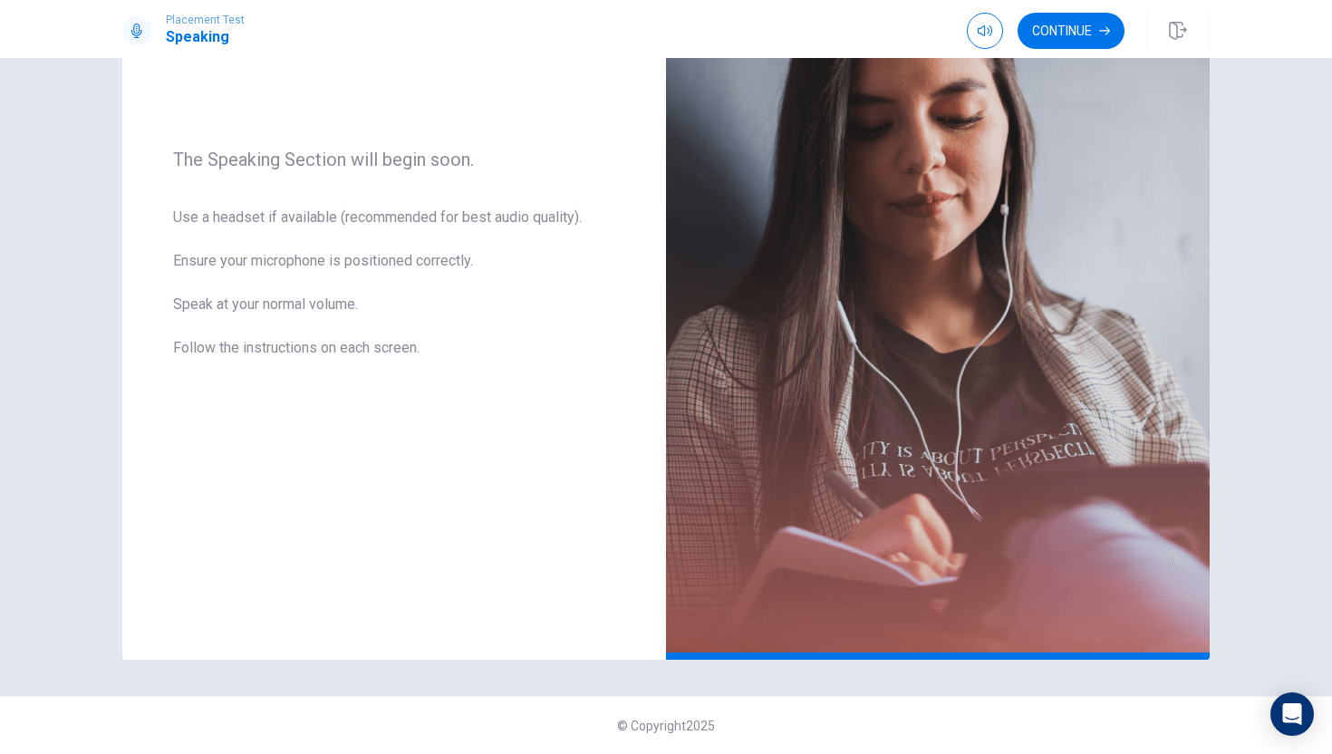
click at [1074, 50] on div "Continue" at bounding box center [1088, 31] width 243 height 40
click at [1074, 46] on button "Continue" at bounding box center [1071, 31] width 107 height 36
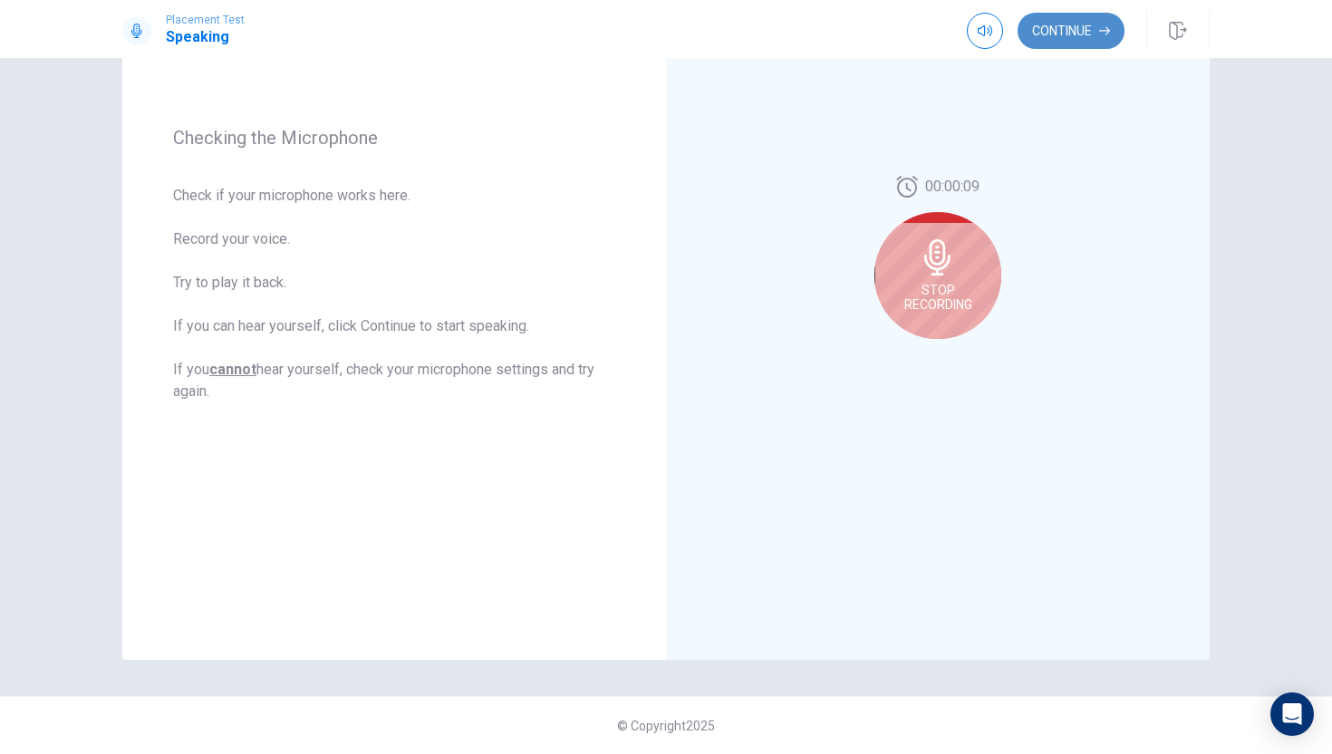
click at [1075, 24] on button "Continue" at bounding box center [1071, 31] width 107 height 36
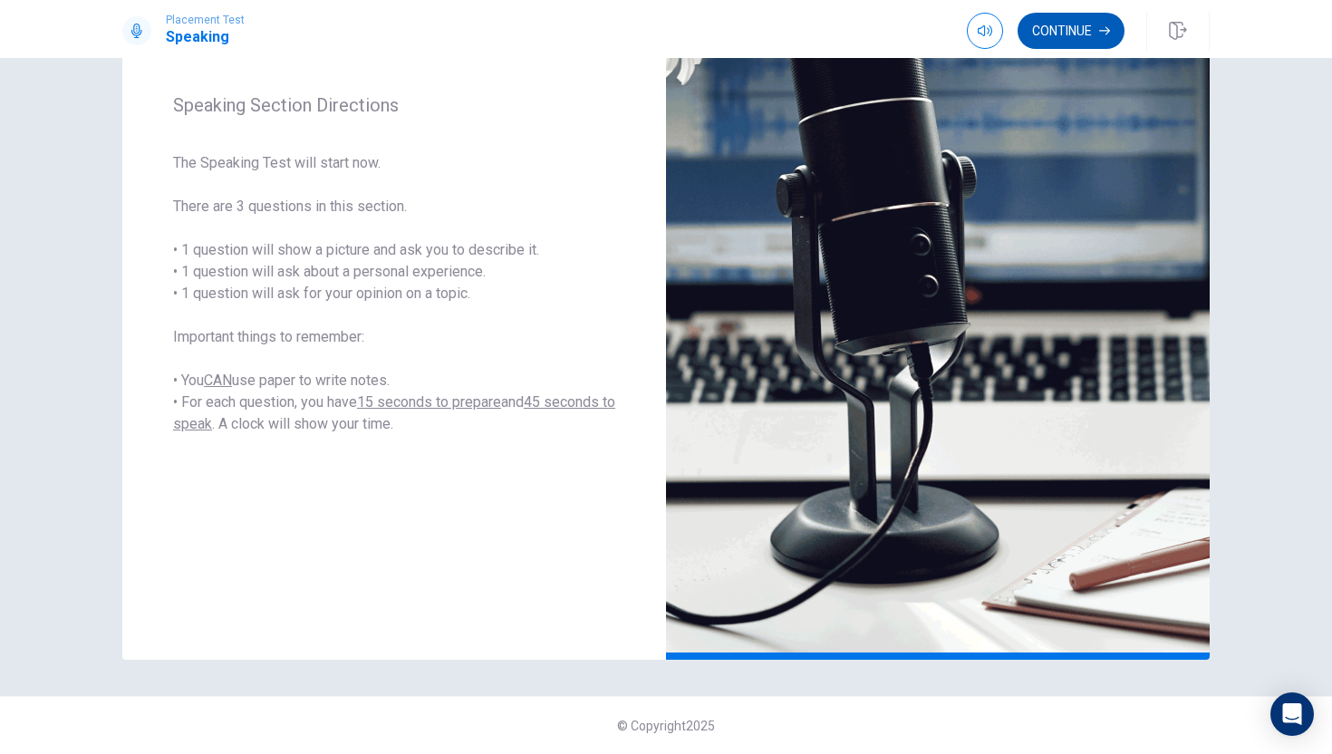
click at [1103, 38] on button "Continue" at bounding box center [1071, 31] width 107 height 36
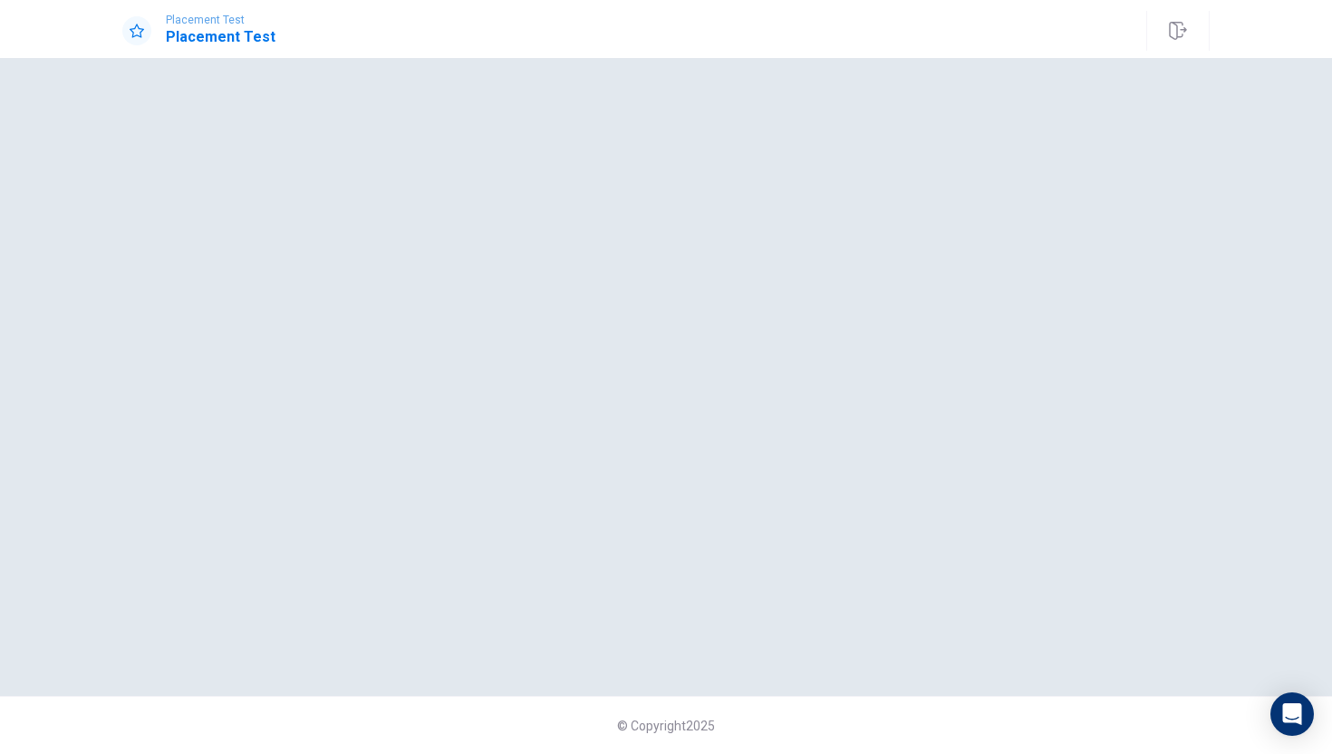
scroll to position [0, 0]
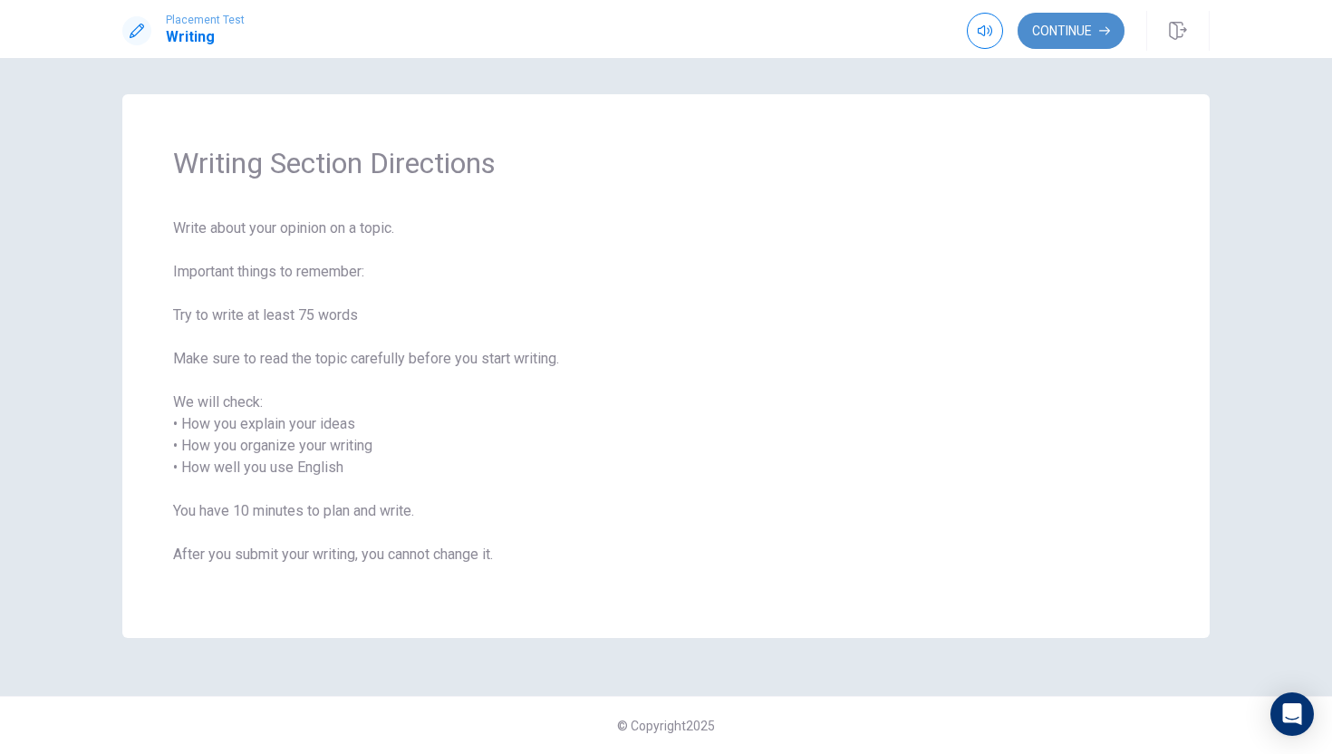
click at [1082, 19] on button "Continue" at bounding box center [1071, 31] width 107 height 36
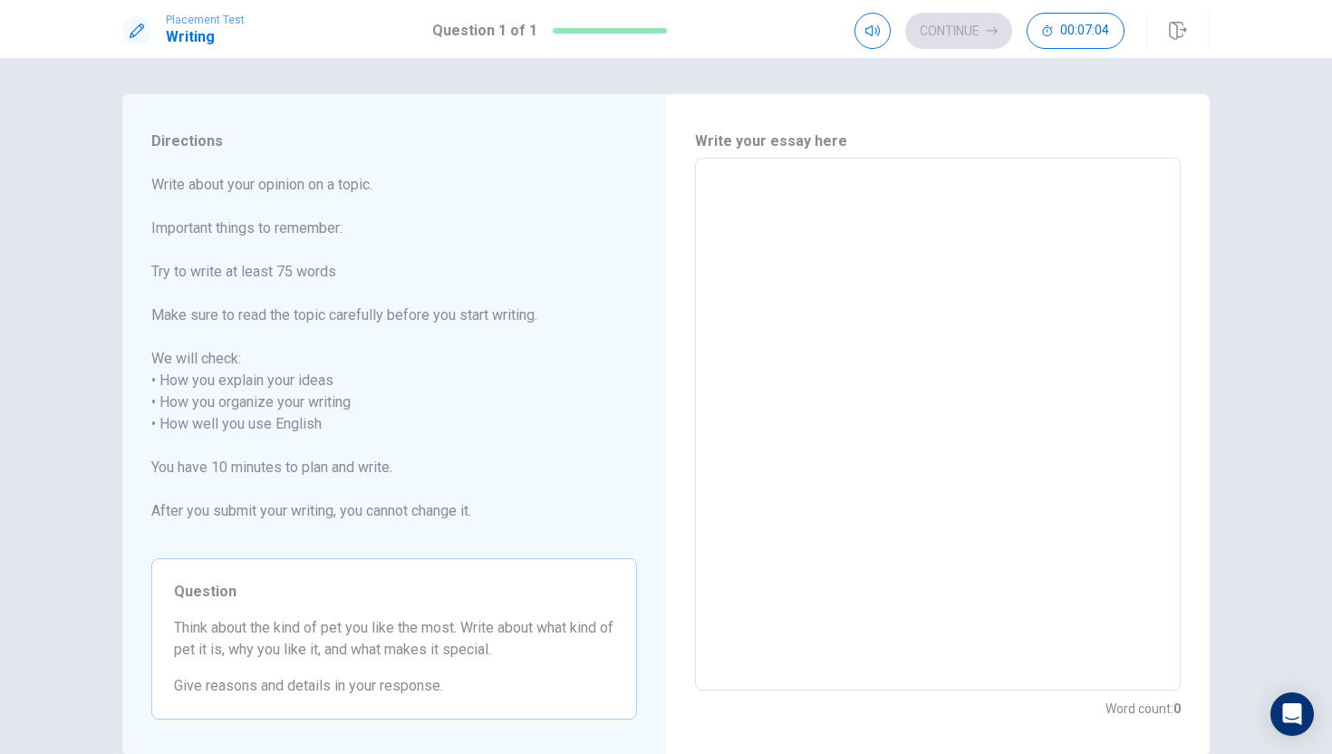
click at [776, 489] on textarea at bounding box center [938, 424] width 460 height 503
type textarea "a"
type textarea "x"
type textarea "a"
type textarea "x"
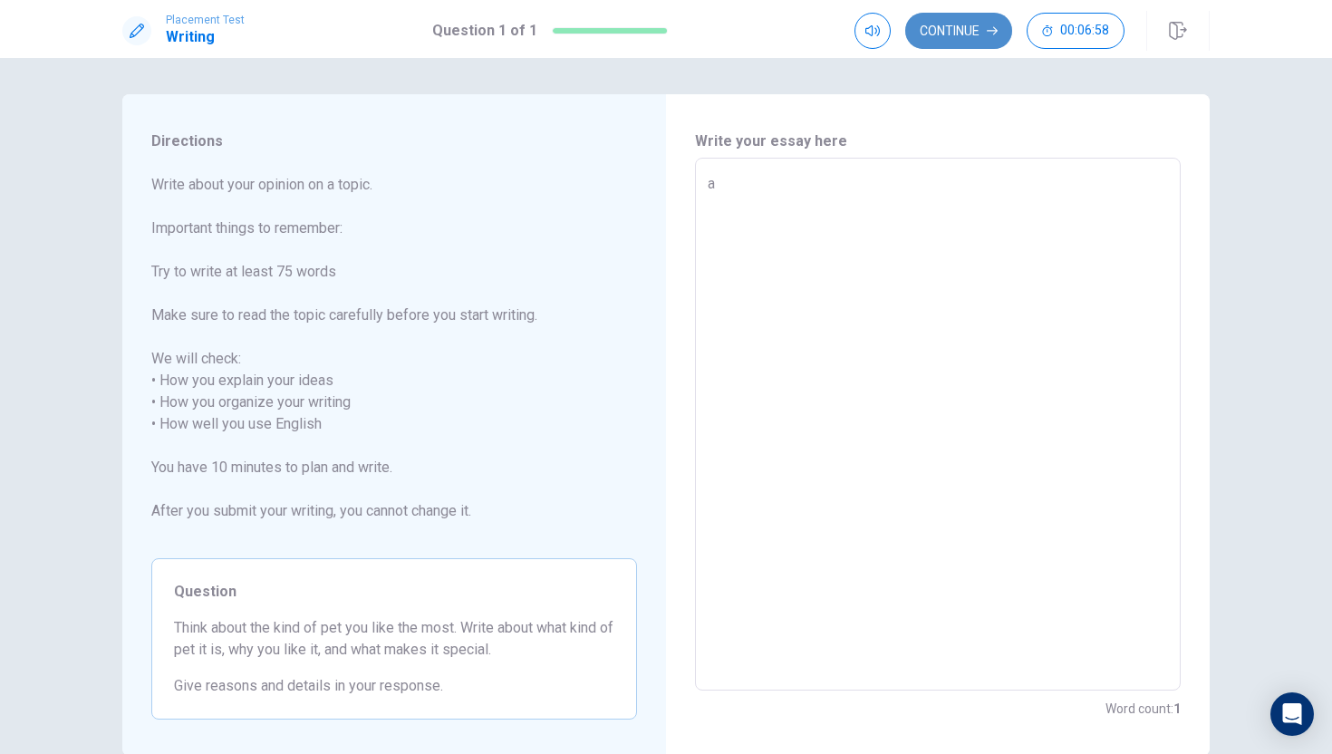
click at [976, 24] on button "Continue" at bounding box center [958, 31] width 107 height 36
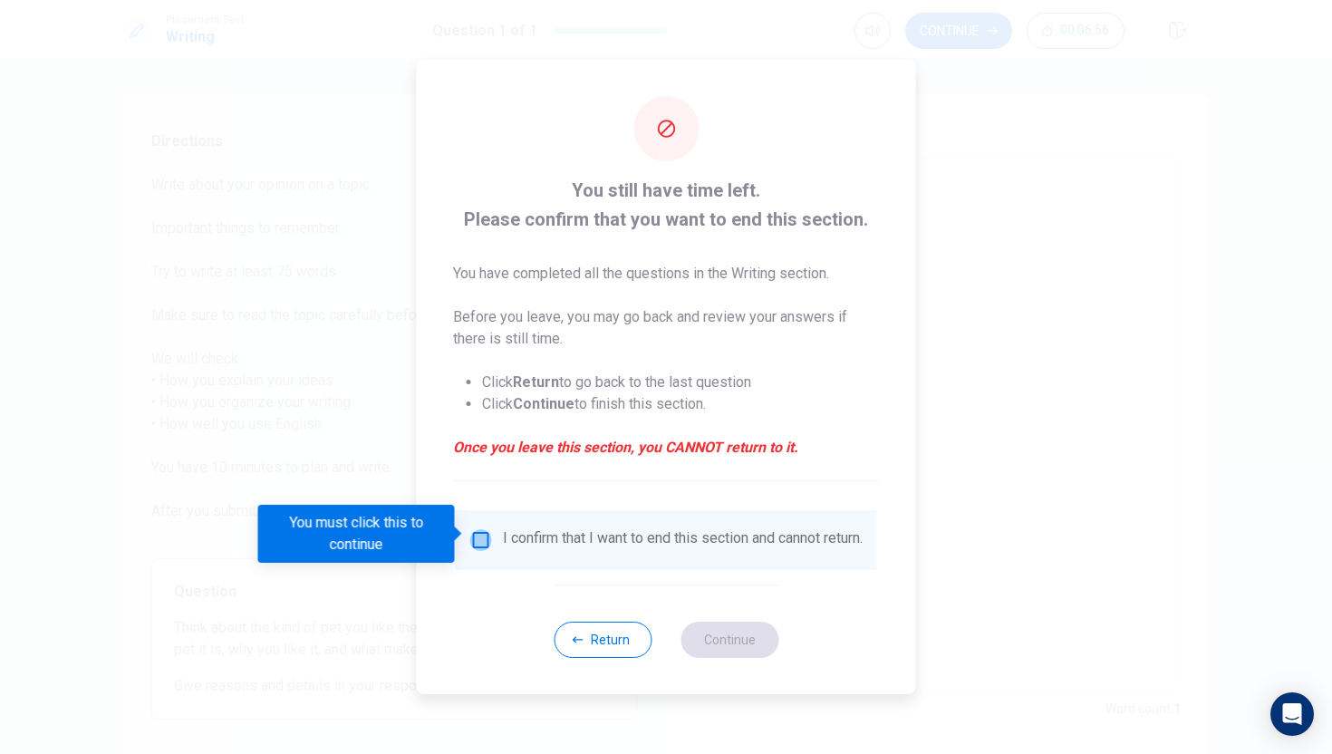
click at [479, 544] on input "You must click this to continue" at bounding box center [481, 540] width 22 height 22
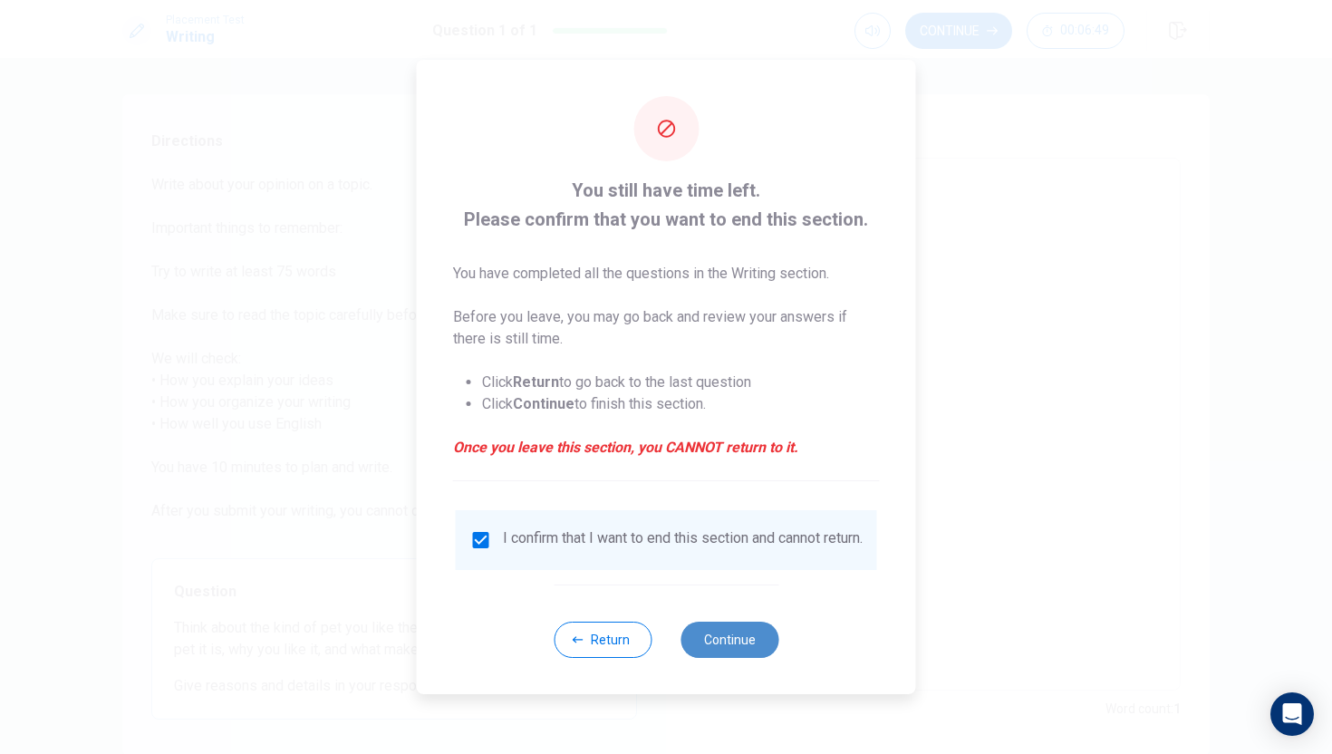
click at [718, 645] on button "Continue" at bounding box center [730, 640] width 98 height 36
type textarea "x"
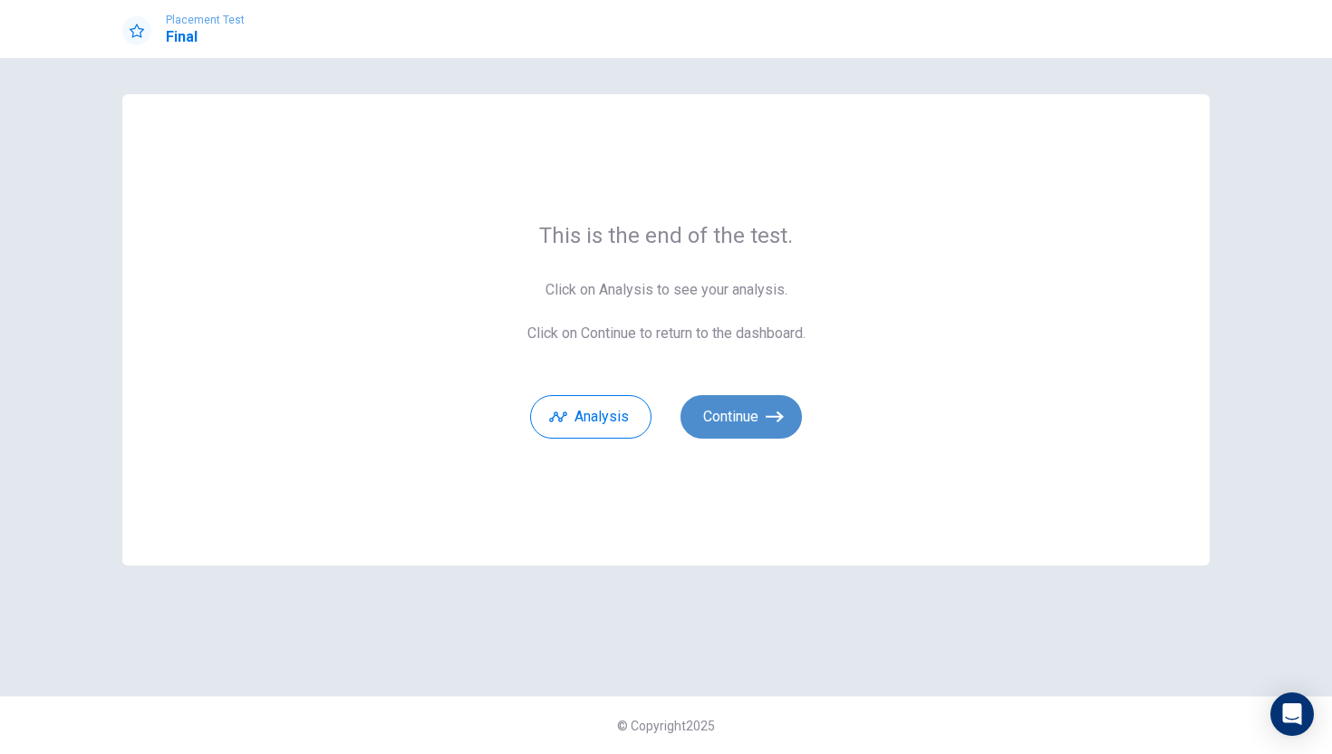
click at [757, 406] on button "Continue" at bounding box center [741, 417] width 121 height 44
